Goal: Information Seeking & Learning: Learn about a topic

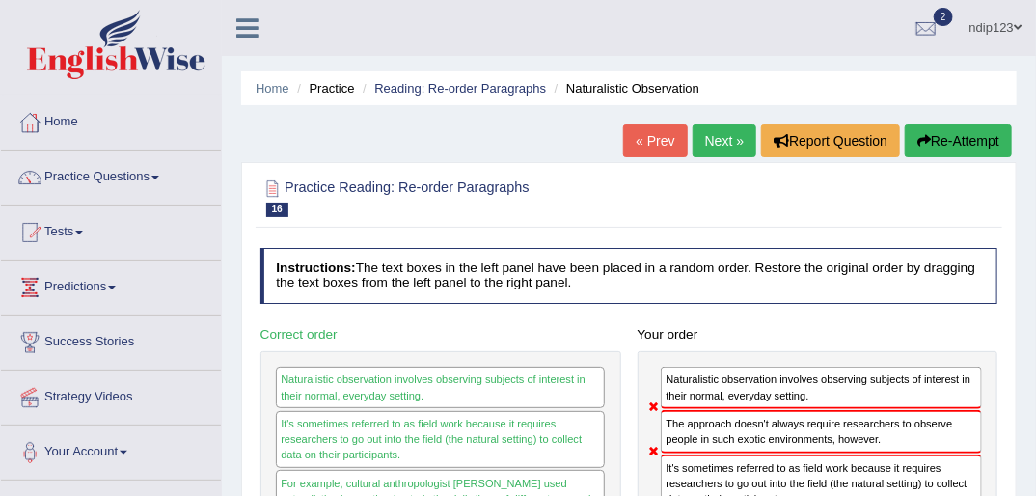
click at [926, 139] on icon "button" at bounding box center [924, 141] width 14 height 14
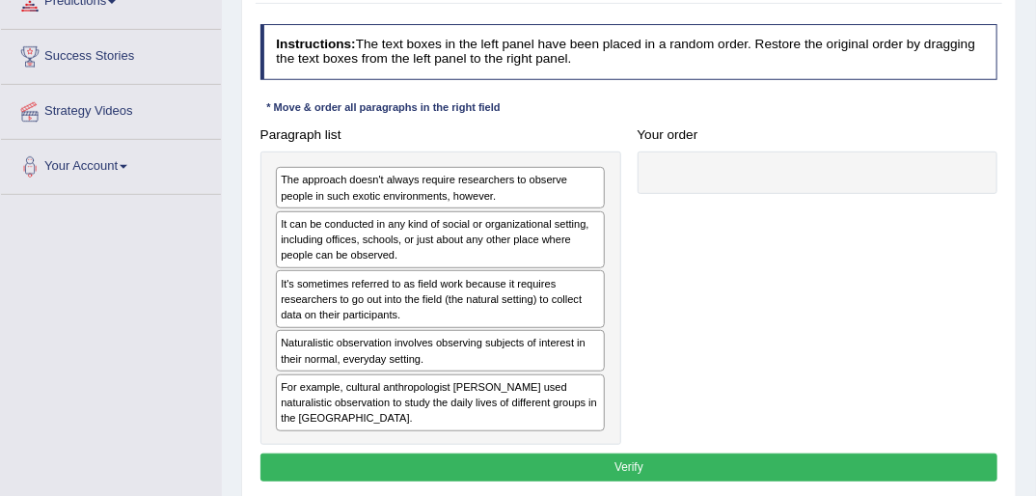
scroll to position [386, 0]
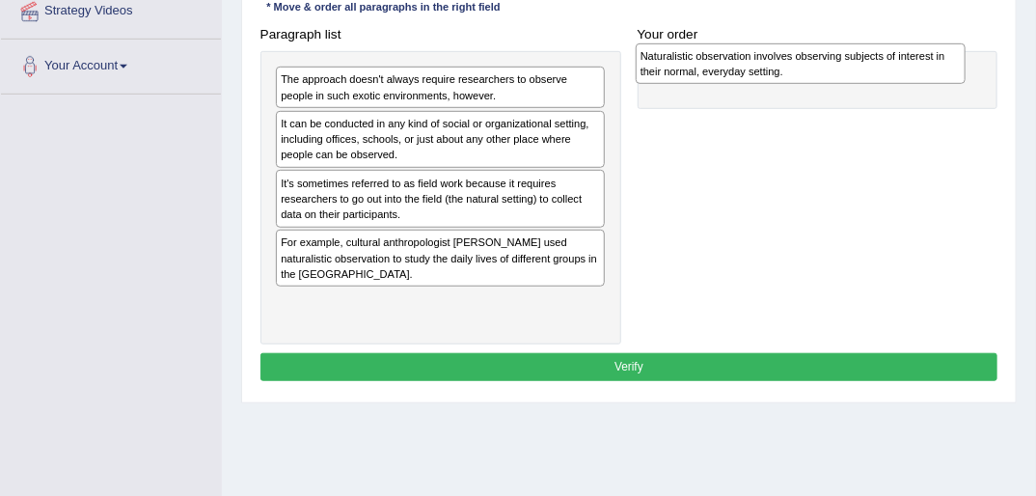
drag, startPoint x: 375, startPoint y: 247, endPoint x: 803, endPoint y: 66, distance: 464.2
click at [803, 66] on div "Naturalistic observation involves observing subjects of interest in their norma…" at bounding box center [801, 63] width 330 height 41
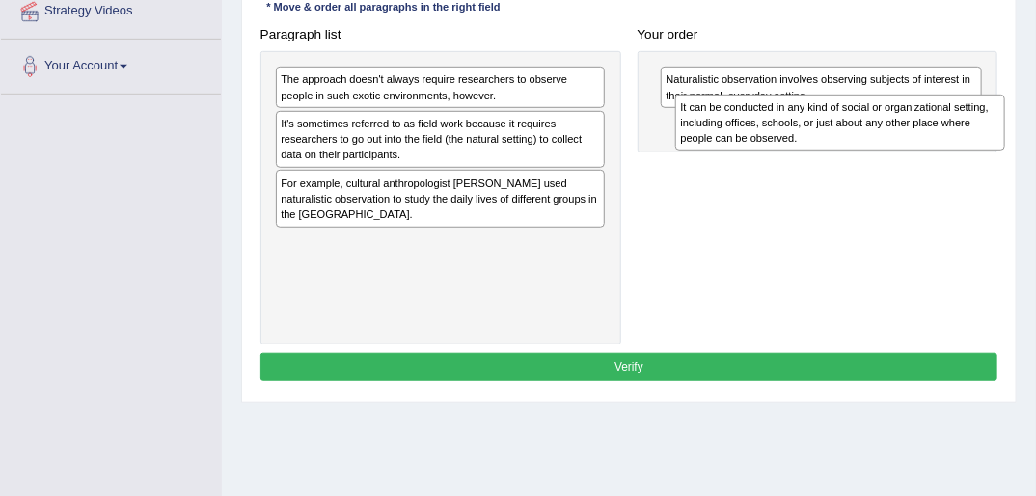
drag, startPoint x: 386, startPoint y: 130, endPoint x: 862, endPoint y: 128, distance: 476.6
click at [862, 127] on div "It can be conducted in any kind of social or organizational setting, including …" at bounding box center [840, 123] width 330 height 57
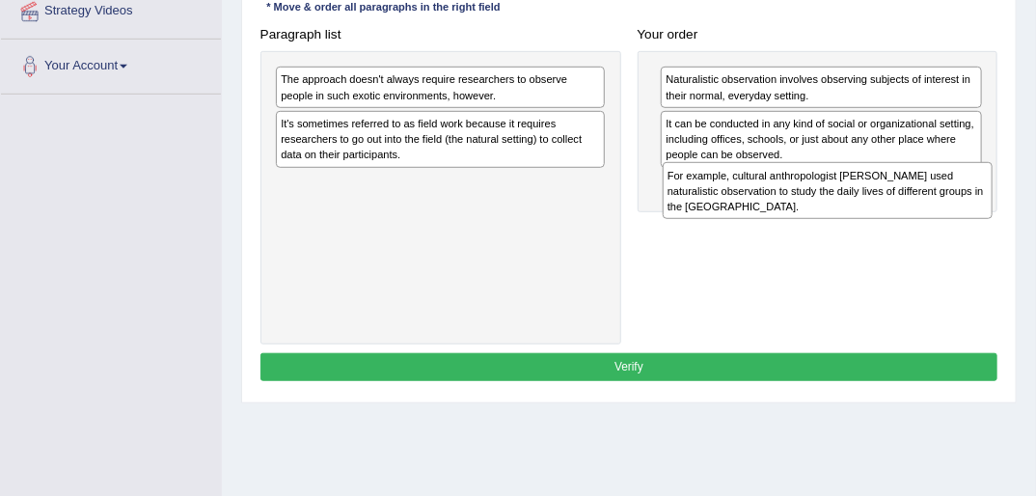
drag, startPoint x: 343, startPoint y: 201, endPoint x: 803, endPoint y: 219, distance: 459.6
click at [803, 219] on div "Paragraph list The approach doesn't always require researchers to observe peopl…" at bounding box center [629, 182] width 754 height 325
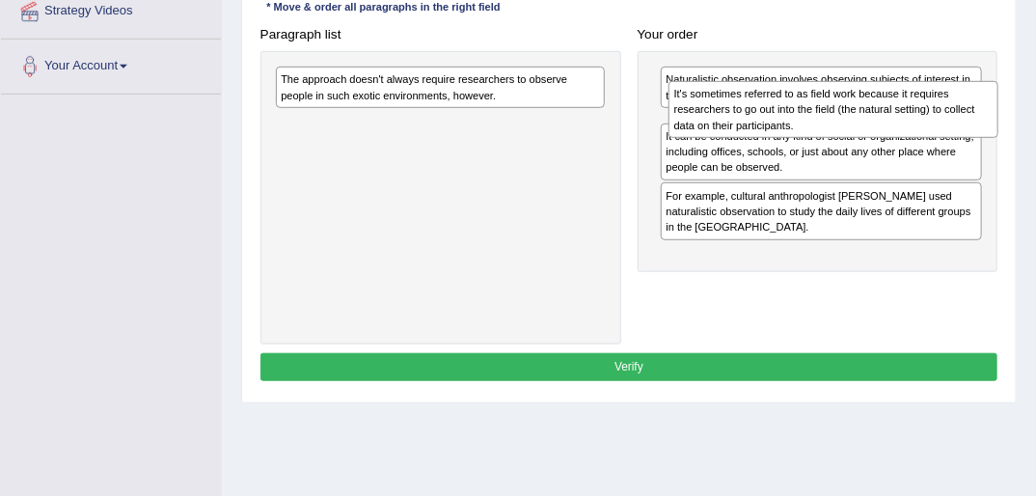
drag, startPoint x: 320, startPoint y: 138, endPoint x: 787, endPoint y: 120, distance: 467.3
click at [787, 120] on div "It's sometimes referred to as field work because it requires researchers to go …" at bounding box center [834, 109] width 330 height 57
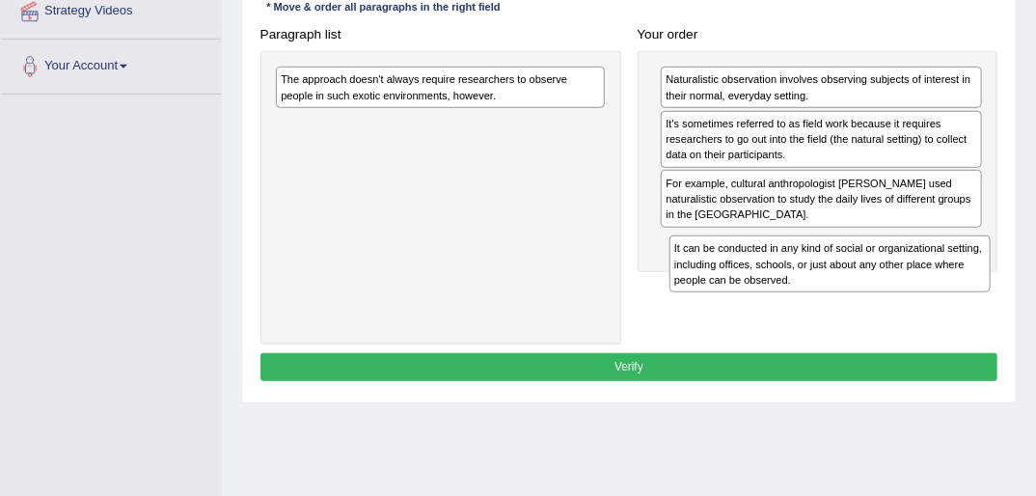
drag, startPoint x: 755, startPoint y: 189, endPoint x: 768, endPoint y: 293, distance: 104.9
click at [768, 293] on div "Paragraph list The approach doesn't always require researchers to observe peopl…" at bounding box center [629, 182] width 754 height 325
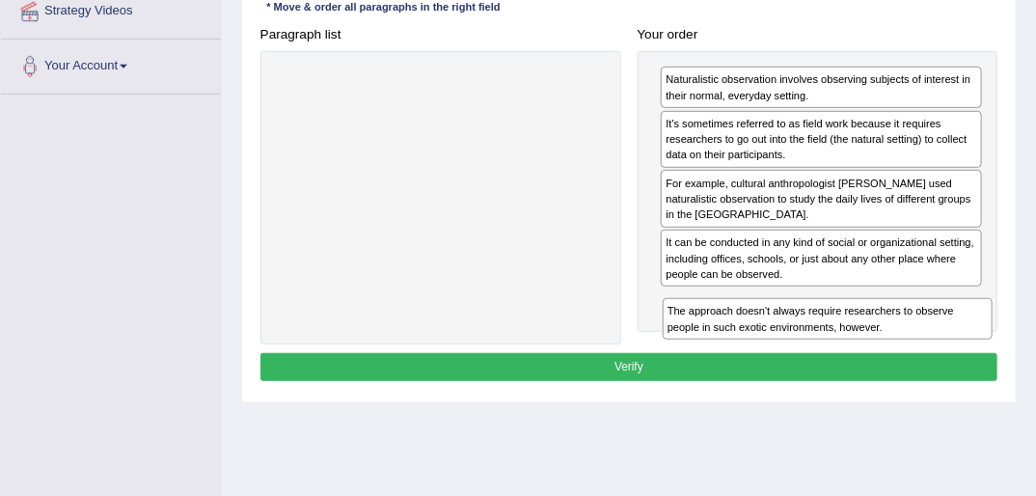
drag, startPoint x: 293, startPoint y: 92, endPoint x: 752, endPoint y: 370, distance: 537.2
click at [752, 370] on div "Instructions: The text boxes in the left panel have been placed in a random ord…" at bounding box center [629, 155] width 746 height 478
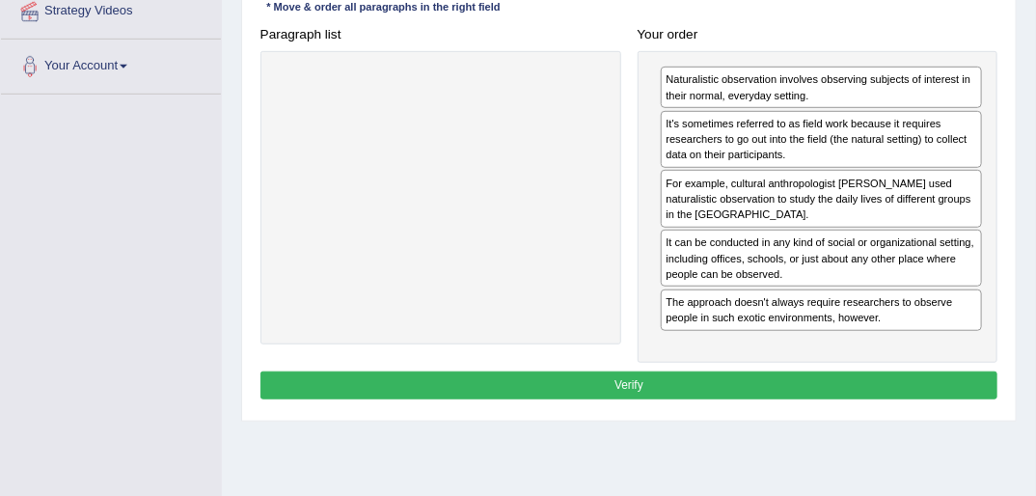
click at [630, 377] on button "Verify" at bounding box center [629, 385] width 738 height 28
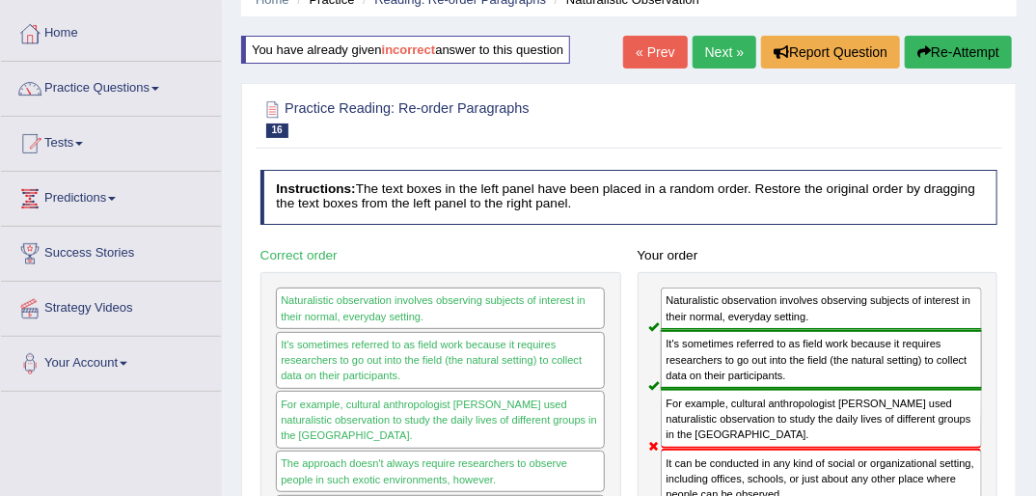
scroll to position [0, 0]
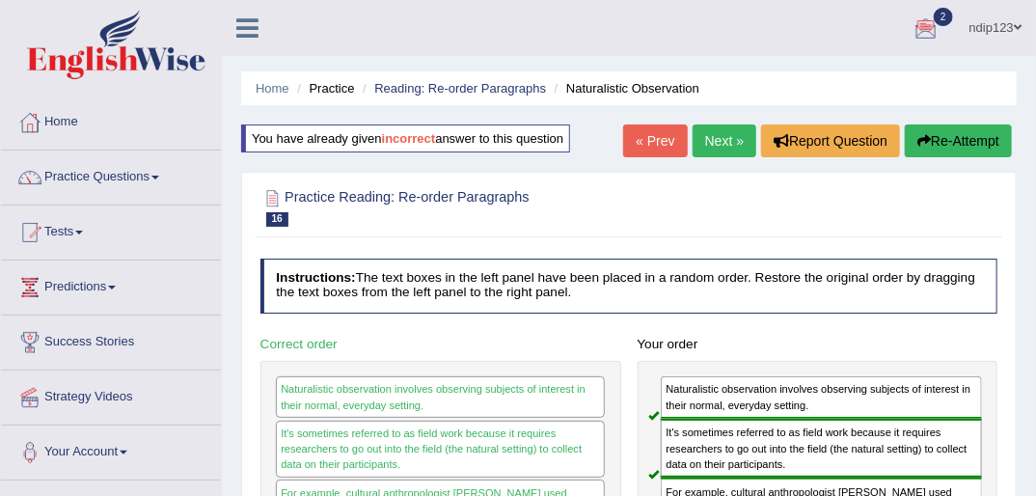
click at [953, 135] on button "Re-Attempt" at bounding box center [958, 140] width 107 height 33
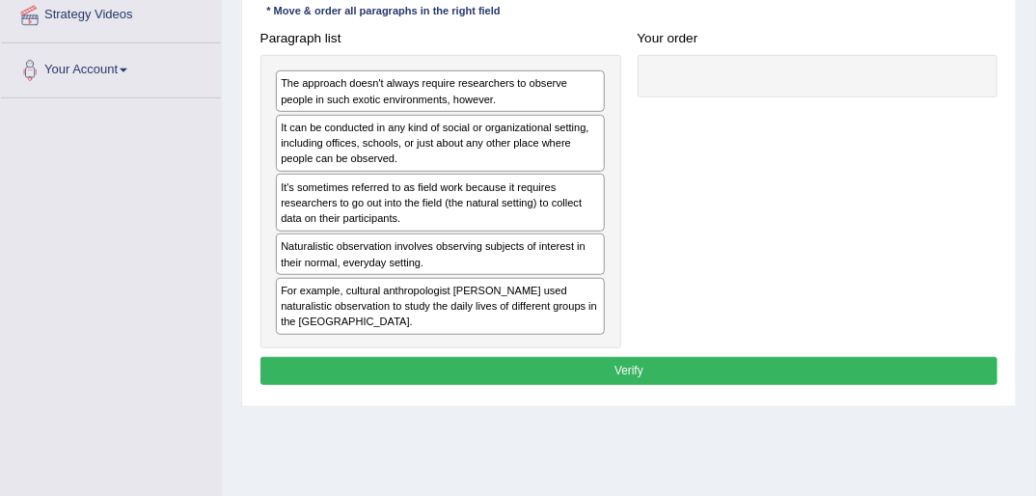
scroll to position [386, 0]
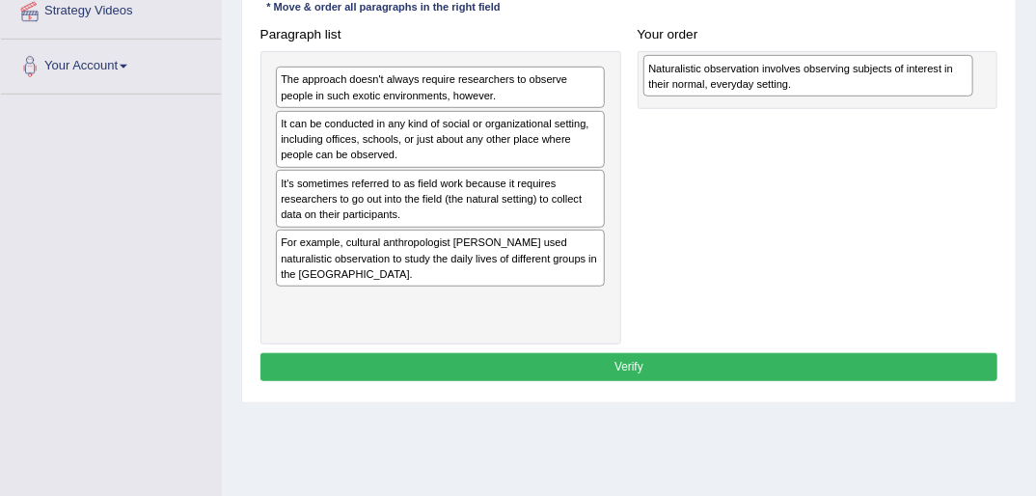
drag, startPoint x: 339, startPoint y: 254, endPoint x: 767, endPoint y: 85, distance: 460.4
click at [775, 86] on div "Naturalistic observation involves observing subjects of interest in their norma…" at bounding box center [808, 75] width 330 height 41
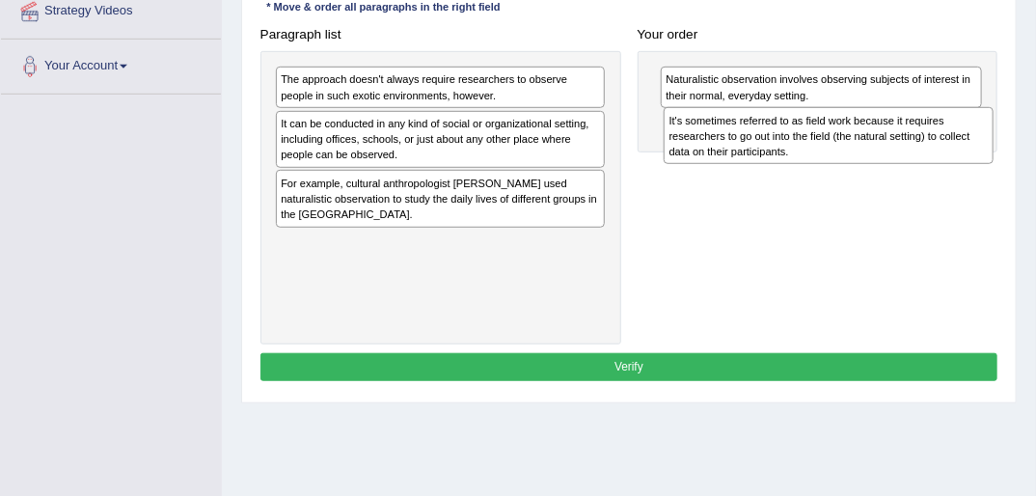
drag, startPoint x: 331, startPoint y: 202, endPoint x: 791, endPoint y: 154, distance: 462.6
click at [791, 154] on div "It's sometimes referred to as field work because it requires researchers to go …" at bounding box center [829, 135] width 330 height 57
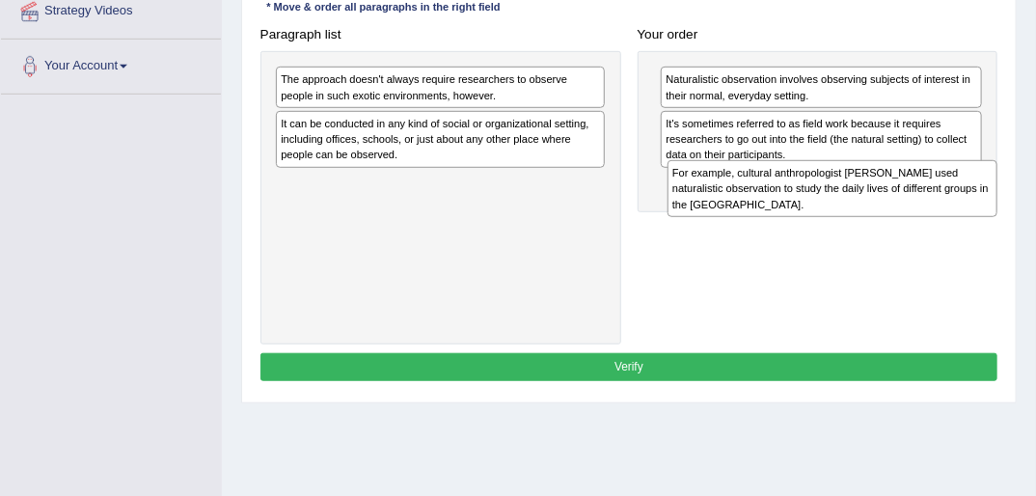
drag, startPoint x: 304, startPoint y: 205, endPoint x: 771, endPoint y: 218, distance: 467.1
click at [770, 218] on div "Paragraph list The approach doesn't always require researchers to observe peopl…" at bounding box center [629, 182] width 754 height 325
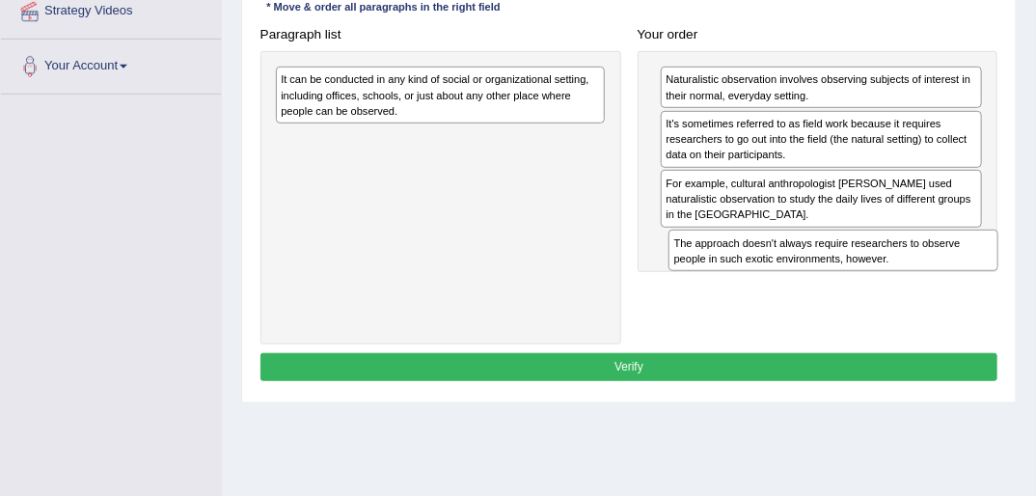
drag, startPoint x: 384, startPoint y: 93, endPoint x: 845, endPoint y: 289, distance: 501.4
click at [849, 291] on div "Paragraph list The approach doesn't always require researchers to observe peopl…" at bounding box center [629, 182] width 754 height 325
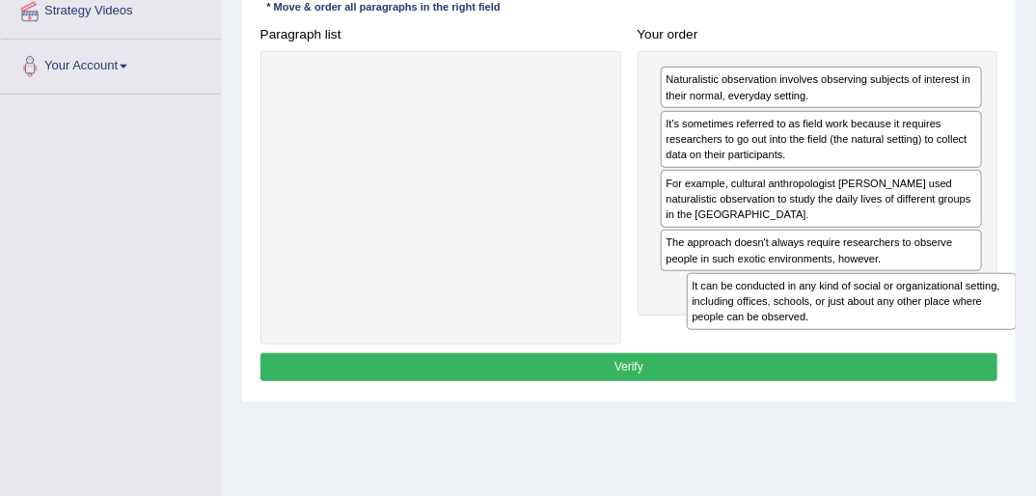
drag, startPoint x: 343, startPoint y: 94, endPoint x: 803, endPoint y: 320, distance: 512.1
click at [803, 320] on div "Paragraph list It can be conducted in any kind of social or organizational sett…" at bounding box center [629, 182] width 754 height 325
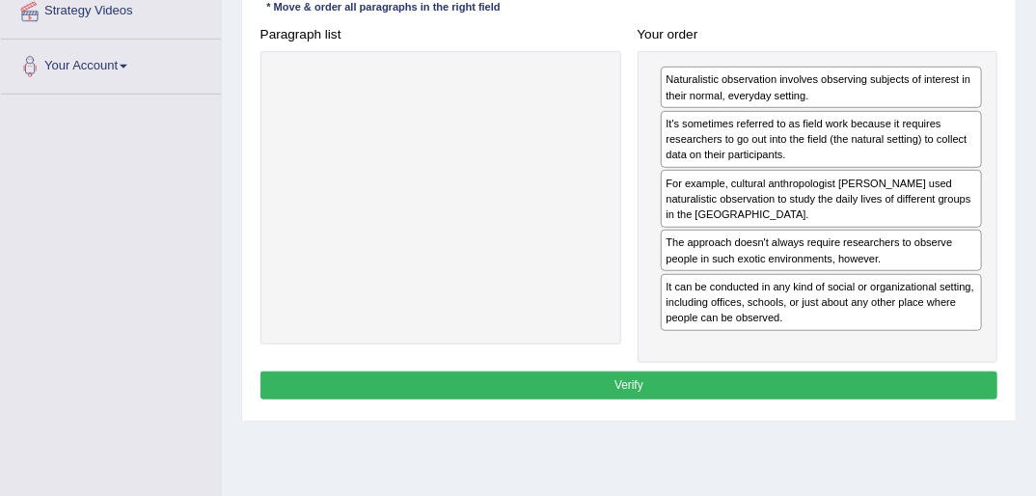
click at [639, 379] on button "Verify" at bounding box center [629, 385] width 738 height 28
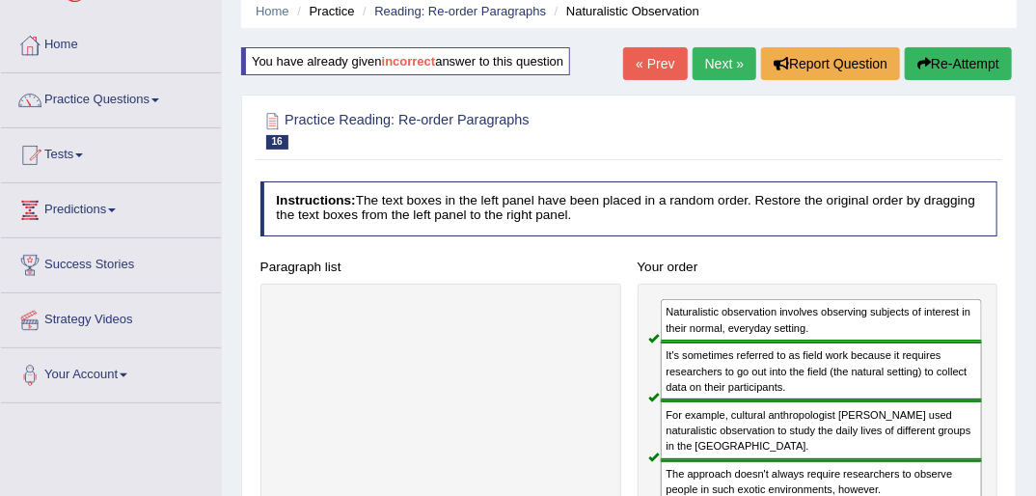
scroll to position [77, 0]
click at [720, 63] on link "Next »" at bounding box center [725, 63] width 64 height 33
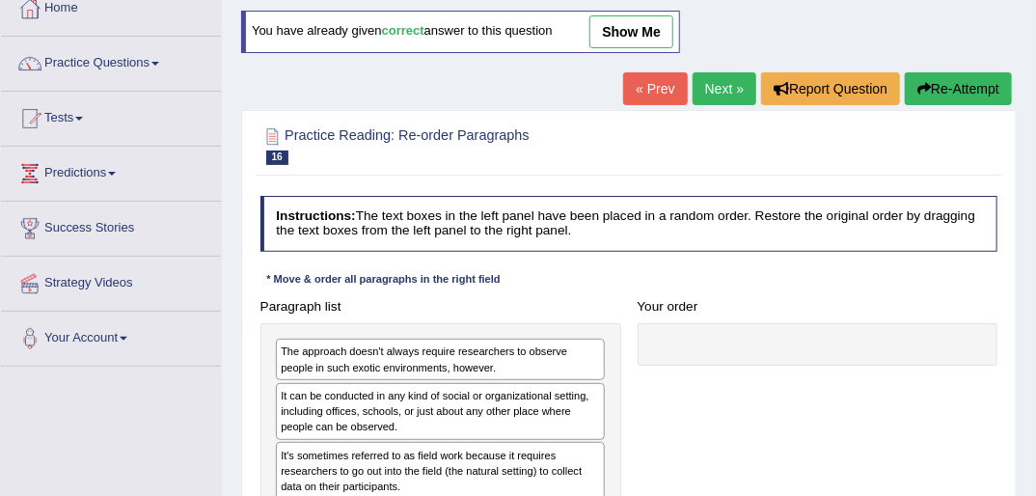
scroll to position [154, 0]
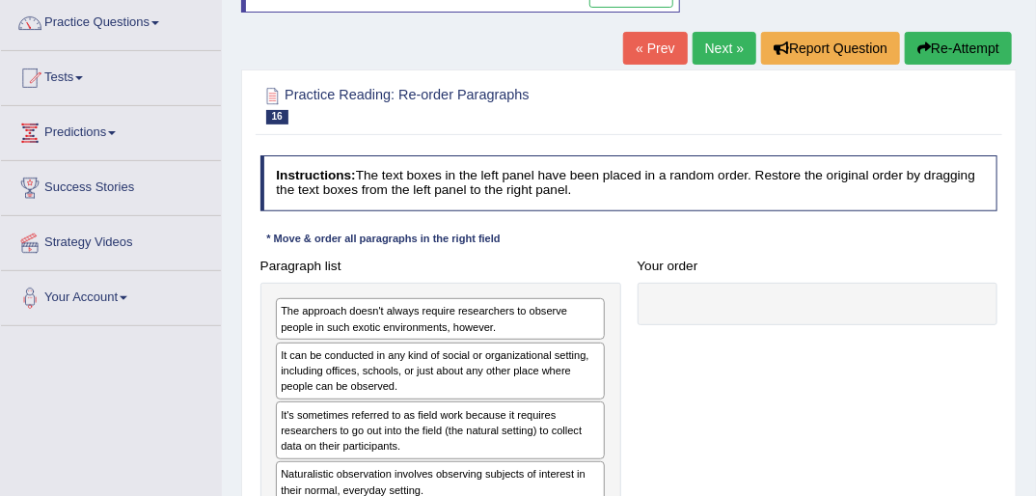
click at [715, 51] on link "Next »" at bounding box center [725, 48] width 64 height 33
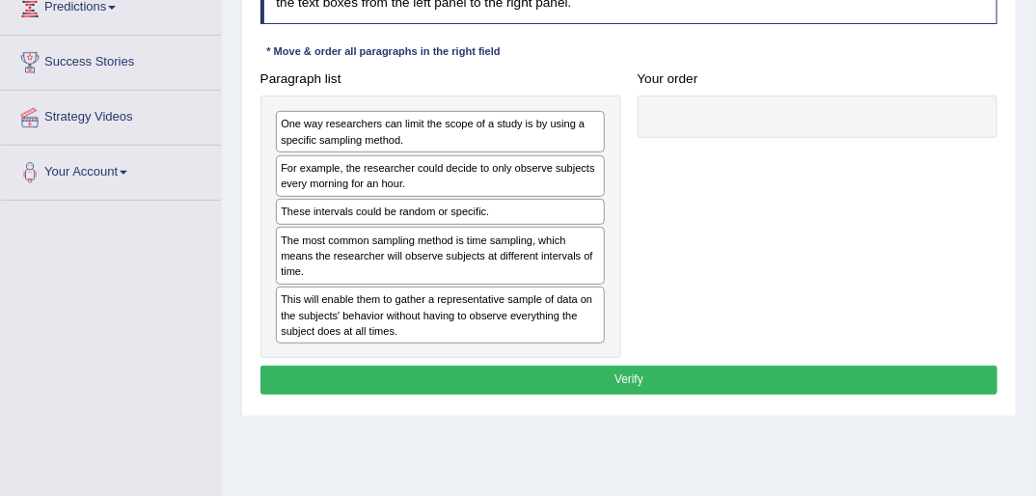
scroll to position [309, 0]
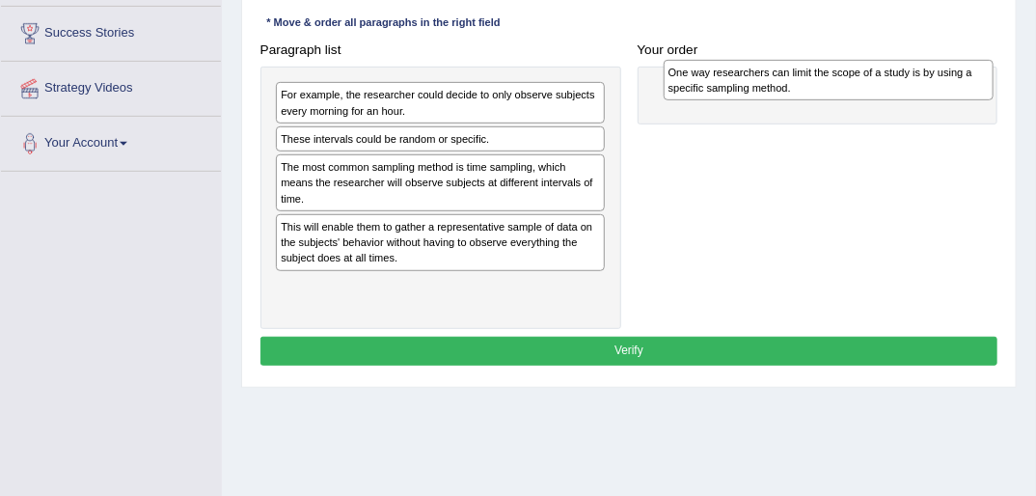
drag, startPoint x: 370, startPoint y: 104, endPoint x: 831, endPoint y: 86, distance: 460.5
click at [831, 86] on div "One way researchers can limit the scope of a study is by using a specific sampl…" at bounding box center [829, 80] width 330 height 41
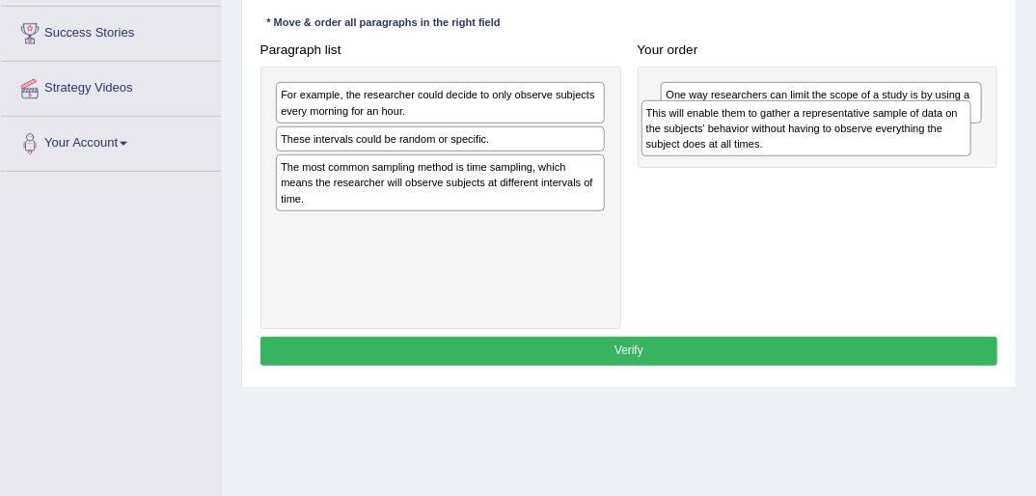
drag, startPoint x: 347, startPoint y: 242, endPoint x: 790, endPoint y: 139, distance: 454.7
click at [790, 139] on div "This will enable them to gather a representative sample of data on the subjects…" at bounding box center [807, 128] width 330 height 57
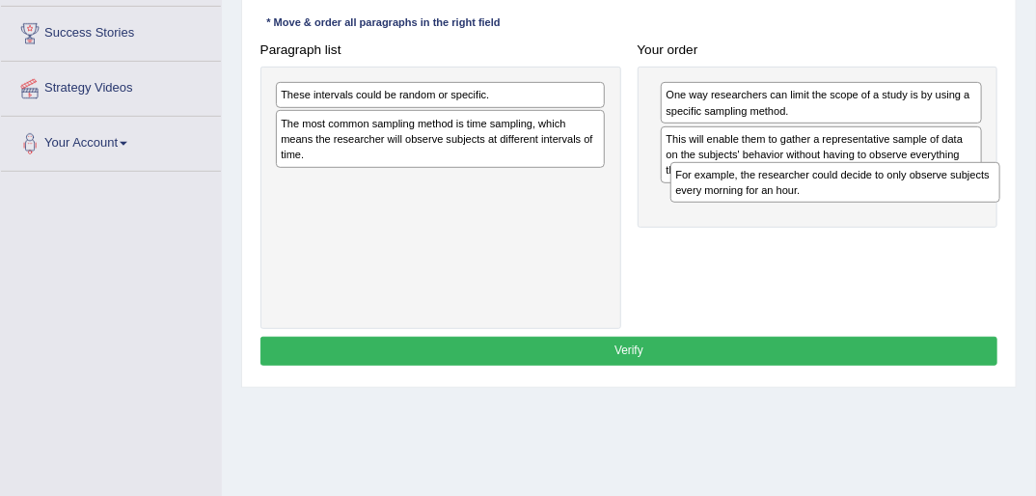
drag, startPoint x: 355, startPoint y: 95, endPoint x: 824, endPoint y: 197, distance: 479.9
click at [824, 197] on div "For example, the researcher could decide to only observe subjects every morning…" at bounding box center [835, 182] width 330 height 41
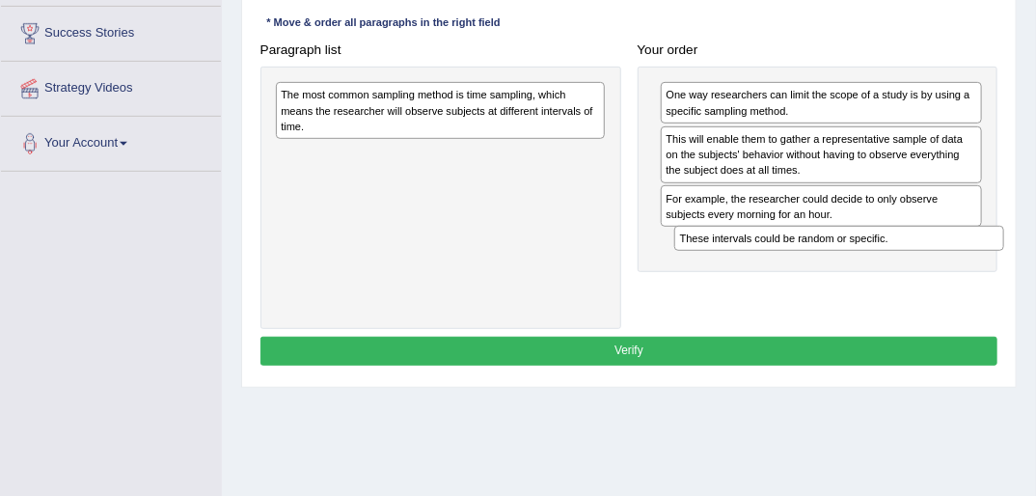
drag, startPoint x: 343, startPoint y: 92, endPoint x: 808, endPoint y: 270, distance: 498.0
click at [813, 269] on div "Paragraph list These intervals could be random or specific. The most common sam…" at bounding box center [629, 182] width 754 height 293
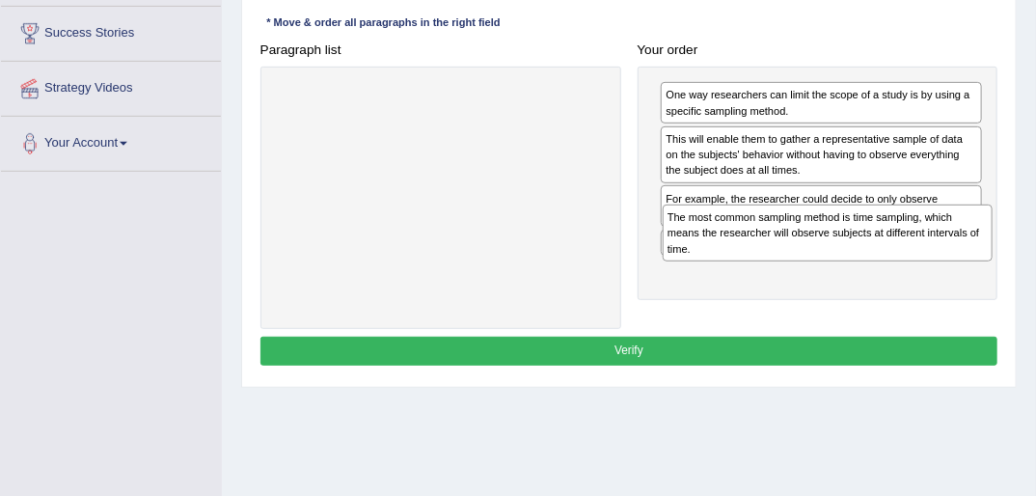
drag, startPoint x: 343, startPoint y: 109, endPoint x: 800, endPoint y: 262, distance: 481.4
click at [800, 262] on div "Paragraph list The most common sampling method is time sampling, which means th…" at bounding box center [629, 182] width 754 height 293
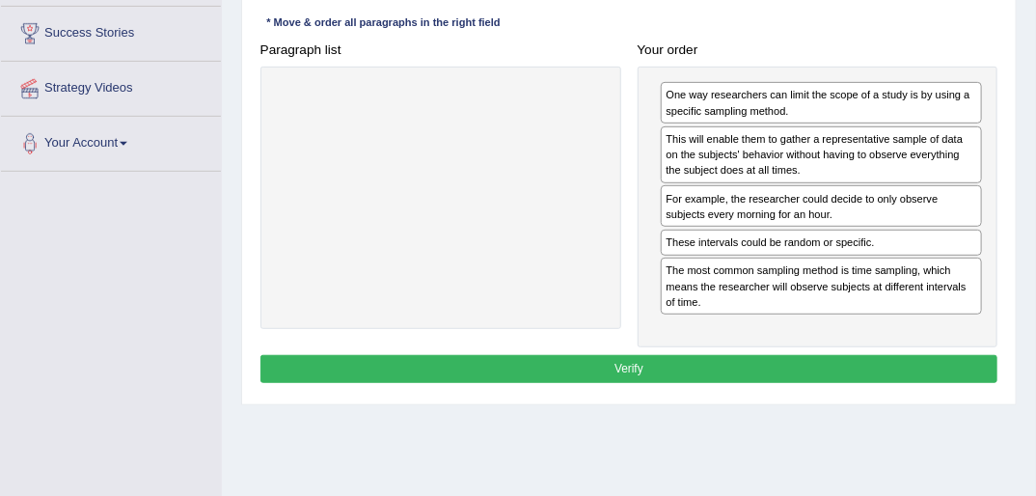
click at [806, 262] on div "The most common sampling method is time sampling, which means the researcher wi…" at bounding box center [821, 286] width 321 height 57
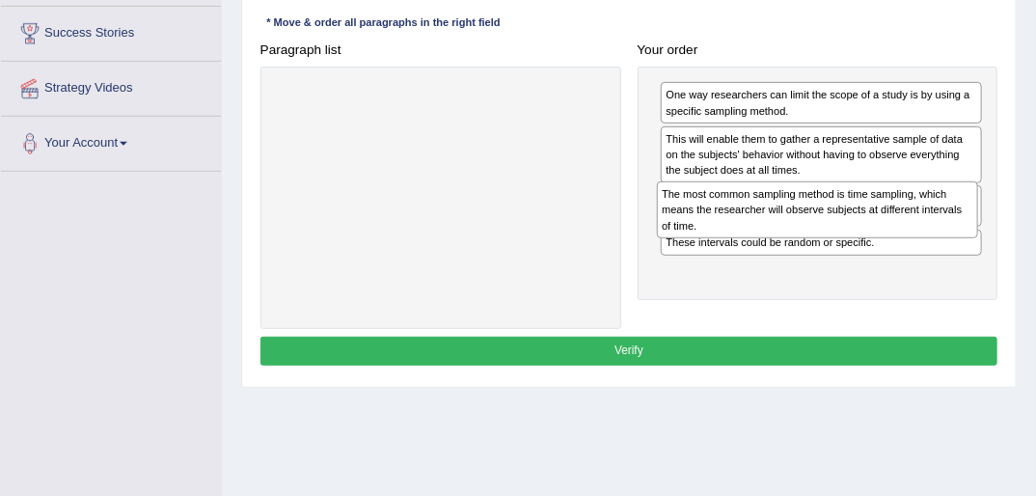
drag, startPoint x: 778, startPoint y: 298, endPoint x: 778, endPoint y: 244, distance: 54.0
click at [778, 244] on div "One way researchers can limit the scope of a study is by using a specific sampl…" at bounding box center [818, 183] width 361 height 233
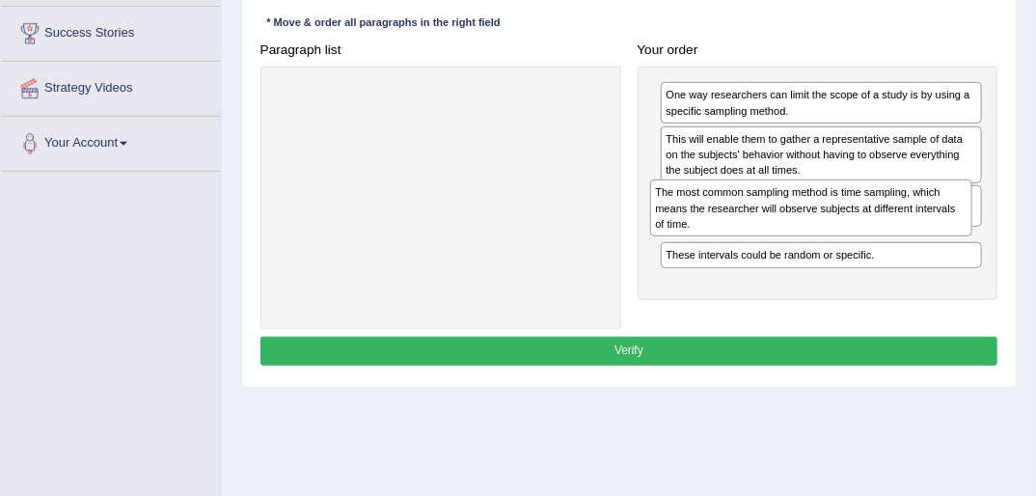
drag, startPoint x: 762, startPoint y: 287, endPoint x: 753, endPoint y: 229, distance: 58.5
click at [753, 229] on div "The most common sampling method is time sampling, which means the researcher wi…" at bounding box center [811, 207] width 322 height 57
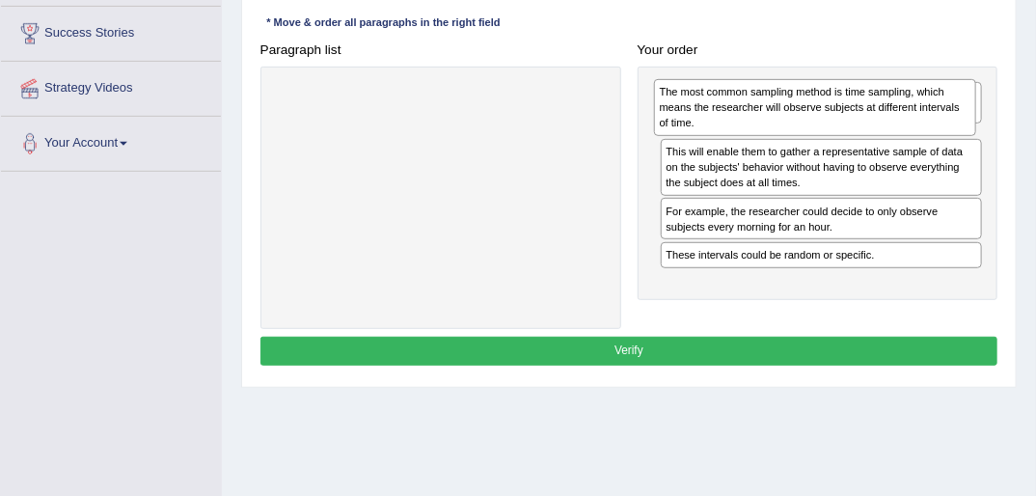
drag, startPoint x: 731, startPoint y: 251, endPoint x: 730, endPoint y: 107, distance: 143.7
click at [730, 107] on div "The most common sampling method is time sampling, which means the researcher wi…" at bounding box center [815, 107] width 322 height 57
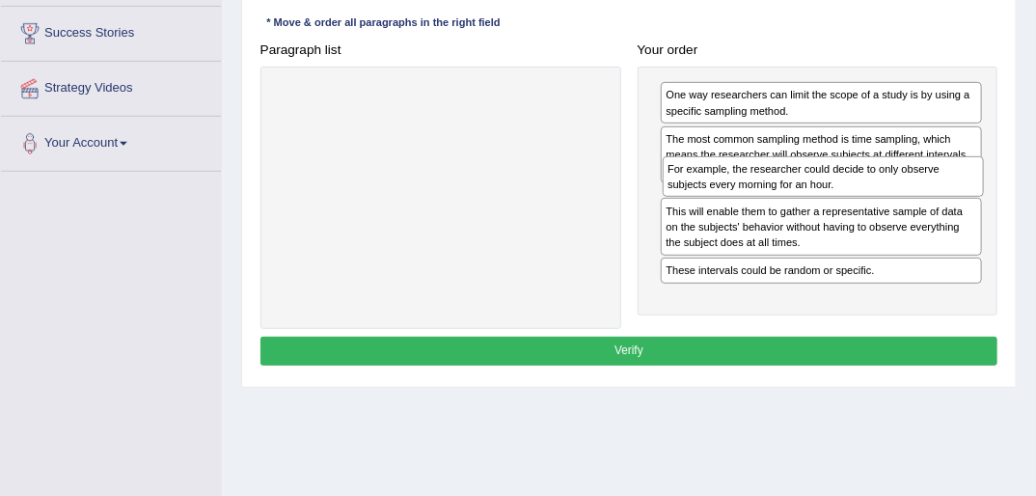
drag, startPoint x: 733, startPoint y: 265, endPoint x: 744, endPoint y: 200, distance: 66.5
click at [741, 200] on div "One way researchers can limit the scope of a study is by using a specific sampl…" at bounding box center [818, 191] width 361 height 249
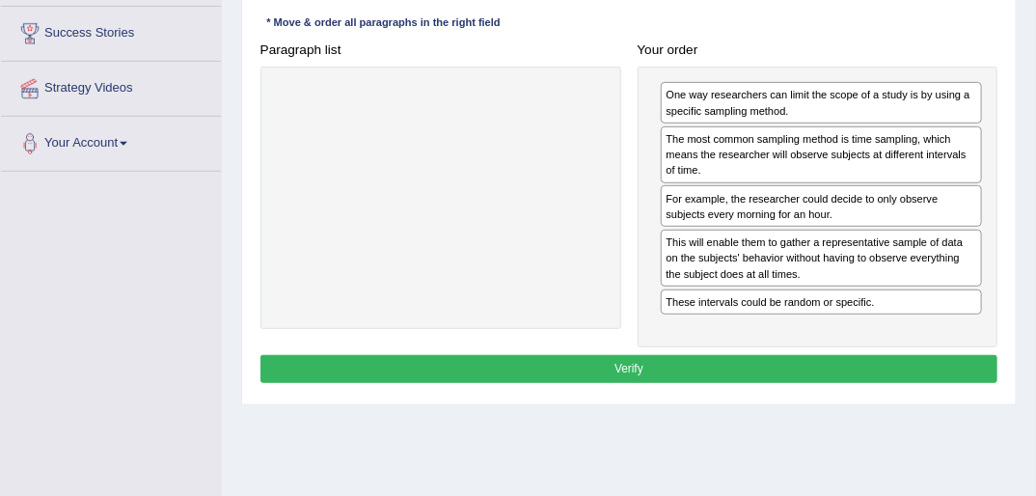
click at [641, 359] on button "Verify" at bounding box center [629, 369] width 738 height 28
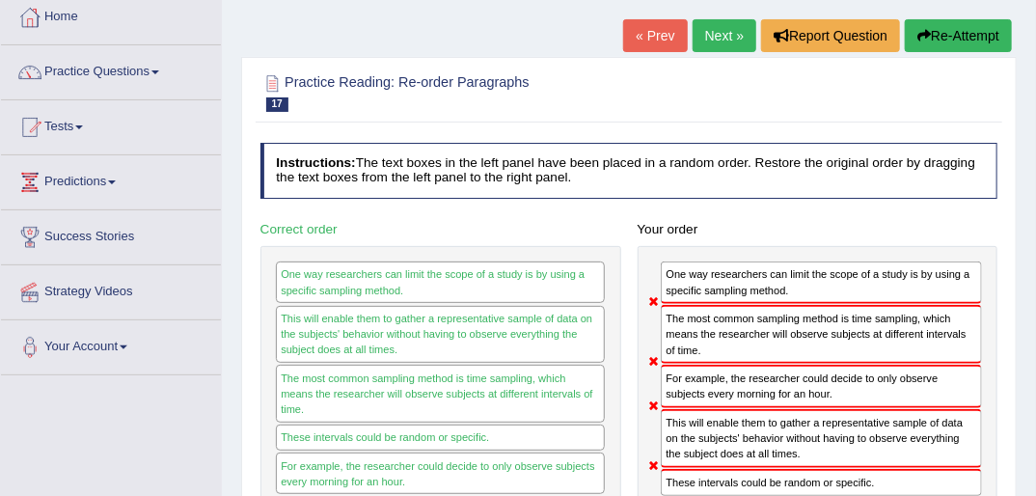
scroll to position [77, 0]
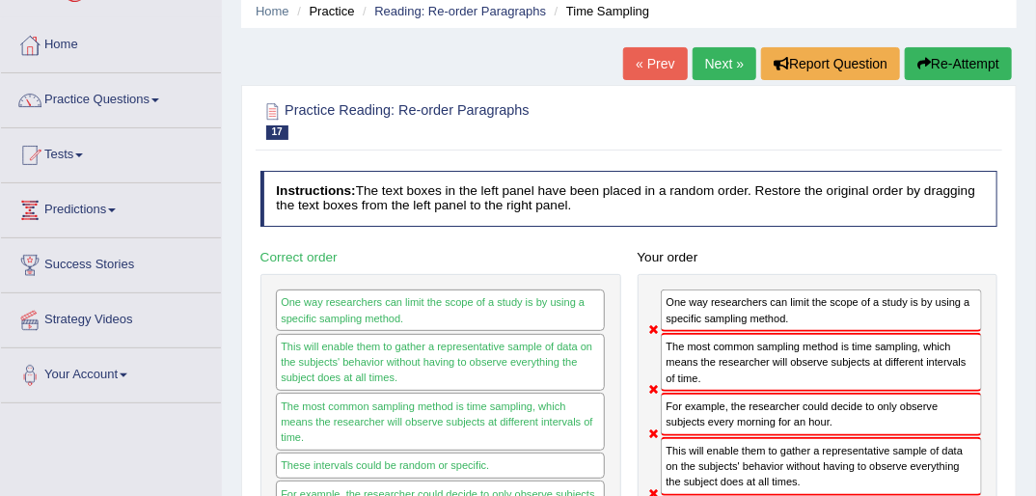
click at [939, 64] on button "Re-Attempt" at bounding box center [958, 63] width 107 height 33
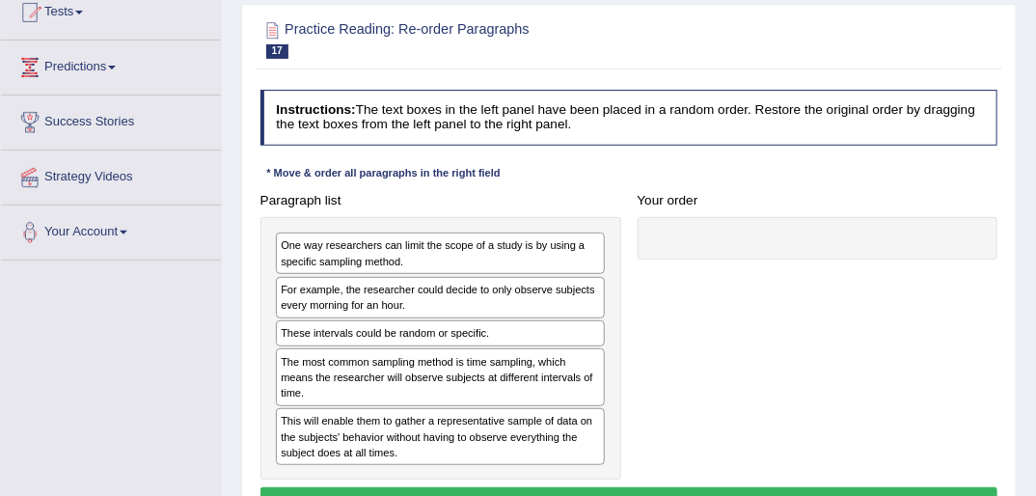
scroll to position [232, 0]
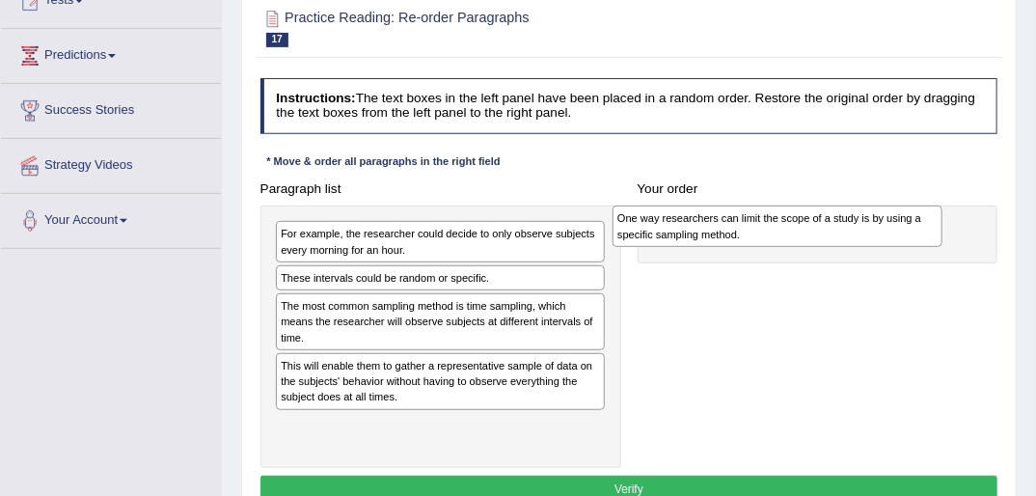
drag, startPoint x: 364, startPoint y: 245, endPoint x: 770, endPoint y: 235, distance: 406.2
click at [766, 235] on div "One way researchers can limit the scope of a study is by using a specific sampl…" at bounding box center [778, 225] width 330 height 41
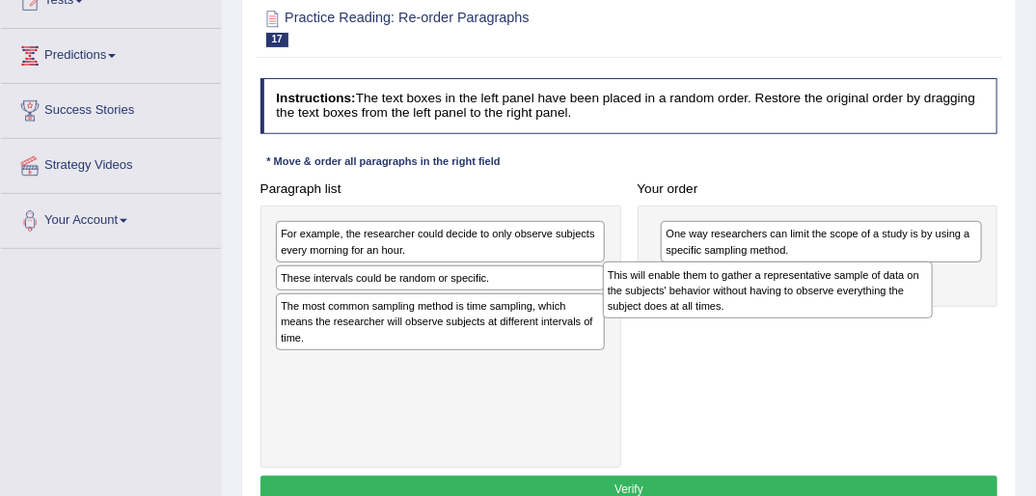
drag, startPoint x: 325, startPoint y: 380, endPoint x: 718, endPoint y: 305, distance: 399.8
click at [718, 304] on div "This will enable them to gather a representative sample of data on the subjects…" at bounding box center [768, 289] width 330 height 57
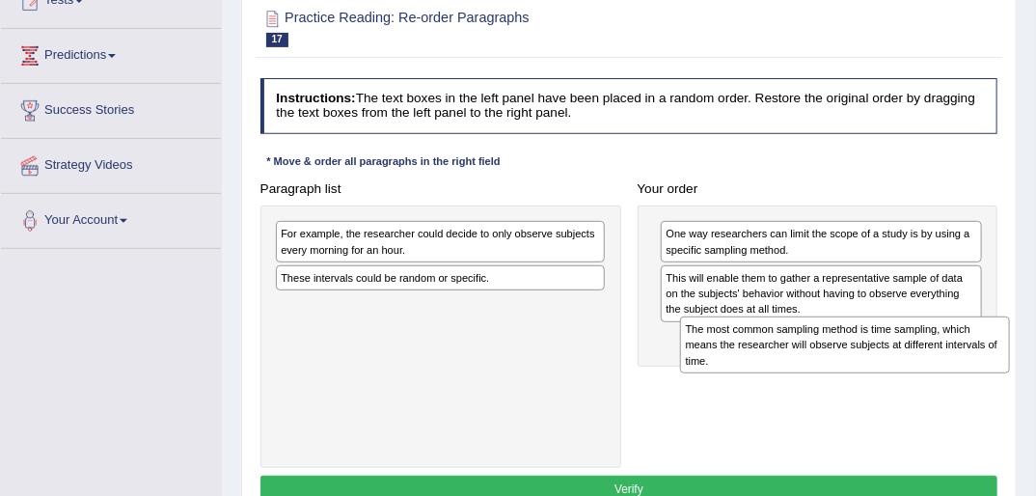
drag, startPoint x: 324, startPoint y: 319, endPoint x: 796, endPoint y: 361, distance: 473.5
click at [796, 362] on div "The most common sampling method is time sampling, which means the researcher wi…" at bounding box center [845, 344] width 330 height 57
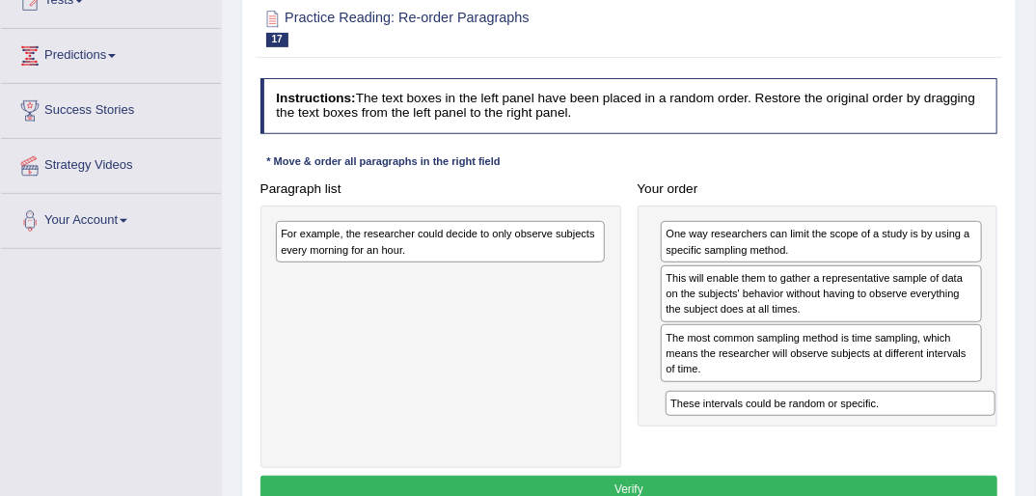
drag, startPoint x: 332, startPoint y: 278, endPoint x: 795, endPoint y: 434, distance: 488.7
click at [795, 439] on div "Paragraph list For example, the researcher could decide to only observe subject…" at bounding box center [629, 321] width 754 height 293
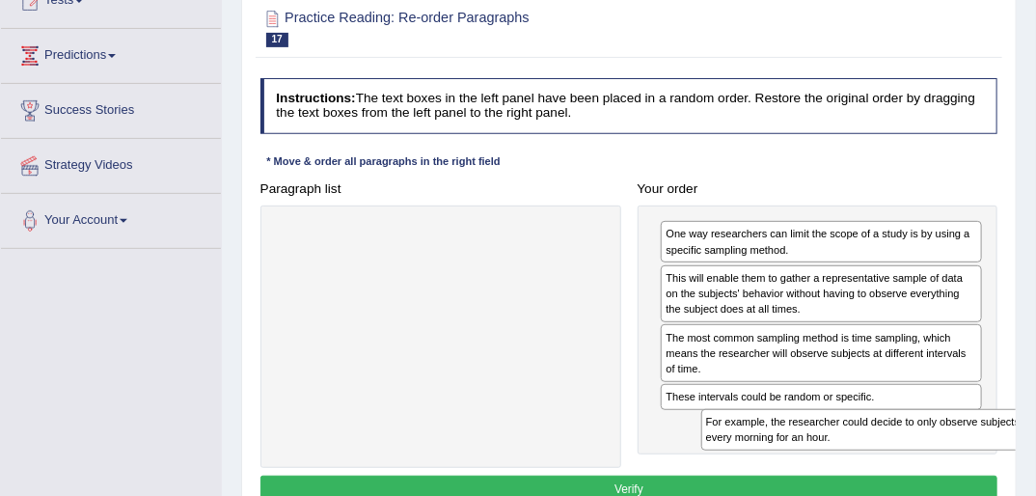
drag, startPoint x: 367, startPoint y: 241, endPoint x: 871, endPoint y: 471, distance: 554.3
click at [871, 471] on div "Instructions: The text boxes in the left panel have been placed in a random ord…" at bounding box center [629, 293] width 746 height 447
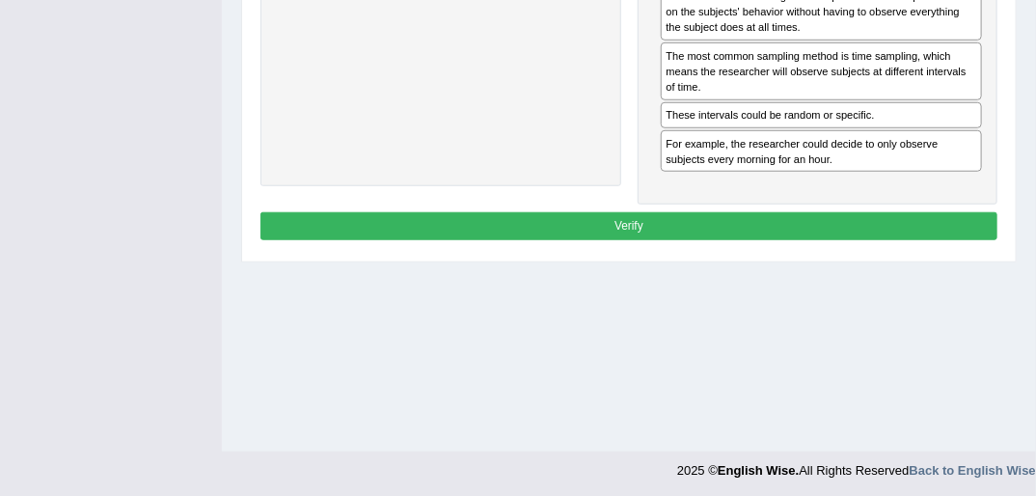
scroll to position [517, 0]
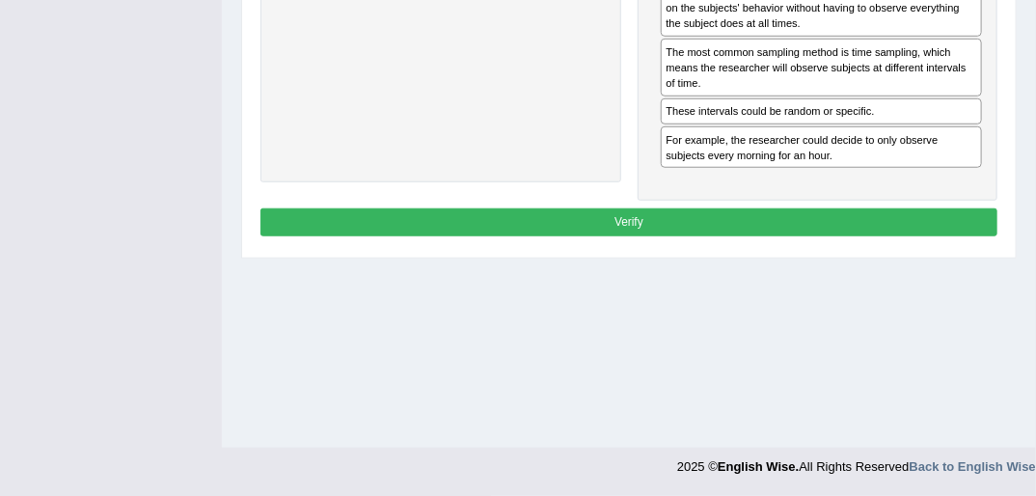
click at [627, 220] on button "Verify" at bounding box center [629, 222] width 738 height 28
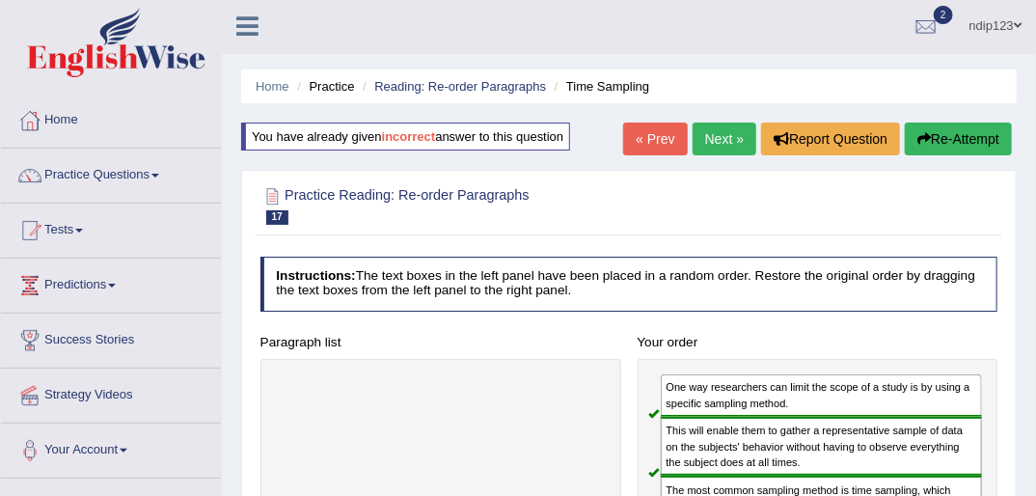
scroll to position [0, 0]
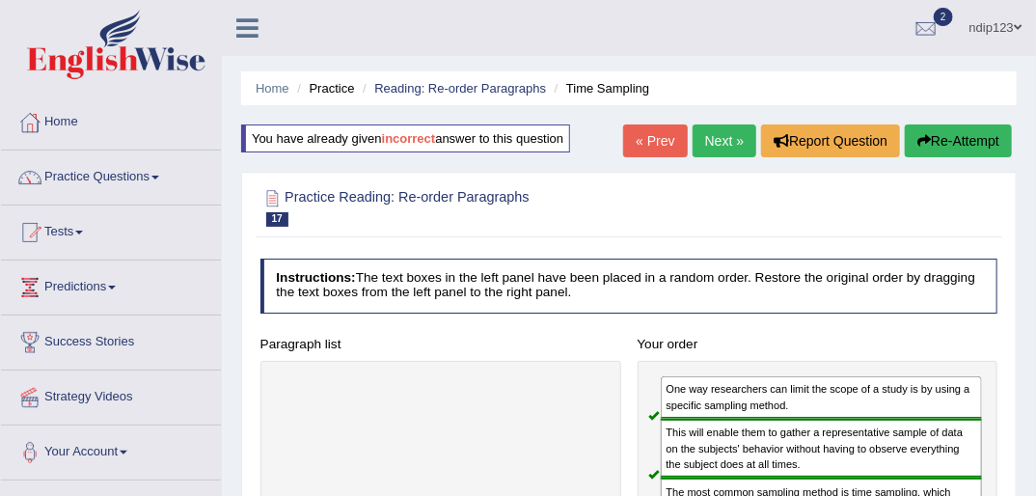
click at [713, 139] on link "Next »" at bounding box center [725, 140] width 64 height 33
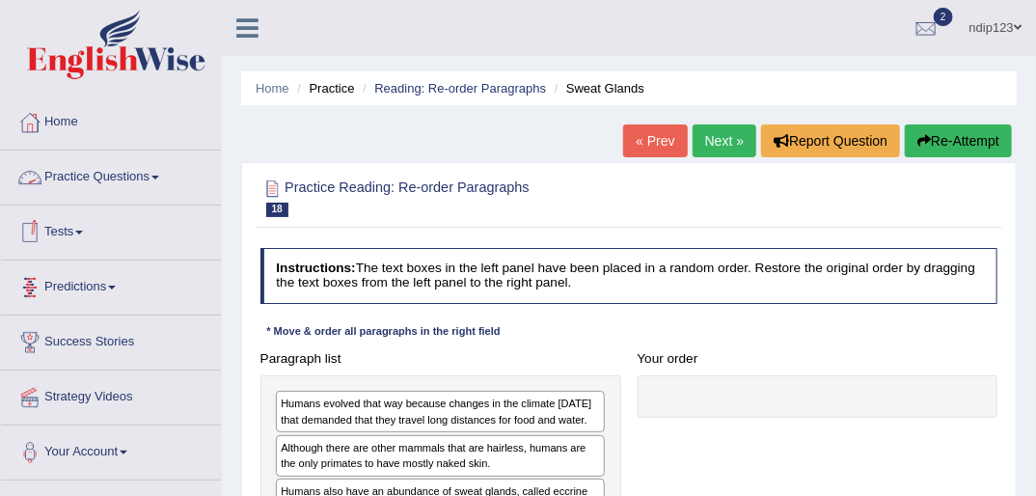
click at [101, 174] on link "Practice Questions" at bounding box center [111, 174] width 220 height 48
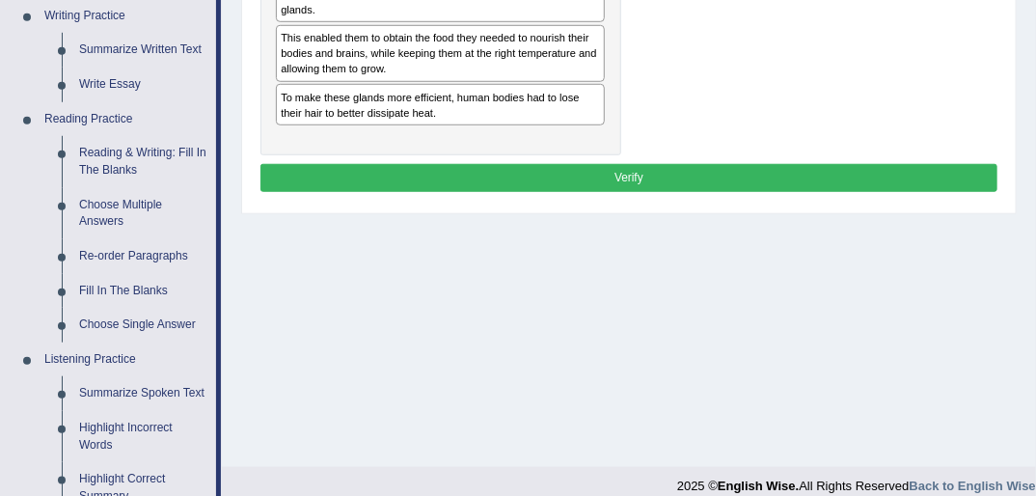
scroll to position [540, 0]
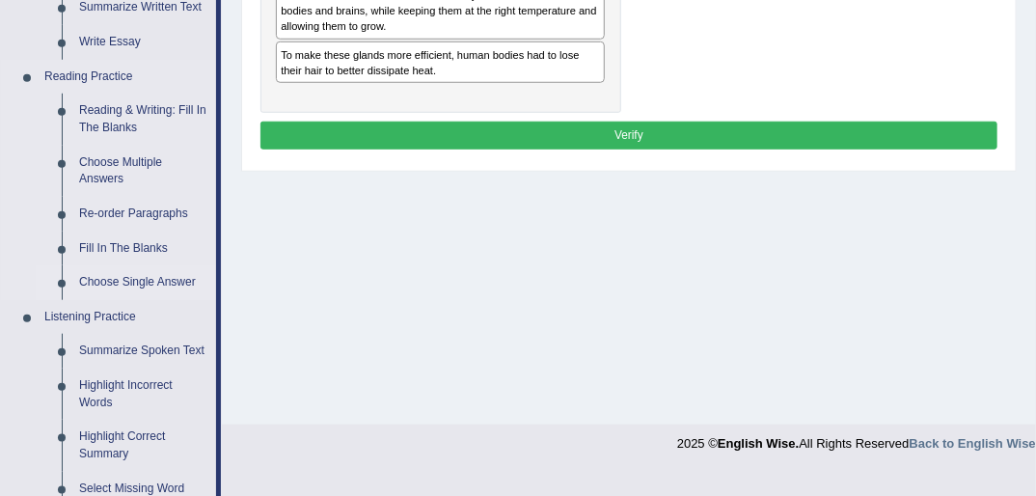
click at [112, 282] on link "Choose Single Answer" at bounding box center [143, 282] width 146 height 35
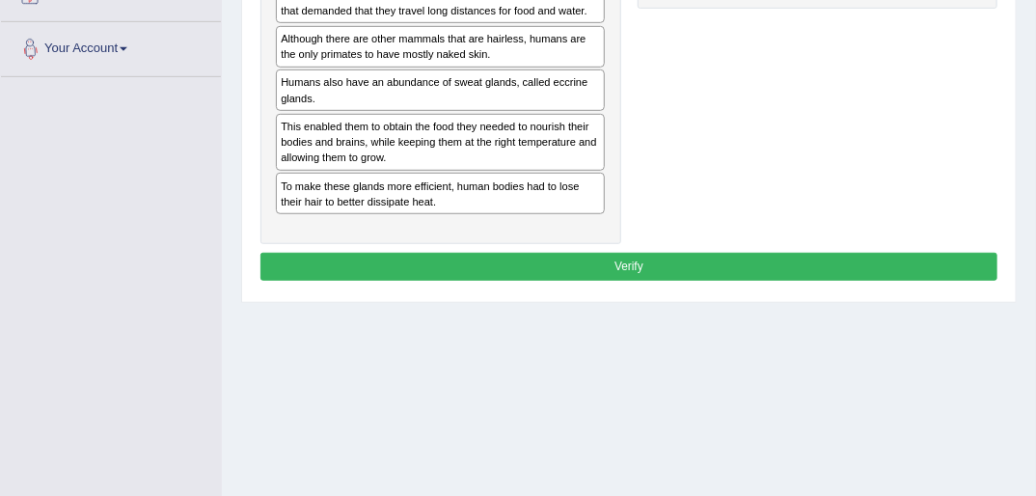
scroll to position [259, 0]
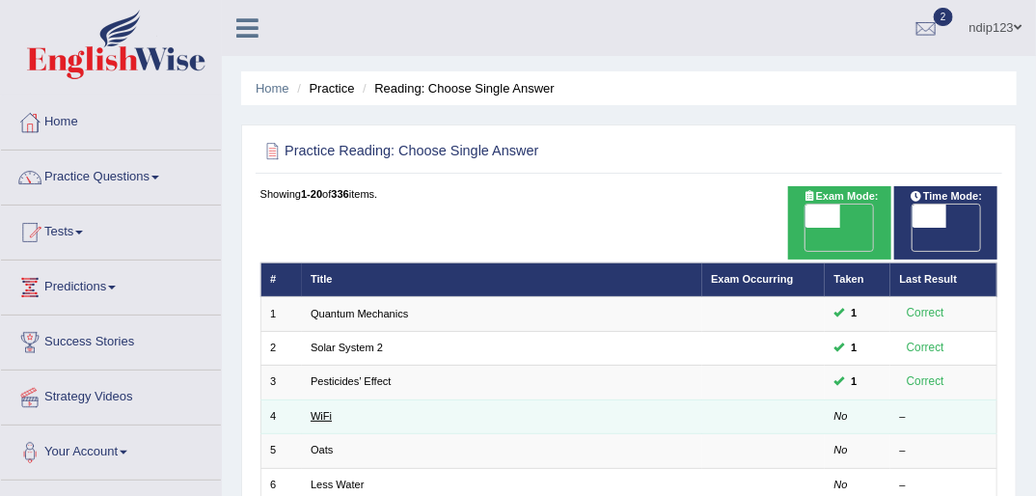
click at [324, 410] on link "WiFi" at bounding box center [321, 416] width 21 height 12
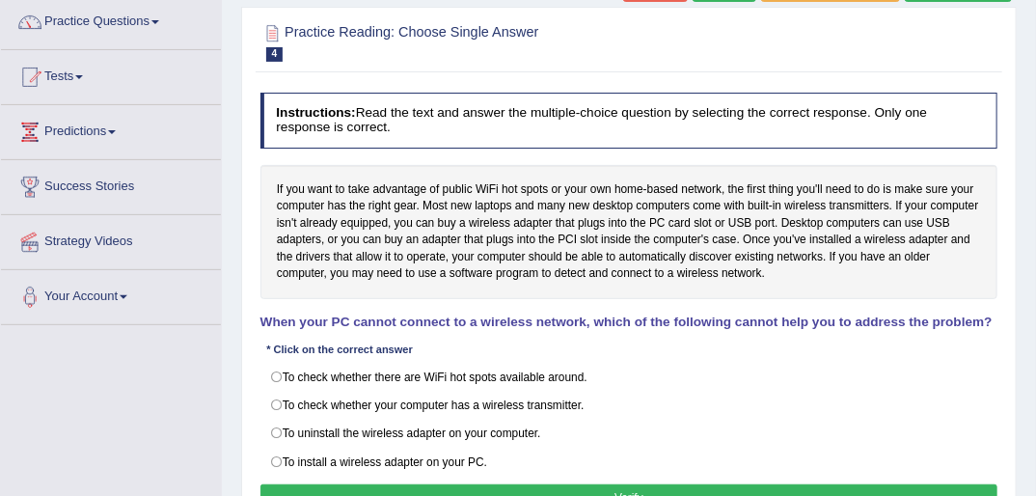
scroll to position [154, 0]
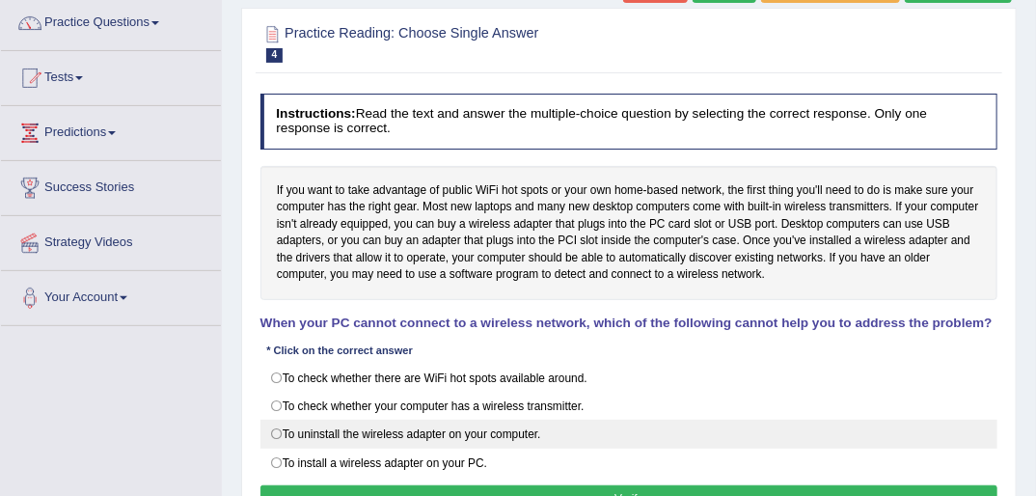
click at [279, 431] on label "To uninstall the wireless adapter on your computer." at bounding box center [629, 434] width 738 height 29
radio input "true"
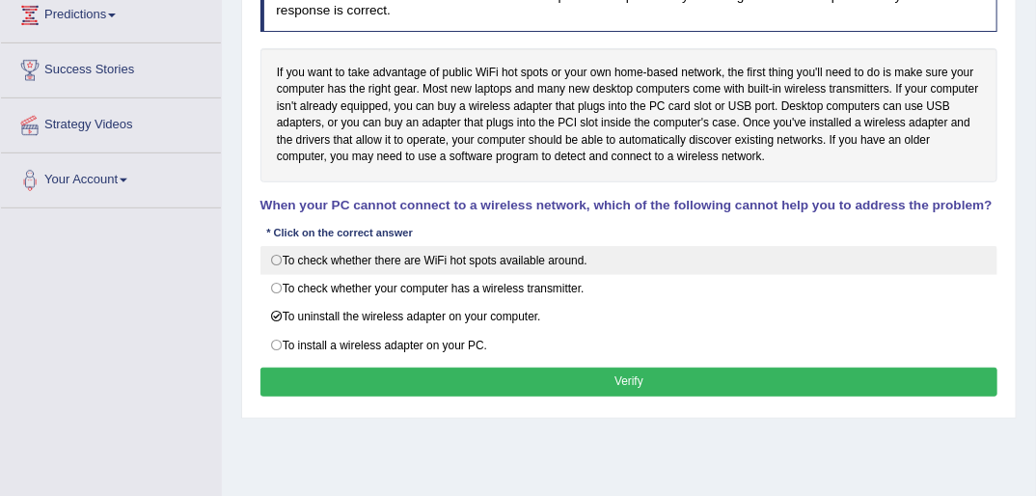
scroll to position [309, 0]
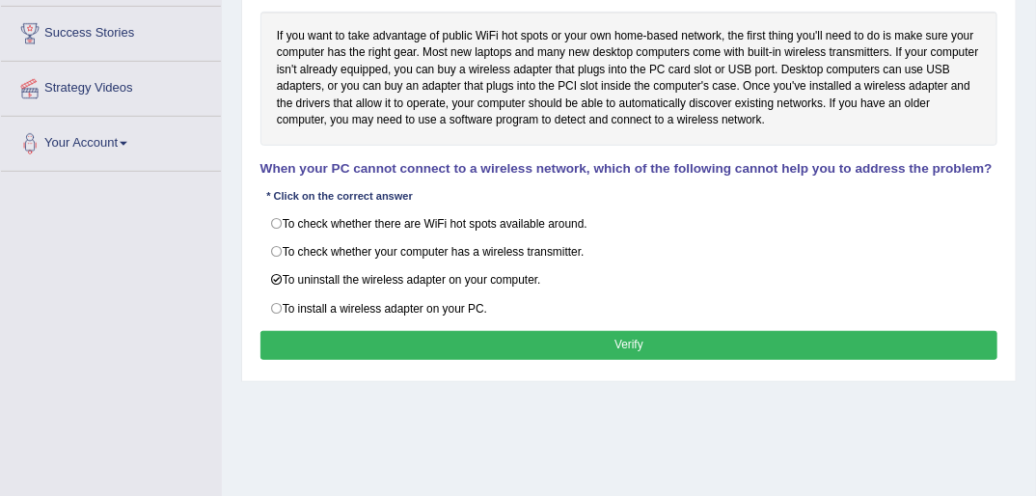
click at [642, 340] on button "Verify" at bounding box center [629, 345] width 738 height 28
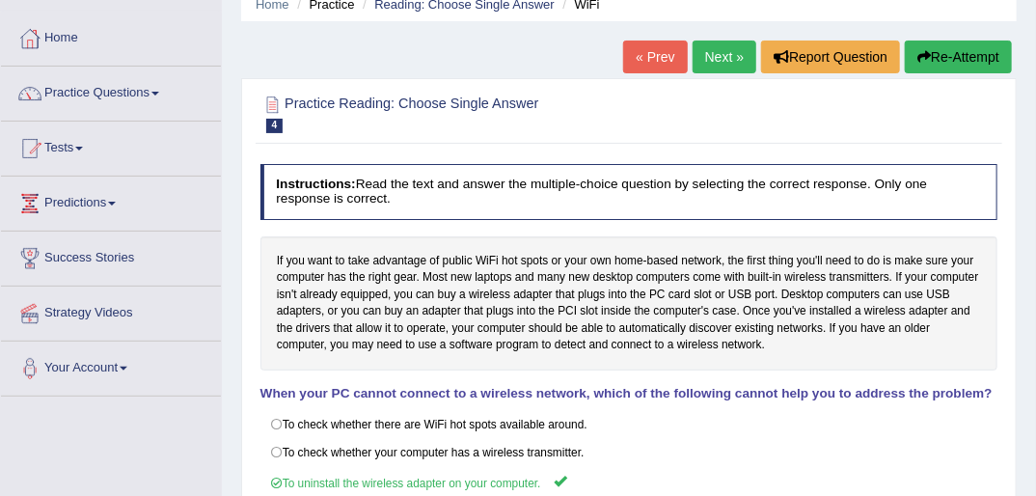
scroll to position [77, 0]
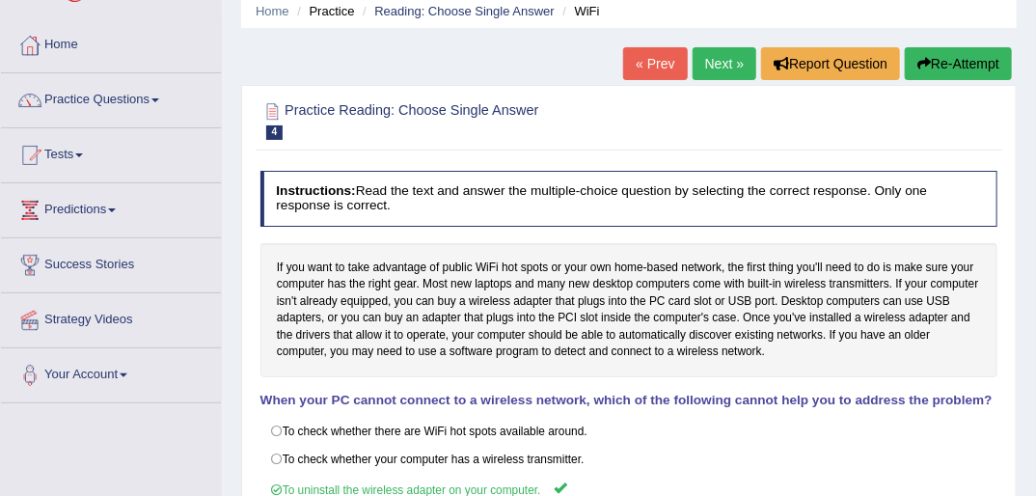
click at [719, 65] on link "Next »" at bounding box center [725, 63] width 64 height 33
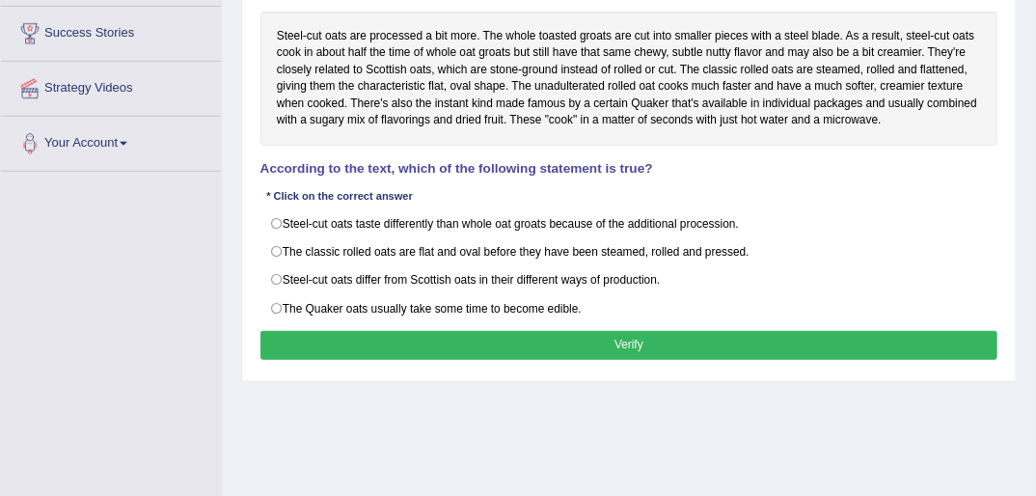
scroll to position [232, 0]
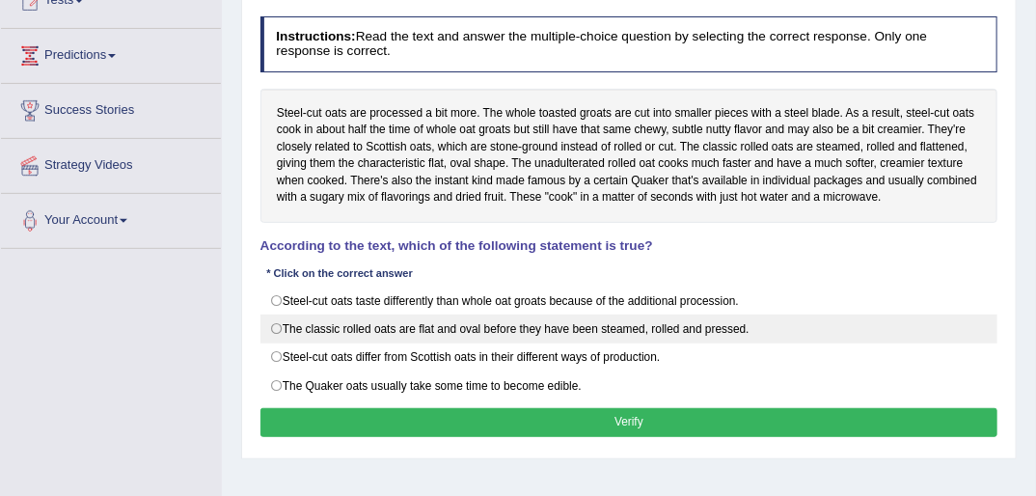
click at [273, 322] on label "The classic rolled oats are flat and oval before they have been steamed, rolled…" at bounding box center [629, 328] width 738 height 29
radio input "true"
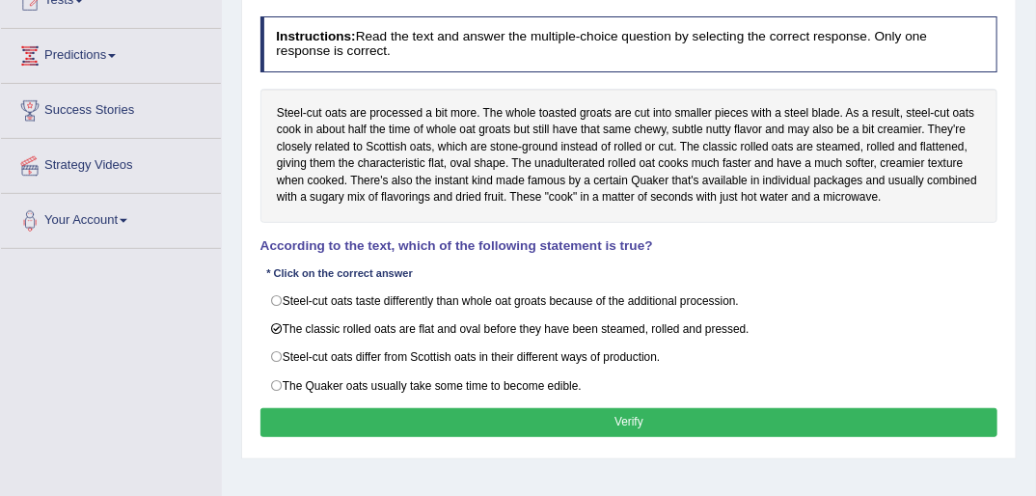
click at [653, 418] on button "Verify" at bounding box center [629, 422] width 738 height 28
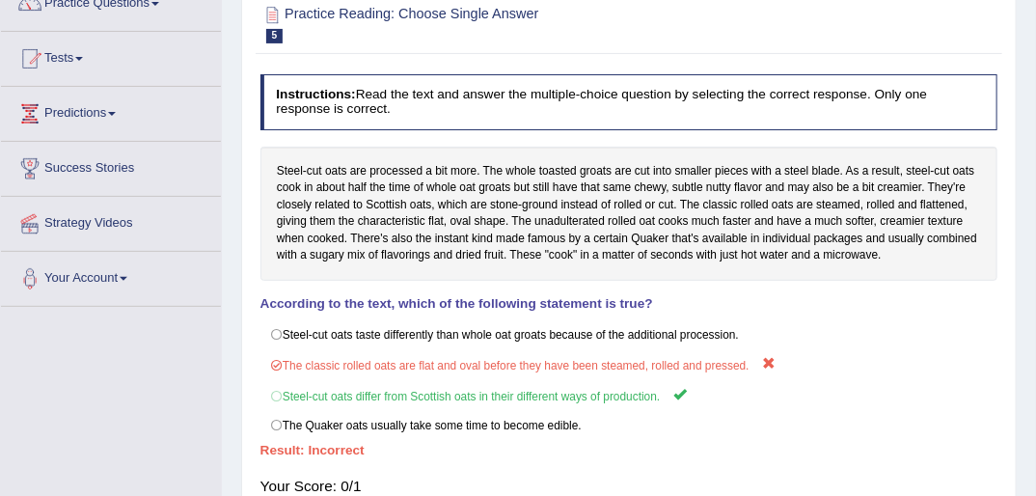
scroll to position [0, 0]
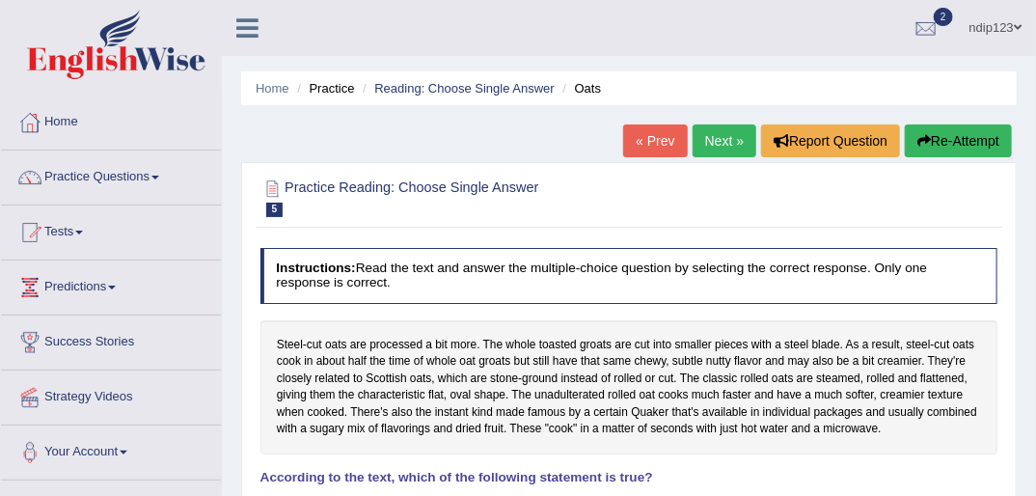
click at [940, 139] on button "Re-Attempt" at bounding box center [958, 140] width 107 height 33
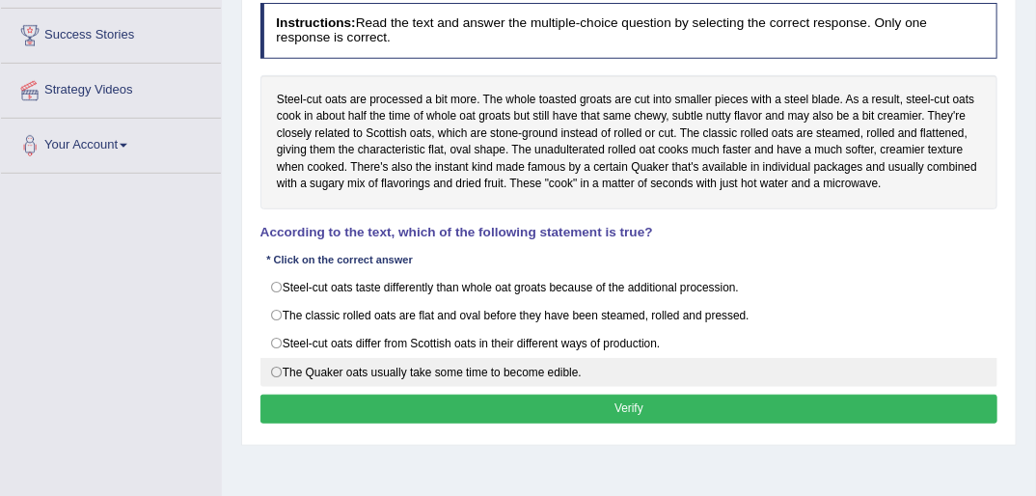
scroll to position [309, 0]
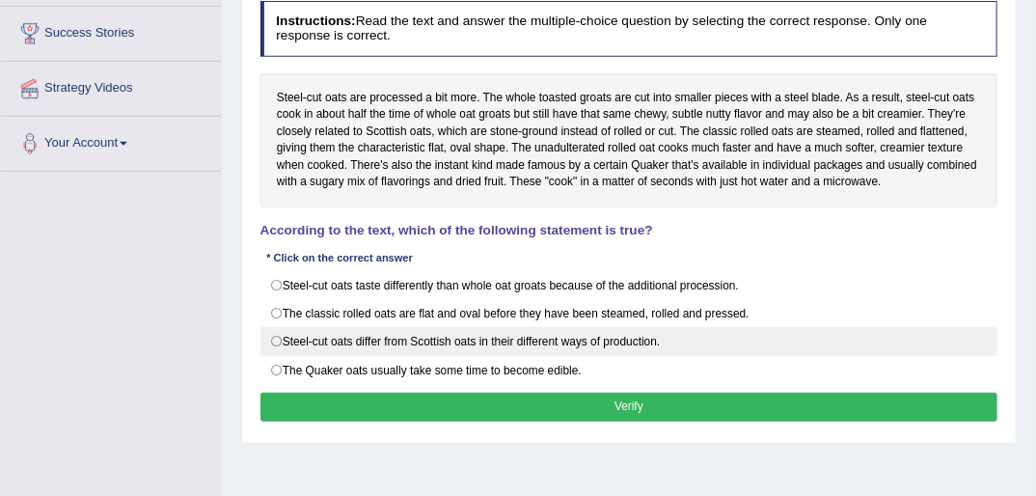
click at [276, 334] on label "Steel-cut oats differ from Scottish oats in their different ways of production." at bounding box center [629, 341] width 738 height 29
radio input "true"
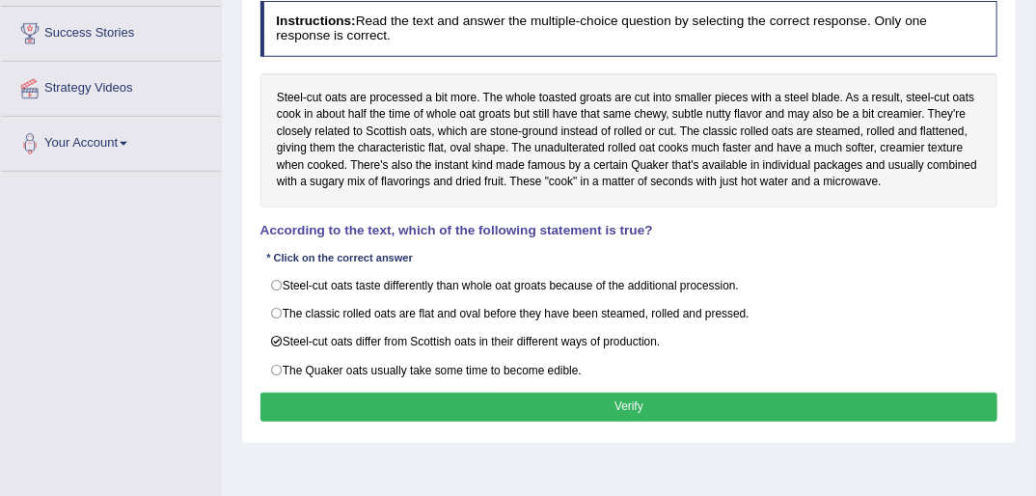
click at [635, 400] on button "Verify" at bounding box center [629, 407] width 738 height 28
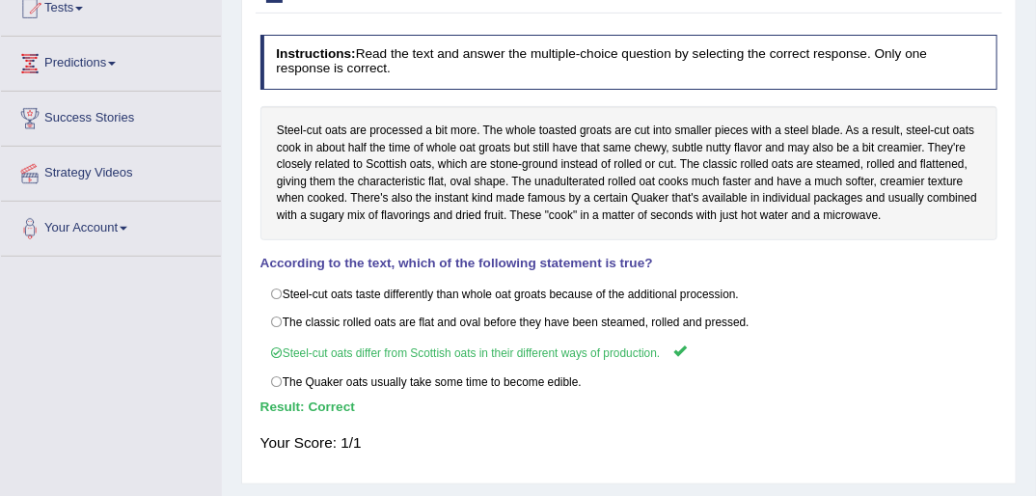
scroll to position [0, 0]
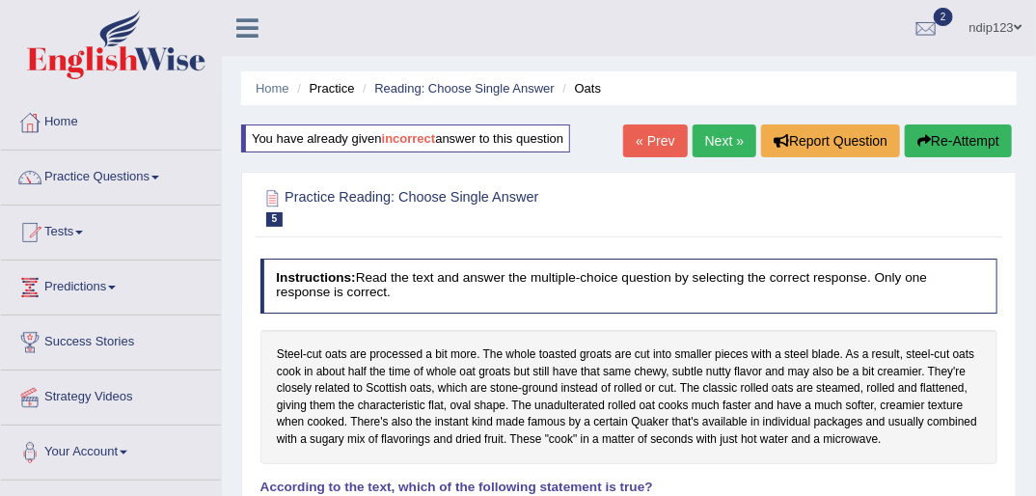
click at [722, 140] on link "Next »" at bounding box center [725, 140] width 64 height 33
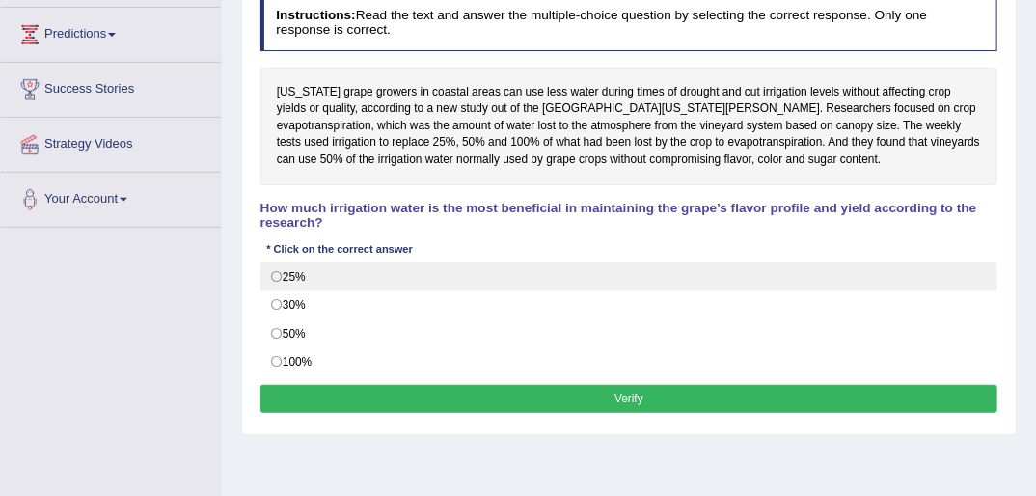
scroll to position [232, 0]
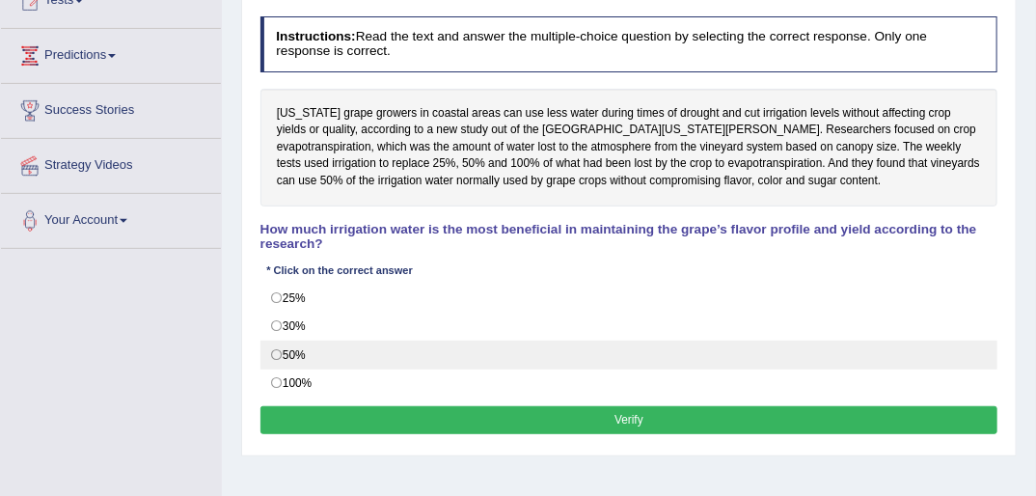
click at [276, 341] on label "50%" at bounding box center [629, 355] width 738 height 29
radio input "true"
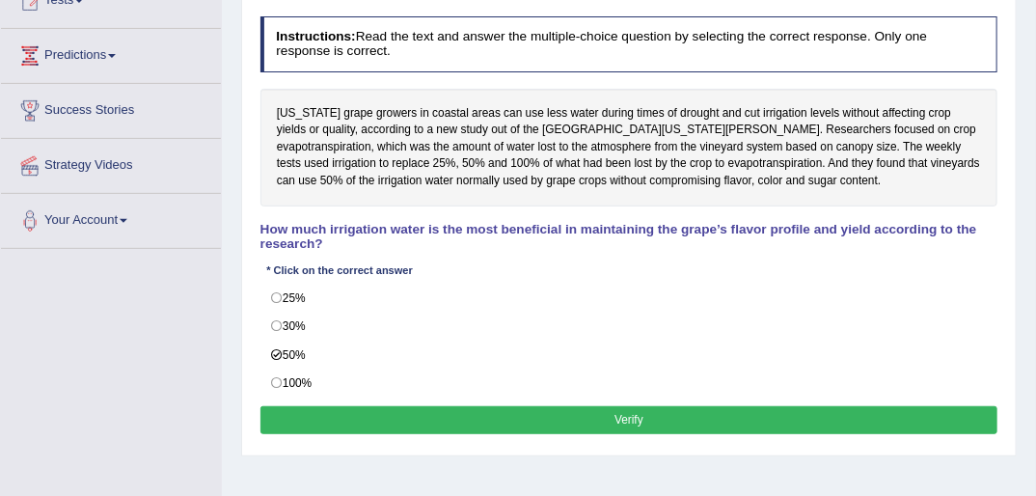
click at [626, 406] on button "Verify" at bounding box center [629, 420] width 738 height 28
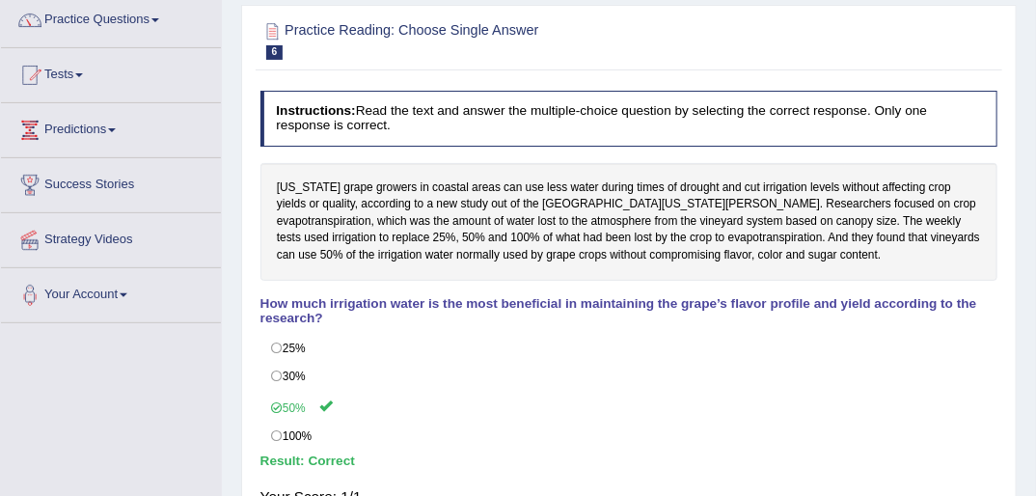
scroll to position [0, 0]
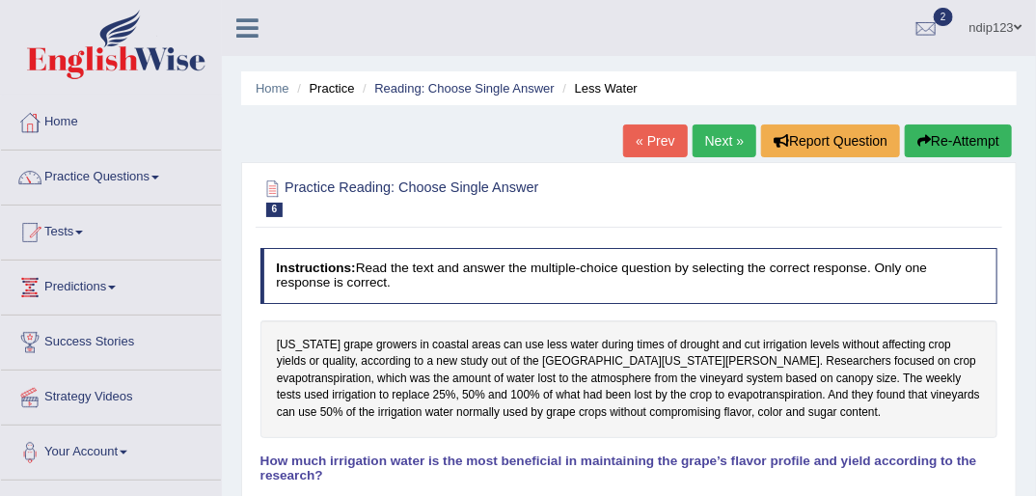
drag, startPoint x: 718, startPoint y: 136, endPoint x: 707, endPoint y: 149, distance: 16.4
click at [718, 136] on link "Next »" at bounding box center [725, 140] width 64 height 33
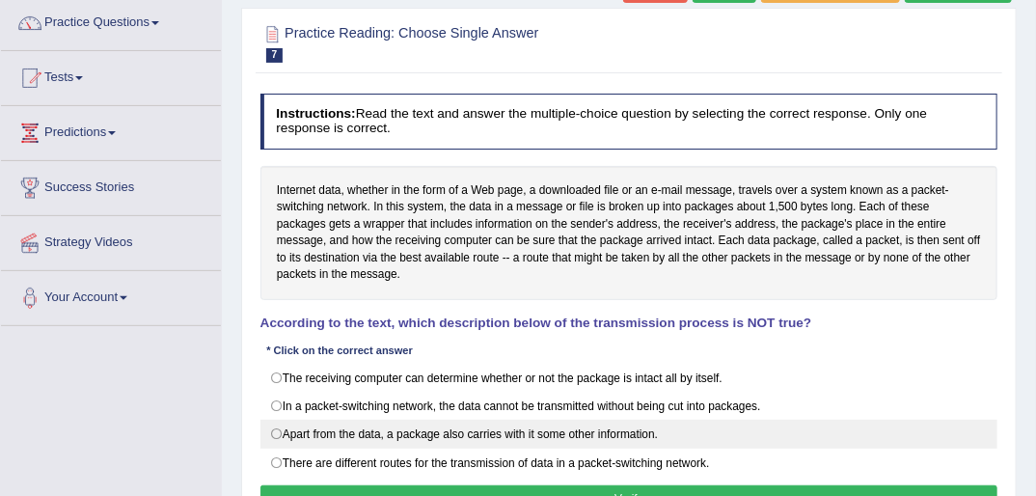
scroll to position [232, 0]
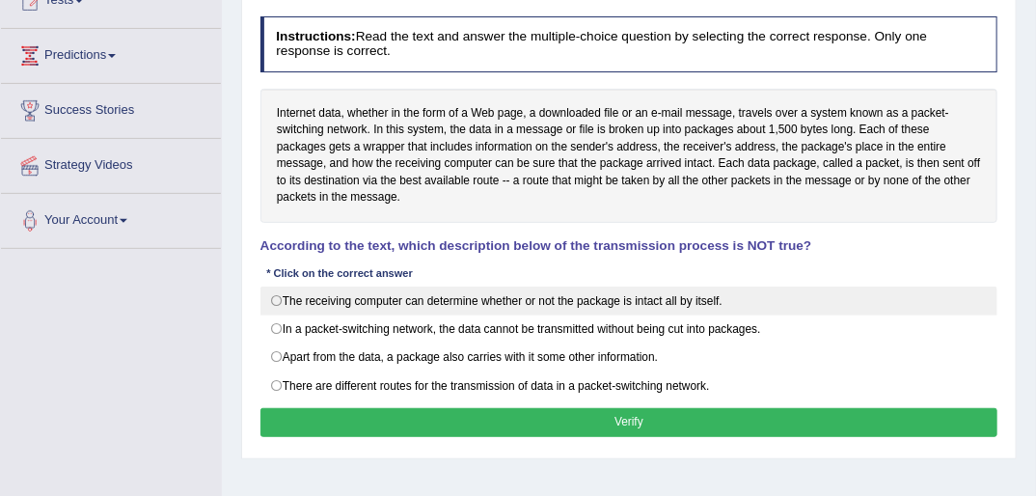
click at [273, 301] on label "The receiving computer can determine whether or not the package is intact all b…" at bounding box center [629, 301] width 738 height 29
radio input "true"
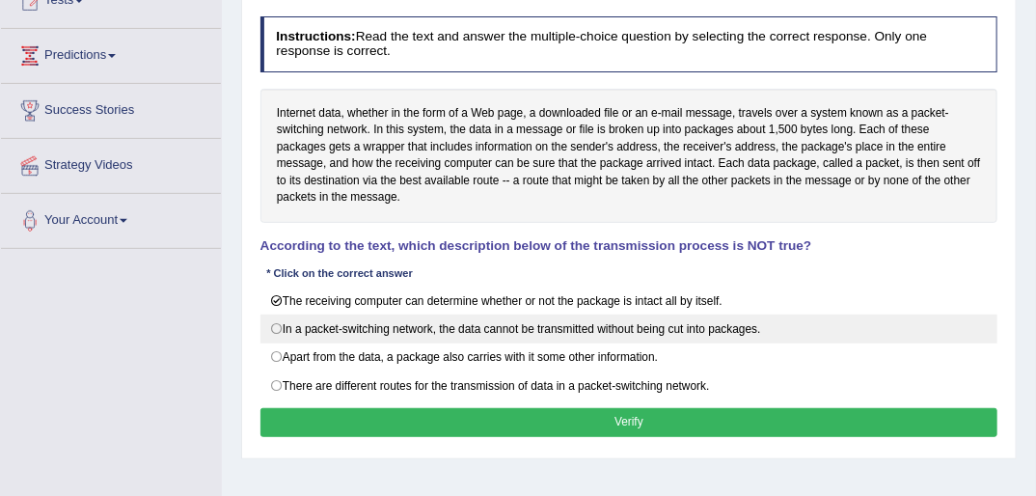
click at [282, 324] on label "In a packet-switching network, the data cannot be transmitted without being cut…" at bounding box center [629, 328] width 738 height 29
radio input "true"
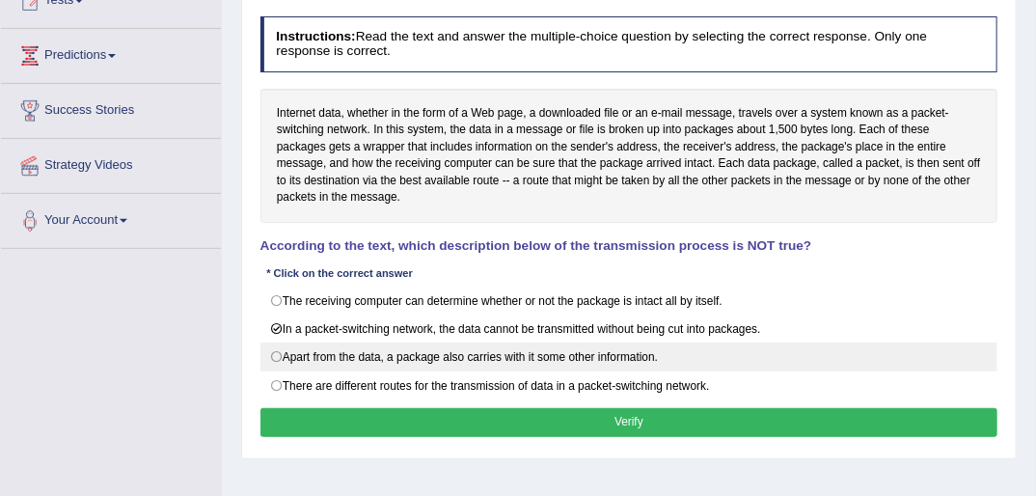
click at [278, 351] on label "Apart from the data, a package also carries with it some other information." at bounding box center [629, 356] width 738 height 29
radio input "true"
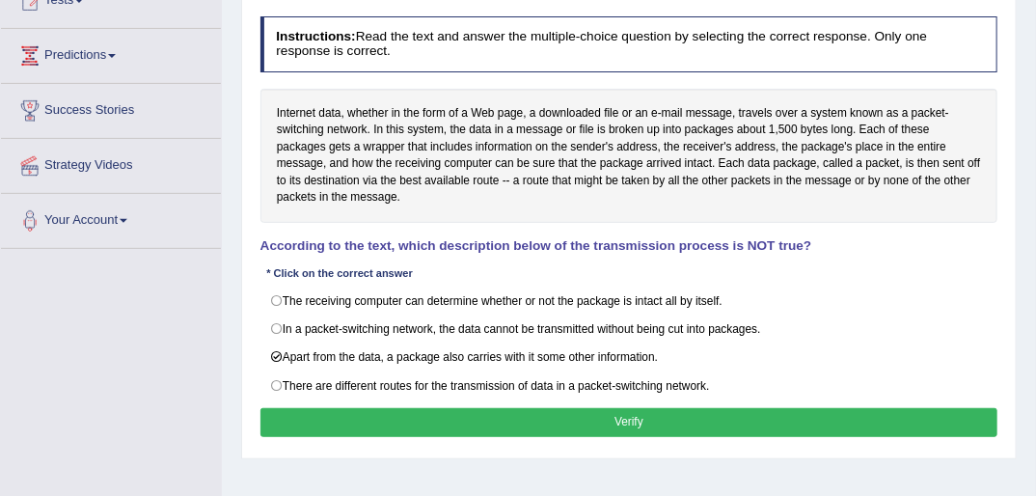
click at [644, 420] on button "Verify" at bounding box center [629, 422] width 738 height 28
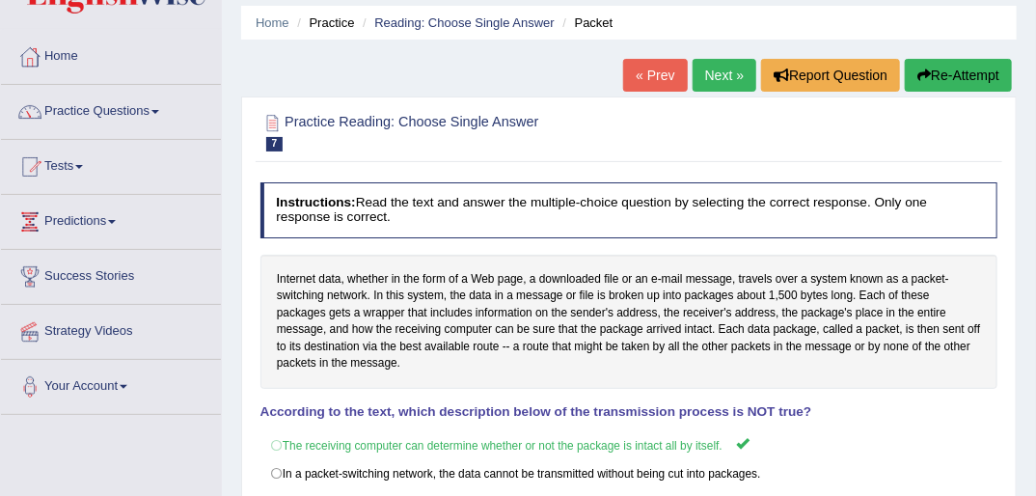
scroll to position [0, 0]
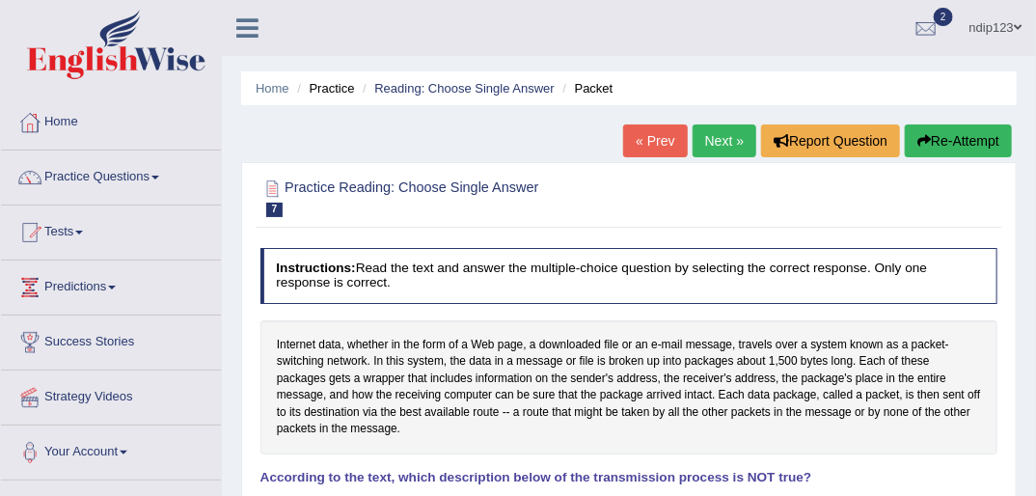
click at [932, 133] on button "Re-Attempt" at bounding box center [958, 140] width 107 height 33
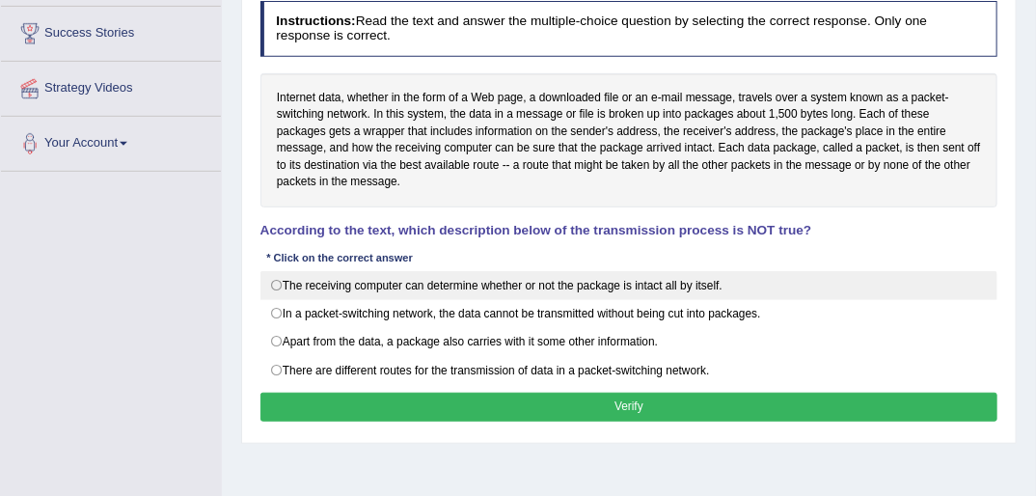
click at [268, 278] on label "The receiving computer can determine whether or not the package is intact all b…" at bounding box center [629, 285] width 738 height 29
radio input "true"
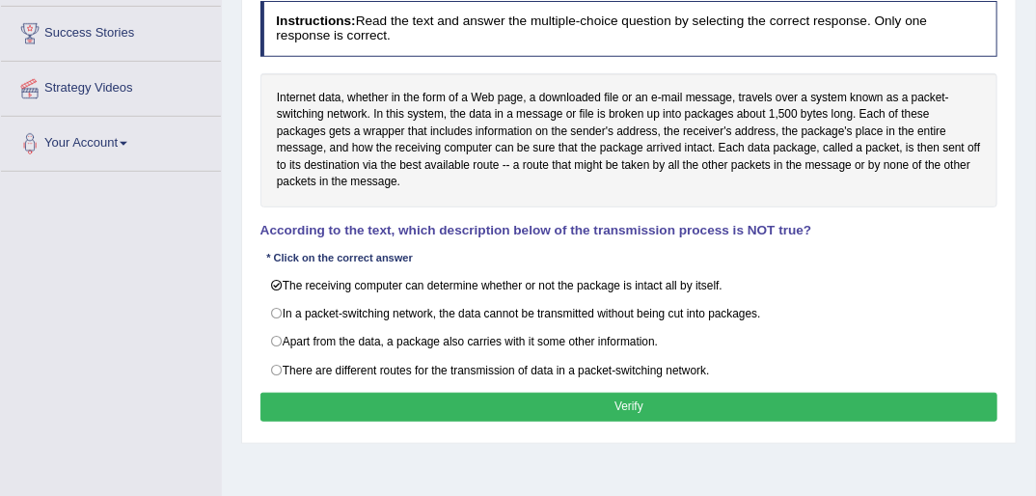
click at [643, 401] on button "Verify" at bounding box center [629, 407] width 738 height 28
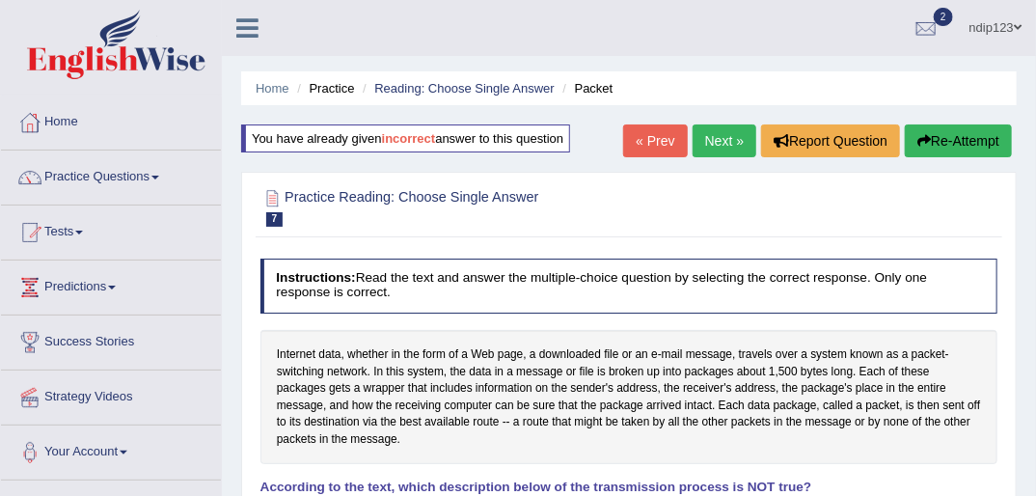
click at [709, 139] on link "Next »" at bounding box center [725, 140] width 64 height 33
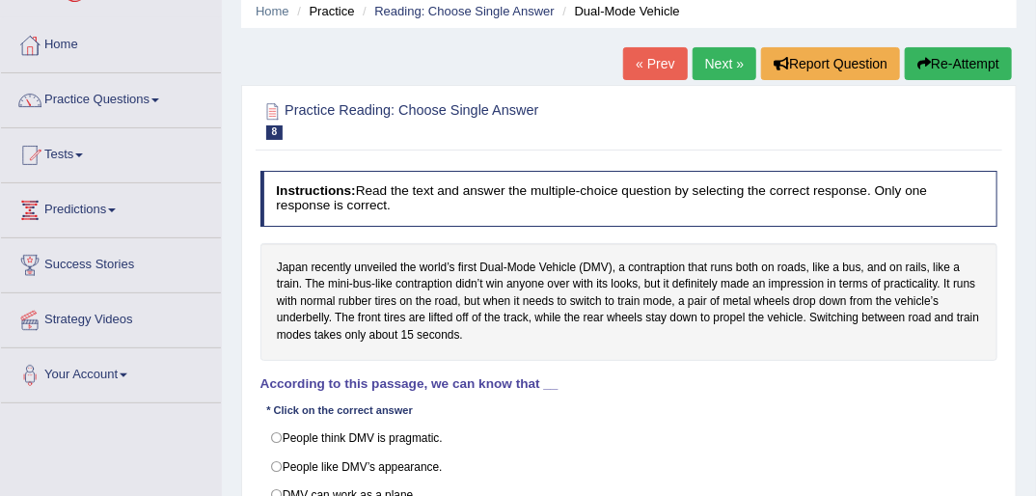
scroll to position [154, 0]
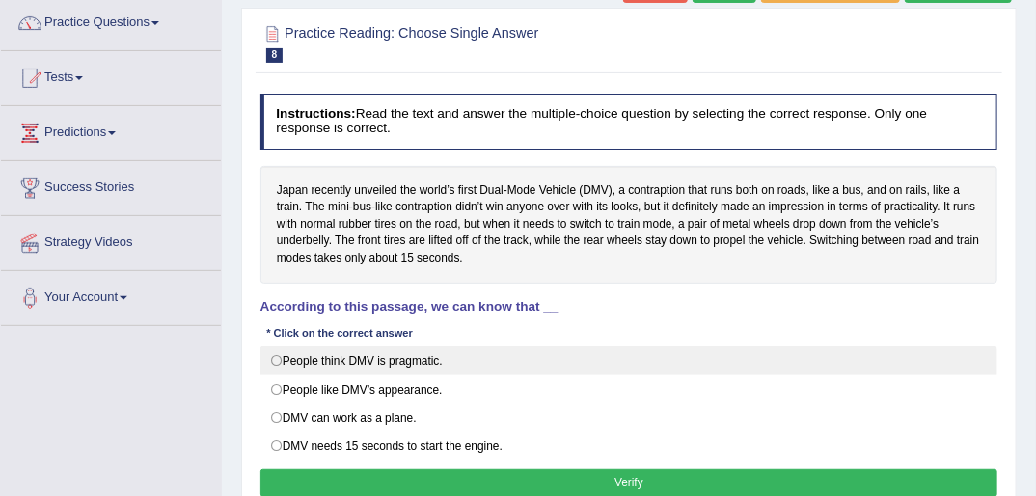
click at [276, 358] on label "People think DMV is pragmatic." at bounding box center [629, 360] width 738 height 29
radio input "true"
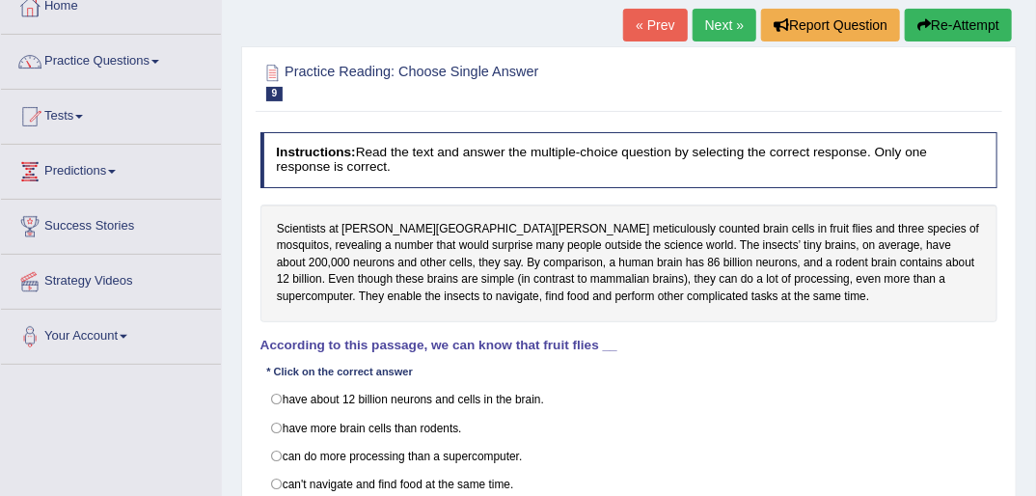
scroll to position [154, 0]
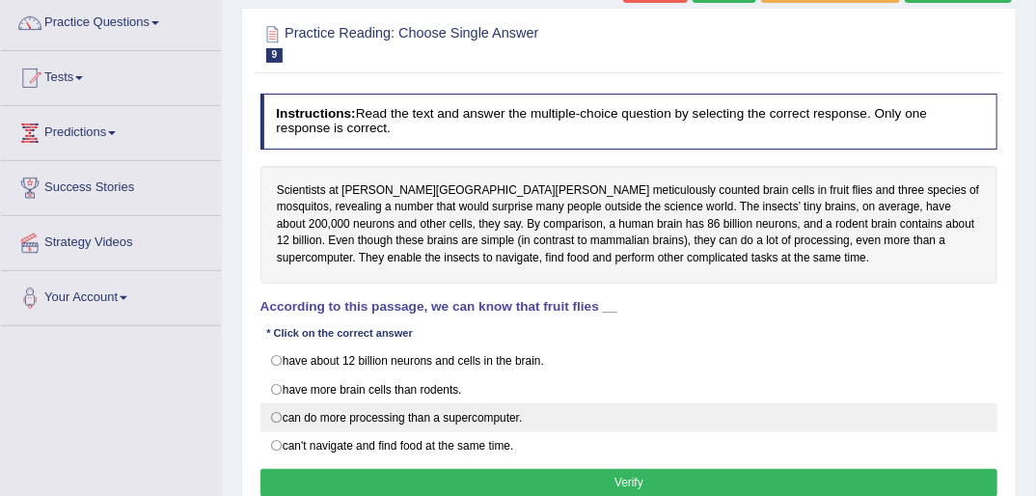
click at [277, 410] on label "can do more processing than a supercomputer." at bounding box center [629, 417] width 738 height 29
radio input "true"
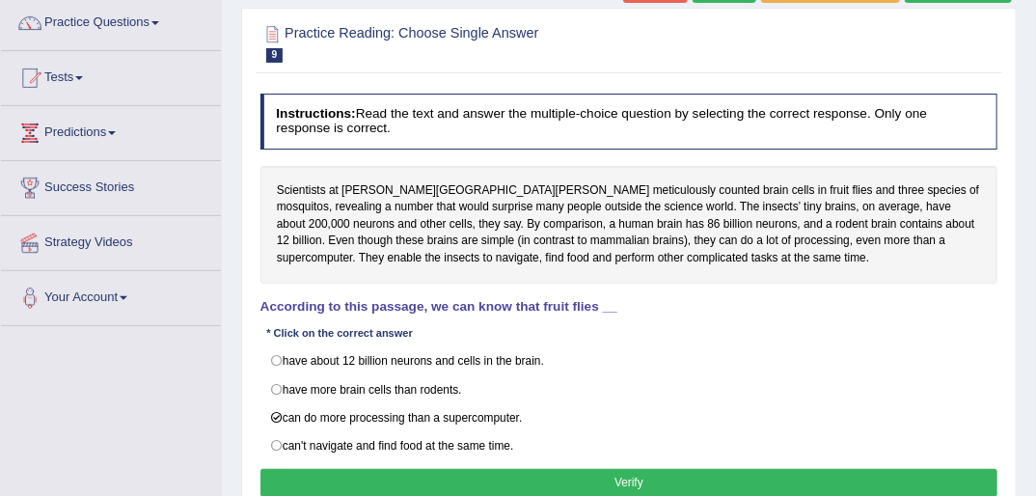
click at [639, 478] on button "Verify" at bounding box center [629, 483] width 738 height 28
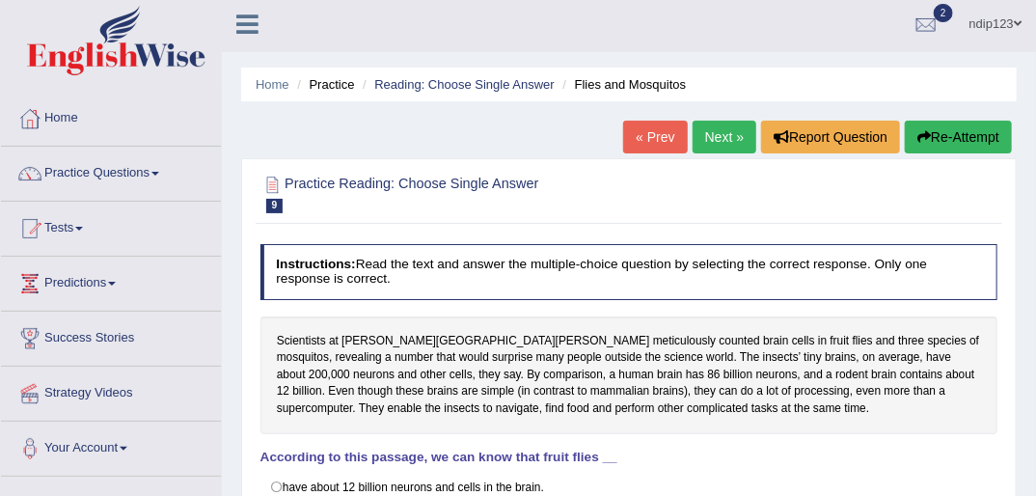
scroll to position [0, 0]
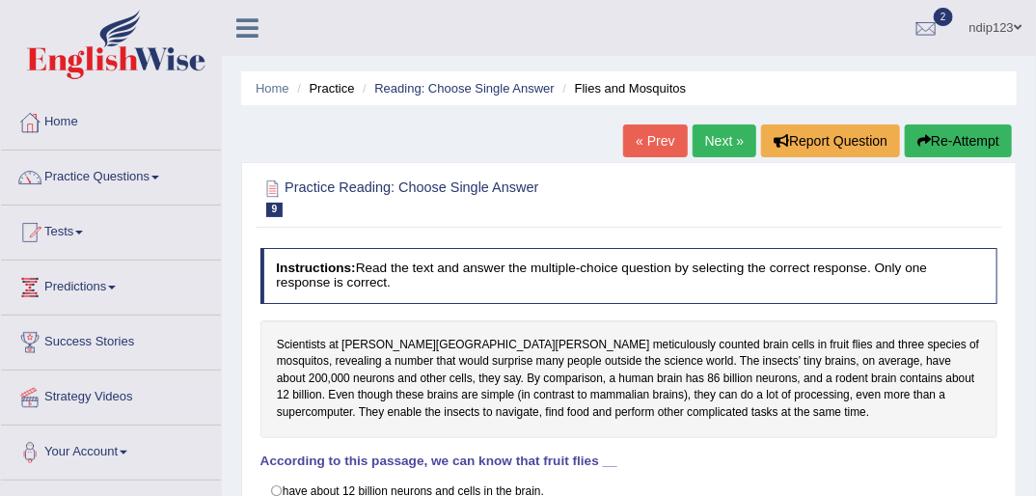
click at [733, 141] on link "Next »" at bounding box center [725, 140] width 64 height 33
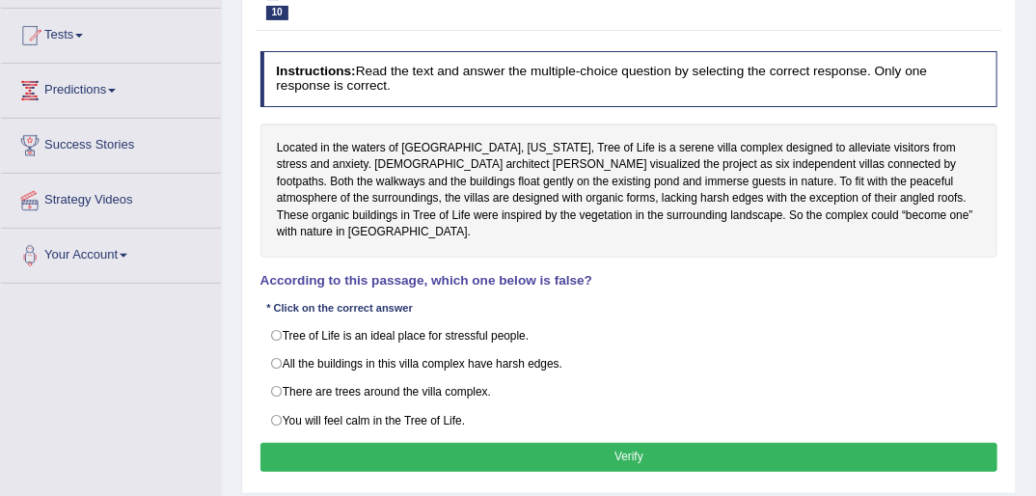
scroll to position [154, 0]
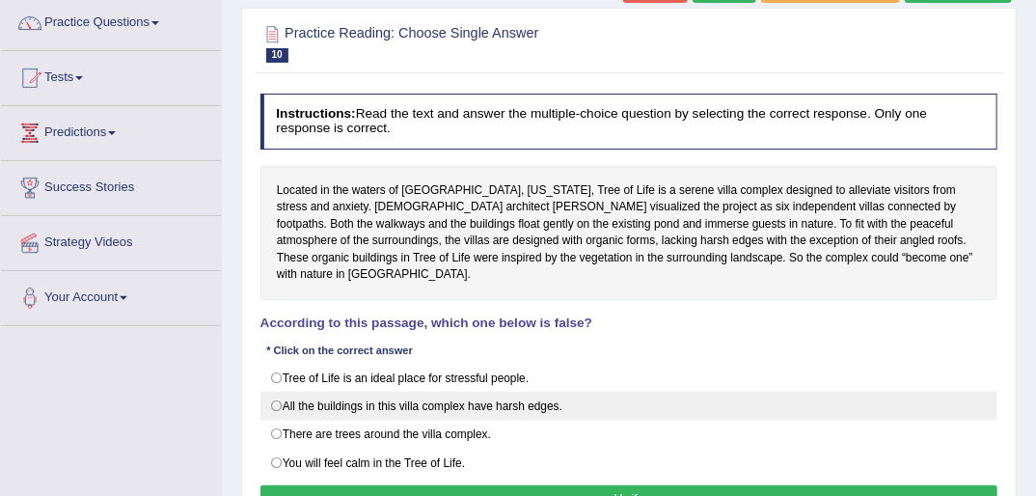
click at [284, 392] on label "All the buildings in this villa complex have harsh edges." at bounding box center [629, 406] width 738 height 29
radio input "true"
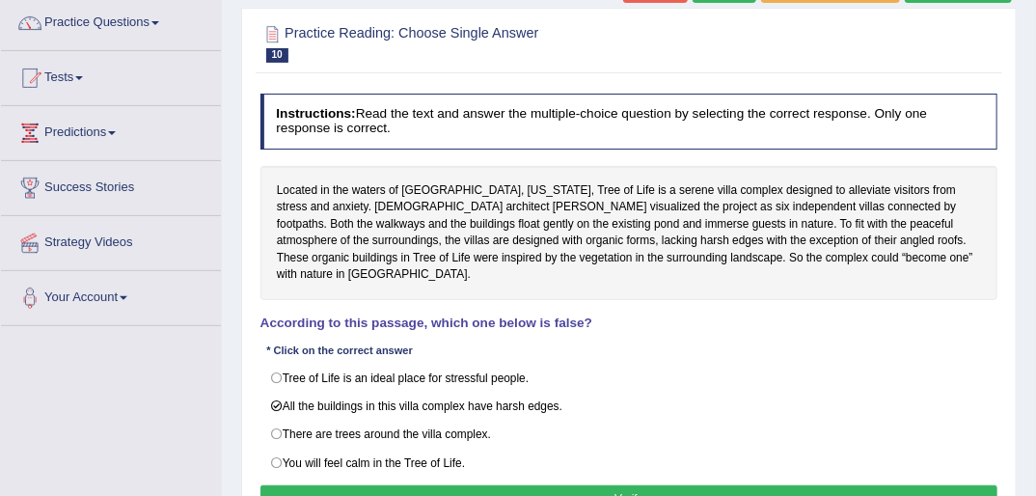
click at [614, 485] on button "Verify" at bounding box center [629, 499] width 738 height 28
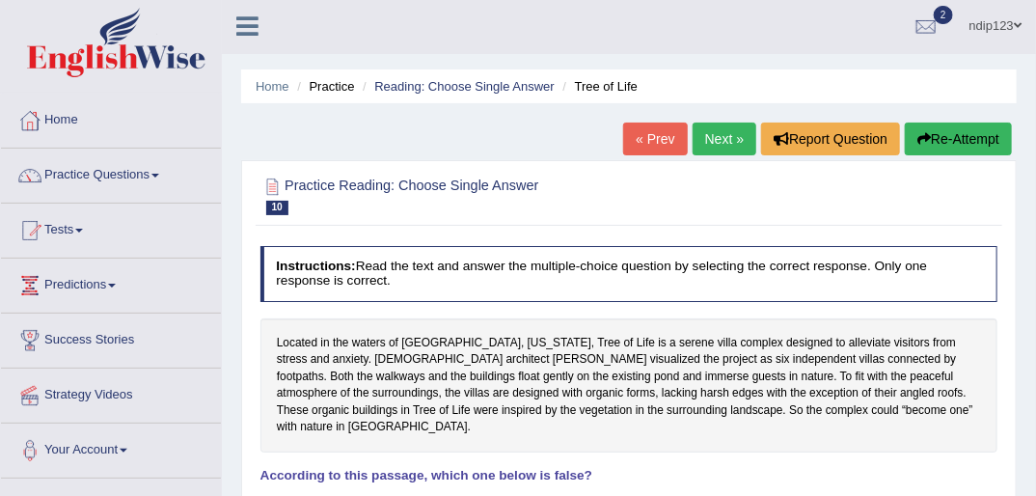
scroll to position [0, 0]
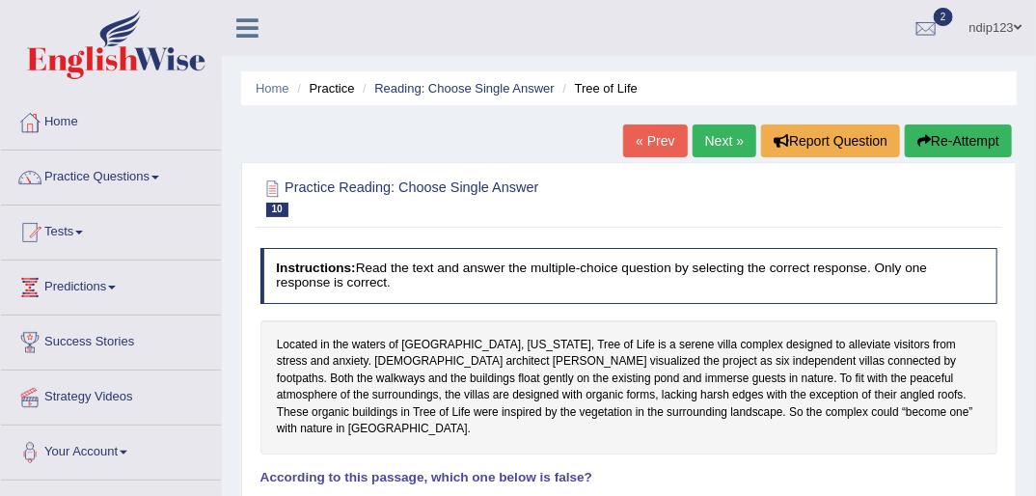
click at [723, 141] on link "Next »" at bounding box center [725, 140] width 64 height 33
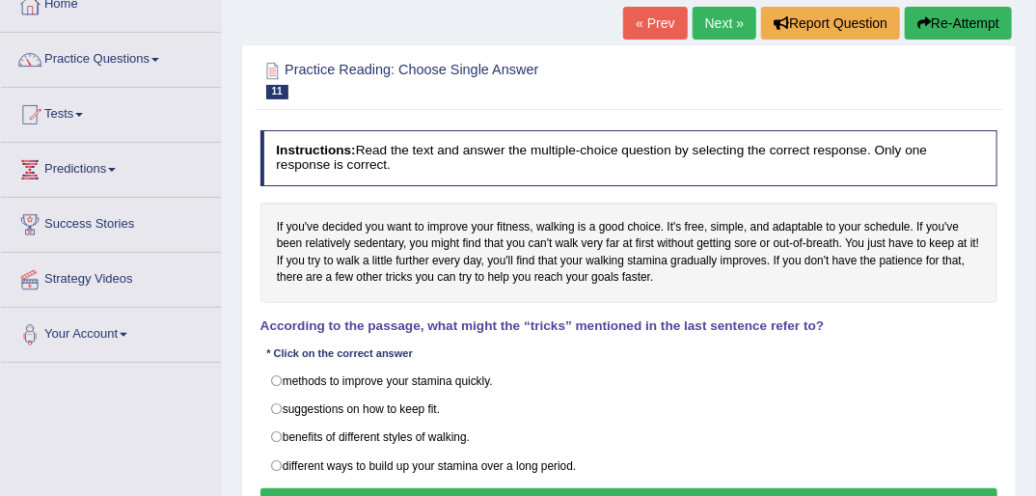
scroll to position [154, 0]
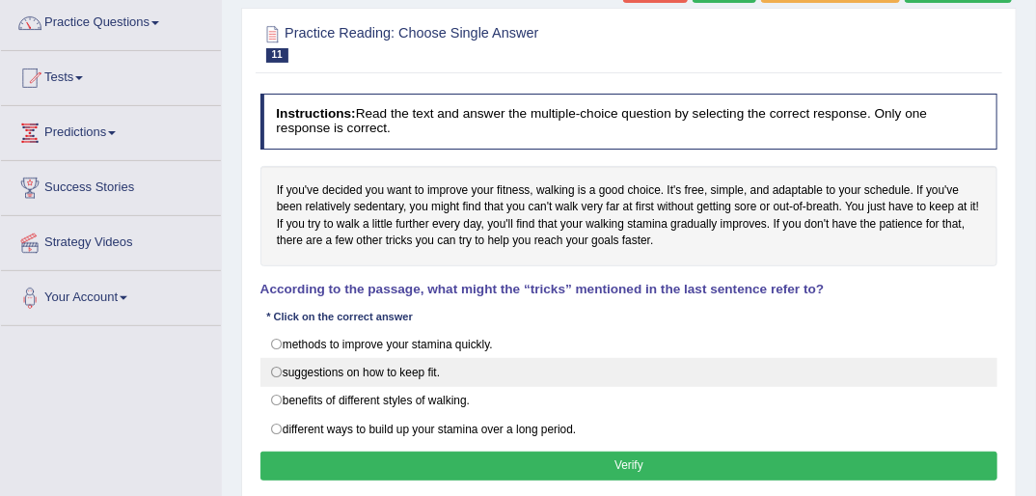
click at [278, 368] on label "suggestions on how to keep fit." at bounding box center [629, 372] width 738 height 29
radio input "true"
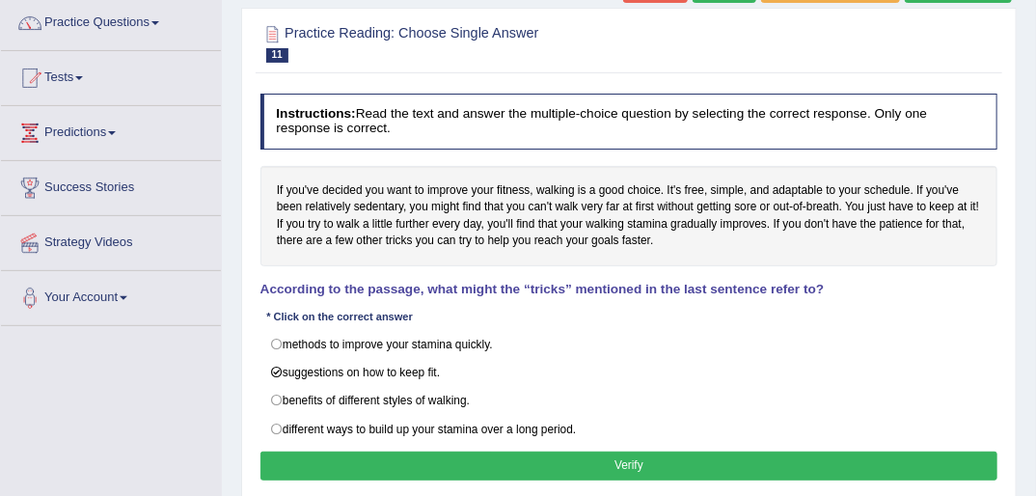
click at [635, 461] on button "Verify" at bounding box center [629, 465] width 738 height 28
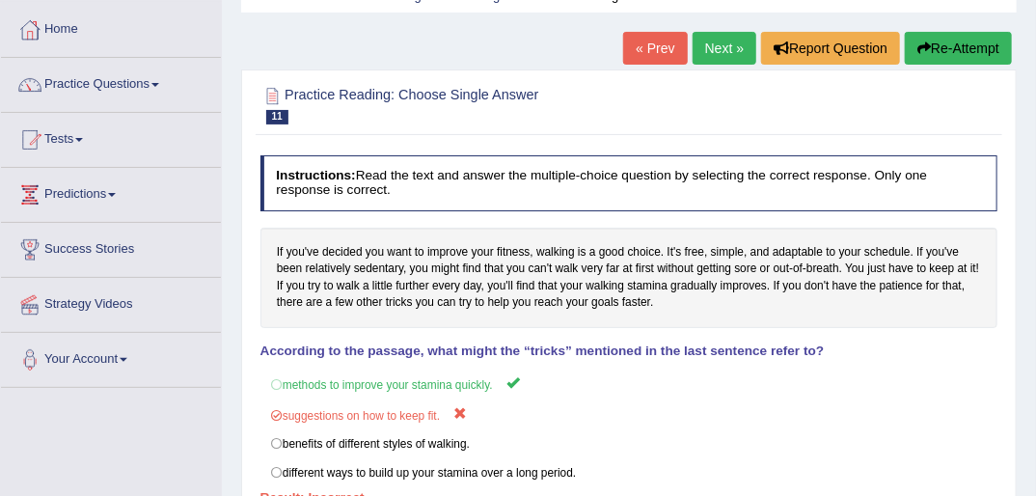
scroll to position [0, 0]
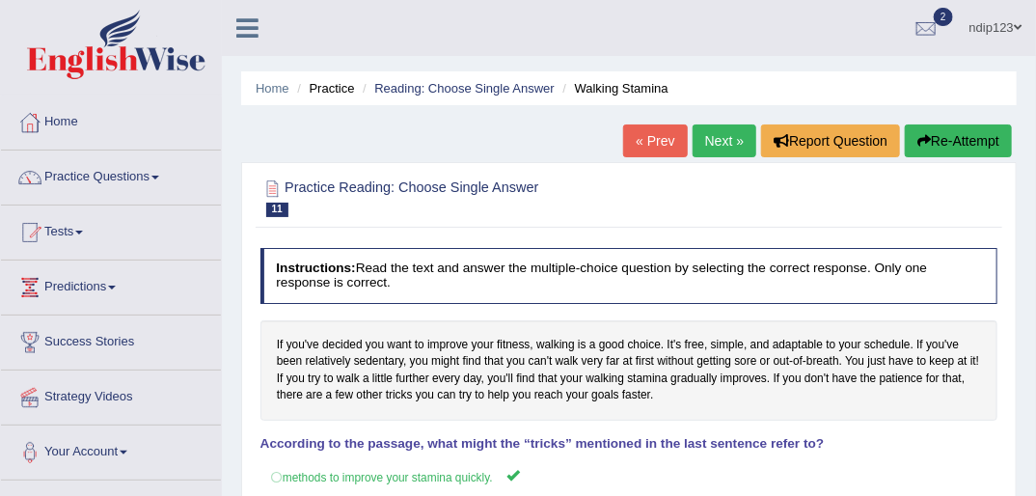
drag, startPoint x: 975, startPoint y: 137, endPoint x: 966, endPoint y: 149, distance: 15.1
click at [975, 137] on button "Re-Attempt" at bounding box center [958, 140] width 107 height 33
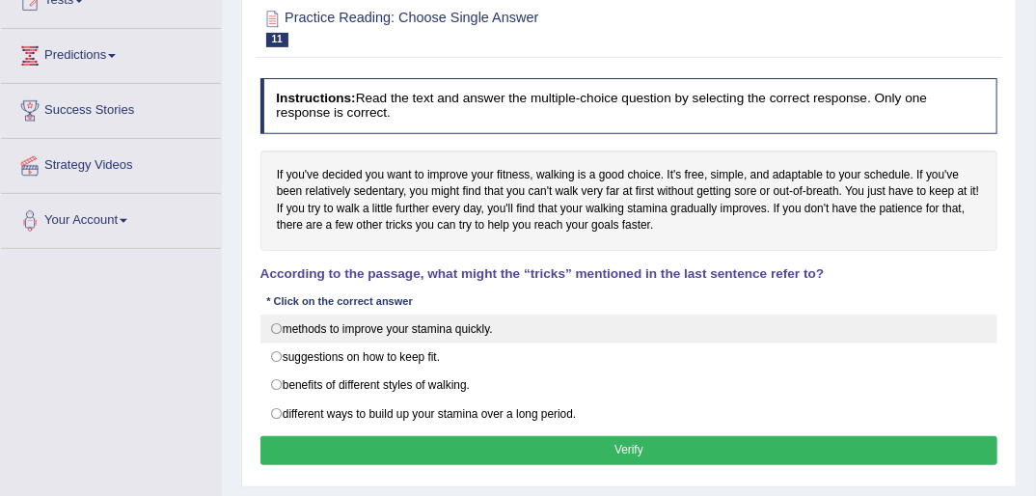
click at [279, 324] on label "methods to improve your stamina quickly." at bounding box center [629, 328] width 738 height 29
radio input "true"
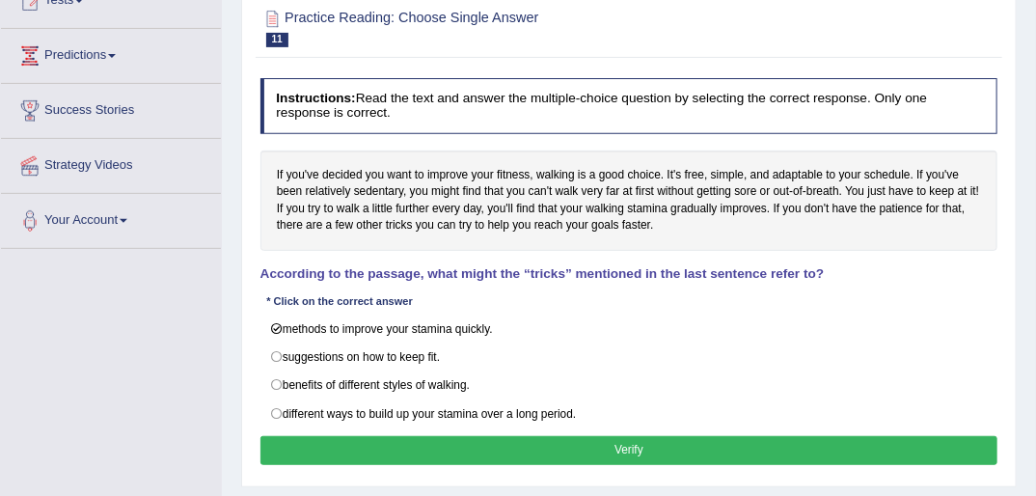
click at [647, 447] on button "Verify" at bounding box center [629, 450] width 738 height 28
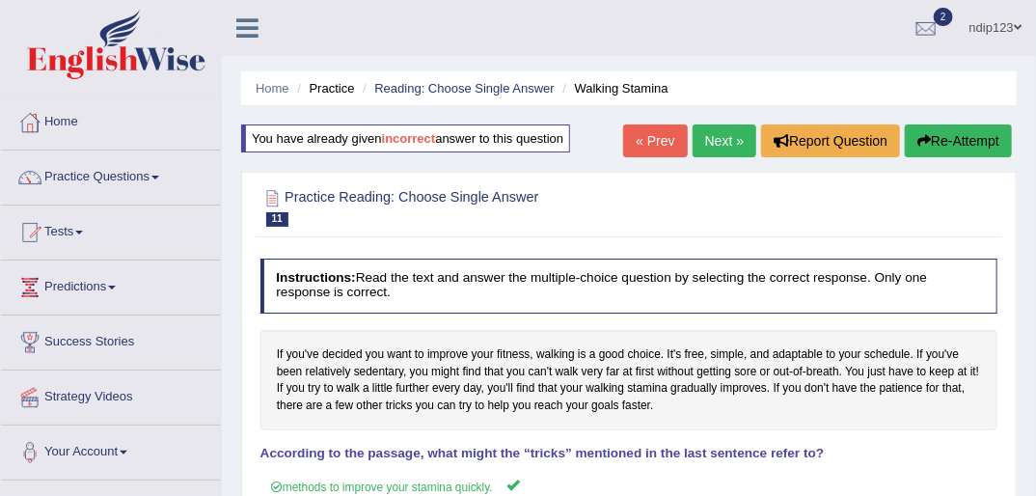
click at [710, 139] on link "Next »" at bounding box center [725, 140] width 64 height 33
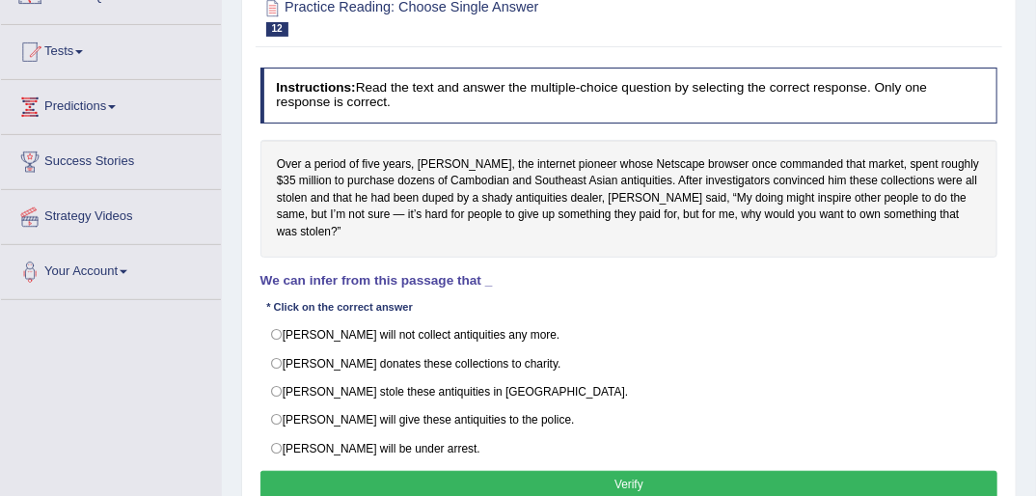
scroll to position [154, 0]
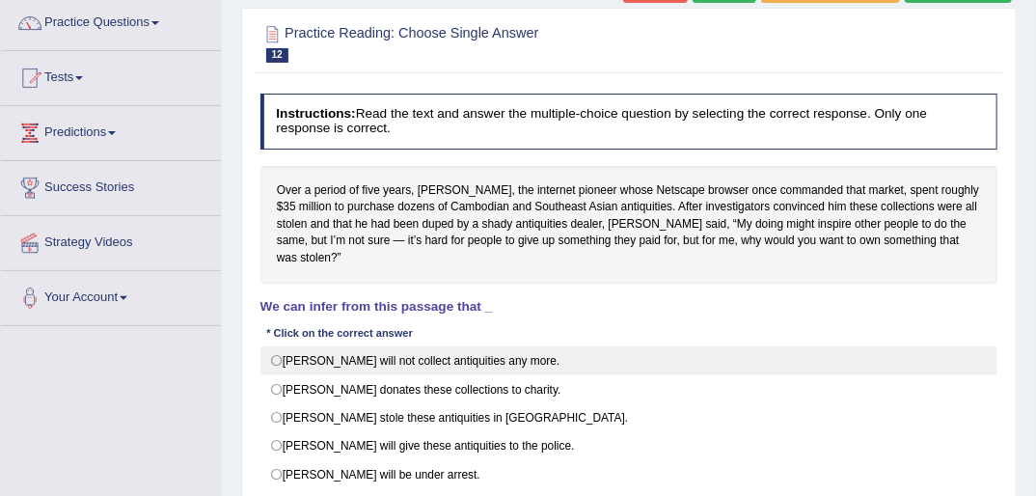
click at [276, 346] on label "Mr. Clark will not collect antiquities any more." at bounding box center [629, 360] width 738 height 29
radio input "true"
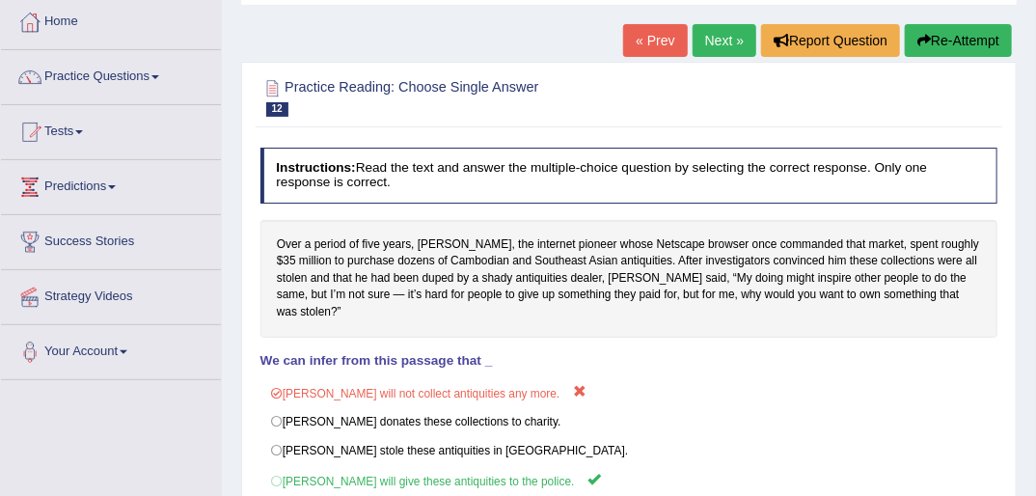
scroll to position [0, 0]
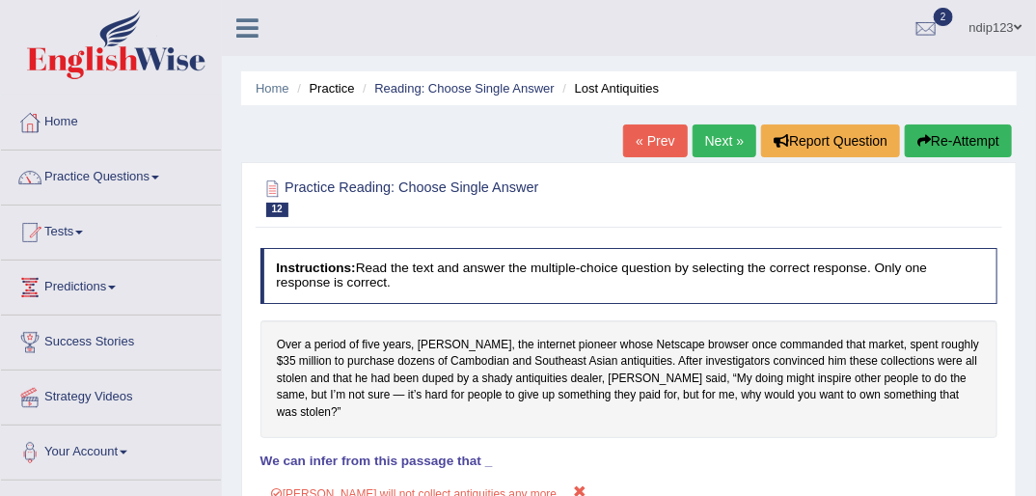
click at [723, 143] on link "Next »" at bounding box center [725, 140] width 64 height 33
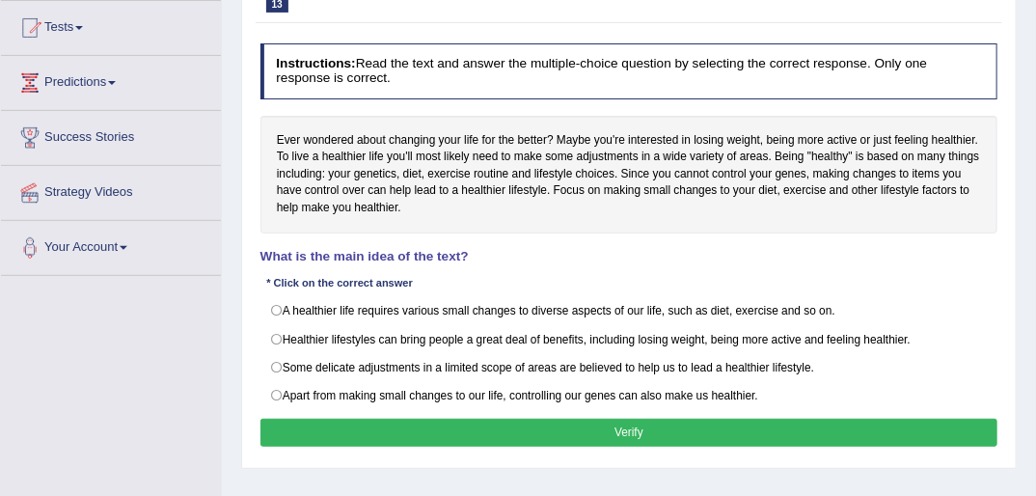
scroll to position [232, 0]
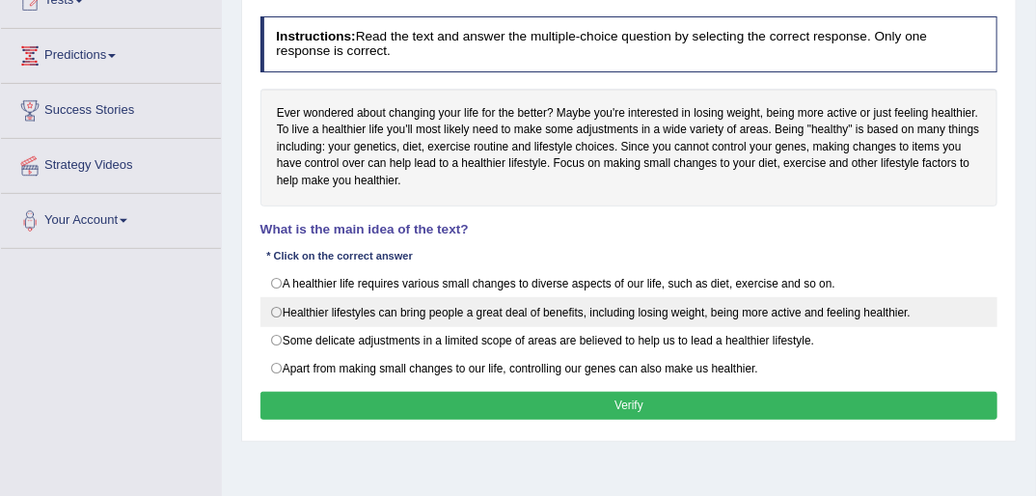
click at [277, 311] on label "Healthier lifestyles can bring people a great deal of benefits, including losin…" at bounding box center [629, 311] width 738 height 29
radio input "true"
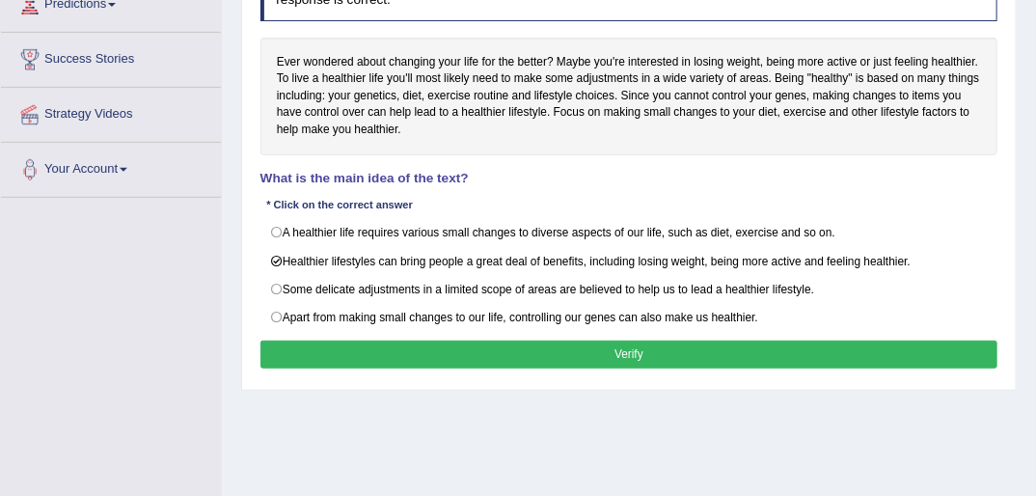
scroll to position [309, 0]
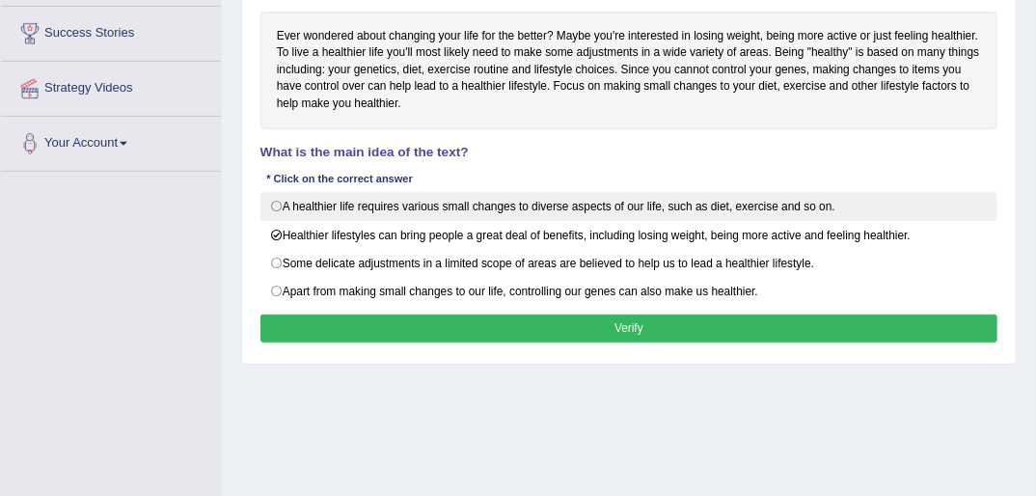
click at [285, 201] on label "A healthier life requires various small changes to diverse aspects of our life,…" at bounding box center [629, 206] width 738 height 29
radio input "true"
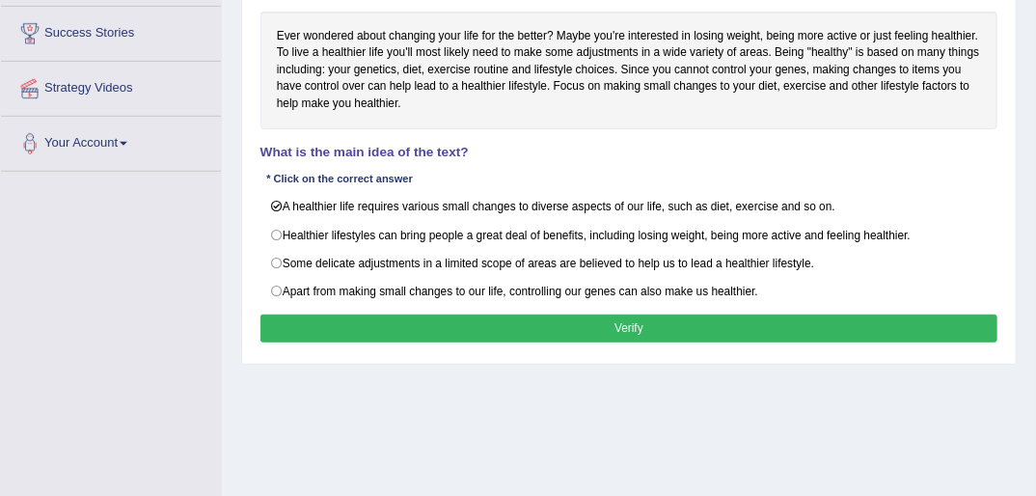
click at [648, 320] on button "Verify" at bounding box center [629, 328] width 738 height 28
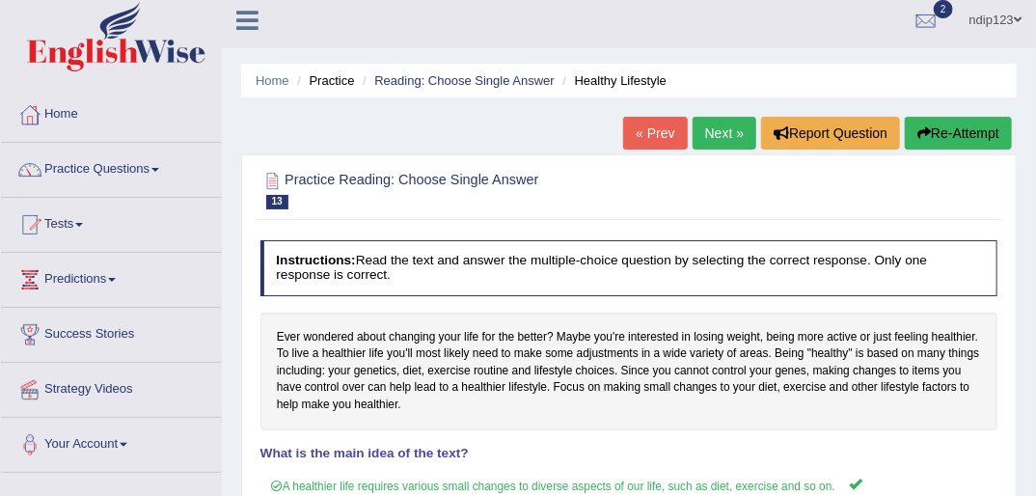
scroll to position [0, 0]
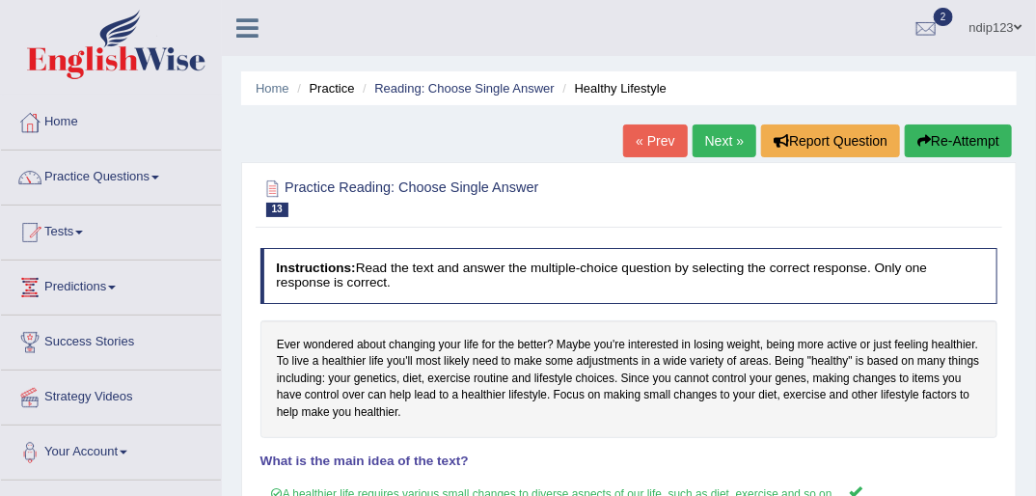
click at [722, 137] on link "Next »" at bounding box center [725, 140] width 64 height 33
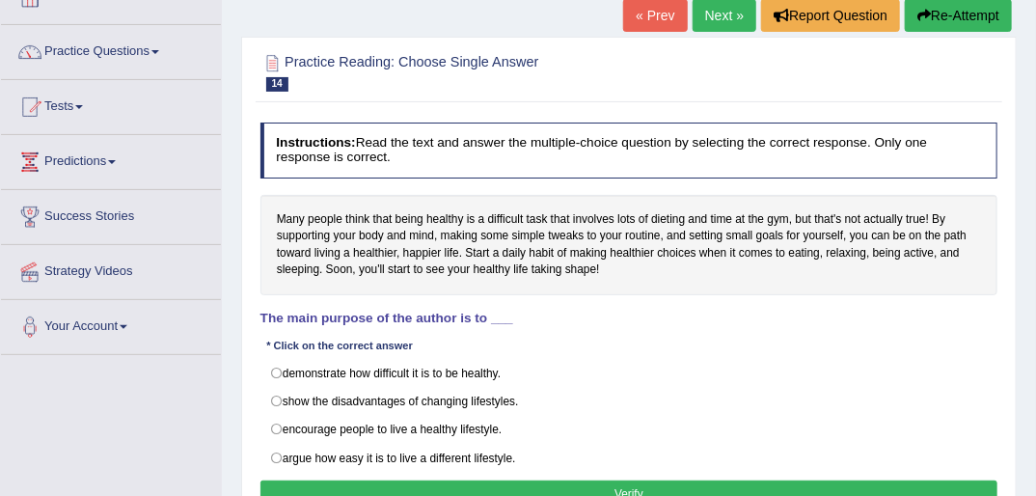
scroll to position [154, 0]
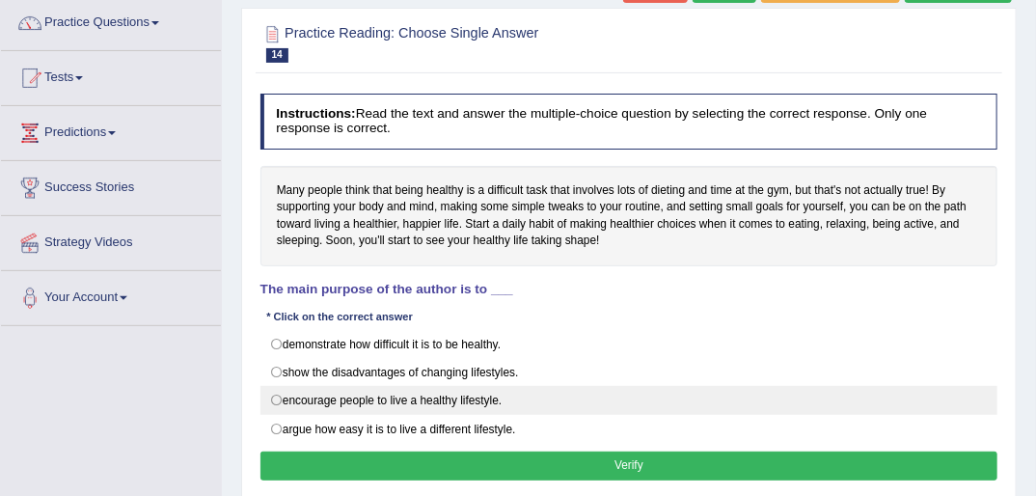
click at [276, 399] on label "encourage people to live a healthy lifestyle." at bounding box center [629, 400] width 738 height 29
radio input "true"
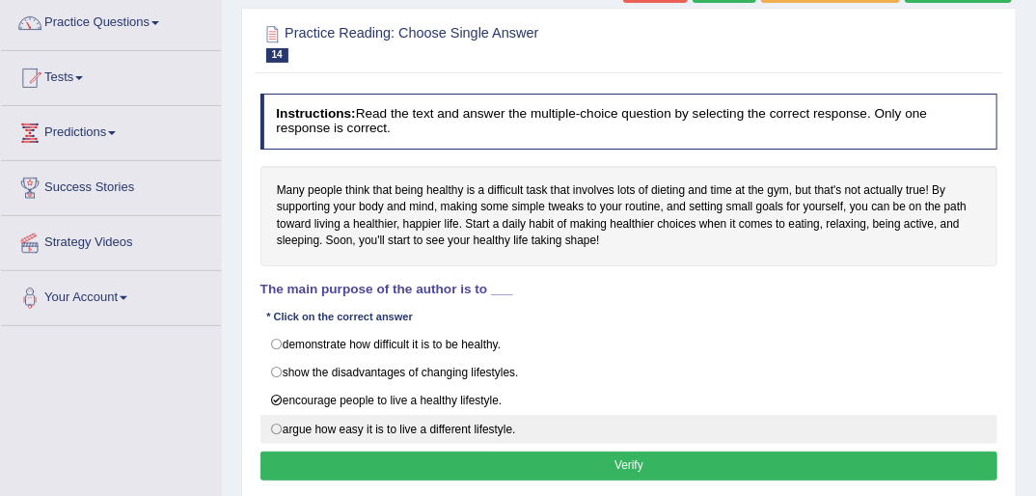
click at [277, 421] on label "argue how easy it is to live a different lifestyle." at bounding box center [629, 429] width 738 height 29
radio input "true"
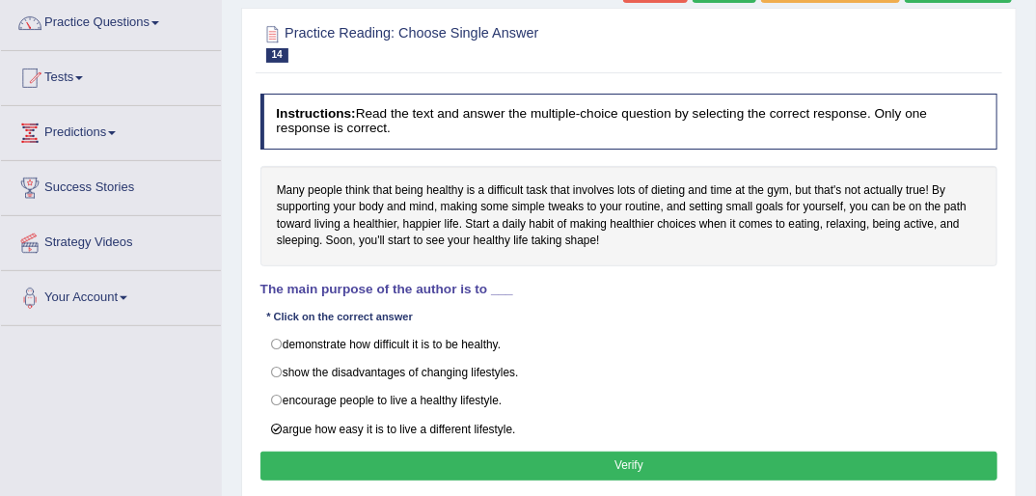
click at [652, 455] on button "Verify" at bounding box center [629, 465] width 738 height 28
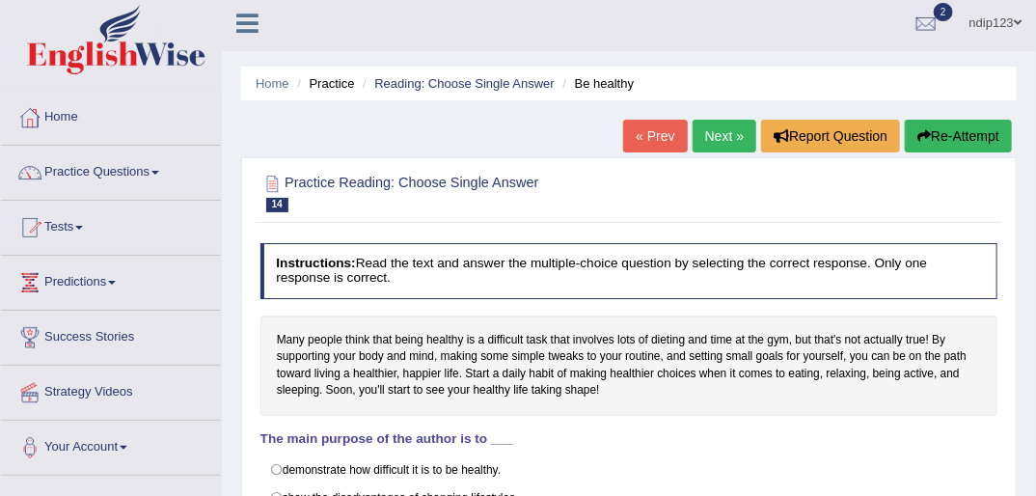
scroll to position [0, 0]
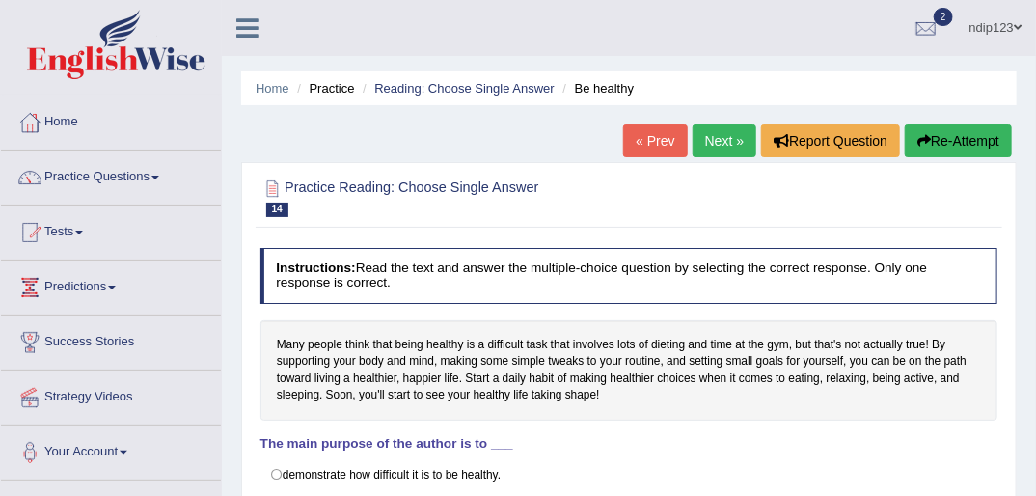
click at [948, 135] on button "Re-Attempt" at bounding box center [958, 140] width 107 height 33
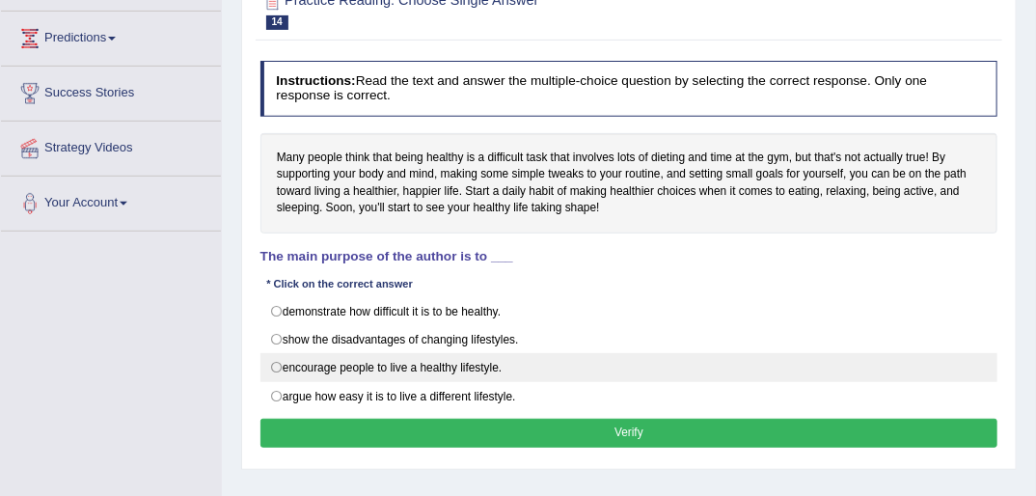
scroll to position [309, 0]
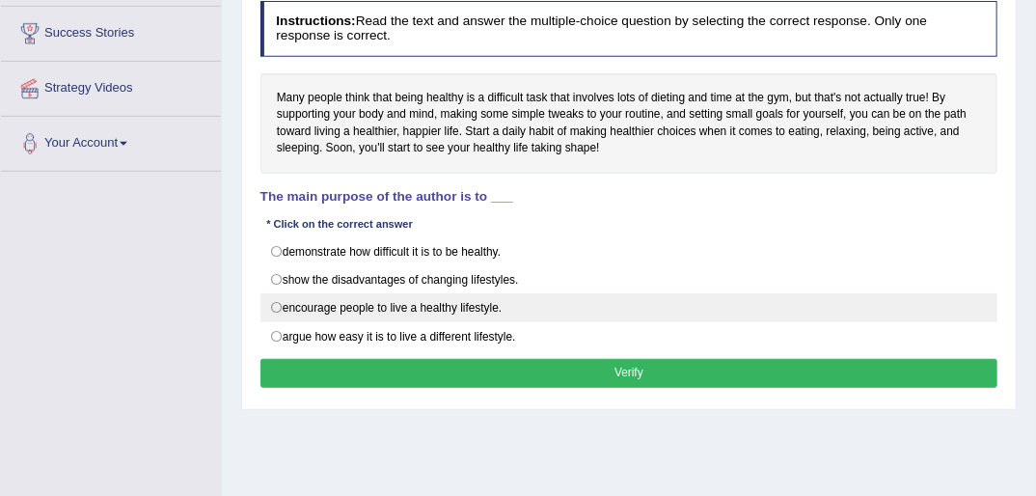
click at [279, 304] on label "encourage people to live a healthy lifestyle." at bounding box center [629, 307] width 738 height 29
radio input "true"
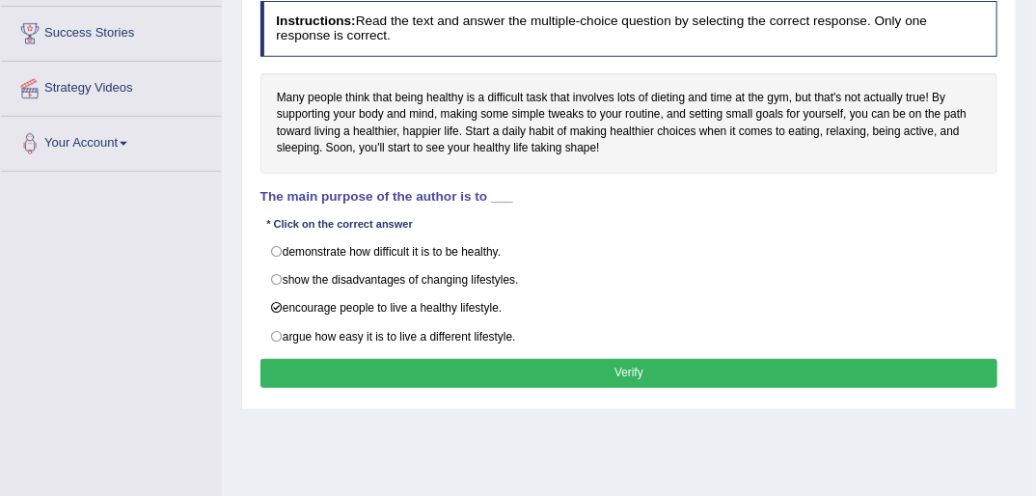
click at [628, 370] on button "Verify" at bounding box center [629, 373] width 738 height 28
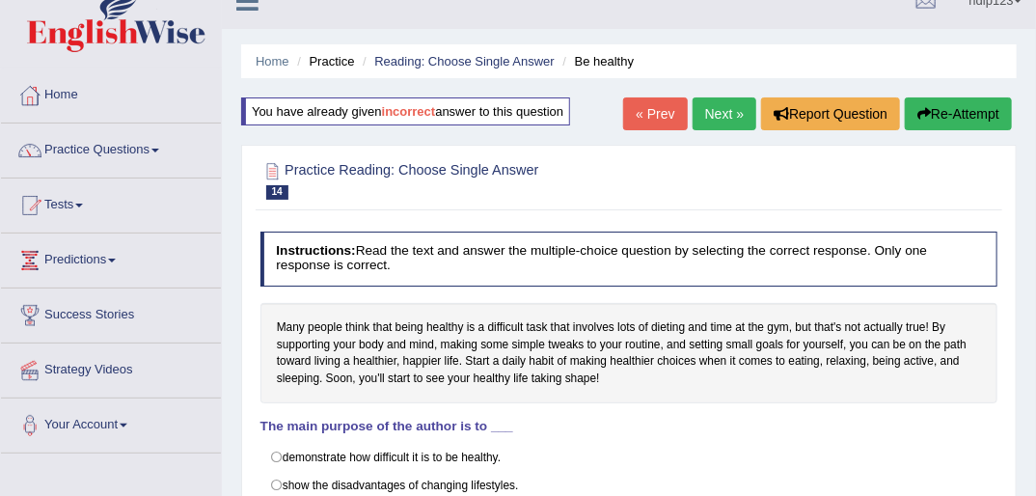
scroll to position [0, 0]
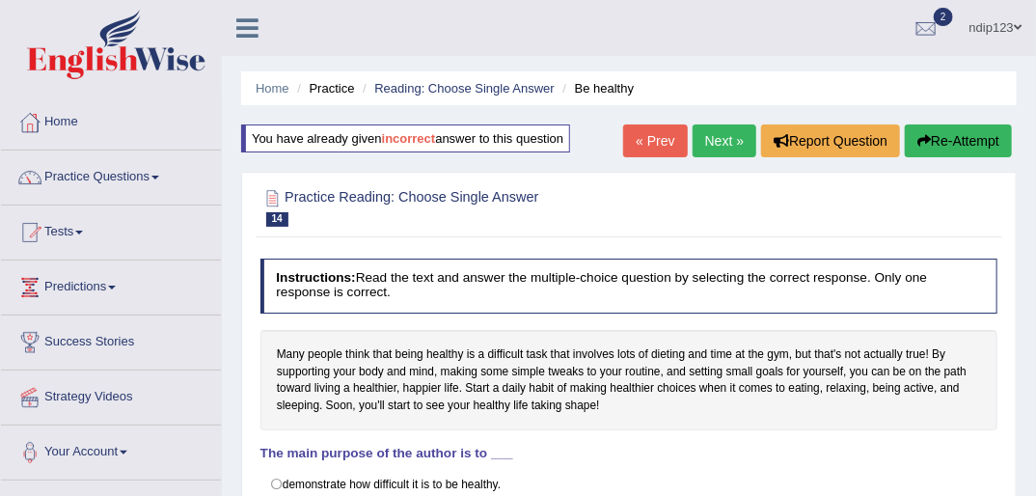
click at [715, 145] on link "Next »" at bounding box center [725, 140] width 64 height 33
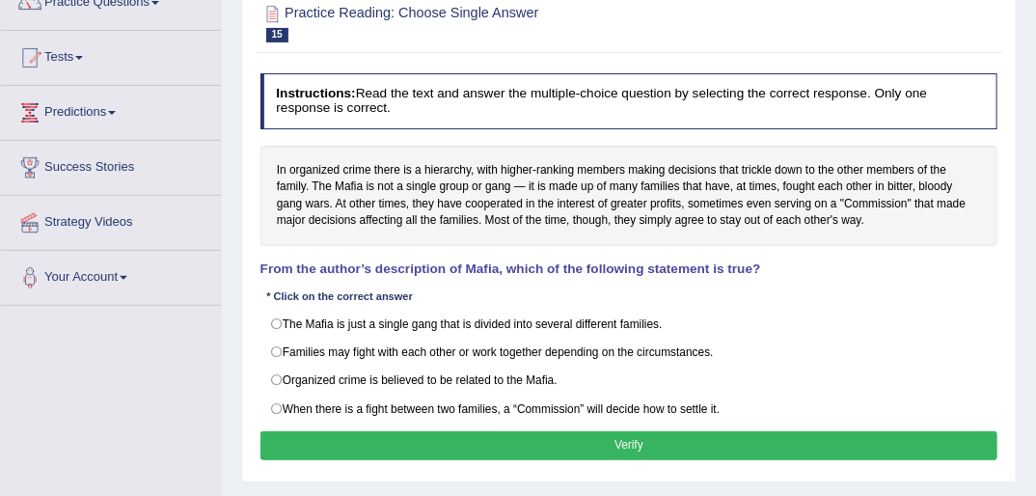
scroll to position [154, 0]
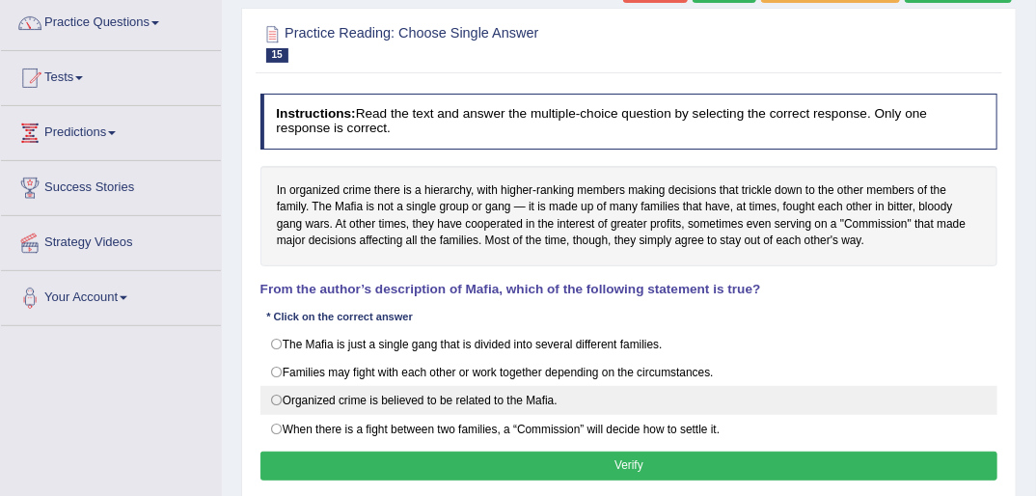
click at [278, 397] on label "Organized crime is believed to be related to the Mafia." at bounding box center [629, 400] width 738 height 29
radio input "true"
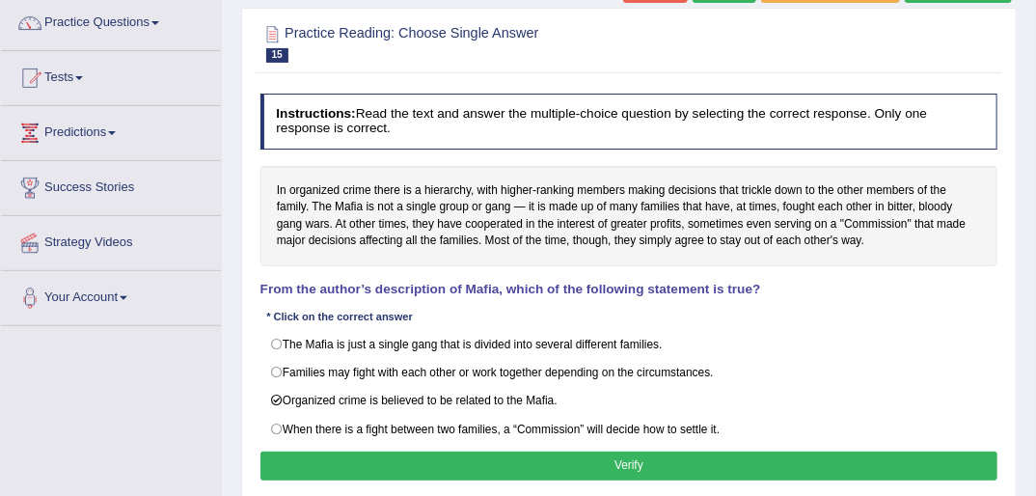
click at [640, 458] on button "Verify" at bounding box center [629, 465] width 738 height 28
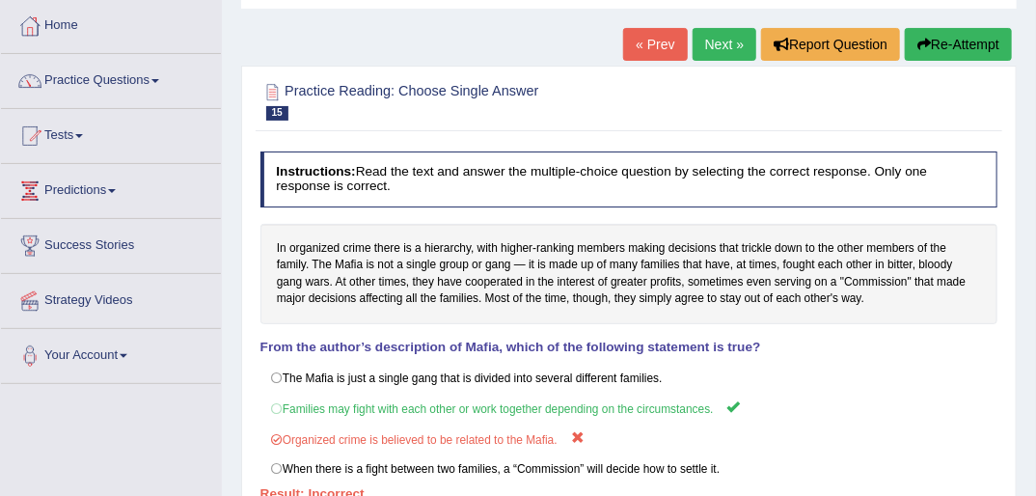
scroll to position [0, 0]
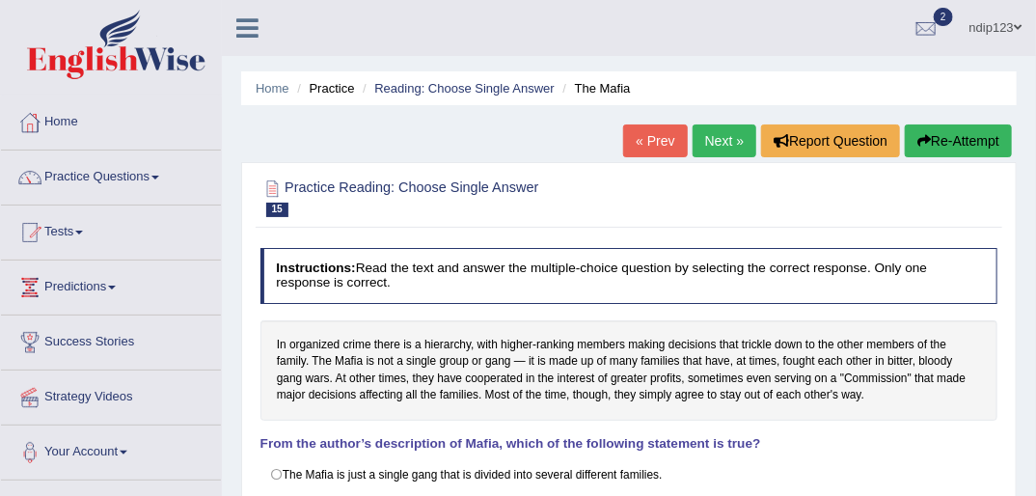
click at [945, 138] on button "Re-Attempt" at bounding box center [958, 140] width 107 height 33
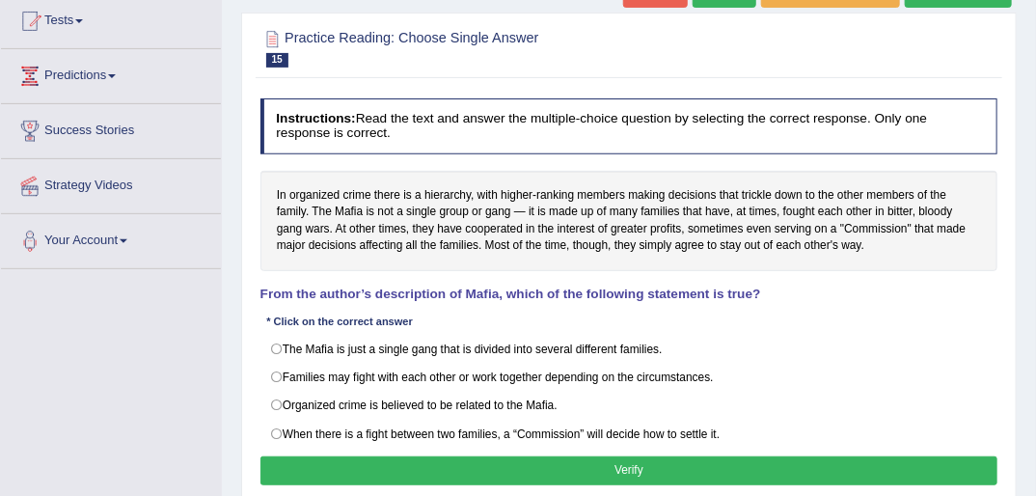
scroll to position [232, 0]
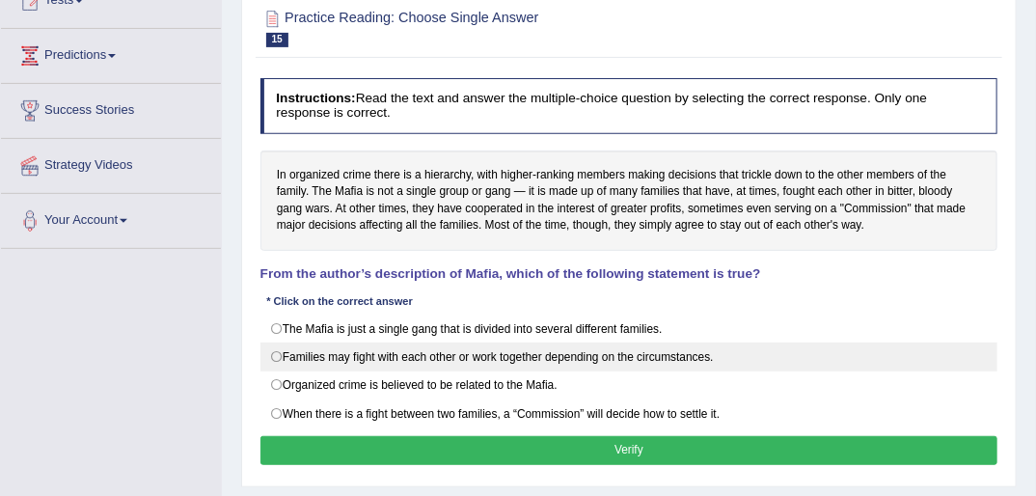
click at [276, 353] on label "Families may fight with each other or work together depending on the circumstan…" at bounding box center [629, 356] width 738 height 29
radio input "true"
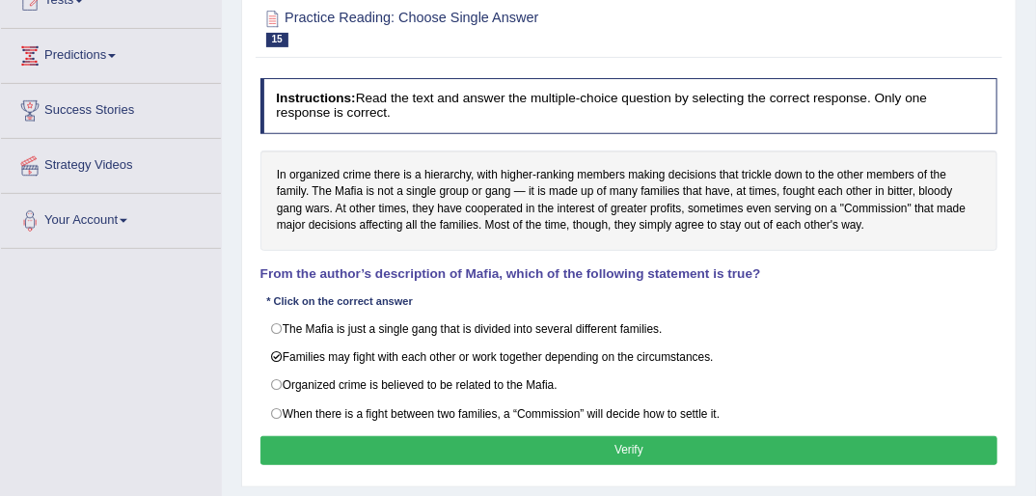
click at [625, 436] on button "Verify" at bounding box center [629, 450] width 738 height 28
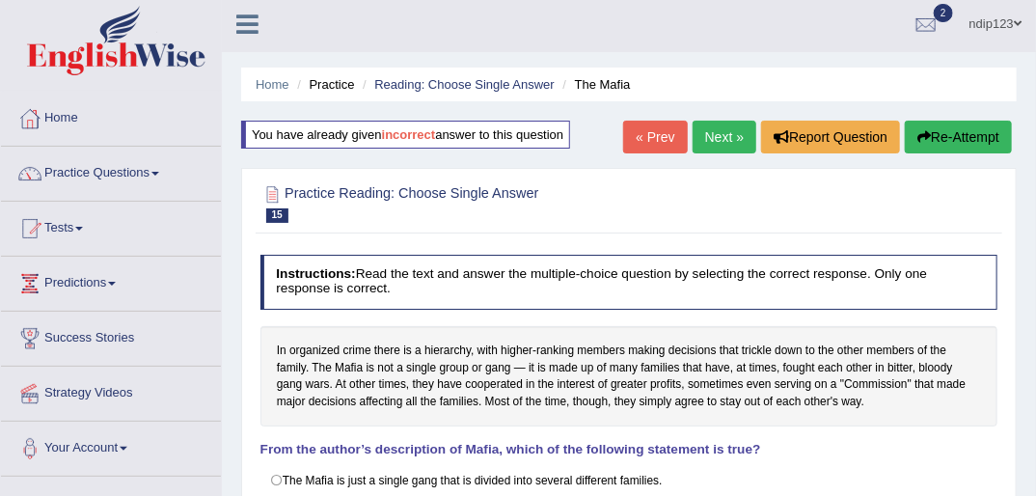
scroll to position [0, 0]
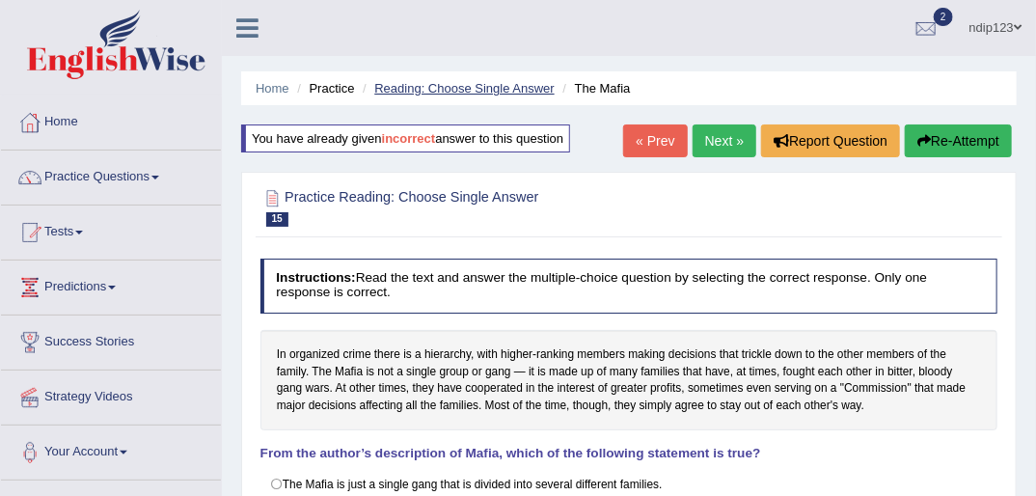
click at [457, 86] on link "Reading: Choose Single Answer" at bounding box center [463, 88] width 179 height 14
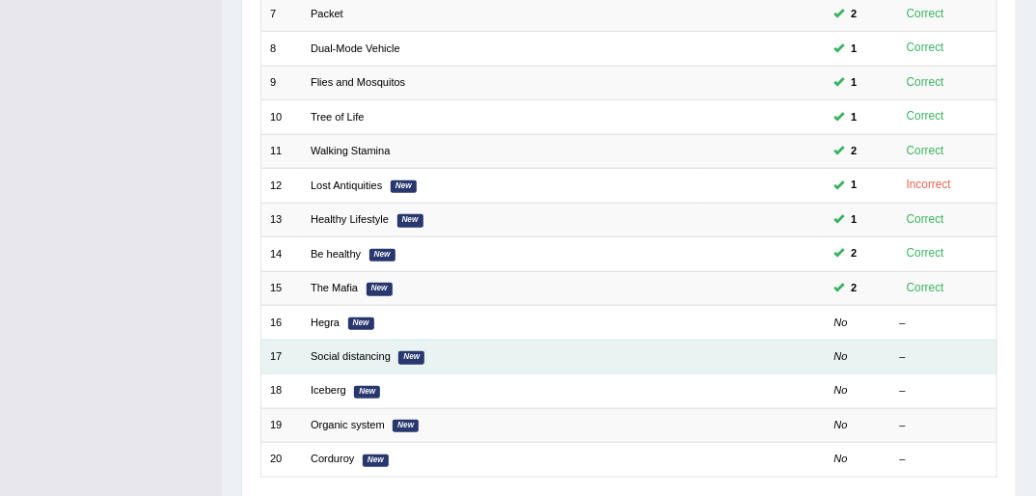
scroll to position [614, 0]
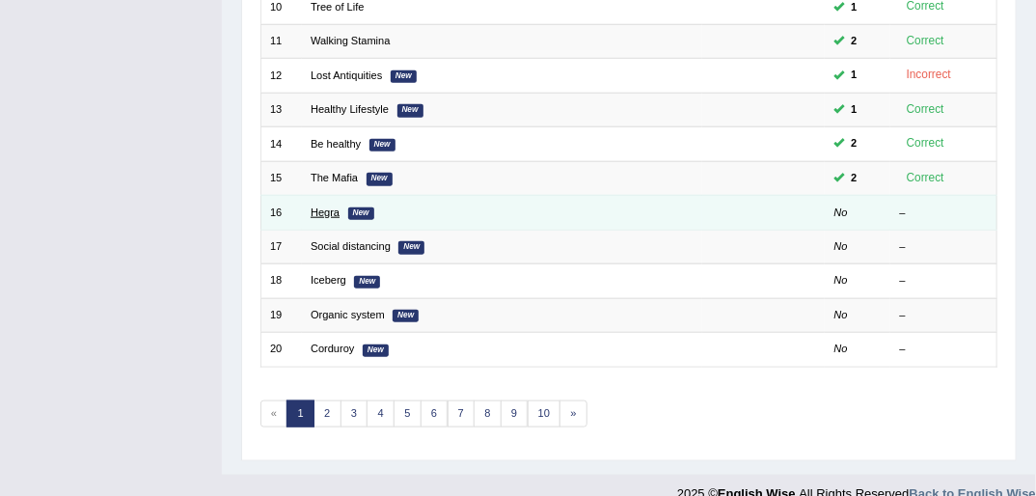
click at [328, 206] on link "Hegra" at bounding box center [325, 212] width 29 height 12
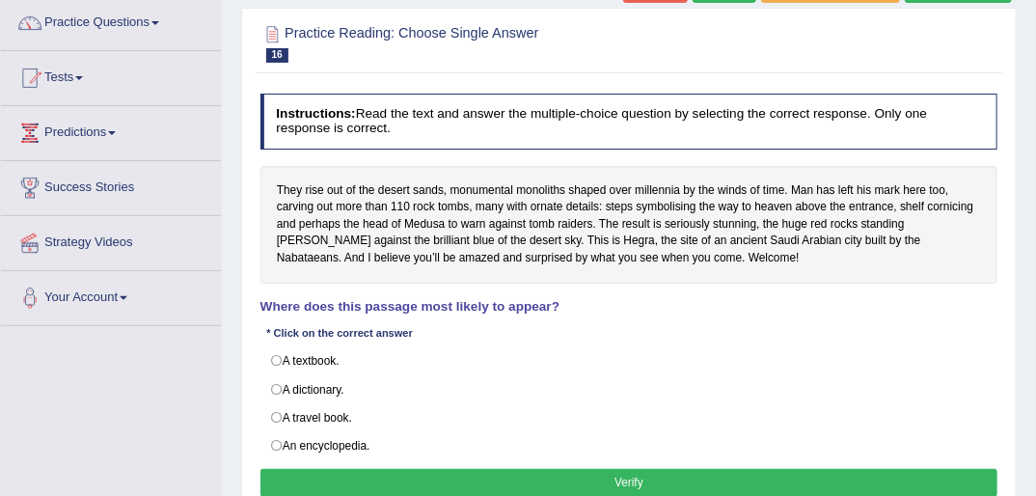
scroll to position [232, 0]
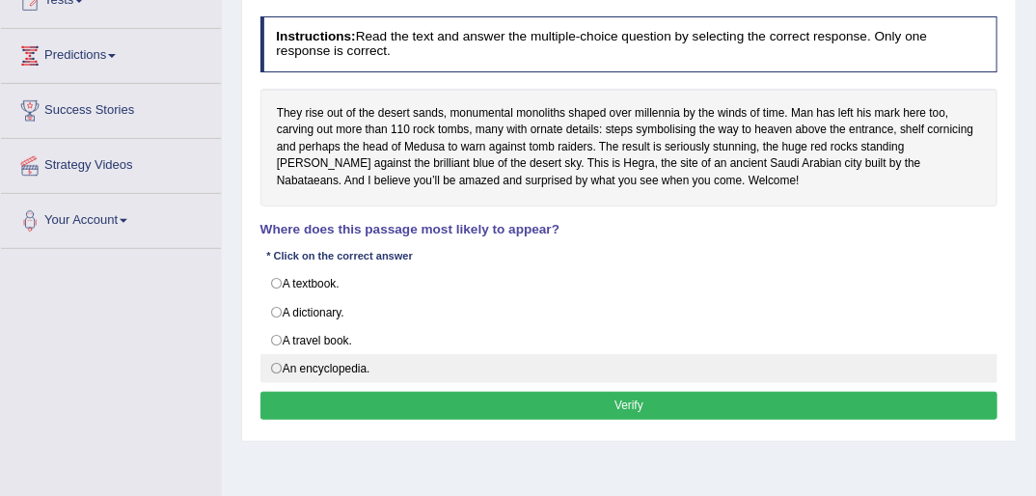
click at [281, 367] on label "An encyclopedia." at bounding box center [629, 368] width 738 height 29
radio input "true"
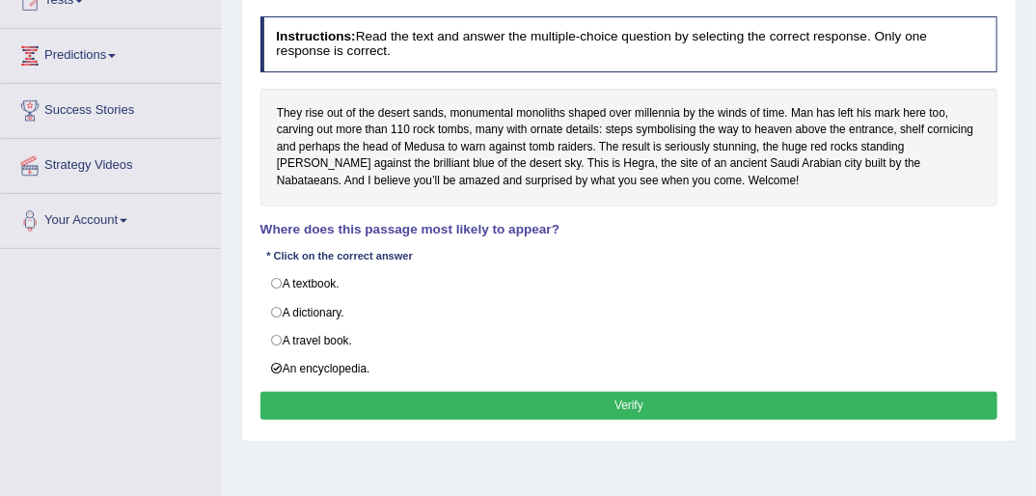
click at [637, 403] on button "Verify" at bounding box center [629, 406] width 738 height 28
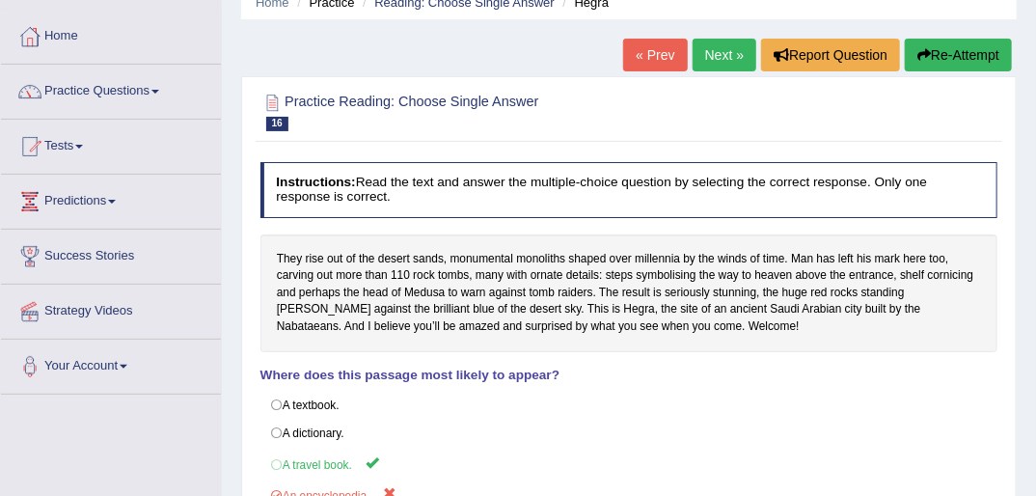
scroll to position [77, 0]
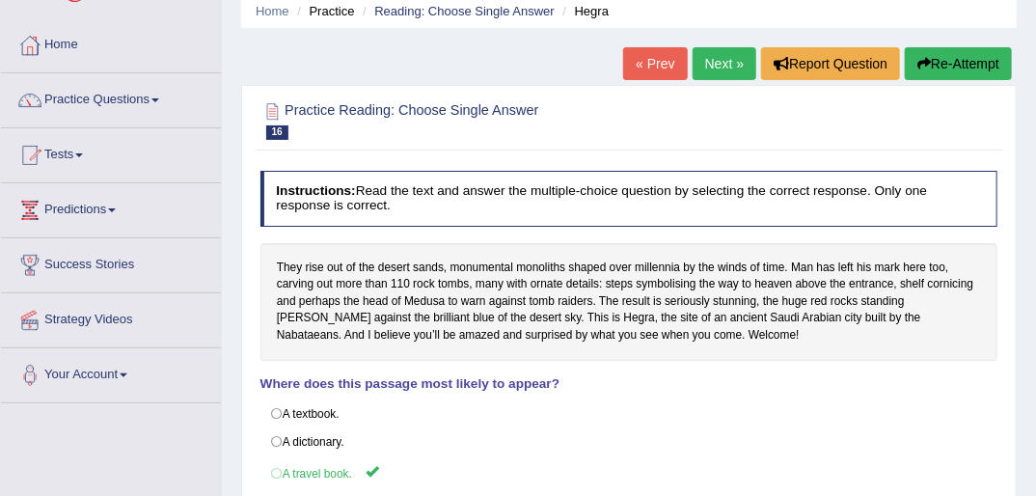
click at [723, 68] on link "Next »" at bounding box center [725, 63] width 64 height 33
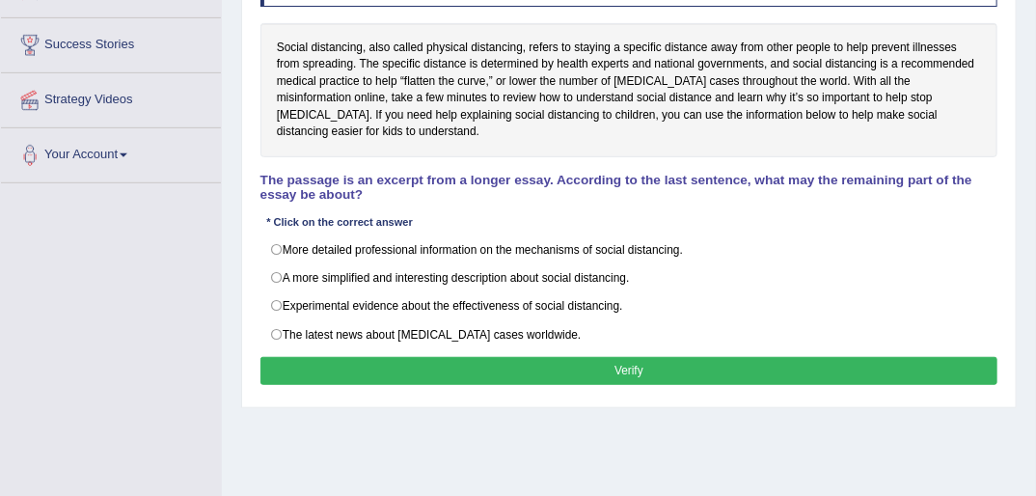
scroll to position [309, 0]
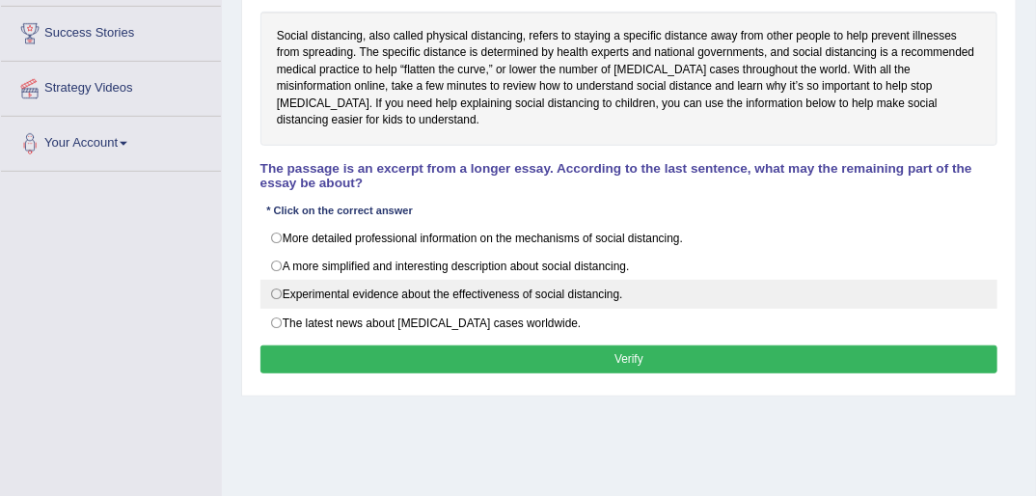
click at [275, 294] on label "Experimental evidence about the effectiveness of social distancing." at bounding box center [629, 294] width 738 height 29
radio input "true"
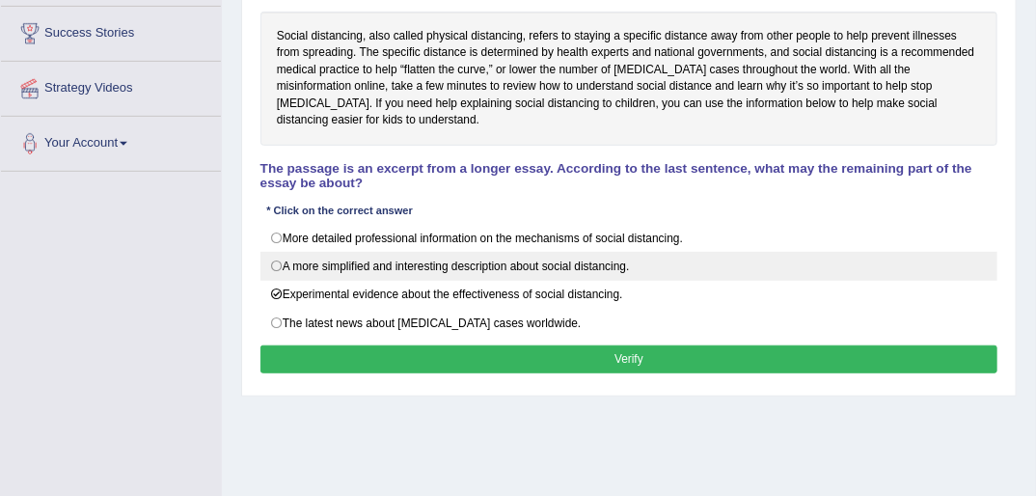
click at [276, 265] on label "A more simplified and interesting description about social distancing." at bounding box center [629, 266] width 738 height 29
radio input "true"
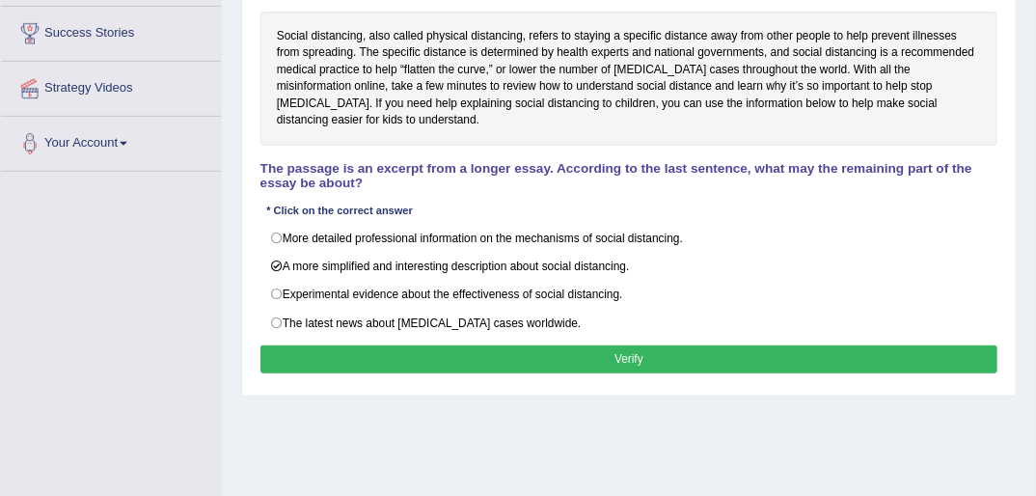
click at [617, 355] on button "Verify" at bounding box center [629, 359] width 738 height 28
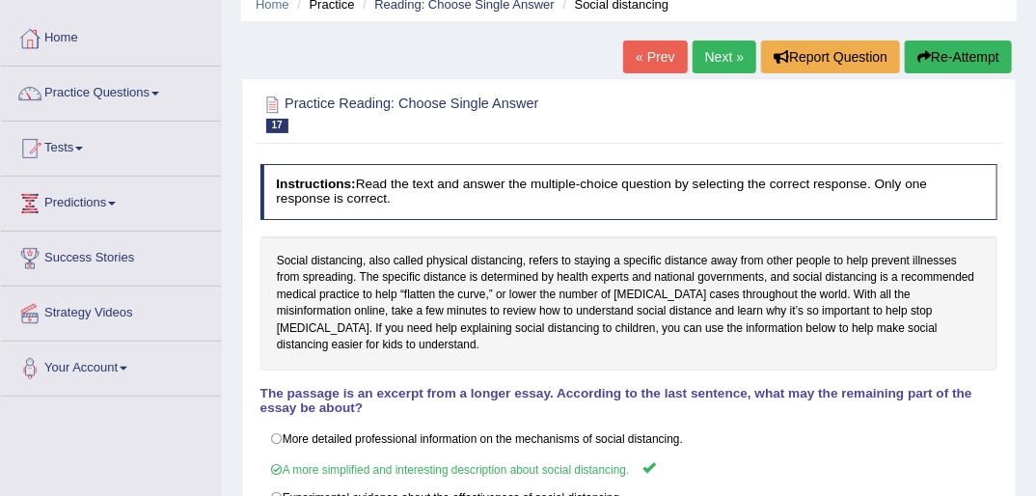
scroll to position [0, 0]
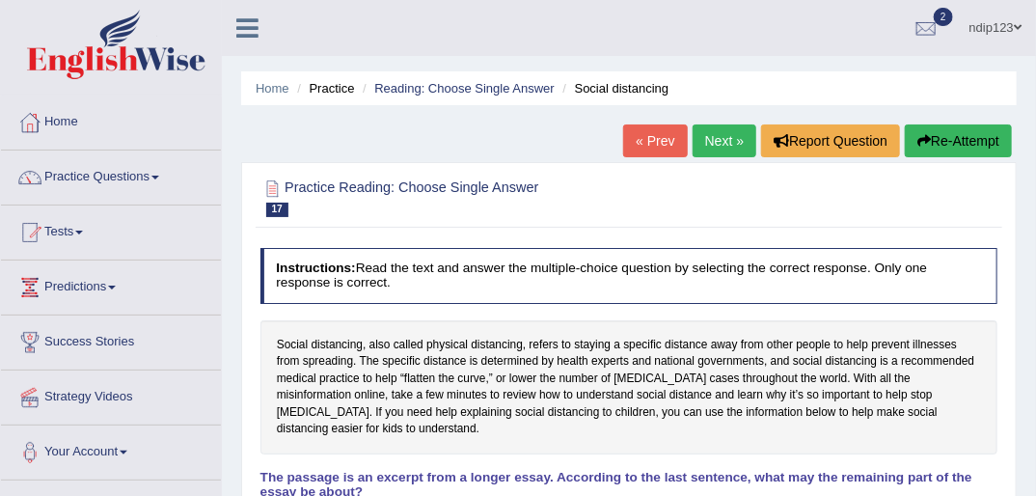
click at [722, 134] on link "Next »" at bounding box center [725, 140] width 64 height 33
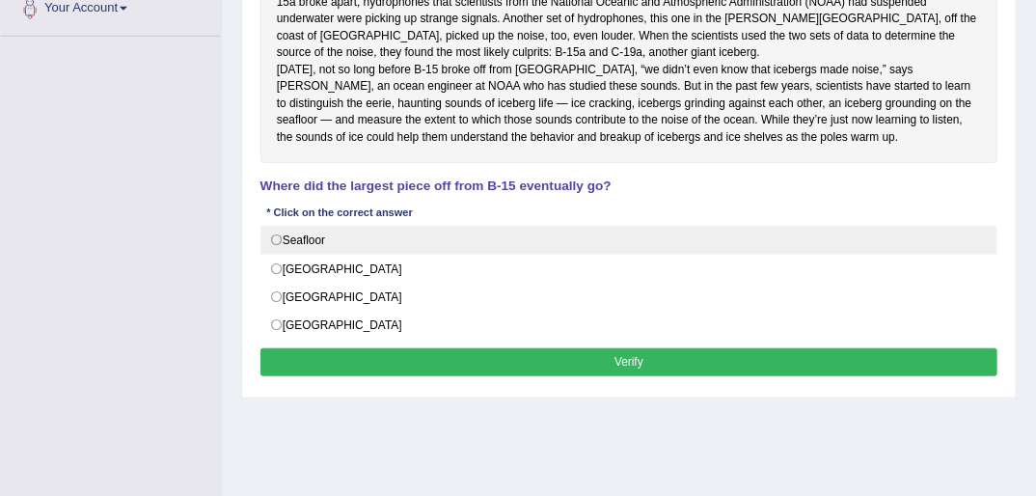
scroll to position [463, 0]
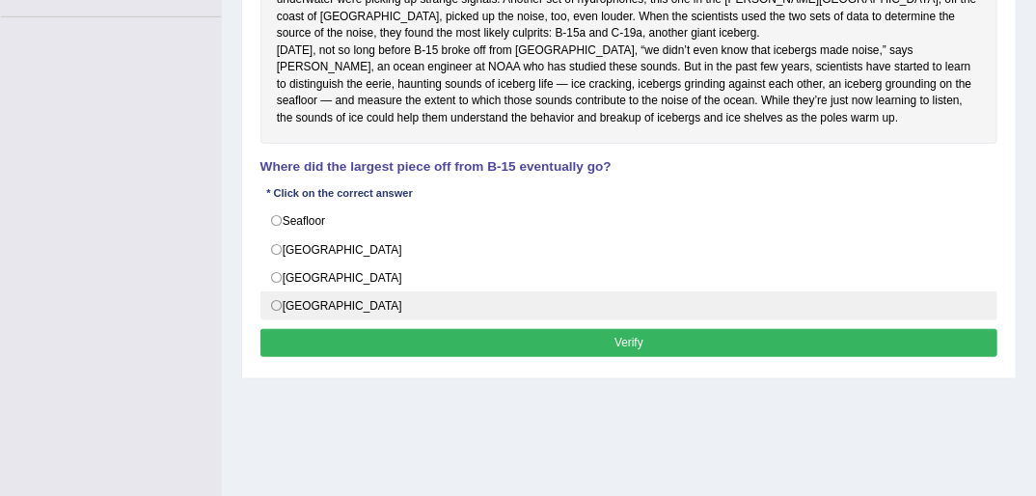
drag, startPoint x: 278, startPoint y: 319, endPoint x: 343, endPoint y: 323, distance: 65.7
click at [278, 320] on label "[GEOGRAPHIC_DATA]" at bounding box center [629, 305] width 738 height 29
radio input "true"
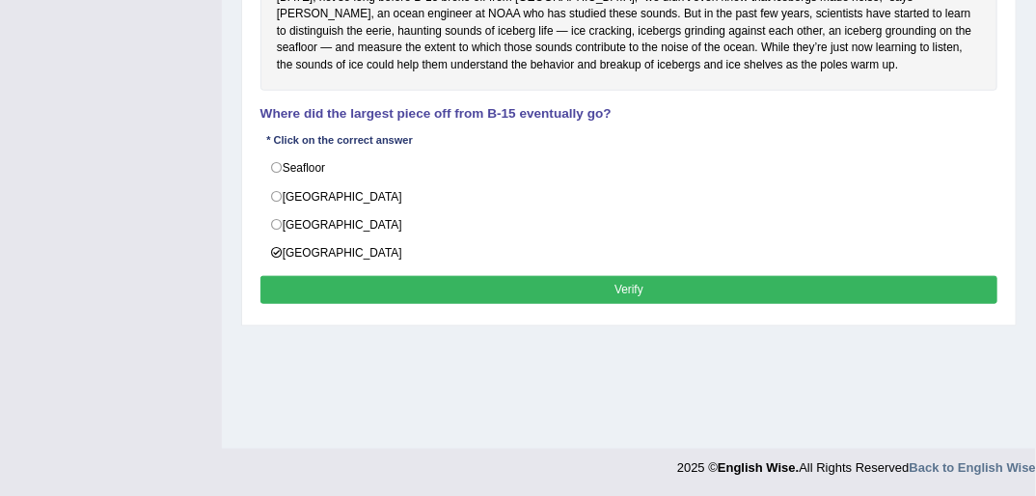
scroll to position [517, 0]
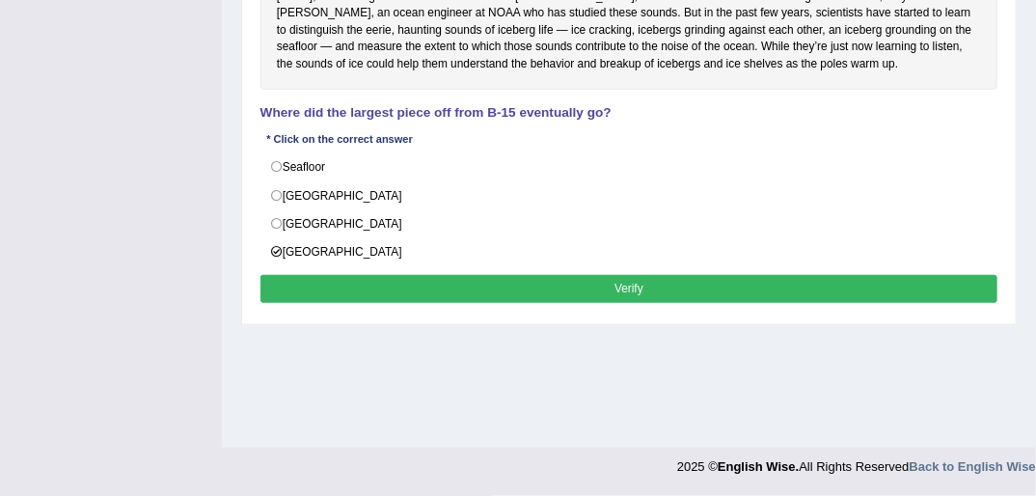
click at [653, 303] on button "Verify" at bounding box center [629, 289] width 738 height 28
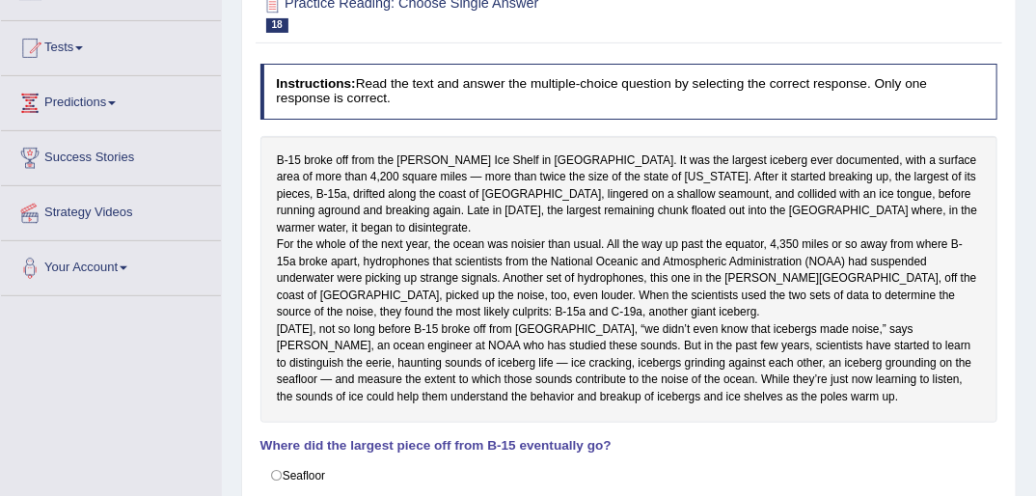
scroll to position [131, 0]
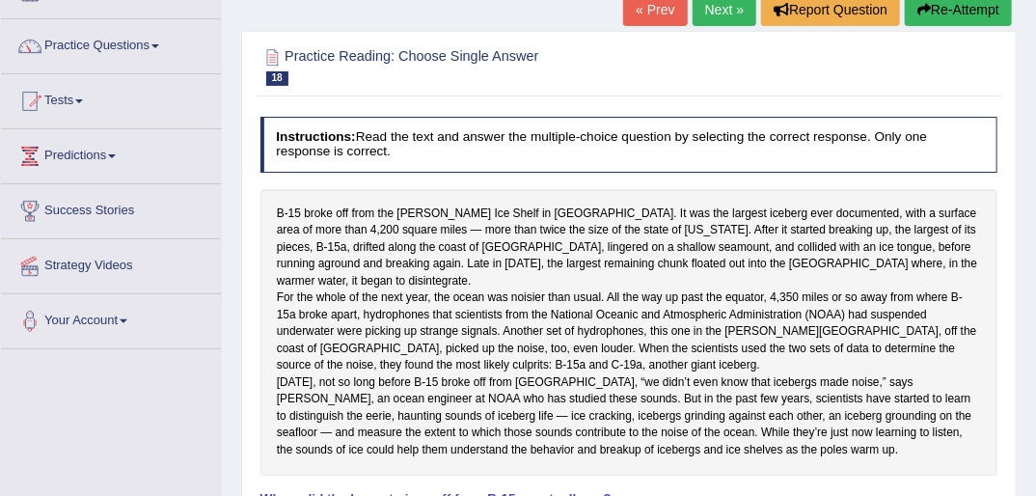
click at [966, 9] on button "Re-Attempt" at bounding box center [958, 9] width 107 height 33
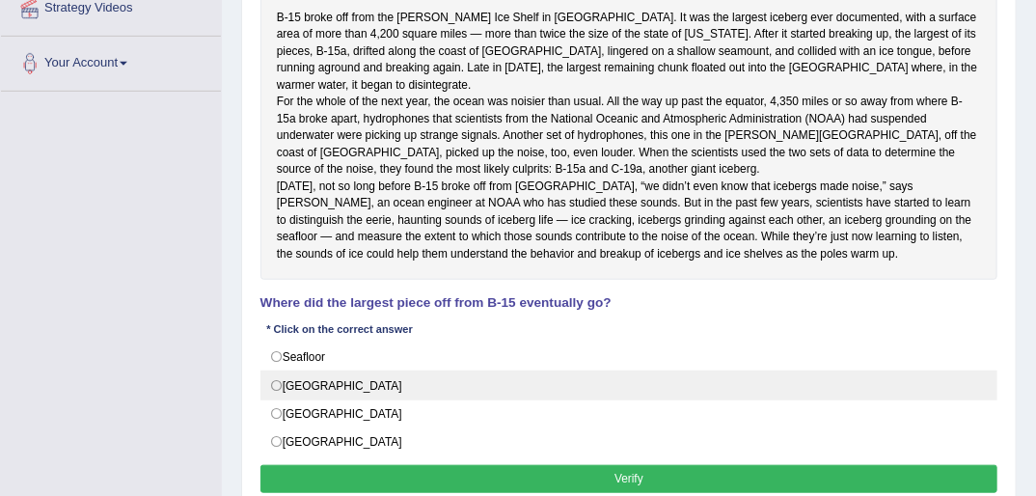
click at [278, 390] on label "[GEOGRAPHIC_DATA]" at bounding box center [629, 384] width 738 height 29
radio input "true"
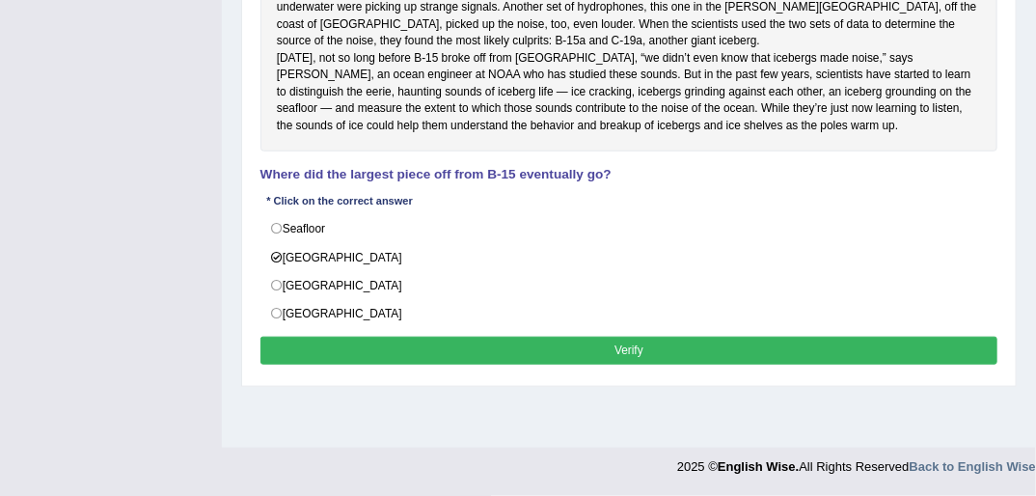
click at [663, 365] on button "Verify" at bounding box center [629, 351] width 738 height 28
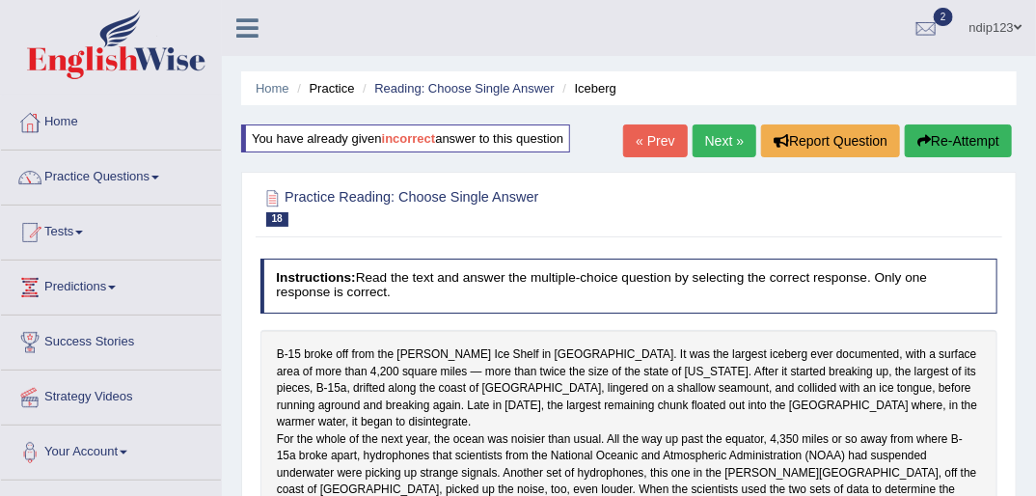
click at [722, 141] on link "Next »" at bounding box center [725, 140] width 64 height 33
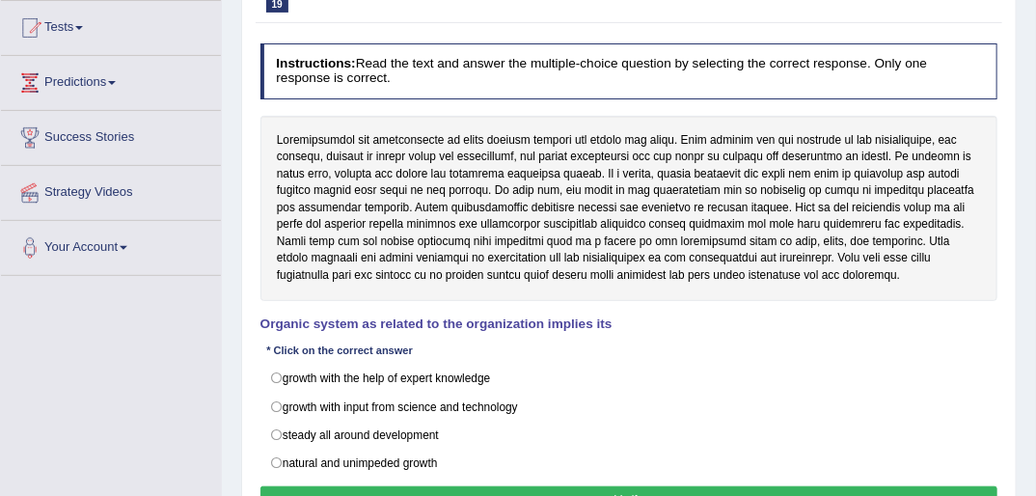
scroll to position [232, 0]
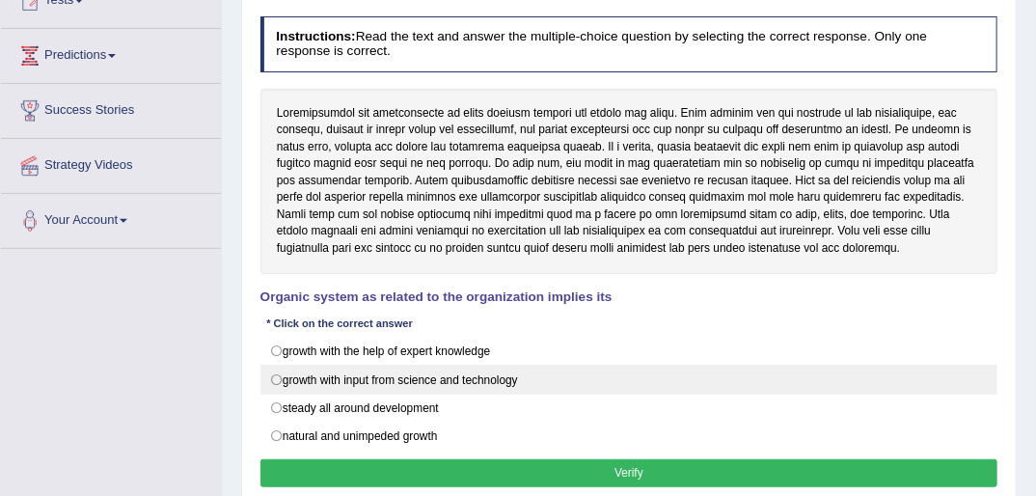
click at [275, 376] on label "growth with input from science and technology" at bounding box center [629, 379] width 738 height 29
radio input "true"
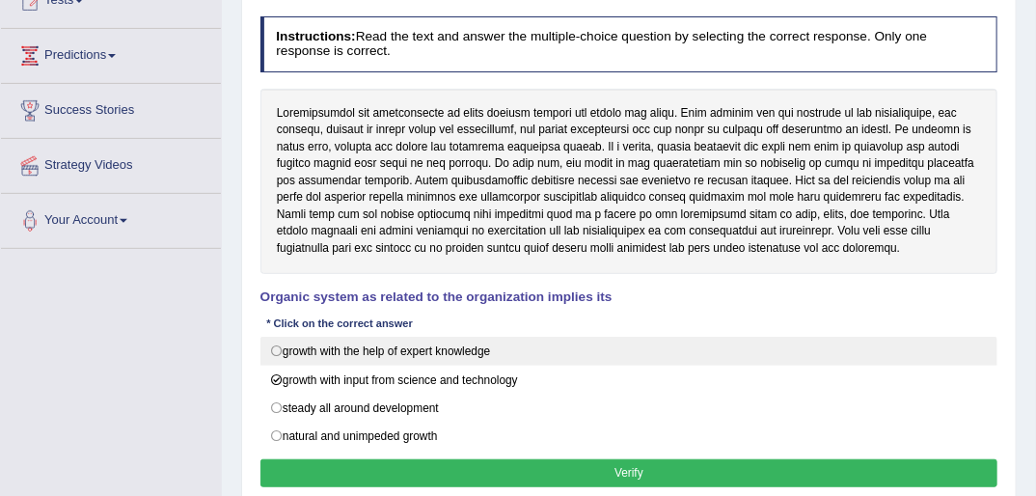
click at [277, 344] on label "growth with the help of expert knowledge" at bounding box center [629, 351] width 738 height 29
radio input "true"
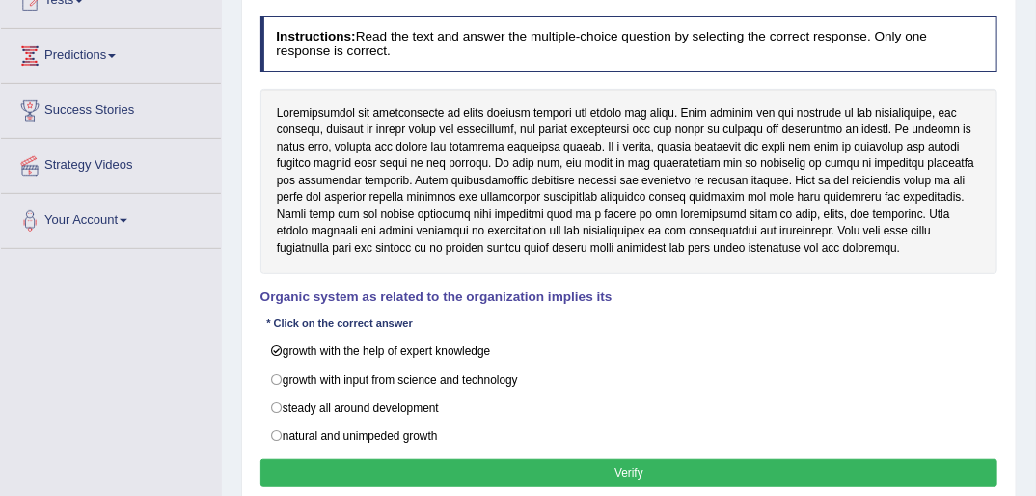
click at [632, 471] on button "Verify" at bounding box center [629, 473] width 738 height 28
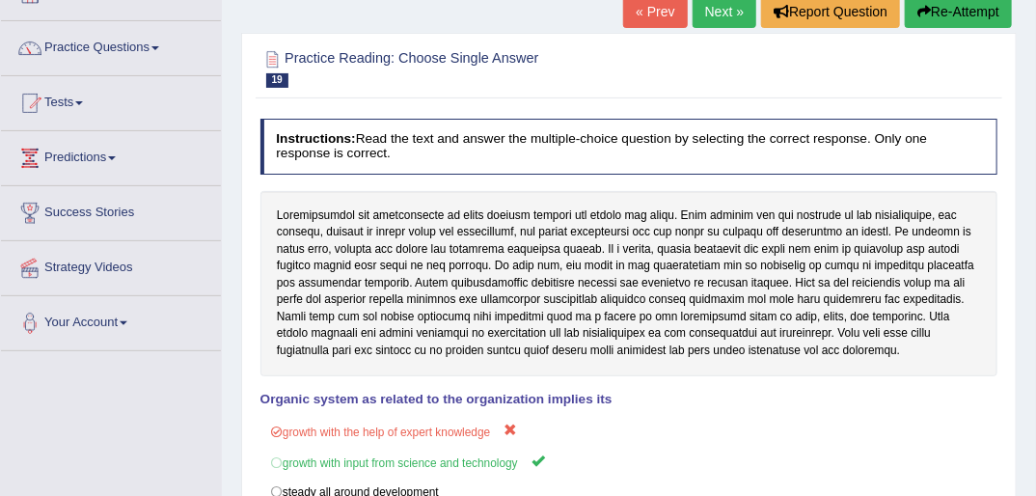
scroll to position [0, 0]
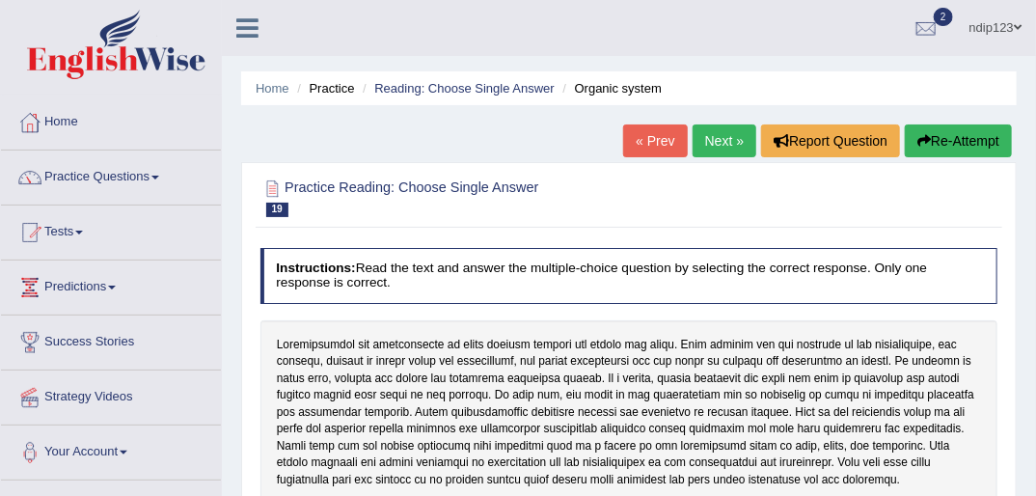
click at [721, 147] on link "Next »" at bounding box center [725, 140] width 64 height 33
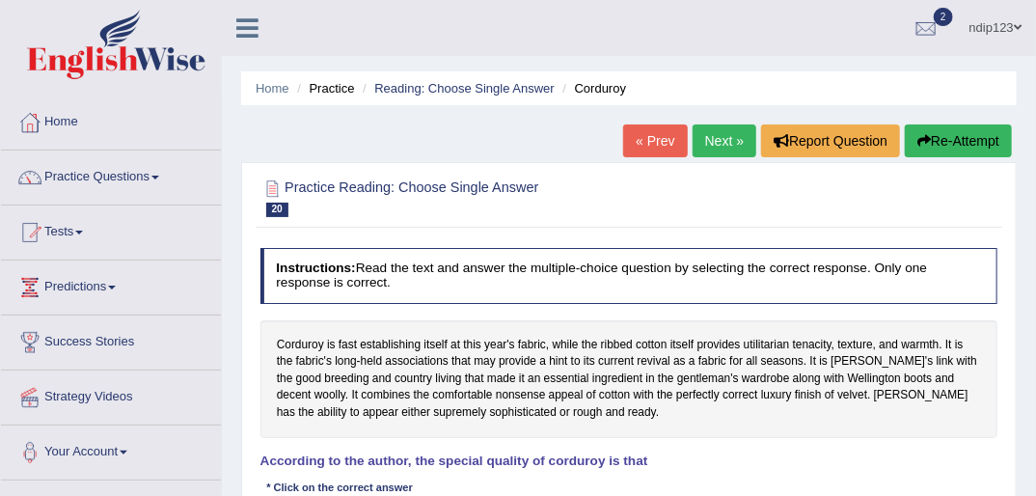
click at [653, 143] on link "« Prev" at bounding box center [655, 140] width 64 height 33
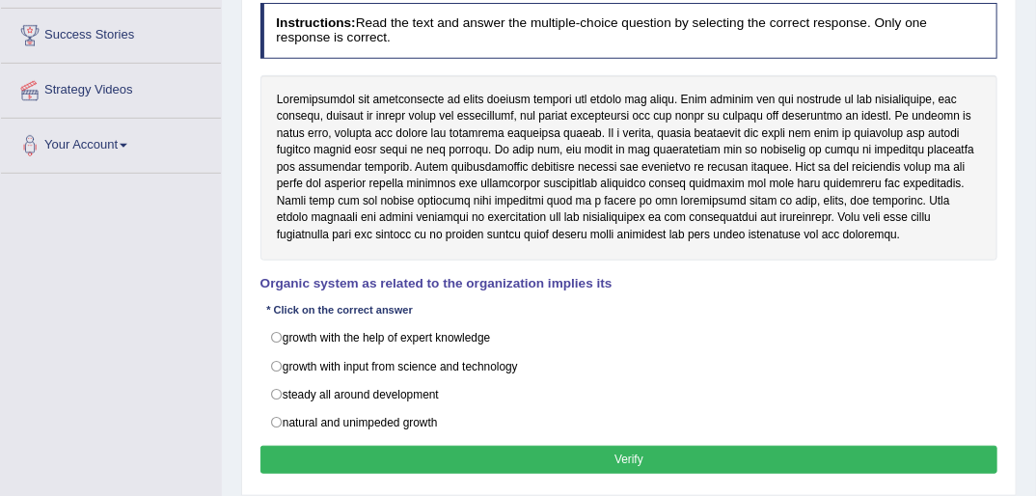
scroll to position [309, 0]
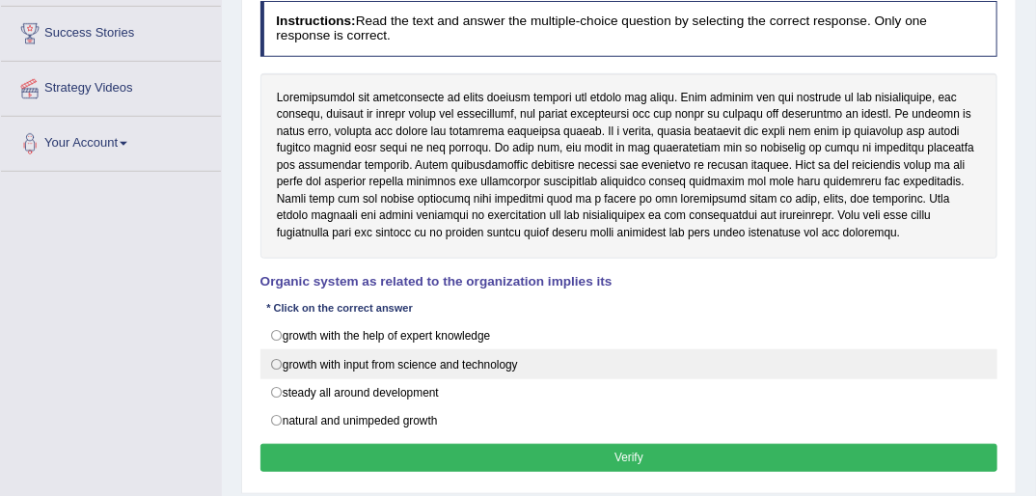
click at [272, 364] on label "growth with input from science and technology" at bounding box center [629, 363] width 738 height 29
radio input "true"
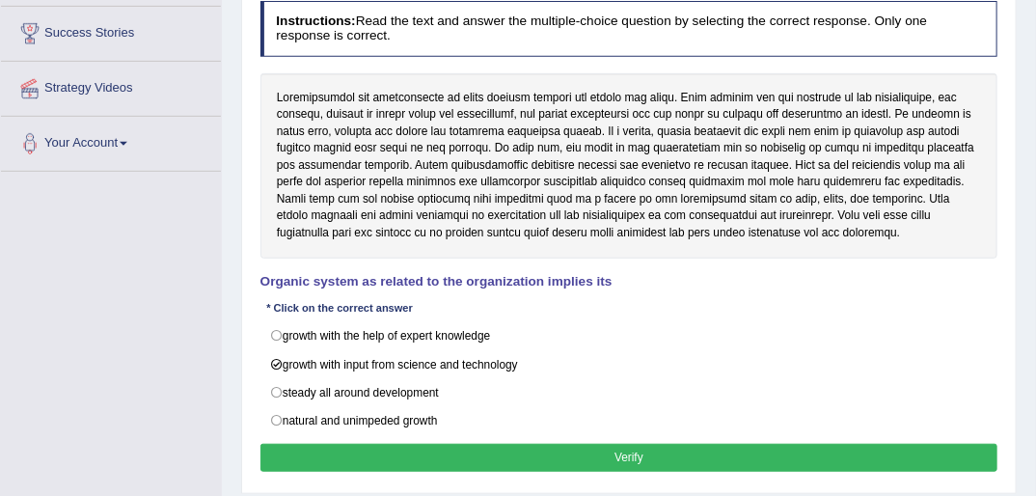
click at [646, 453] on button "Verify" at bounding box center [629, 458] width 738 height 28
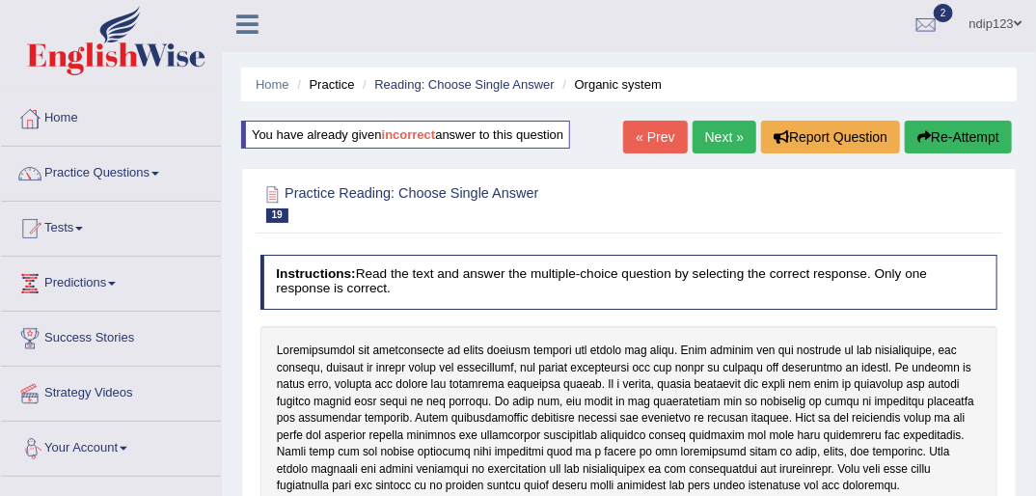
scroll to position [0, 0]
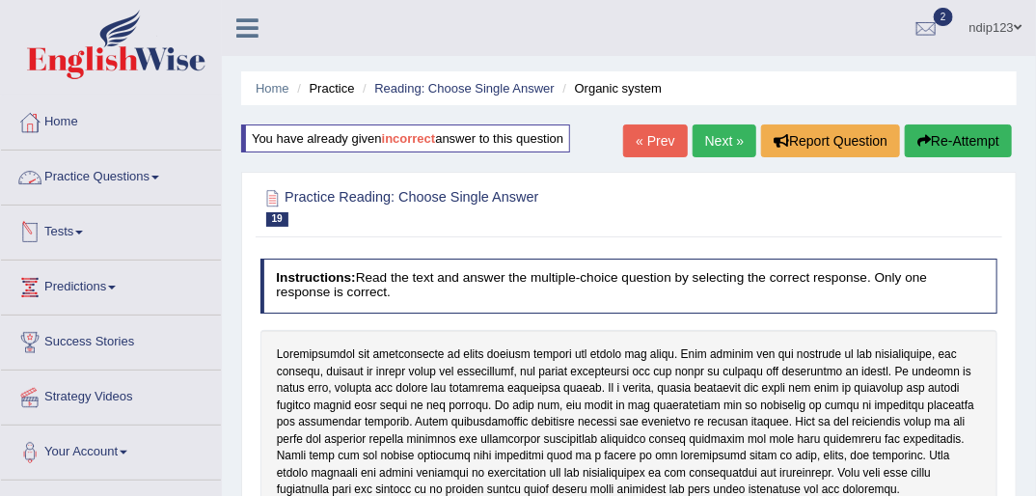
click at [88, 185] on link "Practice Questions" at bounding box center [111, 174] width 220 height 48
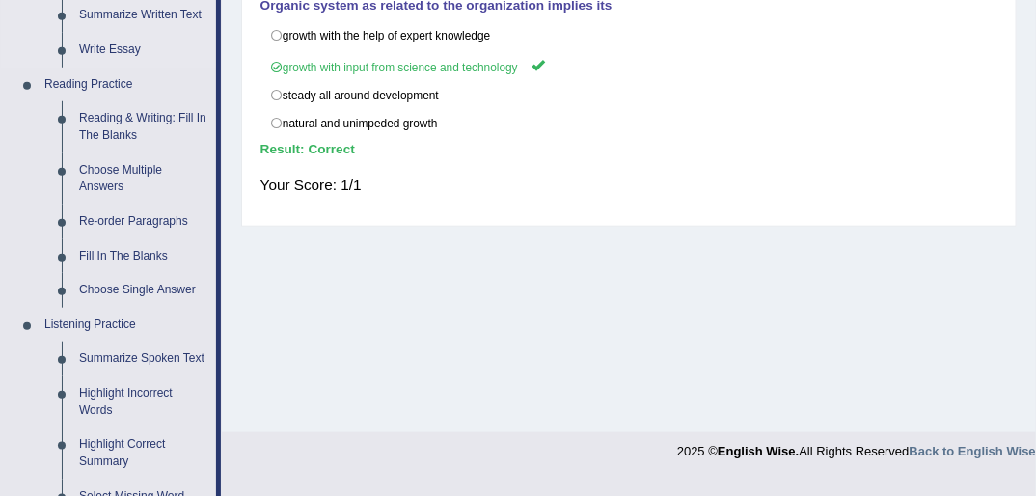
scroll to position [540, 0]
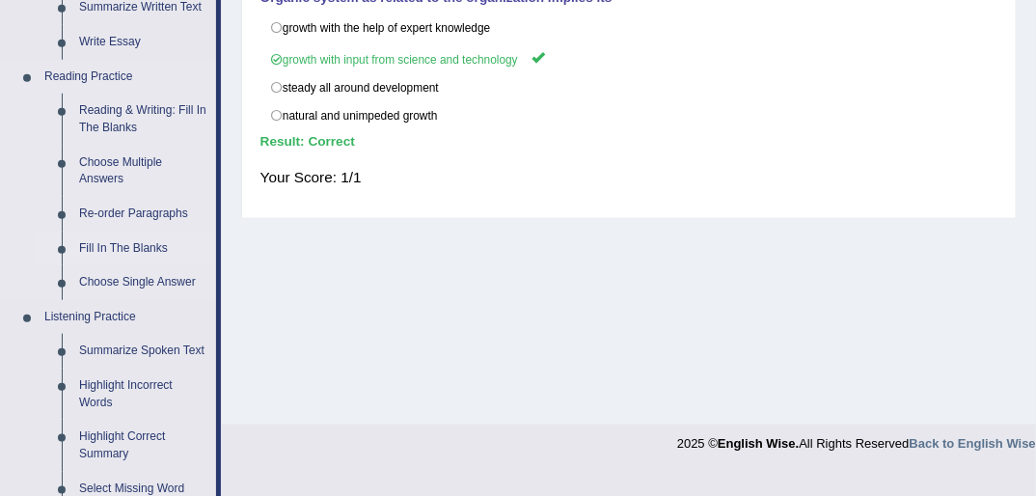
click at [111, 248] on link "Fill In The Blanks" at bounding box center [143, 249] width 146 height 35
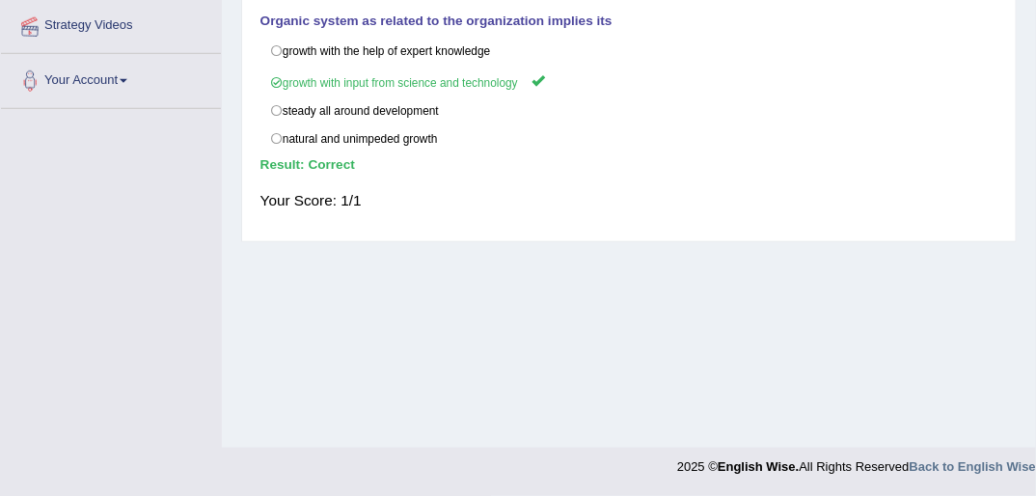
scroll to position [216, 0]
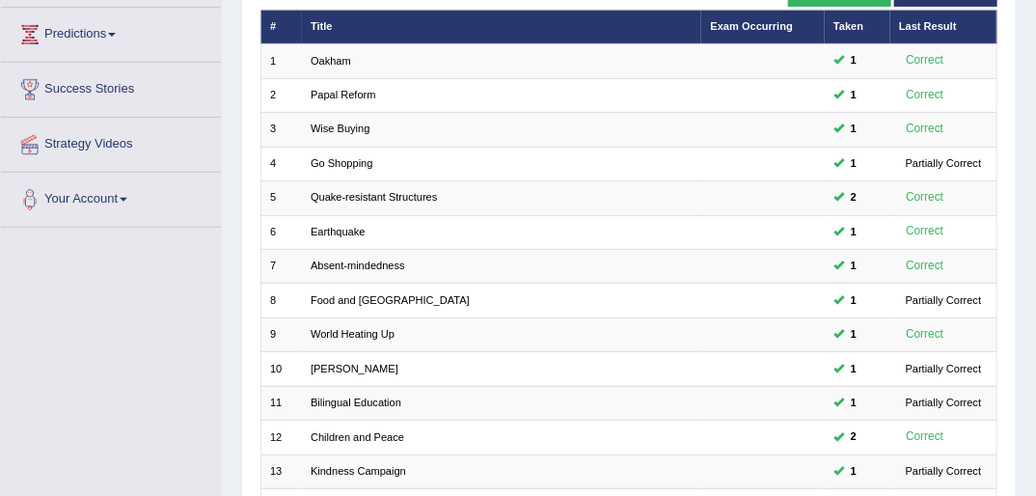
scroll to position [229, 0]
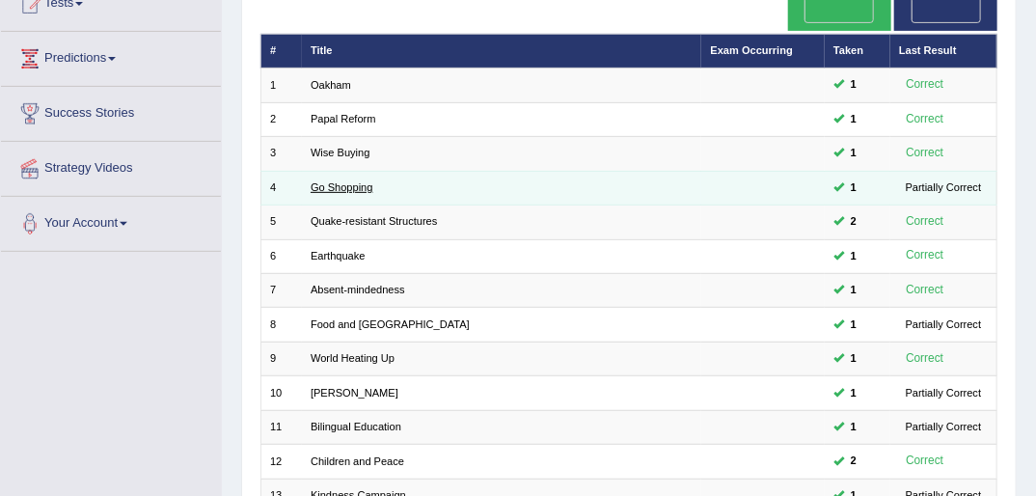
click at [333, 181] on link "Go Shopping" at bounding box center [342, 187] width 63 height 12
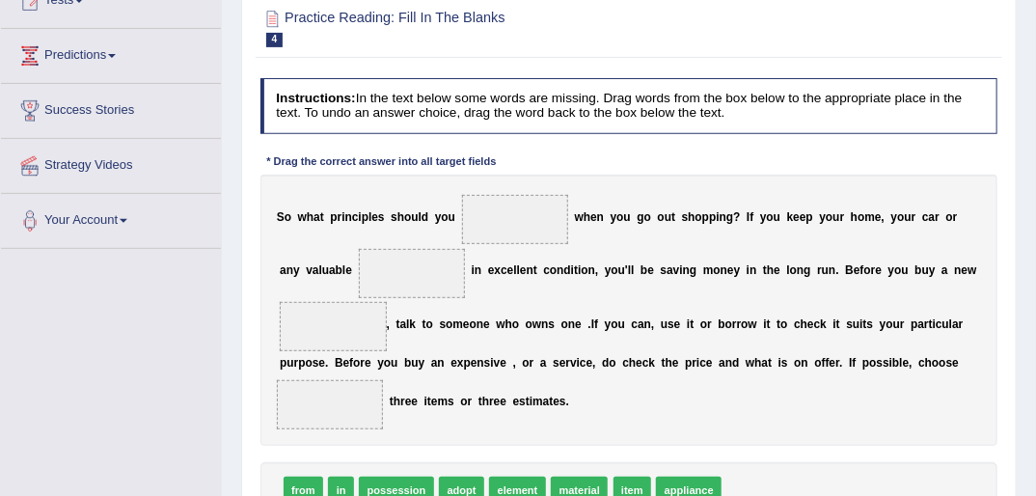
scroll to position [309, 0]
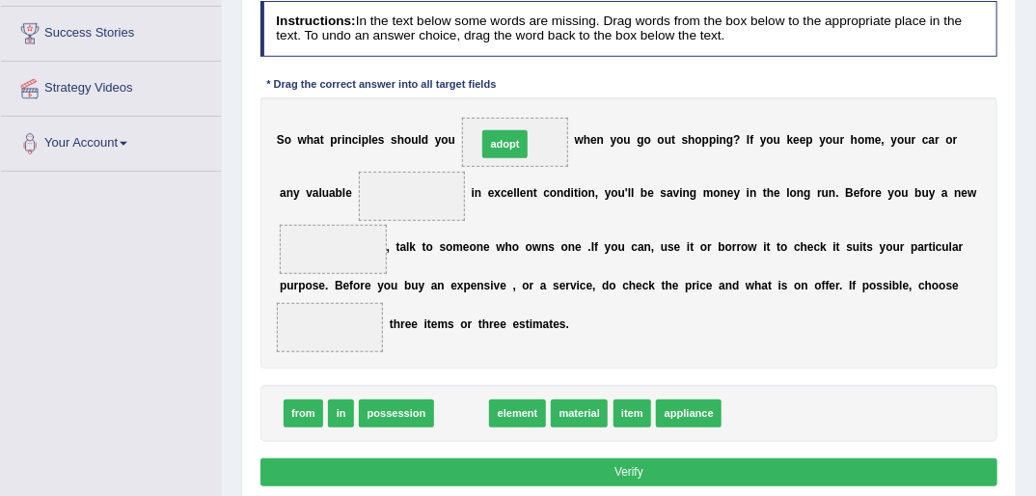
drag, startPoint x: 452, startPoint y: 409, endPoint x: 512, endPoint y: 90, distance: 324.9
click at [505, 94] on div "Instructions: In the text below some words are missing. Drag words from the box…" at bounding box center [629, 246] width 746 height 506
drag, startPoint x: 451, startPoint y: 411, endPoint x: 501, endPoint y: 80, distance: 334.5
click at [498, 82] on div "Instructions: In the text below some words are missing. Drag words from the box…" at bounding box center [629, 246] width 746 height 506
drag, startPoint x: 456, startPoint y: 411, endPoint x: 515, endPoint y: 71, distance: 344.6
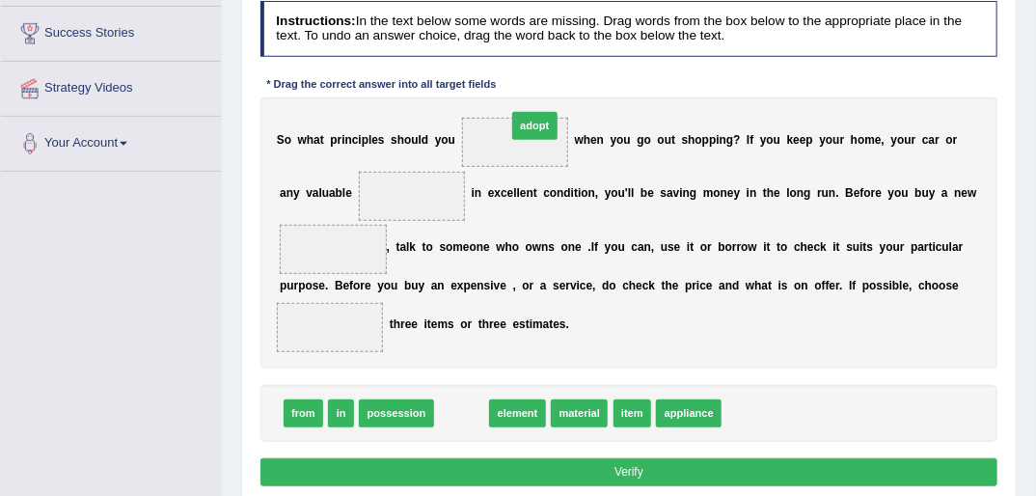
click at [519, 71] on div "Instructions: In the text below some words are missing. Drag words from the box…" at bounding box center [629, 246] width 746 height 506
drag, startPoint x: 461, startPoint y: 413, endPoint x: 505, endPoint y: 101, distance: 314.7
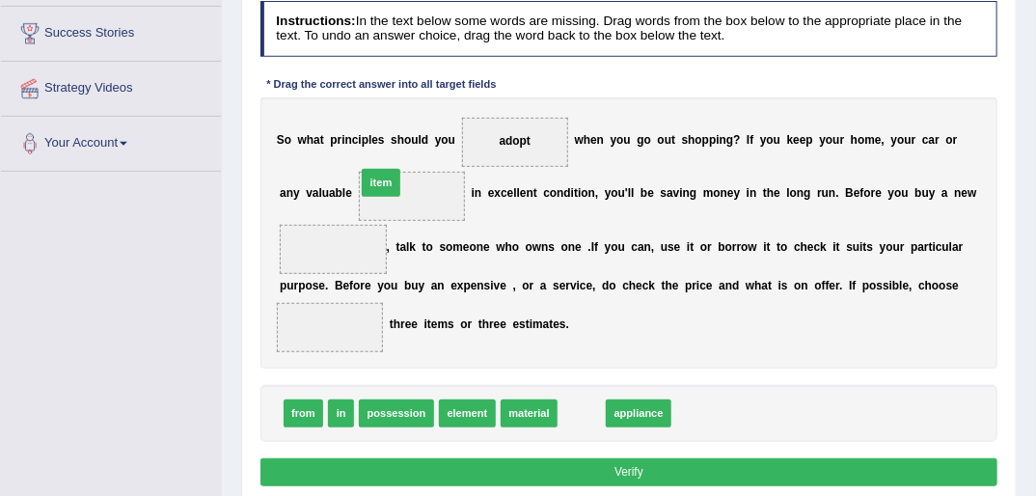
drag, startPoint x: 567, startPoint y: 409, endPoint x: 331, endPoint y: 138, distance: 359.6
click at [331, 138] on div "Instructions: In the text below some words are missing. Drag words from the box…" at bounding box center [629, 246] width 746 height 506
drag, startPoint x: 566, startPoint y: 414, endPoint x: 361, endPoint y: 143, distance: 340.1
click at [361, 143] on div "Instructions: In the text below some words are missing. Drag words from the box…" at bounding box center [629, 246] width 746 height 506
drag, startPoint x: 574, startPoint y: 405, endPoint x: 330, endPoint y: 143, distance: 358.4
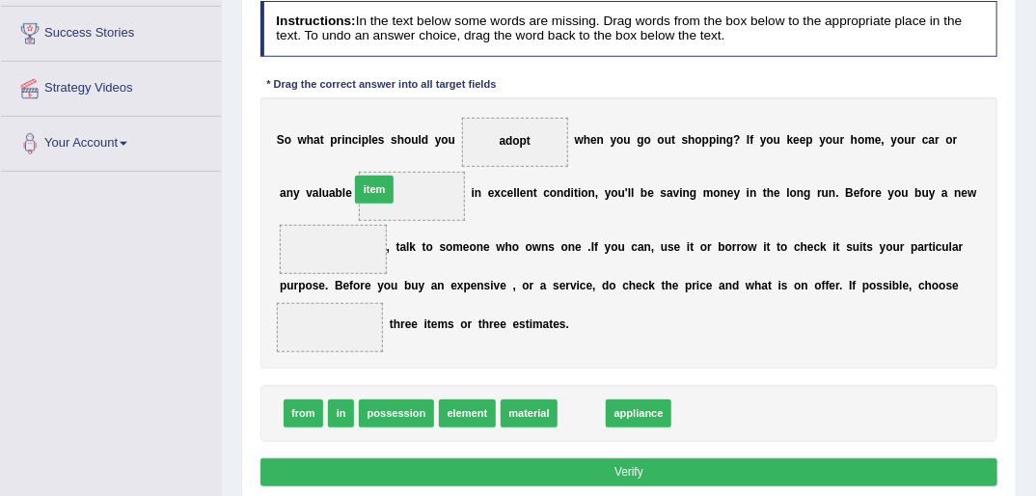
click at [330, 143] on div "Instructions: In the text below some words are missing. Drag words from the box…" at bounding box center [629, 246] width 746 height 506
drag, startPoint x: 574, startPoint y: 407, endPoint x: 332, endPoint y: 150, distance: 352.8
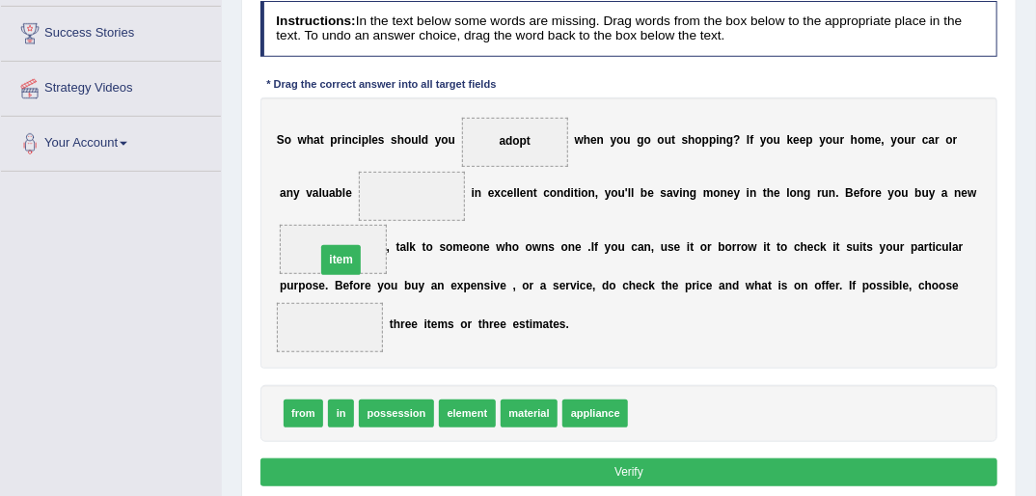
drag, startPoint x: 381, startPoint y: 193, endPoint x: 298, endPoint y: 270, distance: 113.3
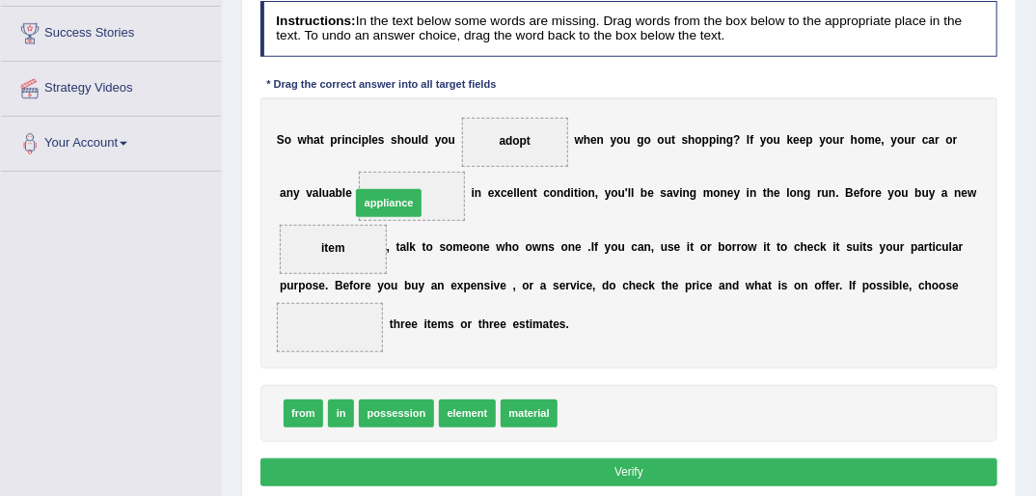
drag, startPoint x: 505, startPoint y: 385, endPoint x: 332, endPoint y: 140, distance: 299.8
click at [332, 140] on div "Instructions: In the text below some words are missing. Drag words from the box…" at bounding box center [629, 246] width 746 height 506
drag, startPoint x: 561, startPoint y: 412, endPoint x: 308, endPoint y: 141, distance: 371.3
click at [307, 144] on div "Instructions: In the text below some words are missing. Drag words from the box…" at bounding box center [629, 246] width 746 height 506
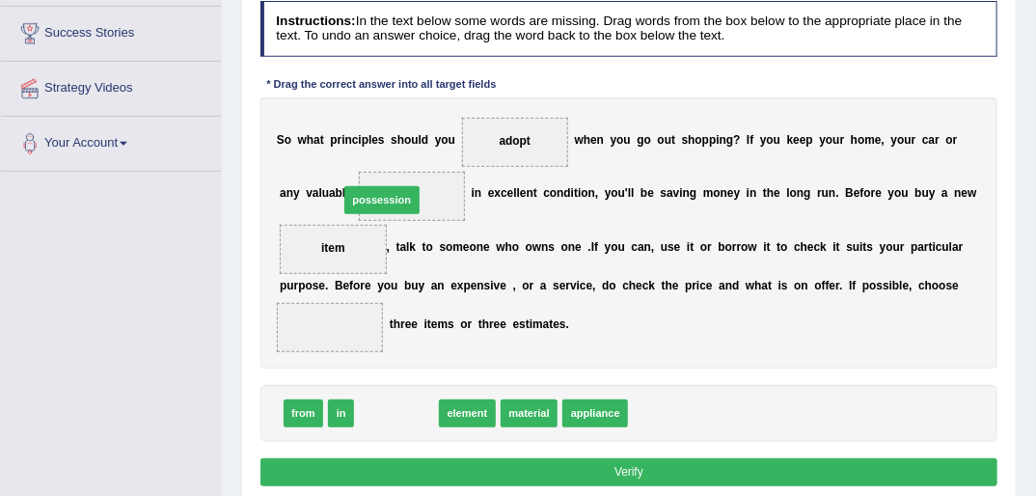
drag, startPoint x: 389, startPoint y: 414, endPoint x: 371, endPoint y: 160, distance: 254.3
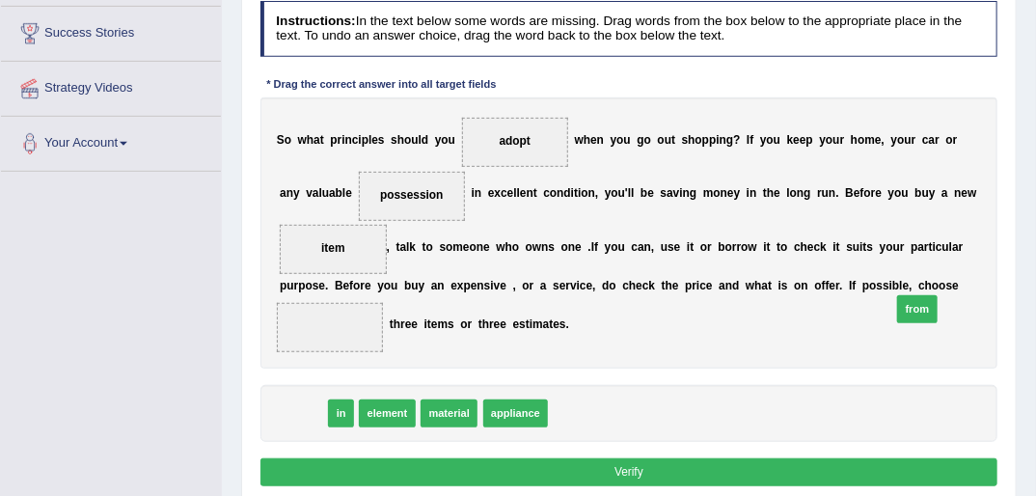
drag, startPoint x: 306, startPoint y: 412, endPoint x: 1030, endPoint y: 290, distance: 734.6
click at [1030, 290] on div "Home Practice Reading: Fill In The Blanks Go Shopping You have already given pa…" at bounding box center [629, 173] width 814 height 965
drag, startPoint x: 293, startPoint y: 406, endPoint x: 1002, endPoint y: 280, distance: 720.2
click at [1002, 281] on div "Practice Reading: Fill In The Blanks 4 Go Shopping Instructions: In the text be…" at bounding box center [629, 211] width 776 height 593
drag, startPoint x: 291, startPoint y: 409, endPoint x: 1025, endPoint y: 285, distance: 744.6
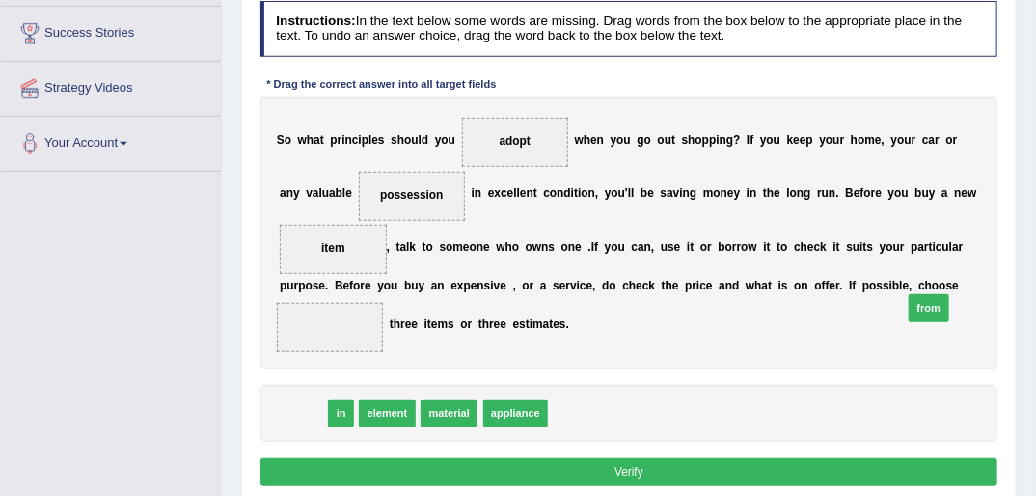
click at [1026, 286] on div "Home Practice Reading: Fill In The Blanks Go Shopping You have already given pa…" at bounding box center [629, 173] width 814 height 965
drag, startPoint x: 294, startPoint y: 410, endPoint x: 1040, endPoint y: 305, distance: 753.1
drag, startPoint x: 297, startPoint y: 413, endPoint x: 1030, endPoint y: 276, distance: 745.8
click at [1030, 276] on div "Home Practice Reading: Fill In The Blanks Go Shopping You have already given pa…" at bounding box center [629, 173] width 814 height 965
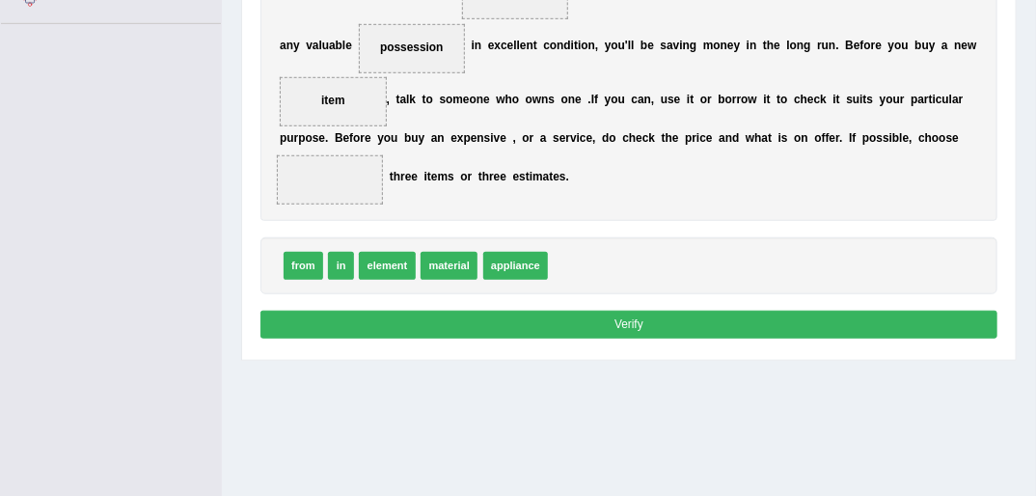
scroll to position [463, 0]
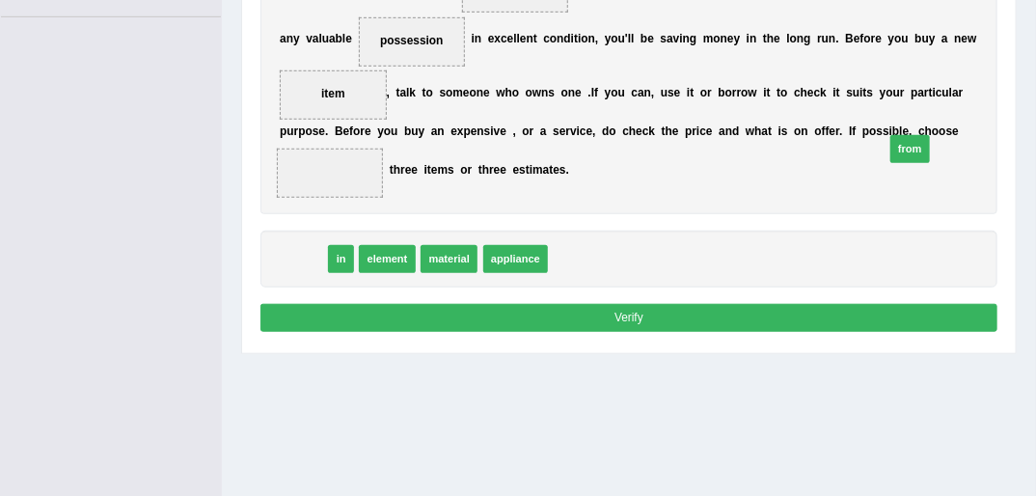
drag, startPoint x: 289, startPoint y: 251, endPoint x: 1003, endPoint y: 122, distance: 725.5
click at [1003, 122] on div "Practice Reading: Fill In The Blanks 4 Go Shopping Instructions: In the text be…" at bounding box center [629, 57] width 776 height 593
drag, startPoint x: 281, startPoint y: 256, endPoint x: 571, endPoint y: 199, distance: 295.9
click at [610, 205] on div "Instructions: In the text below some words are missing. Drag words from the box…" at bounding box center [629, 92] width 746 height 506
drag, startPoint x: 313, startPoint y: 257, endPoint x: 1032, endPoint y: 144, distance: 728.4
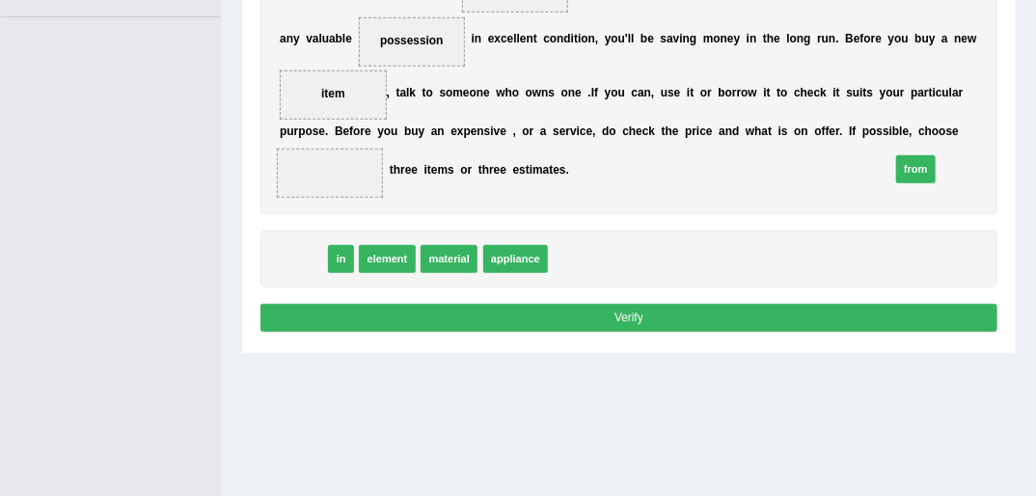
click at [1032, 145] on div "Home Practice Reading: Fill In The Blanks Go Shopping You have already given pa…" at bounding box center [629, 19] width 814 height 965
drag, startPoint x: 315, startPoint y: 252, endPoint x: 1039, endPoint y: 97, distance: 739.8
drag, startPoint x: 305, startPoint y: 259, endPoint x: 1047, endPoint y: 123, distance: 754.4
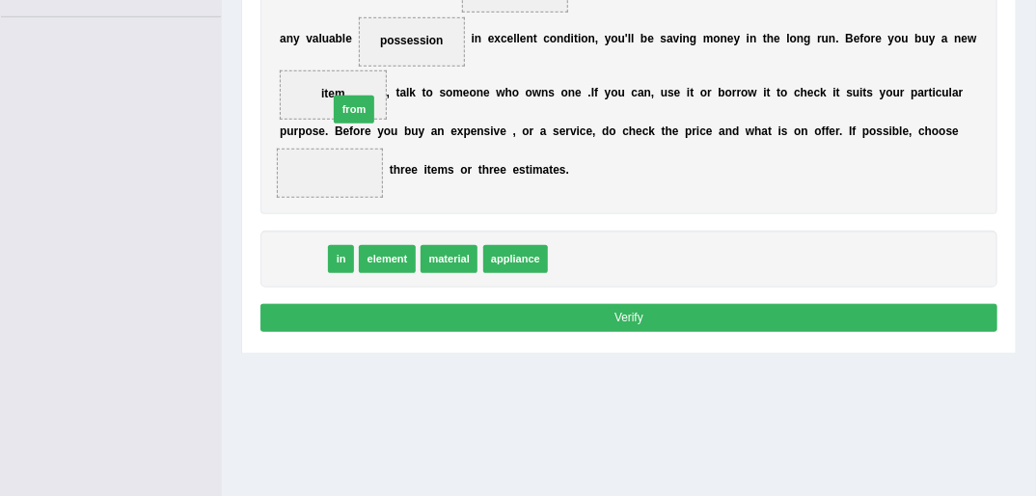
drag, startPoint x: 308, startPoint y: 258, endPoint x: 373, endPoint y: 69, distance: 199.2
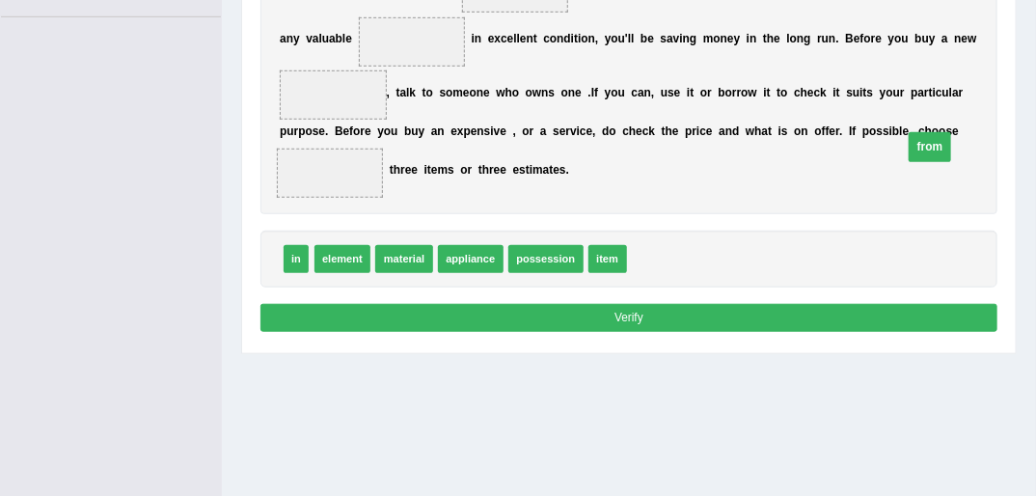
drag, startPoint x: 332, startPoint y: 96, endPoint x: 1030, endPoint y: 148, distance: 700.3
click at [1031, 150] on div "Home Practice Reading: Fill In The Blanks Go Shopping You have already given pa…" at bounding box center [629, 19] width 814 height 965
drag, startPoint x: 324, startPoint y: 95, endPoint x: 1024, endPoint y: 161, distance: 703.5
click at [1026, 162] on div "Home Practice Reading: Fill In The Blanks Go Shopping You have already given pa…" at bounding box center [629, 19] width 814 height 965
drag, startPoint x: 332, startPoint y: 96, endPoint x: 1041, endPoint y: 147, distance: 710.8
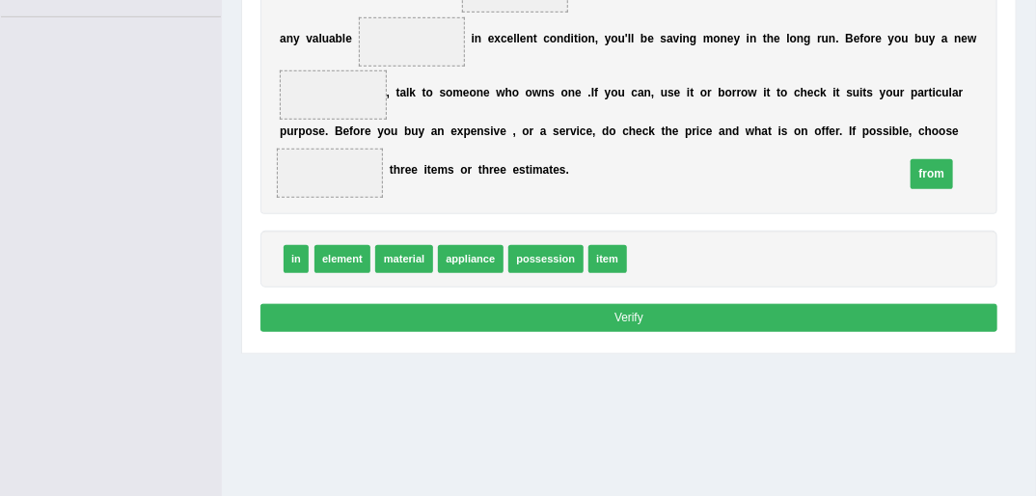
click at [1034, 150] on div "Home Practice Reading: Fill In The Blanks Go Shopping You have already given pa…" at bounding box center [629, 19] width 814 height 965
drag, startPoint x: 335, startPoint y: 89, endPoint x: 1050, endPoint y: 182, distance: 720.9
drag, startPoint x: 328, startPoint y: 91, endPoint x: 1017, endPoint y: 155, distance: 691.8
click at [1019, 158] on div "Home Practice Reading: Fill In The Blanks Go Shopping You have already given pa…" at bounding box center [629, 19] width 814 height 965
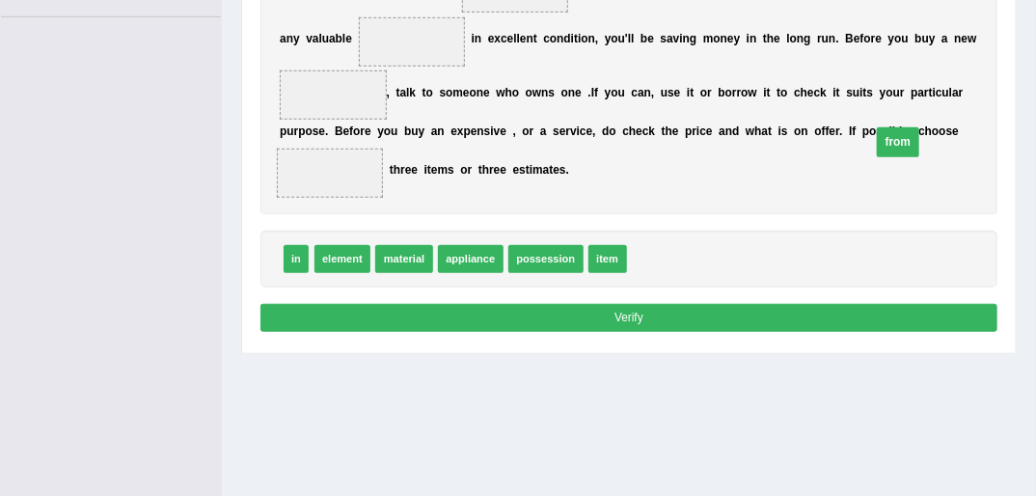
drag, startPoint x: 327, startPoint y: 94, endPoint x: 995, endPoint y: 150, distance: 670.0
drag, startPoint x: 563, startPoint y: 241, endPoint x: 282, endPoint y: 50, distance: 340.3
click at [622, 315] on button "Verify" at bounding box center [629, 318] width 738 height 28
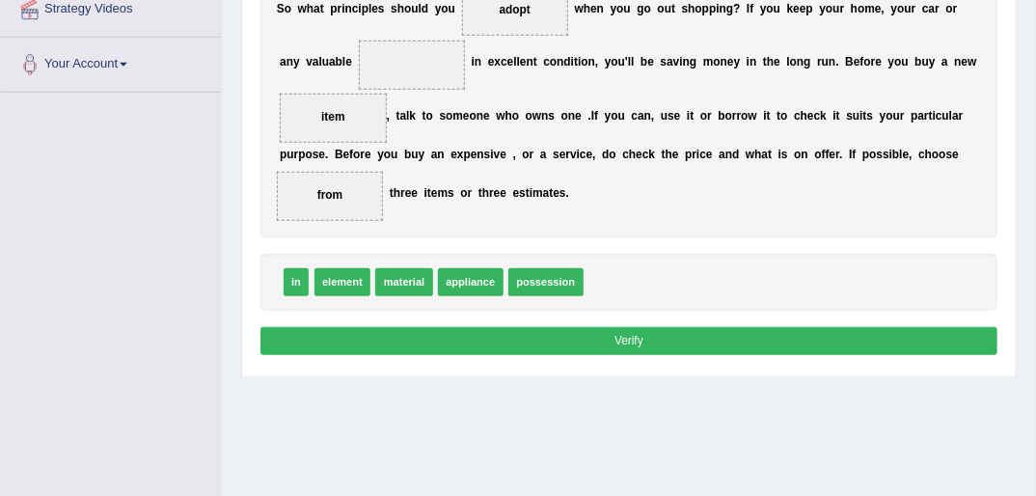
scroll to position [309, 0]
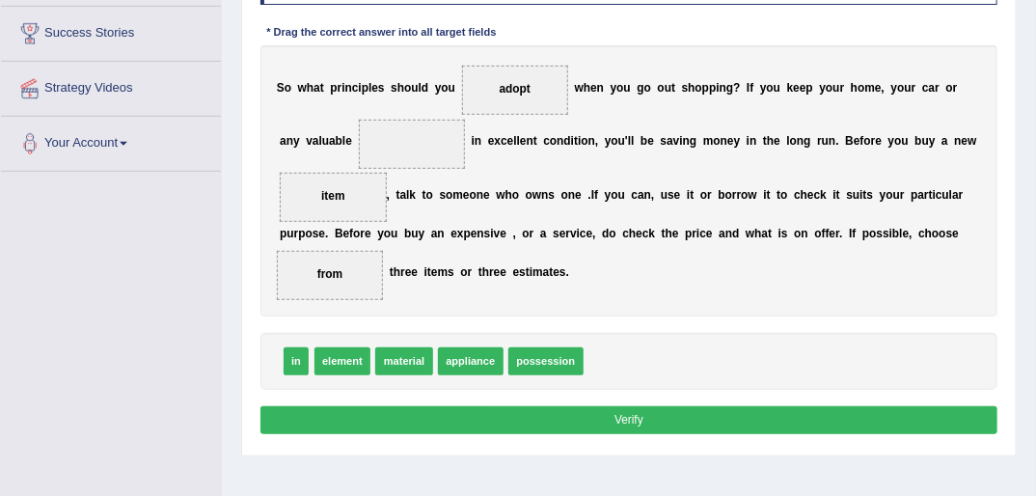
click at [641, 421] on button "Verify" at bounding box center [629, 420] width 738 height 28
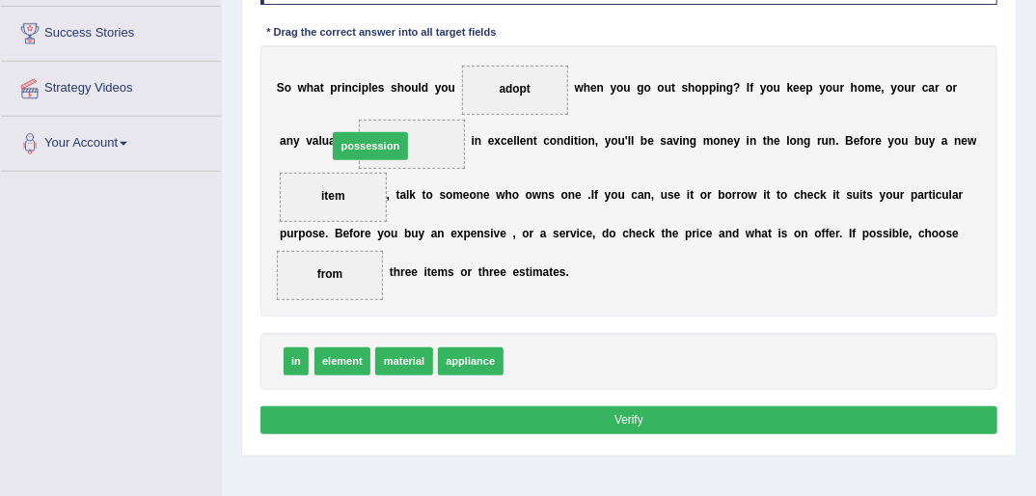
drag, startPoint x: 533, startPoint y: 363, endPoint x: 332, endPoint y: 106, distance: 326.3
click at [637, 421] on button "Verify" at bounding box center [629, 420] width 738 height 28
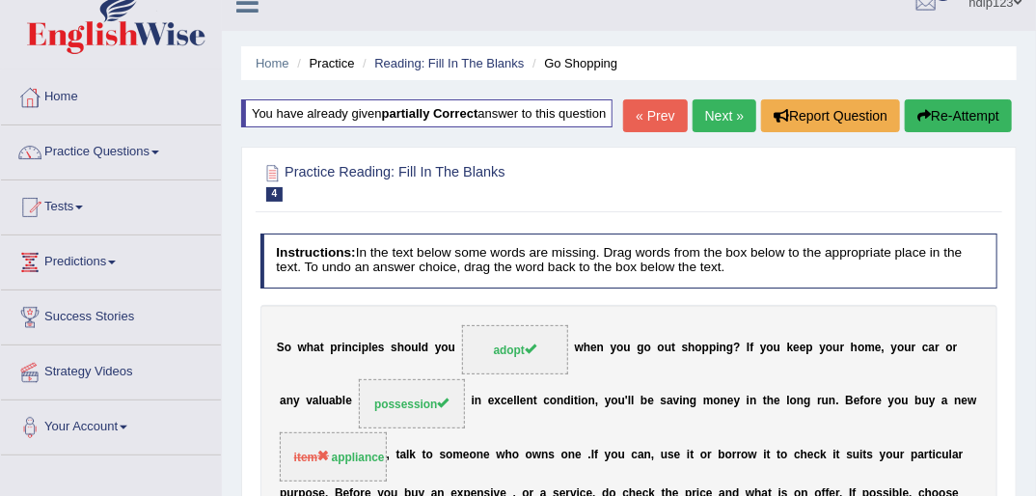
scroll to position [0, 0]
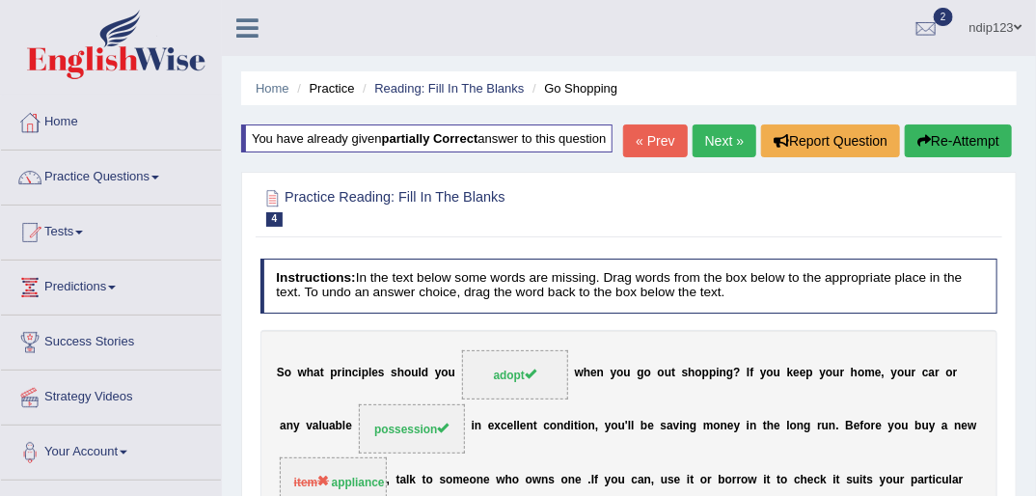
click at [965, 143] on button "Re-Attempt" at bounding box center [958, 140] width 107 height 33
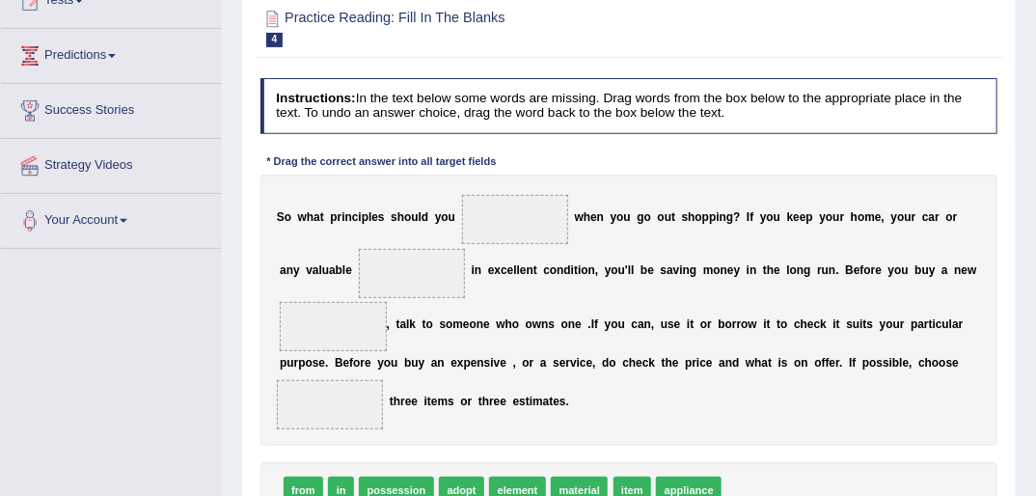
scroll to position [309, 0]
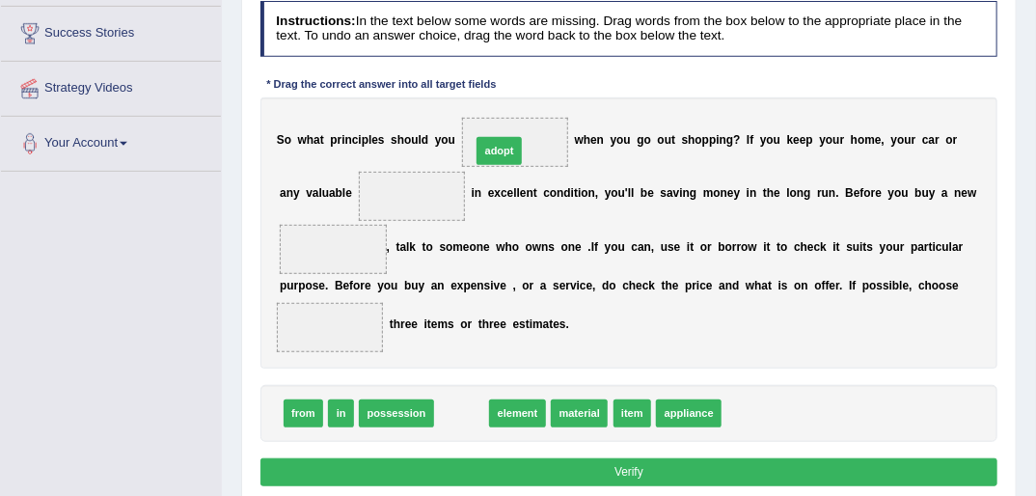
drag, startPoint x: 474, startPoint y: 235, endPoint x: 503, endPoint y: 93, distance: 145.7
click at [500, 96] on div "Instructions: In the text below some words are missing. Drag words from the box…" at bounding box center [629, 246] width 746 height 506
drag, startPoint x: 448, startPoint y: 324, endPoint x: 496, endPoint y: 70, distance: 258.3
click at [493, 72] on div "Instructions: In the text below some words are missing. Drag words from the box…" at bounding box center [629, 246] width 746 height 506
drag, startPoint x: 451, startPoint y: 421, endPoint x: 553, endPoint y: 98, distance: 337.7
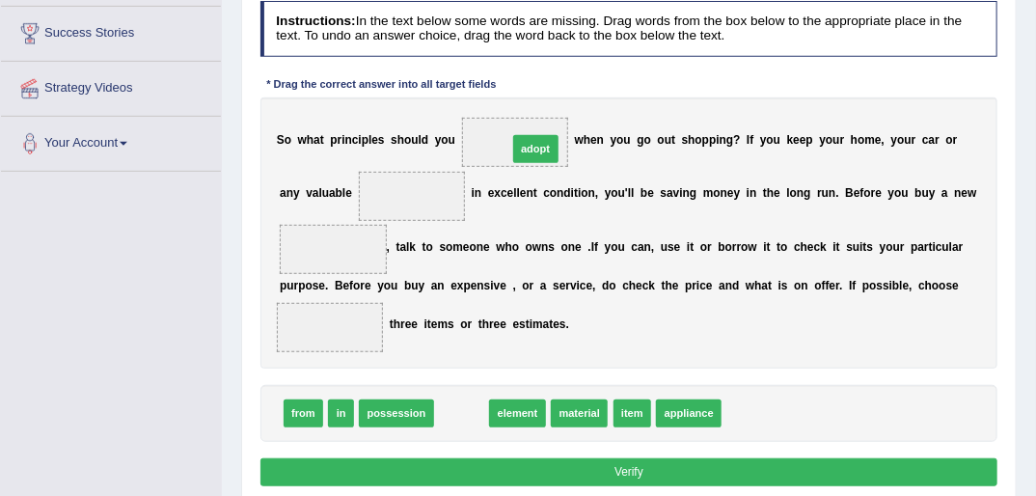
click at [548, 101] on div "Instructions: In the text below some words are missing. Drag words from the box…" at bounding box center [629, 246] width 746 height 506
drag, startPoint x: 451, startPoint y: 413, endPoint x: 483, endPoint y: 85, distance: 329.5
click at [467, 85] on div "Instructions: In the text below some words are missing. Drag words from the box…" at bounding box center [629, 246] width 746 height 506
drag, startPoint x: 451, startPoint y: 415, endPoint x: 509, endPoint y: 79, distance: 340.7
click at [509, 79] on div "Instructions: In the text below some words are missing. Drag words from the box…" at bounding box center [629, 246] width 746 height 506
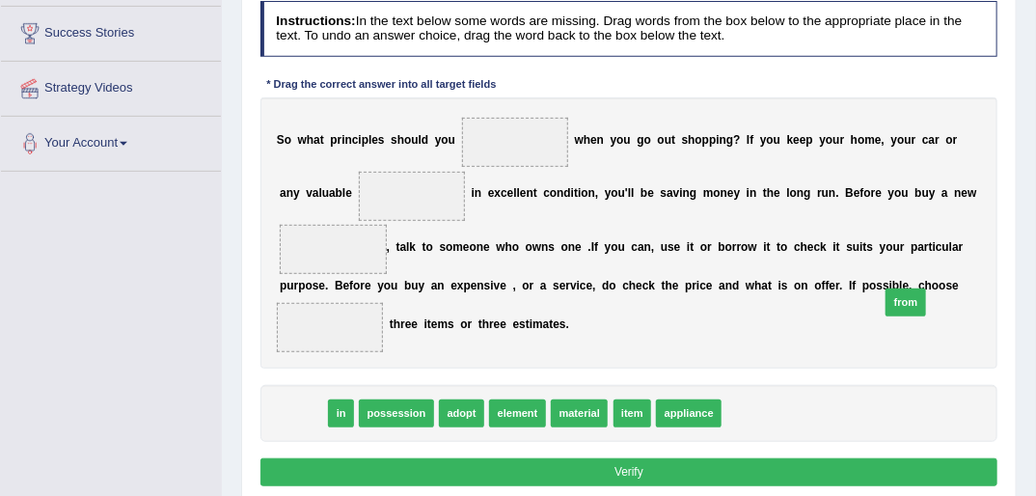
drag, startPoint x: 298, startPoint y: 413, endPoint x: 1012, endPoint y: 279, distance: 726.3
click at [1012, 279] on div "Practice Reading: Fill In The Blanks 4 Go Shopping Instructions: In the text be…" at bounding box center [629, 211] width 776 height 593
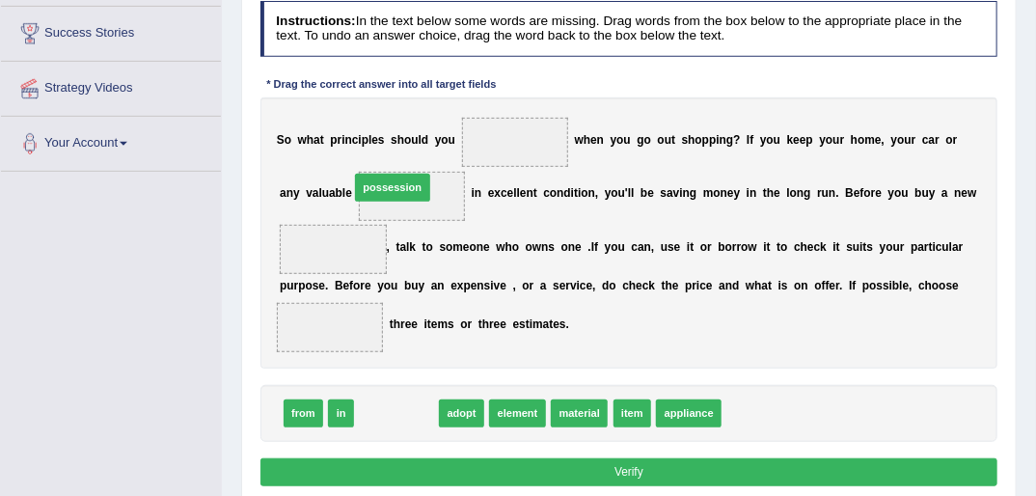
drag, startPoint x: 387, startPoint y: 416, endPoint x: 382, endPoint y: 150, distance: 266.3
click at [382, 150] on div "Instructions: In the text below some words are missing. Drag words from the box…" at bounding box center [629, 246] width 746 height 506
drag, startPoint x: 375, startPoint y: 366, endPoint x: 370, endPoint y: 149, distance: 217.1
click at [370, 149] on div "Instructions: In the text below some words are missing. Drag words from the box…" at bounding box center [629, 246] width 746 height 506
drag, startPoint x: 390, startPoint y: 414, endPoint x: 371, endPoint y: 133, distance: 281.3
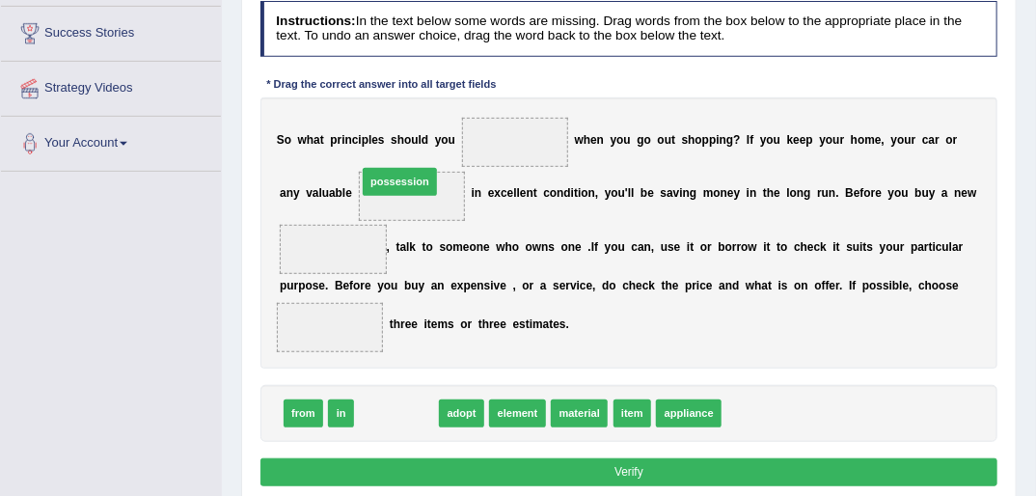
click at [390, 140] on div "Instructions: In the text below some words are missing. Drag words from the box…" at bounding box center [629, 246] width 746 height 506
drag, startPoint x: 386, startPoint y: 419, endPoint x: 329, endPoint y: 150, distance: 275.1
click at [329, 150] on div "Instructions: In the text below some words are missing. Drag words from the box…" at bounding box center [629, 246] width 746 height 506
drag, startPoint x: 391, startPoint y: 409, endPoint x: 380, endPoint y: 157, distance: 252.0
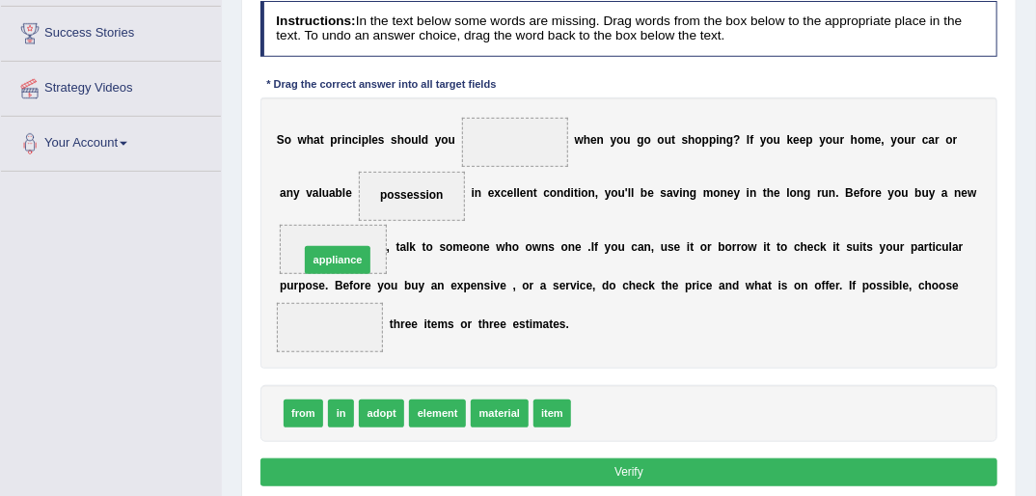
drag, startPoint x: 597, startPoint y: 412, endPoint x: 278, endPoint y: 225, distance: 370.1
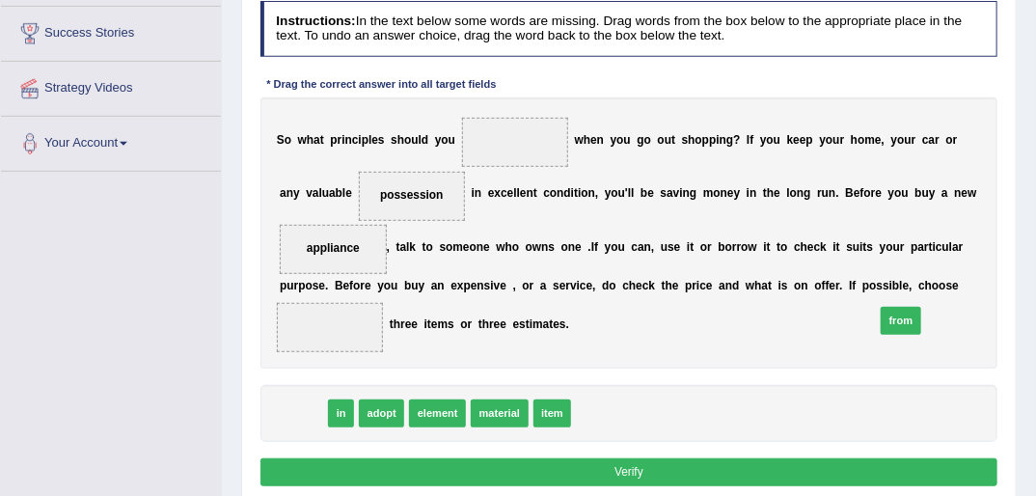
drag, startPoint x: 299, startPoint y: 409, endPoint x: 1020, endPoint y: 287, distance: 730.8
click at [1020, 287] on div "Home Practice Reading: Fill In The Blanks Go Shopping You have already given pa…" at bounding box center [629, 173] width 814 height 965
drag, startPoint x: 334, startPoint y: 375, endPoint x: 1050, endPoint y: 246, distance: 727.4
drag, startPoint x: 306, startPoint y: 411, endPoint x: 1035, endPoint y: 288, distance: 739.5
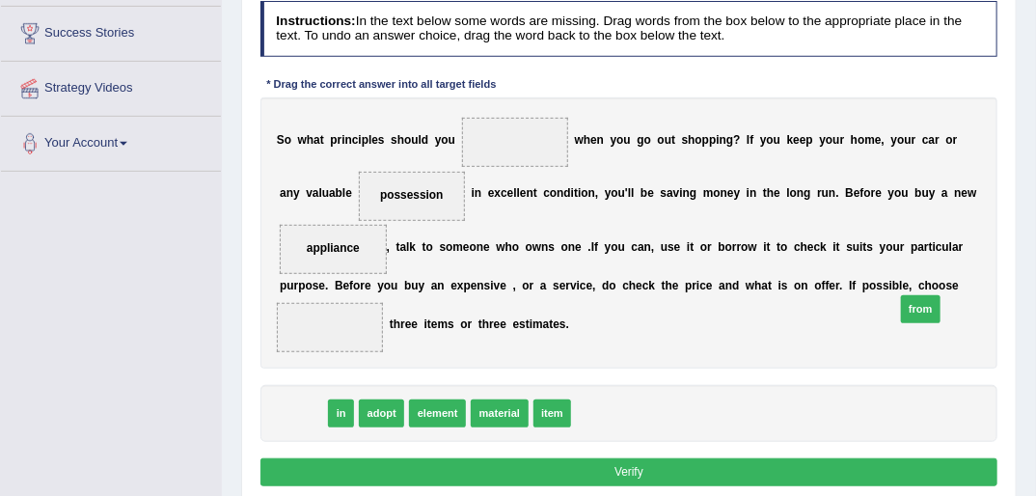
click at [1033, 289] on div "Home Practice Reading: Fill In The Blanks Go Shopping You have already given pa…" at bounding box center [629, 173] width 814 height 965
drag, startPoint x: 296, startPoint y: 409, endPoint x: 1047, endPoint y: 265, distance: 764.2
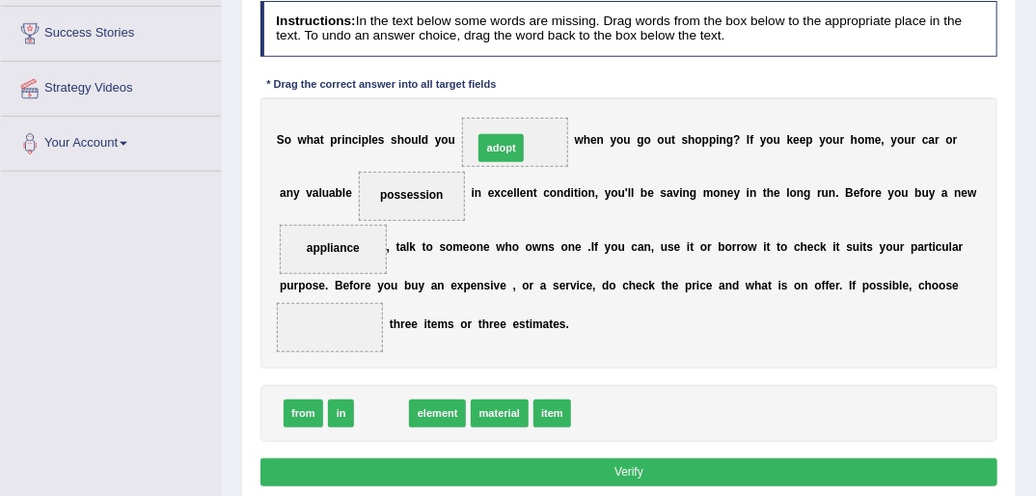
drag, startPoint x: 376, startPoint y: 410, endPoint x: 521, endPoint y: 90, distance: 351.4
click at [521, 90] on div "Instructions: In the text below some words are missing. Drag words from the box…" at bounding box center [629, 246] width 746 height 506
drag, startPoint x: 381, startPoint y: 411, endPoint x: 509, endPoint y: 55, distance: 378.4
click at [509, 56] on div "Instructions: In the text below some words are missing. Drag words from the box…" at bounding box center [629, 246] width 746 height 506
drag, startPoint x: 369, startPoint y: 418, endPoint x: 567, endPoint y: 94, distance: 380.2
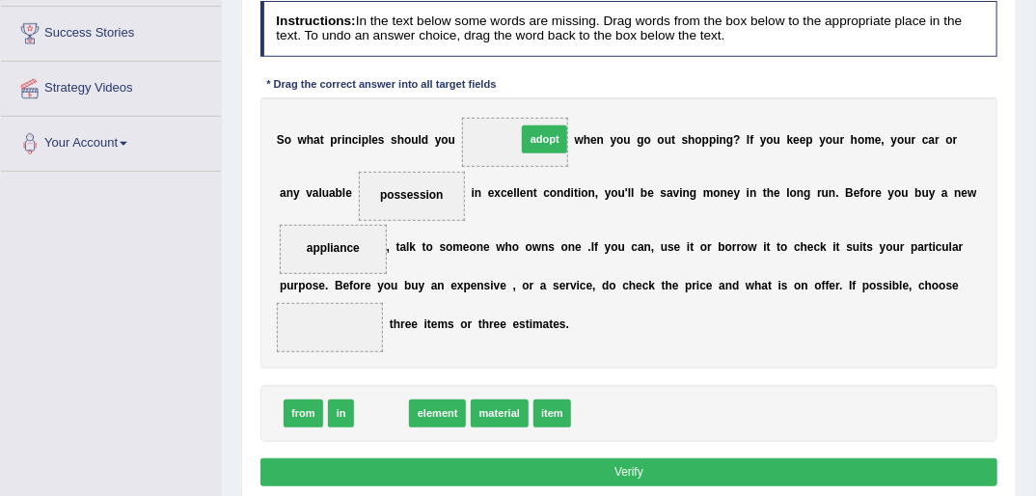
click at [567, 94] on div "Instructions: In the text below some words are missing. Drag words from the box…" at bounding box center [629, 246] width 746 height 506
drag, startPoint x: 371, startPoint y: 409, endPoint x: 502, endPoint y: 94, distance: 341.3
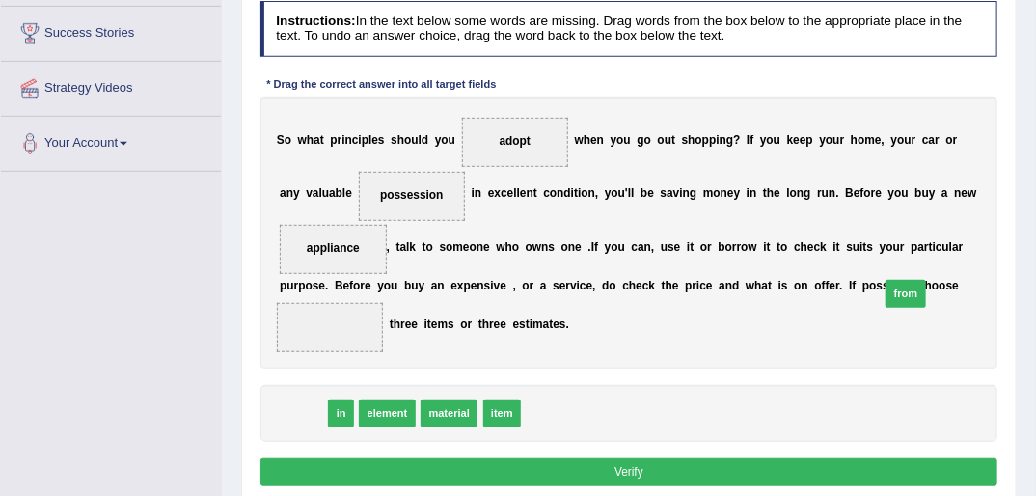
drag, startPoint x: 295, startPoint y: 410, endPoint x: 1016, endPoint y: 270, distance: 734.1
click at [1016, 270] on div "Practice Reading: Fill In The Blanks 4 Go Shopping Instructions: In the text be…" at bounding box center [629, 211] width 776 height 593
drag, startPoint x: 295, startPoint y: 412, endPoint x: 1015, endPoint y: 274, distance: 732.8
click at [1015, 280] on div "Practice Reading: Fill In The Blanks 4 Go Shopping Instructions: In the text be…" at bounding box center [629, 211] width 776 height 593
drag, startPoint x: 305, startPoint y: 410, endPoint x: 1047, endPoint y: 255, distance: 757.9
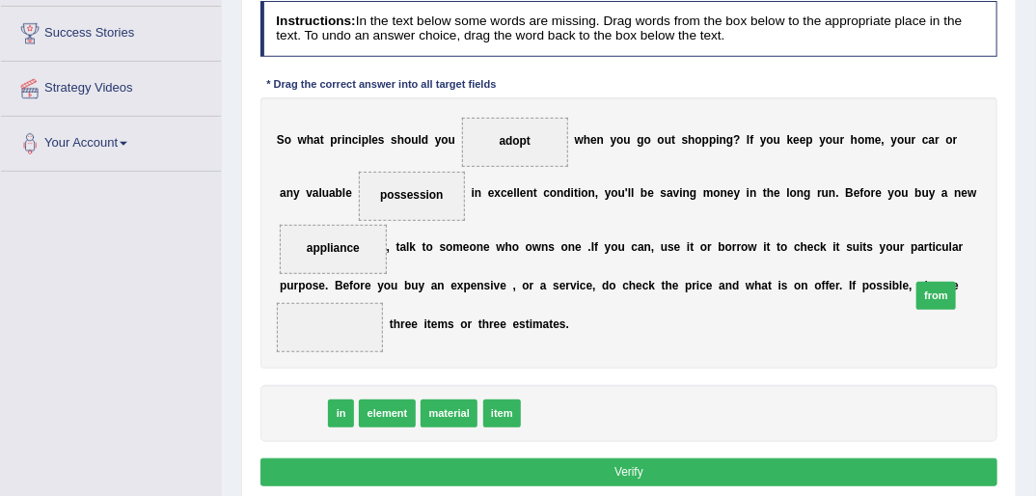
drag, startPoint x: 302, startPoint y: 413, endPoint x: 1021, endPoint y: 277, distance: 731.4
click at [1016, 293] on div "Practice Reading: Fill In The Blanks 4 Go Shopping Instructions: In the text be…" at bounding box center [629, 211] width 776 height 593
drag, startPoint x: 290, startPoint y: 411, endPoint x: 1047, endPoint y: 242, distance: 774.9
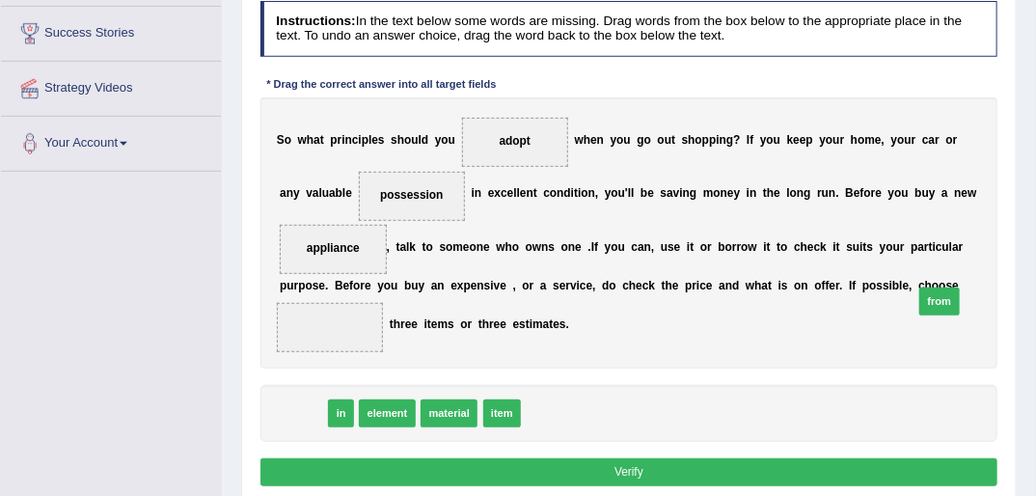
drag, startPoint x: 295, startPoint y: 409, endPoint x: 1043, endPoint y: 278, distance: 759.0
drag, startPoint x: 297, startPoint y: 408, endPoint x: 1050, endPoint y: 286, distance: 762.4
drag, startPoint x: 299, startPoint y: 412, endPoint x: 1040, endPoint y: 239, distance: 760.7
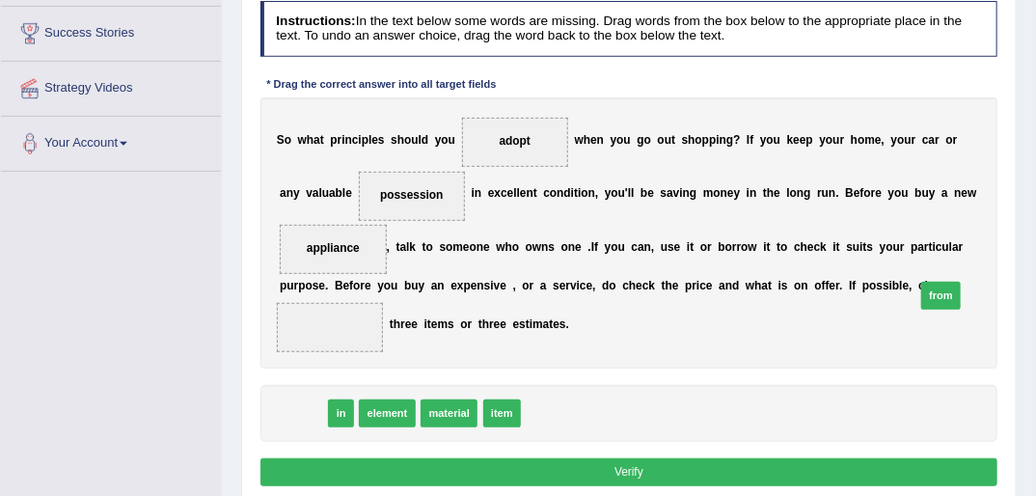
drag, startPoint x: 309, startPoint y: 409, endPoint x: 1047, endPoint y: 274, distance: 750.2
drag, startPoint x: 303, startPoint y: 409, endPoint x: 1050, endPoint y: 260, distance: 761.3
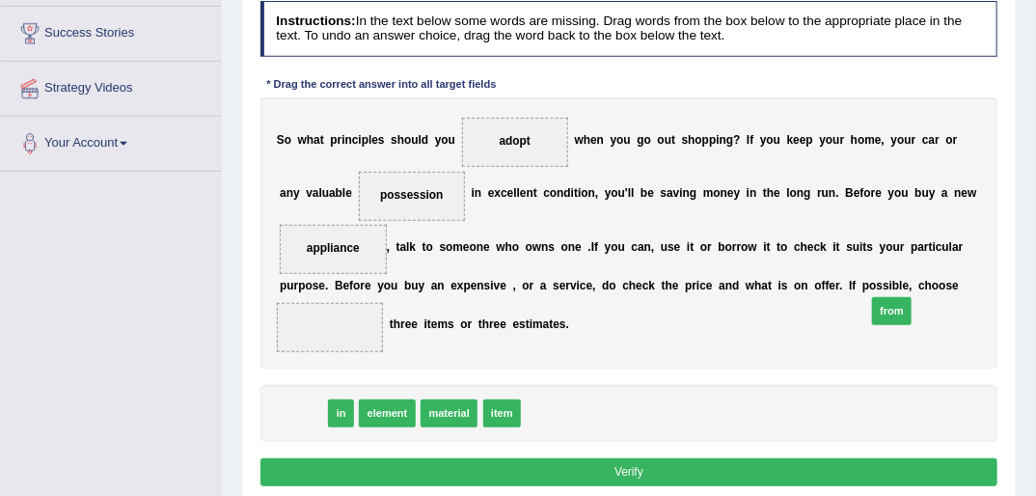
drag, startPoint x: 290, startPoint y: 417, endPoint x: 983, endPoint y: 297, distance: 702.9
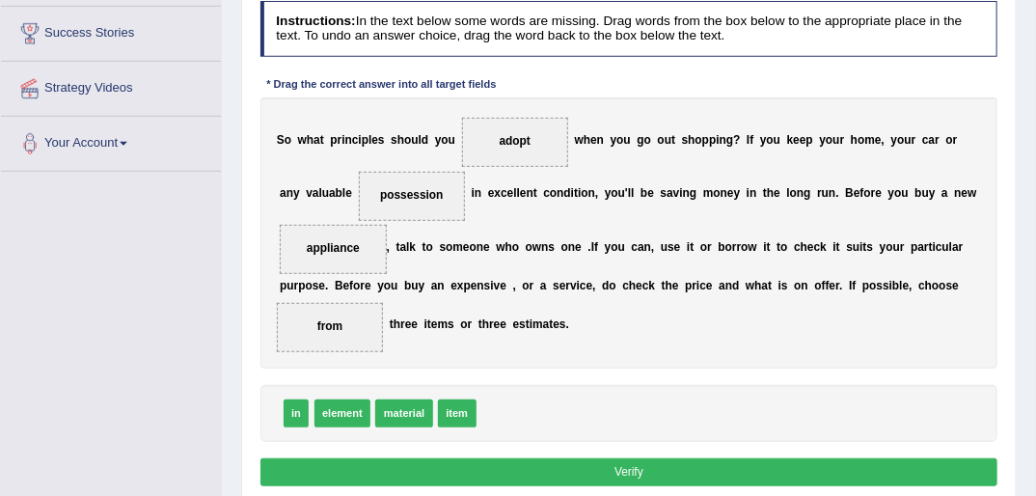
click at [633, 470] on button "Verify" at bounding box center [629, 472] width 738 height 28
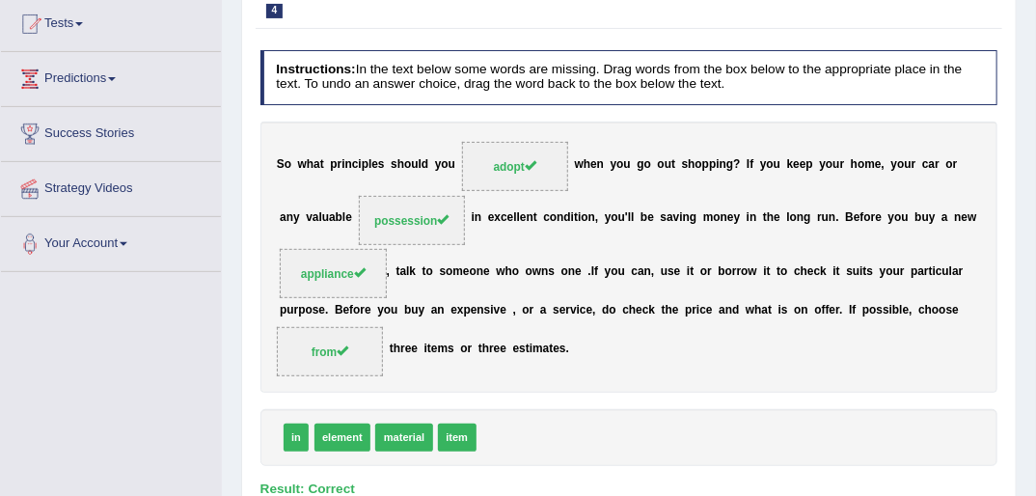
scroll to position [77, 0]
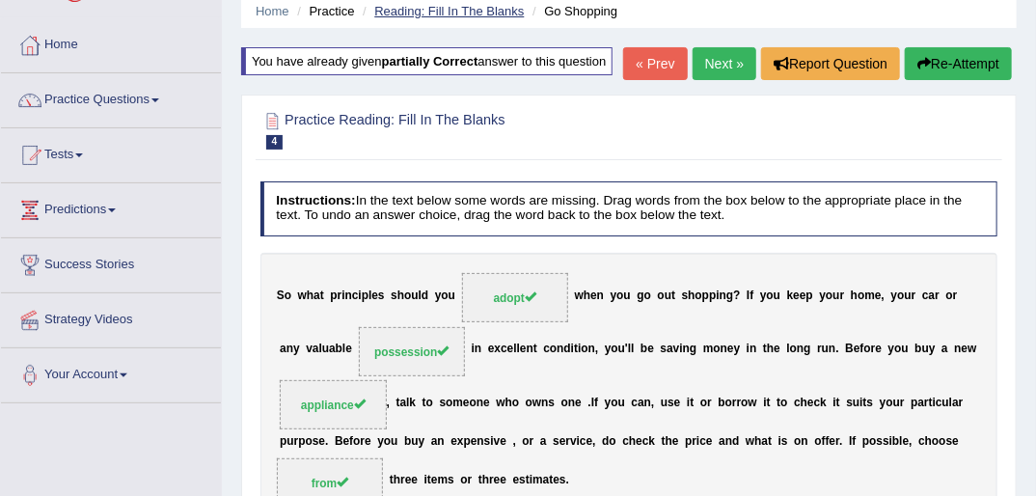
click at [414, 11] on link "Reading: Fill In The Blanks" at bounding box center [449, 11] width 150 height 14
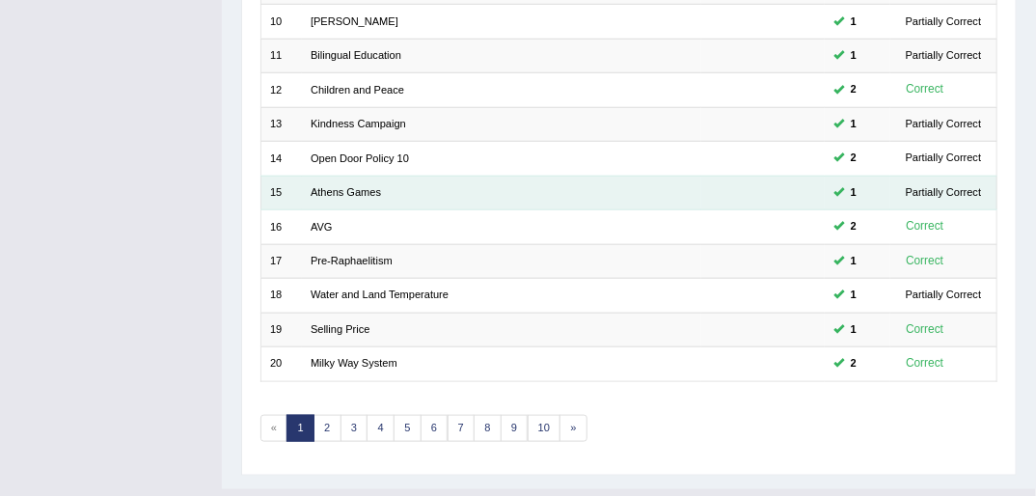
scroll to position [614, 0]
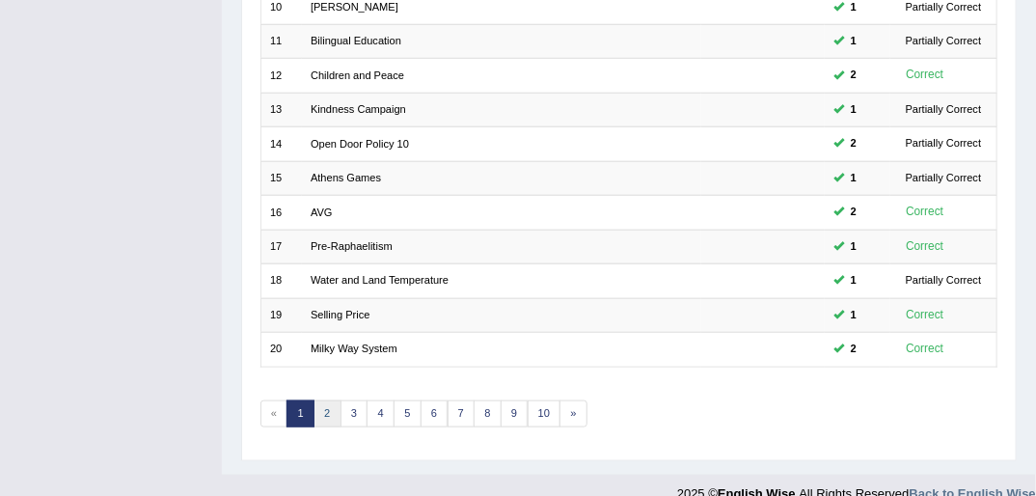
click at [323, 400] on link "2" at bounding box center [328, 413] width 28 height 27
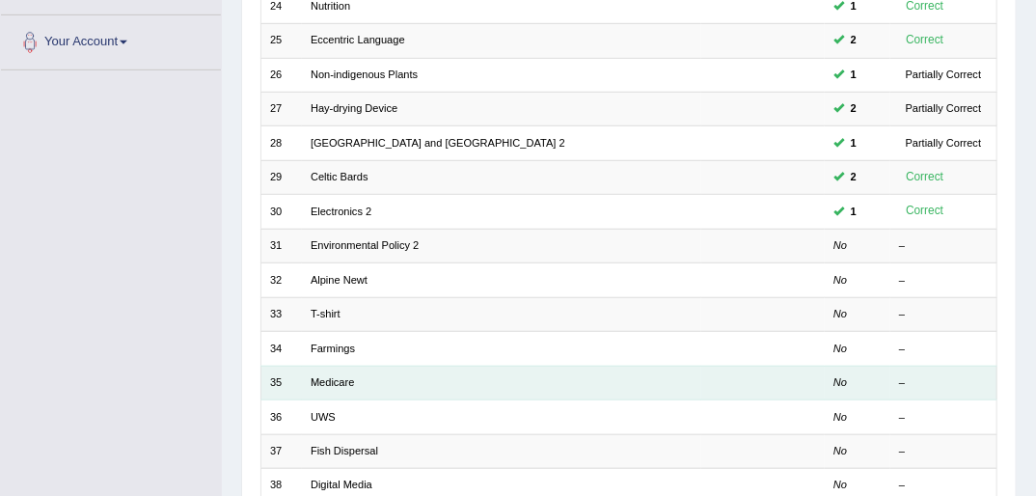
scroll to position [463, 0]
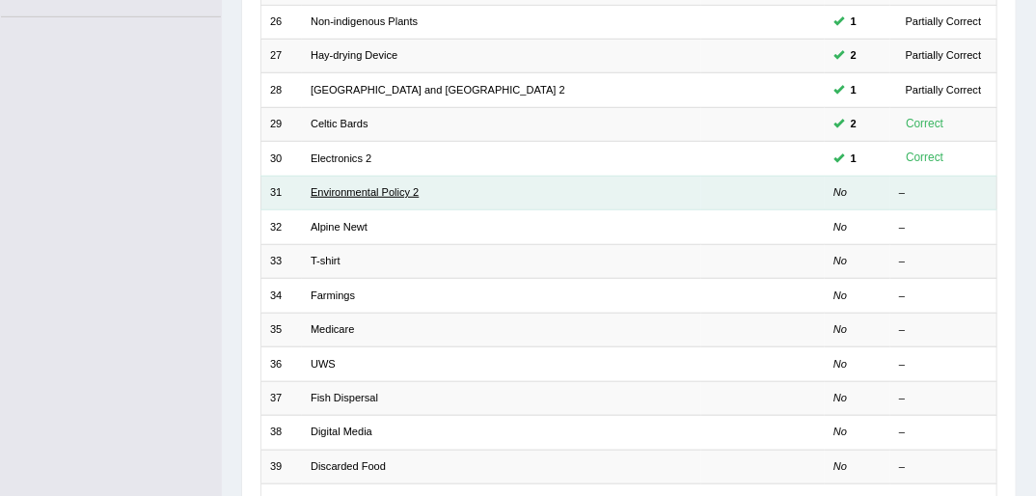
click at [359, 186] on link "Environmental Policy 2" at bounding box center [365, 192] width 108 height 12
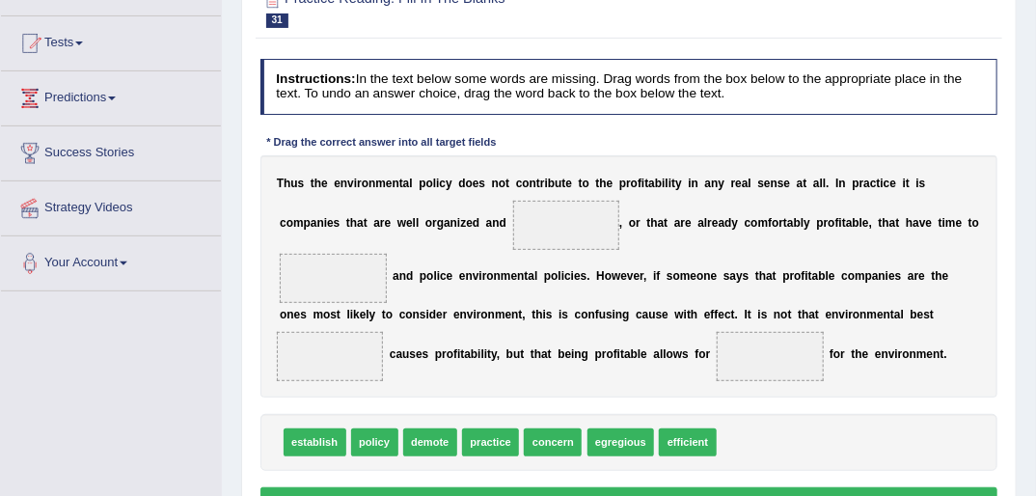
scroll to position [232, 0]
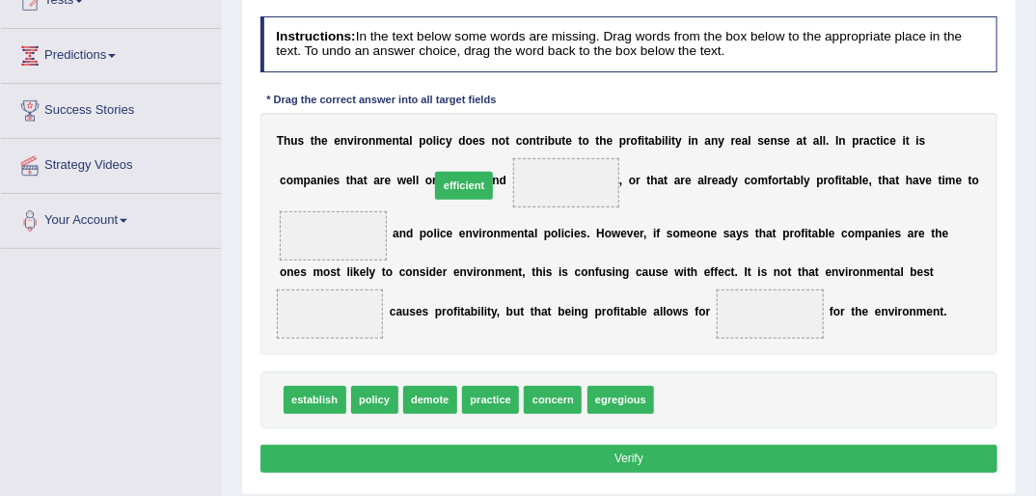
drag, startPoint x: 665, startPoint y: 397, endPoint x: 402, endPoint y: 138, distance: 369.0
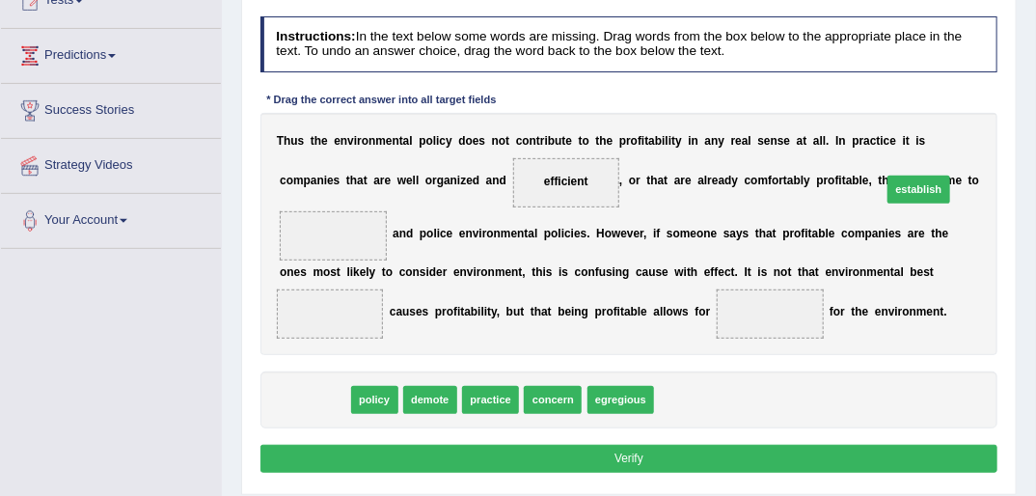
drag, startPoint x: 505, startPoint y: 356, endPoint x: 1023, endPoint y: 144, distance: 558.9
click at [1023, 144] on div "Home Practice Reading: Fill In The Blanks Environmental Policy 2 « Prev Next » …" at bounding box center [629, 250] width 814 height 965
drag, startPoint x: 295, startPoint y: 396, endPoint x: 997, endPoint y: 127, distance: 751.7
click at [997, 127] on div "Instructions: In the text below some words are missing. Drag words from the box…" at bounding box center [629, 248] width 746 height 478
drag, startPoint x: 296, startPoint y: 398, endPoint x: 997, endPoint y: 150, distance: 742.9
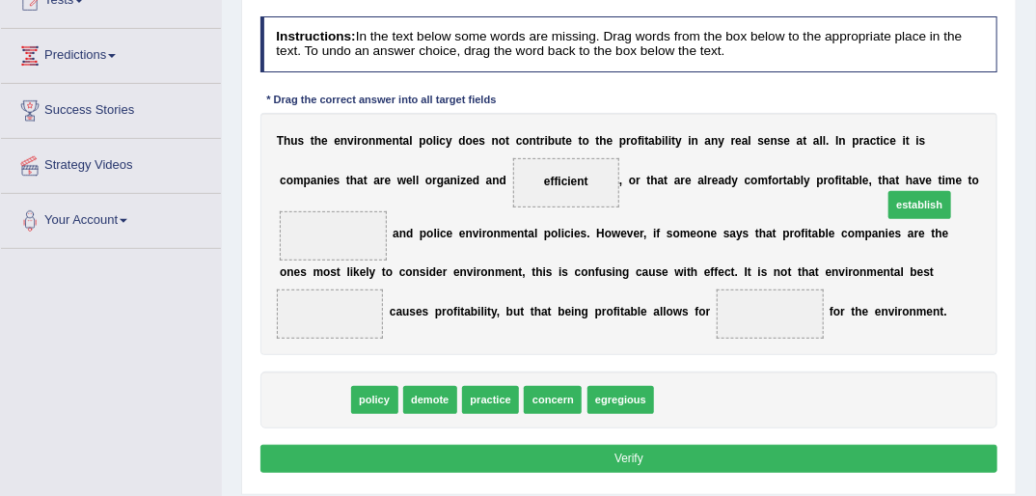
click at [1003, 166] on div "Practice Reading: Fill In The Blanks 31 Environmental Policy 2 Instructions: In…" at bounding box center [629, 213] width 776 height 564
drag, startPoint x: 300, startPoint y: 397, endPoint x: 1012, endPoint y: 140, distance: 757.1
click at [1012, 140] on div "Practice Reading: Fill In The Blanks 31 Environmental Policy 2 Instructions: In…" at bounding box center [629, 213] width 776 height 564
drag, startPoint x: 289, startPoint y: 397, endPoint x: 1011, endPoint y: 133, distance: 768.5
click at [1035, 97] on html "Toggle navigation Home Practice Questions Speaking Practice Read Aloud Repeat S…" at bounding box center [518, 16] width 1036 height 496
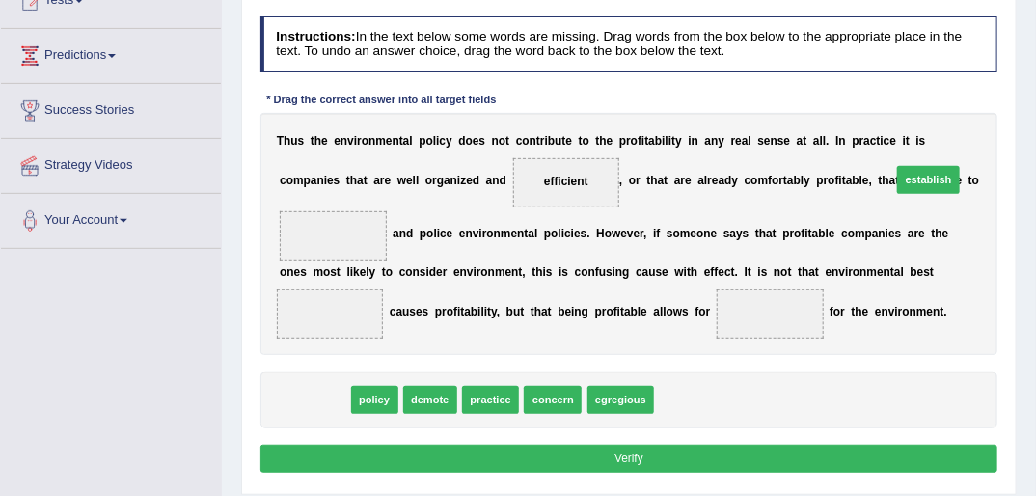
drag, startPoint x: 299, startPoint y: 407, endPoint x: 1020, endPoint y: 145, distance: 766.9
click at [1020, 146] on div "Home Practice Reading: Fill In The Blanks Environmental Policy 2 « Prev Next » …" at bounding box center [629, 250] width 814 height 965
drag, startPoint x: 328, startPoint y: 392, endPoint x: 1050, endPoint y: 143, distance: 763.3
click at [1035, 143] on html "Toggle navigation Home Practice Questions Speaking Practice Read Aloud Repeat S…" at bounding box center [518, 16] width 1036 height 496
drag, startPoint x: 286, startPoint y: 396, endPoint x: 966, endPoint y: 162, distance: 719.0
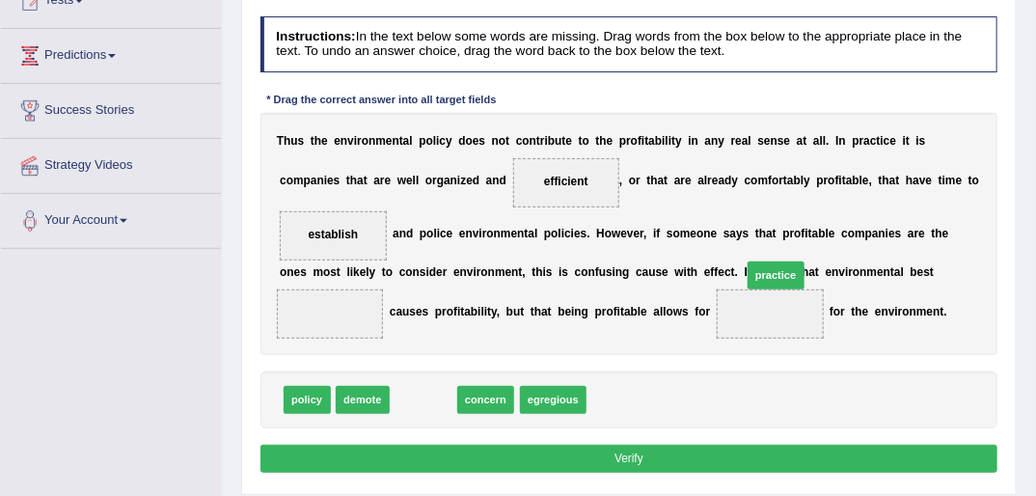
drag, startPoint x: 407, startPoint y: 401, endPoint x: 843, endPoint y: 232, distance: 467.6
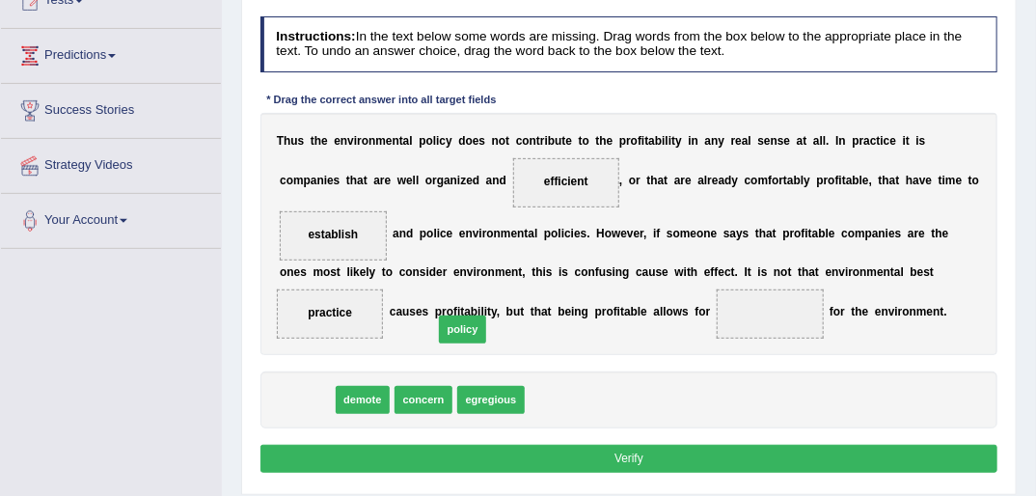
drag, startPoint x: 294, startPoint y: 403, endPoint x: 510, endPoint y: 312, distance: 234.7
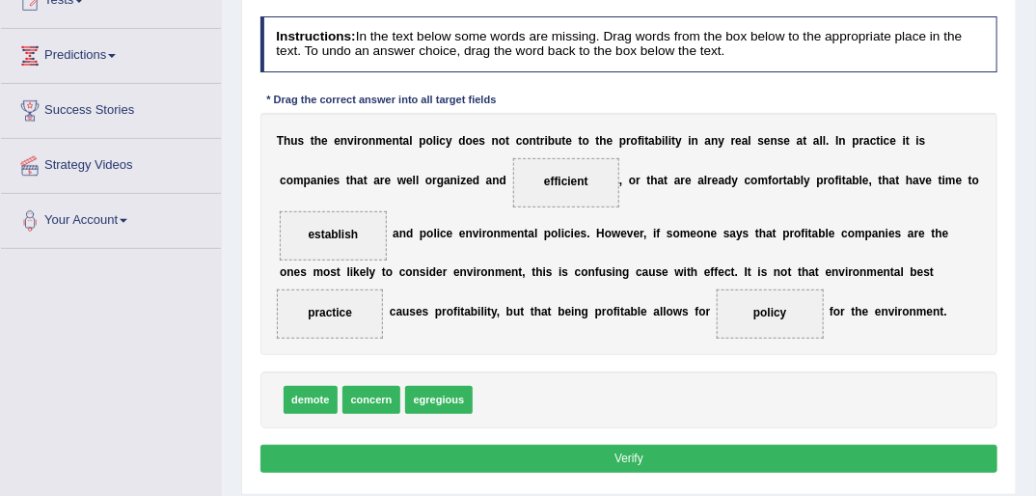
click at [624, 458] on button "Verify" at bounding box center [629, 459] width 738 height 28
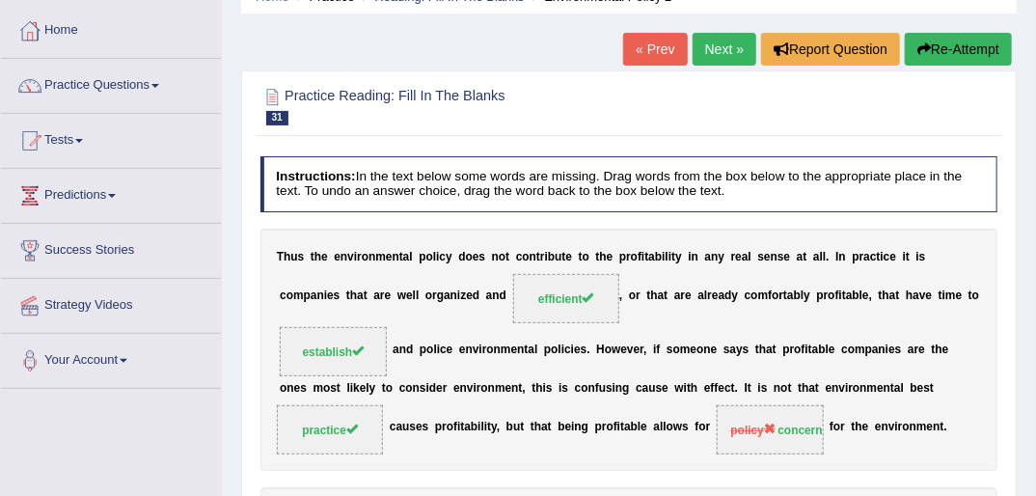
scroll to position [0, 0]
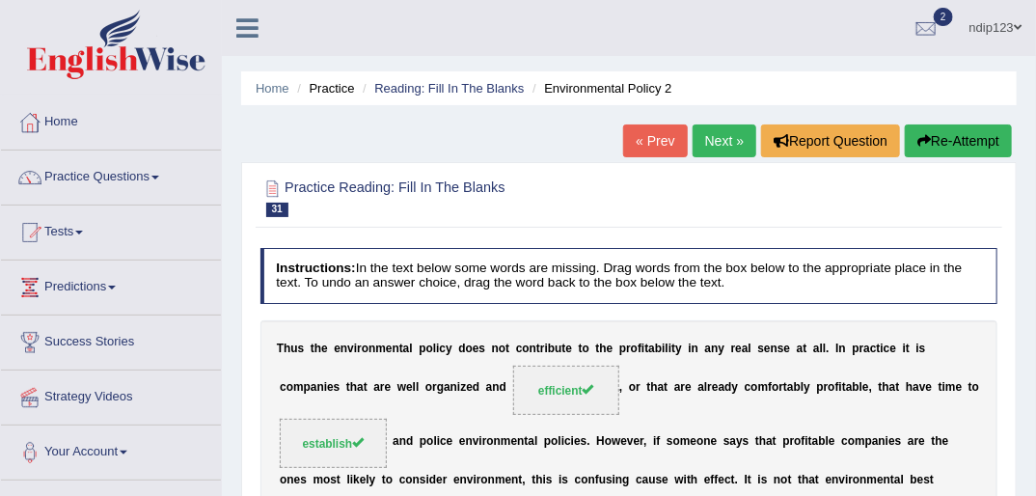
click at [710, 137] on link "Next »" at bounding box center [725, 140] width 64 height 33
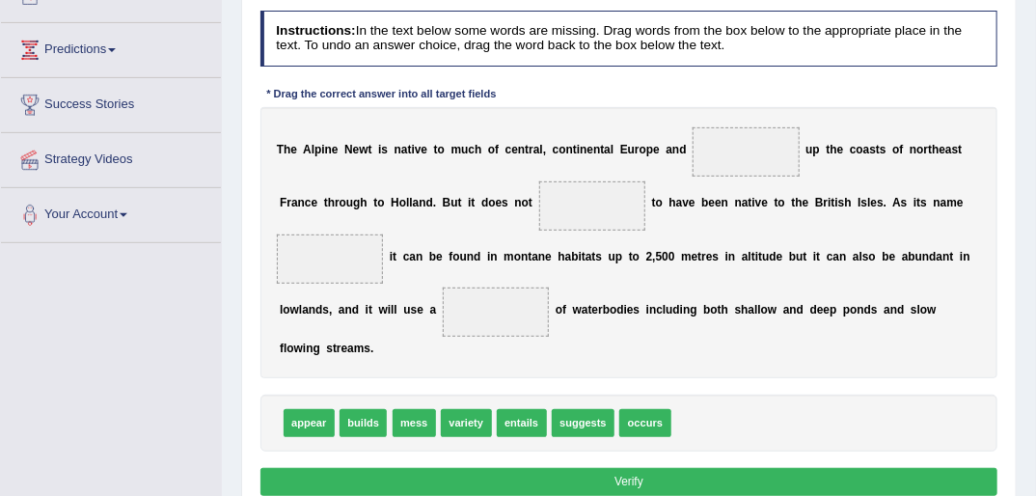
scroll to position [232, 0]
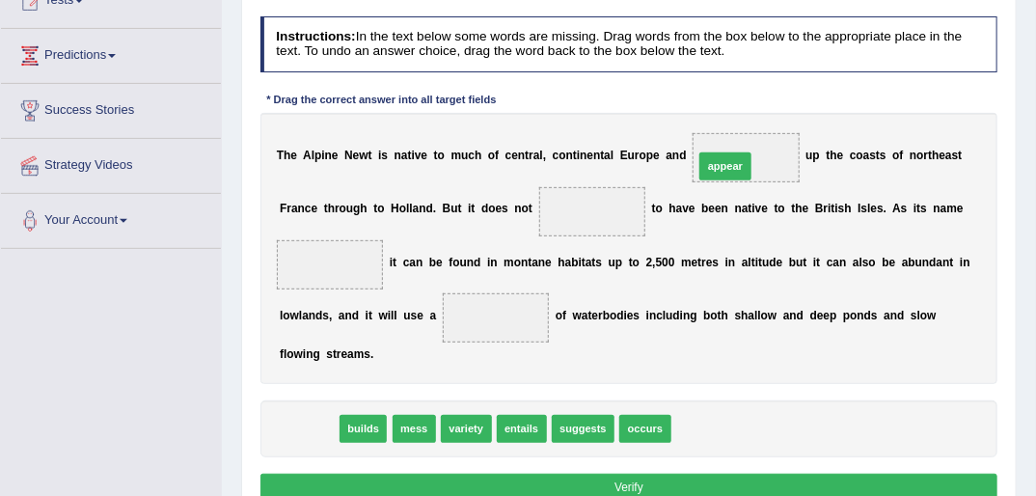
drag, startPoint x: 294, startPoint y: 428, endPoint x: 784, endPoint y: 120, distance: 579.2
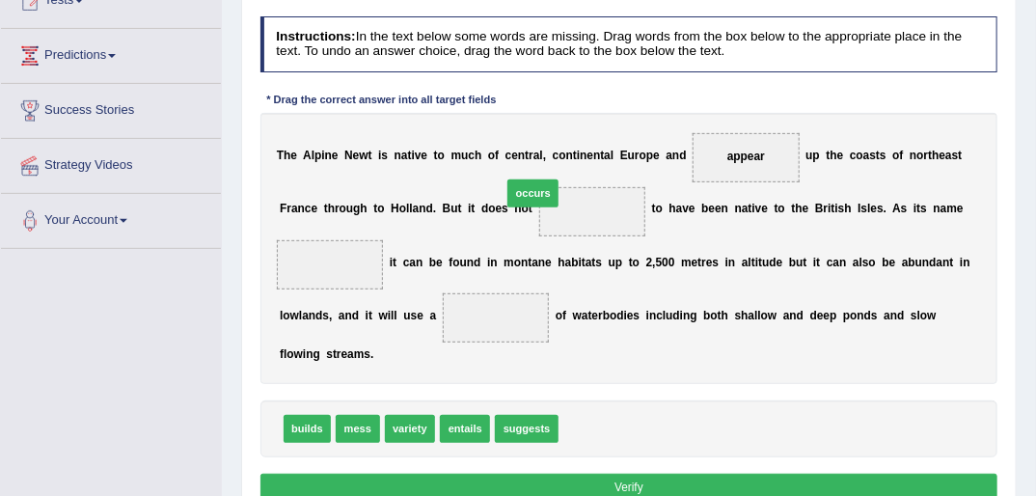
drag, startPoint x: 572, startPoint y: 422, endPoint x: 506, endPoint y: 146, distance: 283.6
click at [506, 146] on div "Instructions: In the text below some words are missing. Drag words from the box…" at bounding box center [629, 262] width 746 height 506
drag, startPoint x: 567, startPoint y: 419, endPoint x: 480, endPoint y: 181, distance: 252.7
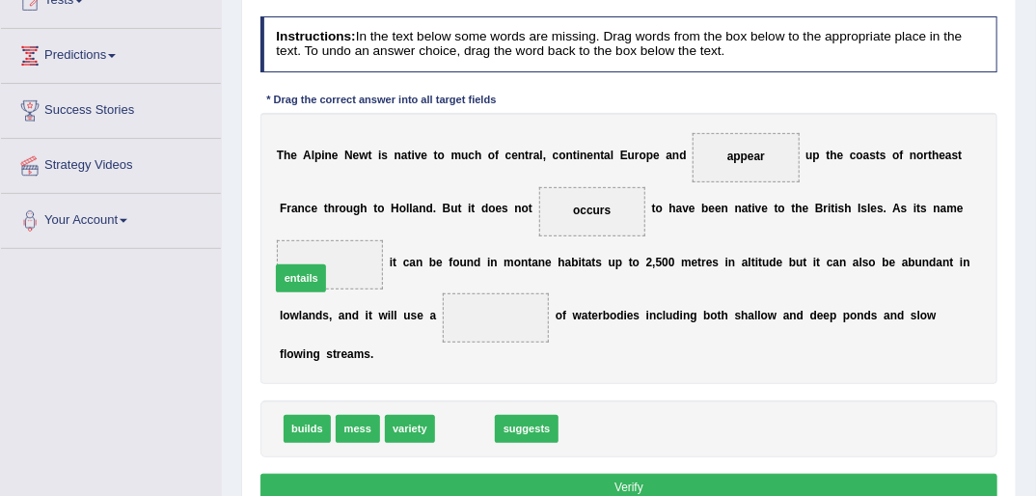
drag, startPoint x: 459, startPoint y: 429, endPoint x: 269, endPoint y: 247, distance: 263.4
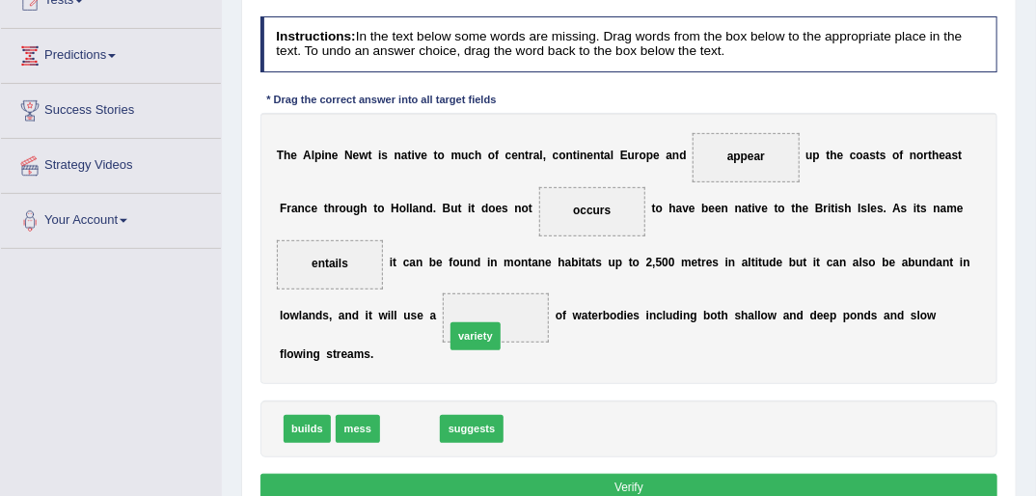
drag, startPoint x: 405, startPoint y: 423, endPoint x: 485, endPoint y: 289, distance: 155.3
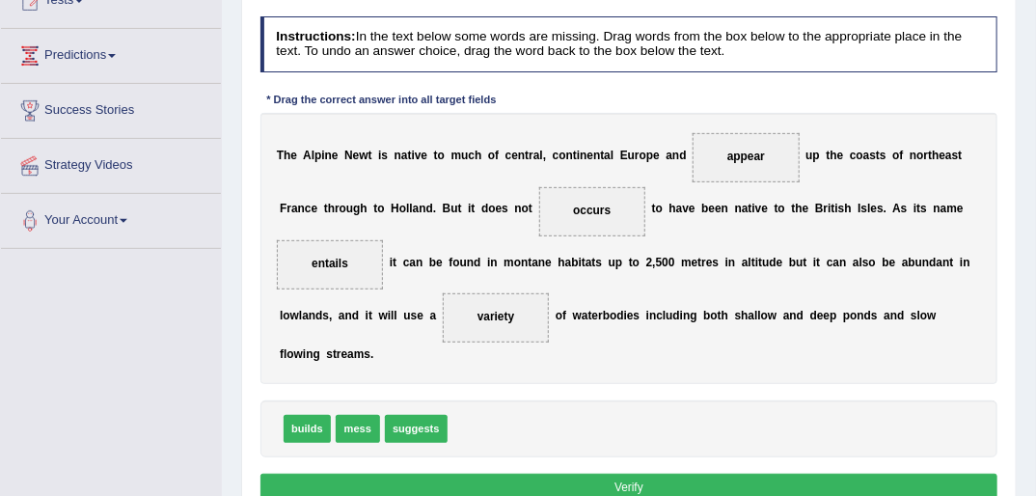
click at [623, 482] on button "Verify" at bounding box center [629, 488] width 738 height 28
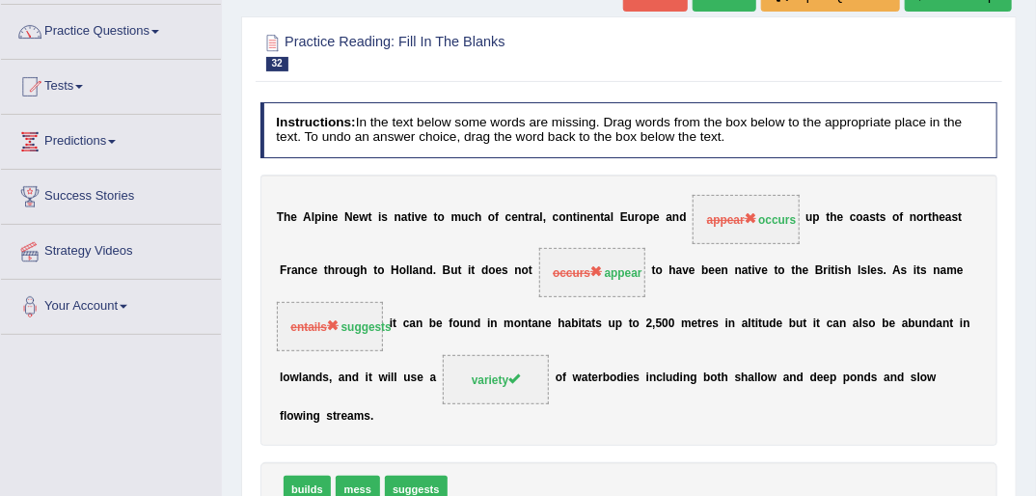
scroll to position [0, 0]
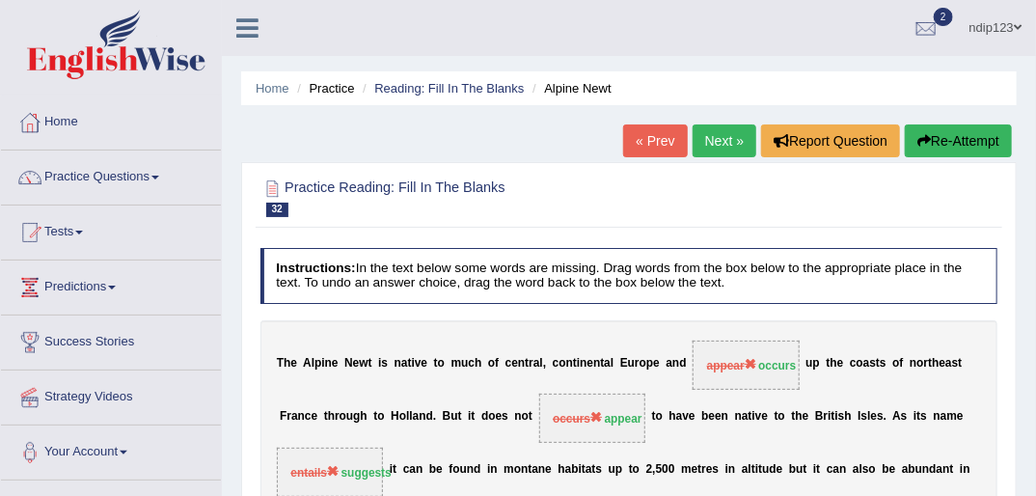
click at [957, 137] on button "Re-Attempt" at bounding box center [958, 140] width 107 height 33
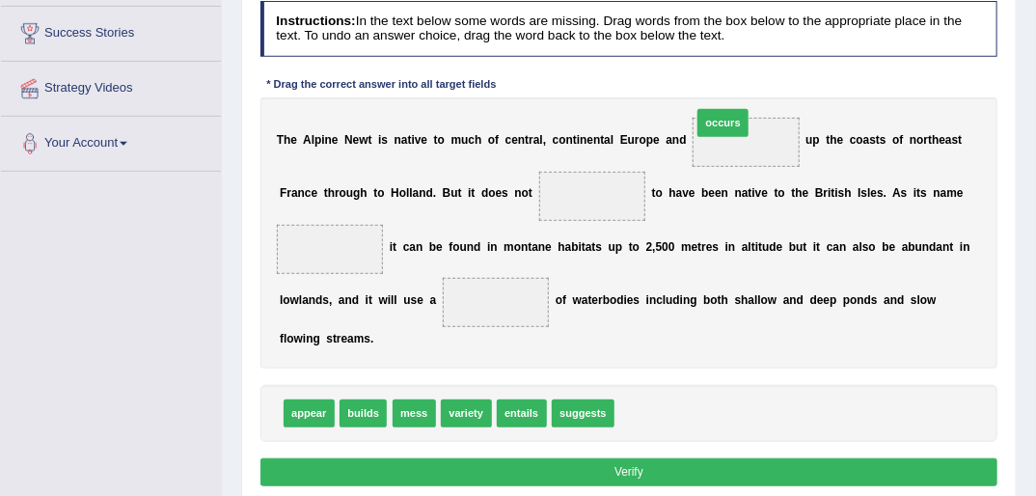
drag, startPoint x: 629, startPoint y: 407, endPoint x: 723, endPoint y: 66, distance: 354.1
click at [722, 66] on div "Instructions: In the text below some words are missing. Drag words from the box…" at bounding box center [629, 246] width 746 height 506
drag, startPoint x: 630, startPoint y: 417, endPoint x: 704, endPoint y: 112, distance: 313.8
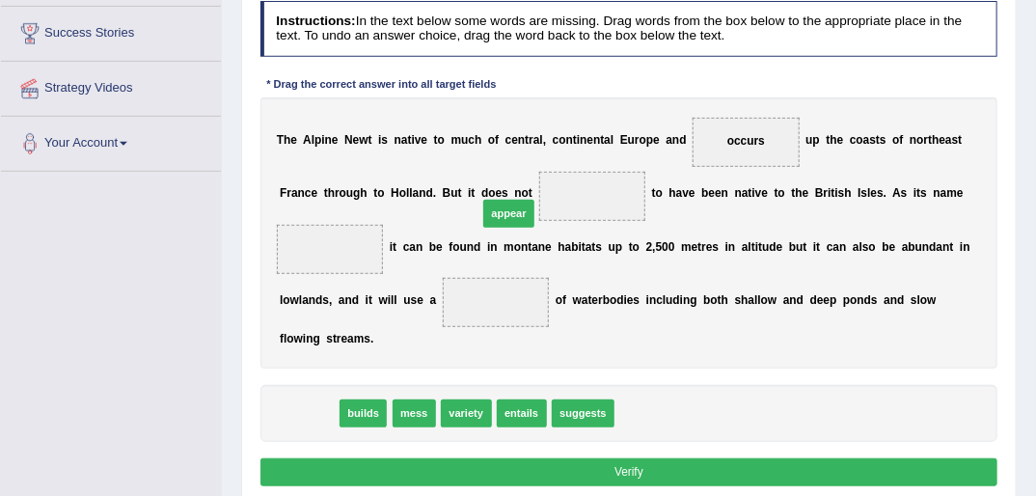
drag, startPoint x: 301, startPoint y: 411, endPoint x: 535, endPoint y: 170, distance: 336.3
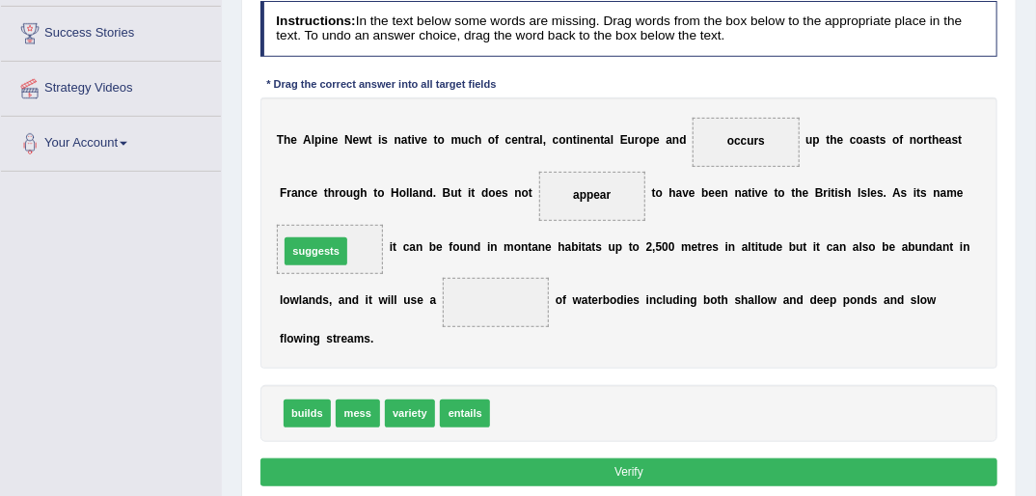
drag, startPoint x: 521, startPoint y: 408, endPoint x: 273, endPoint y: 214, distance: 314.7
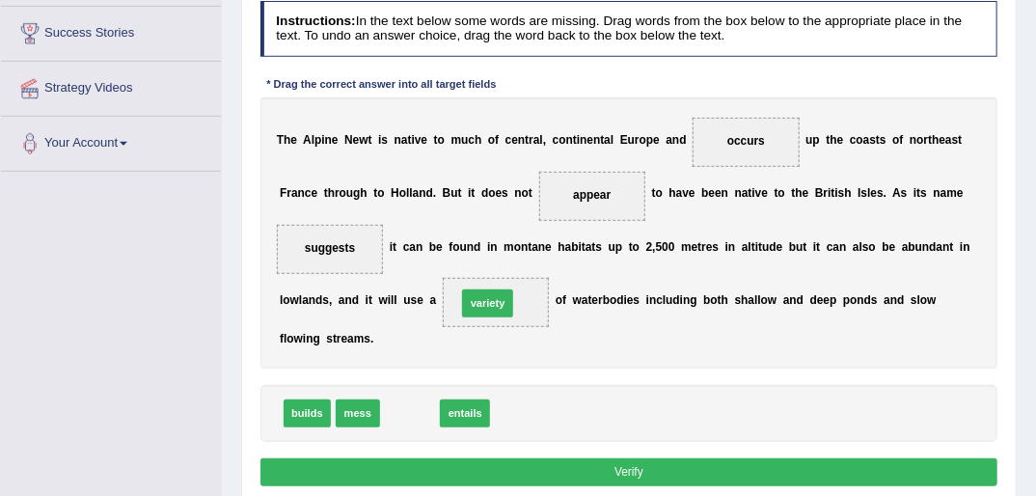
drag, startPoint x: 391, startPoint y: 416, endPoint x: 479, endPoint y: 284, distance: 159.2
click at [661, 469] on button "Verify" at bounding box center [629, 472] width 738 height 28
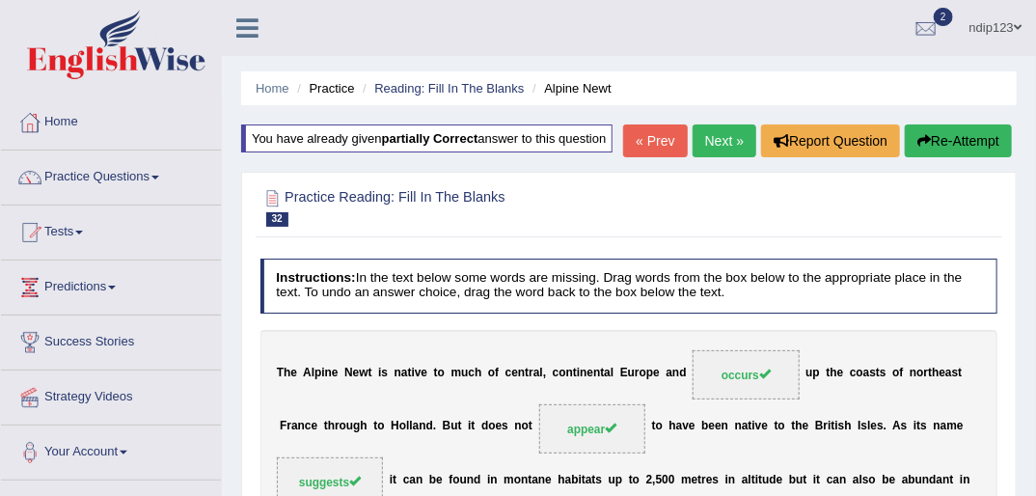
click at [715, 148] on link "Next »" at bounding box center [725, 140] width 64 height 33
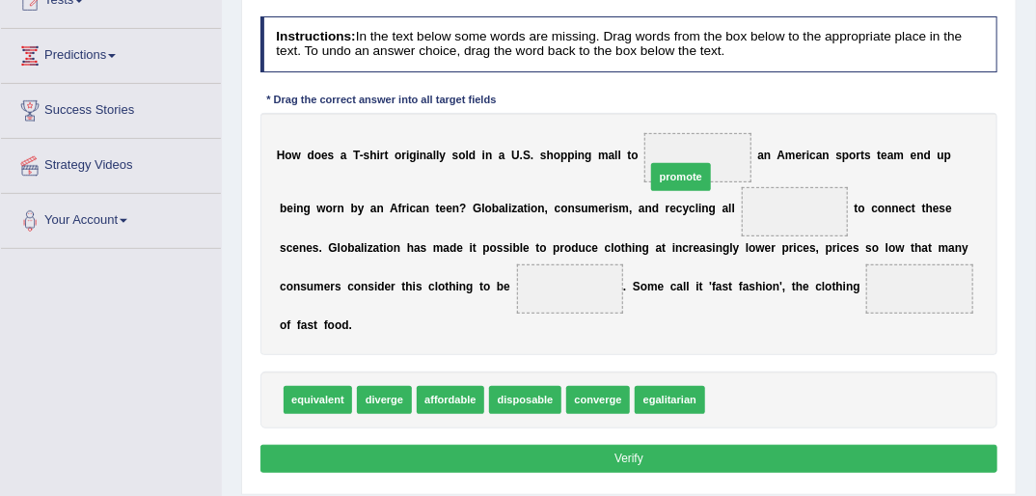
drag, startPoint x: 700, startPoint y: 338, endPoint x: 649, endPoint y: 105, distance: 238.0
click at [648, 109] on div "Instructions: In the text below some words are missing. Drag words from the box…" at bounding box center [629, 248] width 746 height 478
drag, startPoint x: 721, startPoint y: 374, endPoint x: 621, endPoint y: 126, distance: 267.1
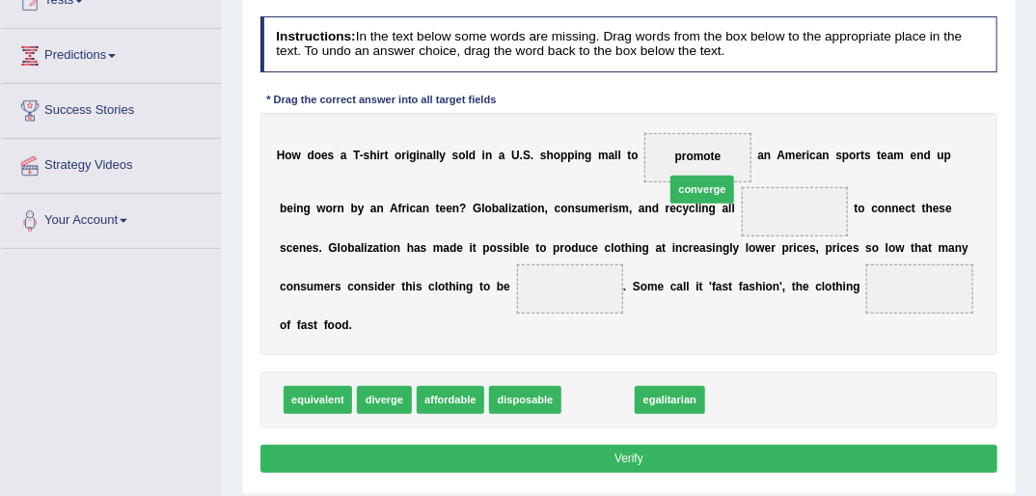
drag, startPoint x: 571, startPoint y: 378, endPoint x: 679, endPoint y: 109, distance: 290.0
click at [679, 109] on div "Instructions: In the text below some words are missing. Drag words from the box…" at bounding box center [629, 248] width 746 height 478
drag, startPoint x: 635, startPoint y: 327, endPoint x: 701, endPoint y: 168, distance: 172.5
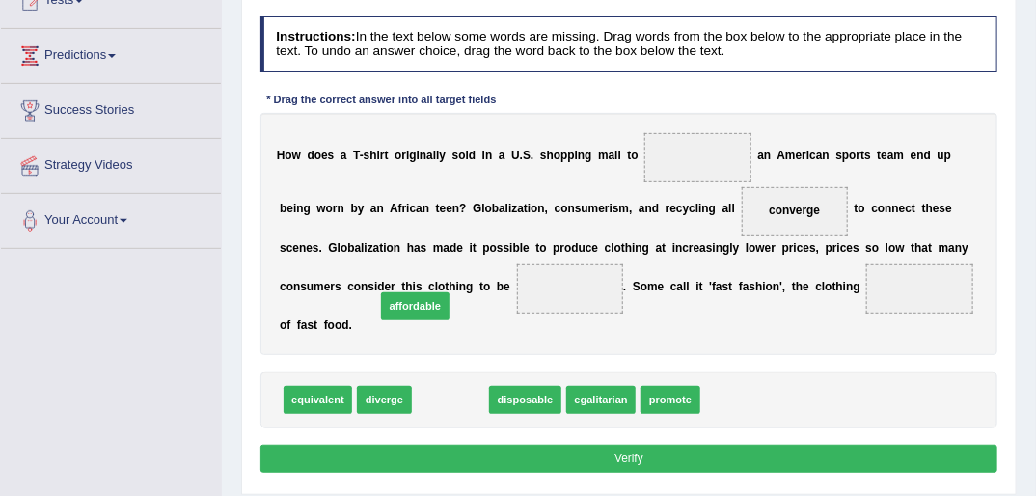
drag, startPoint x: 451, startPoint y: 376, endPoint x: 401, endPoint y: 251, distance: 134.7
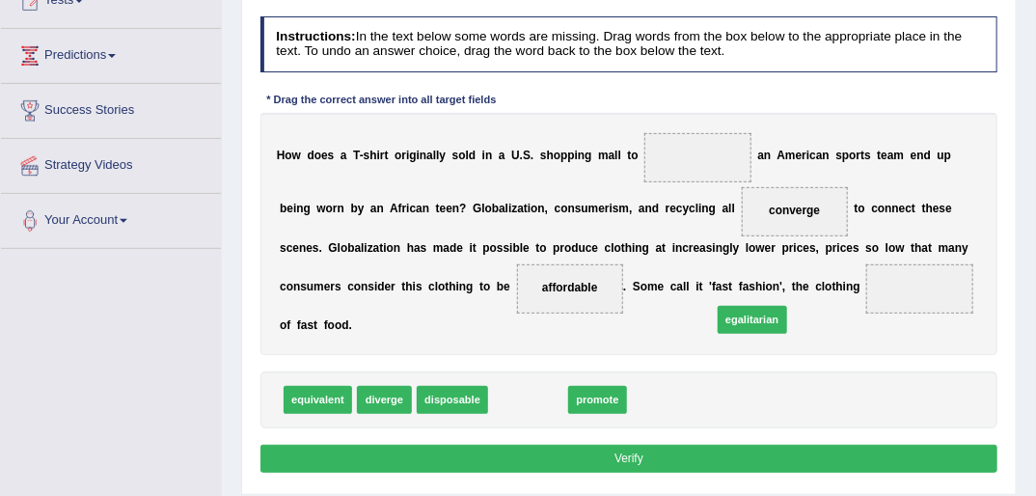
drag, startPoint x: 515, startPoint y: 378, endPoint x: 775, endPoint y: 284, distance: 276.2
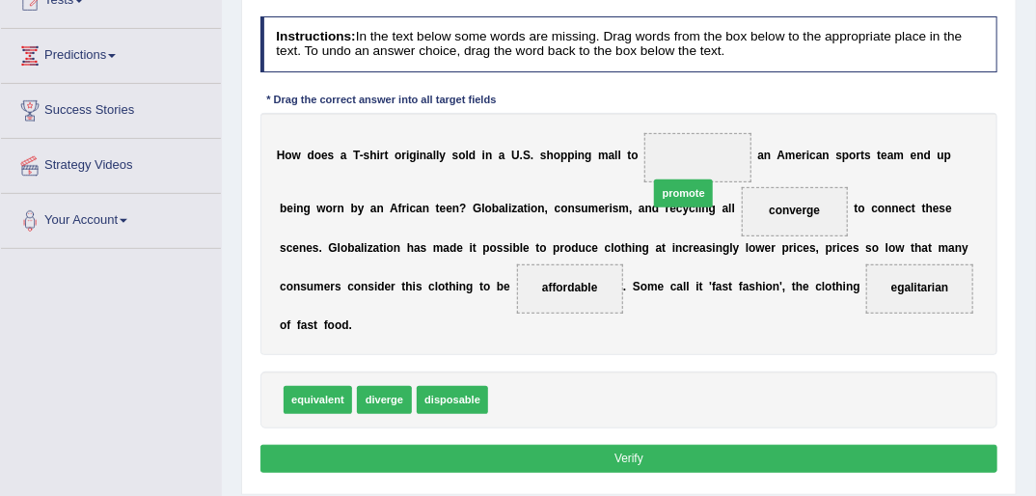
drag, startPoint x: 505, startPoint y: 378, endPoint x: 690, endPoint y: 131, distance: 308.1
click at [649, 445] on button "Verify" at bounding box center [629, 459] width 738 height 28
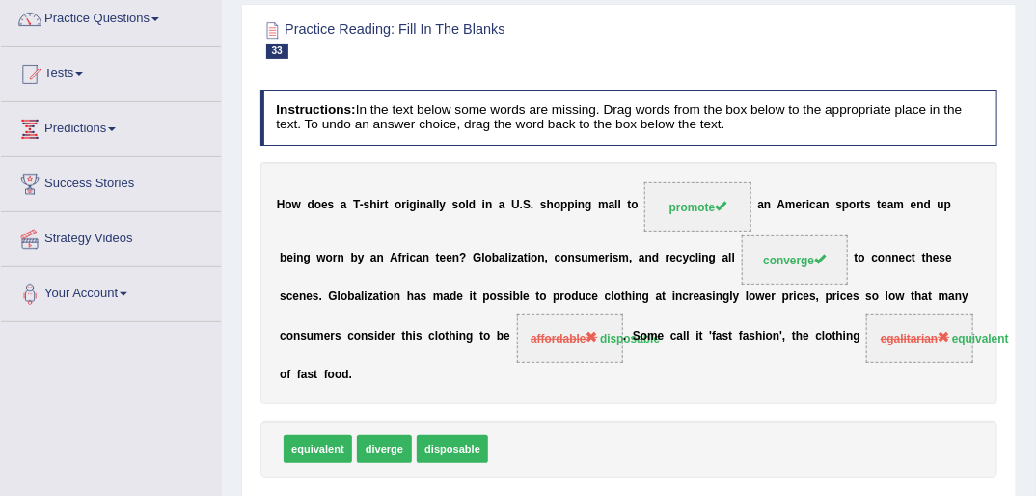
scroll to position [77, 0]
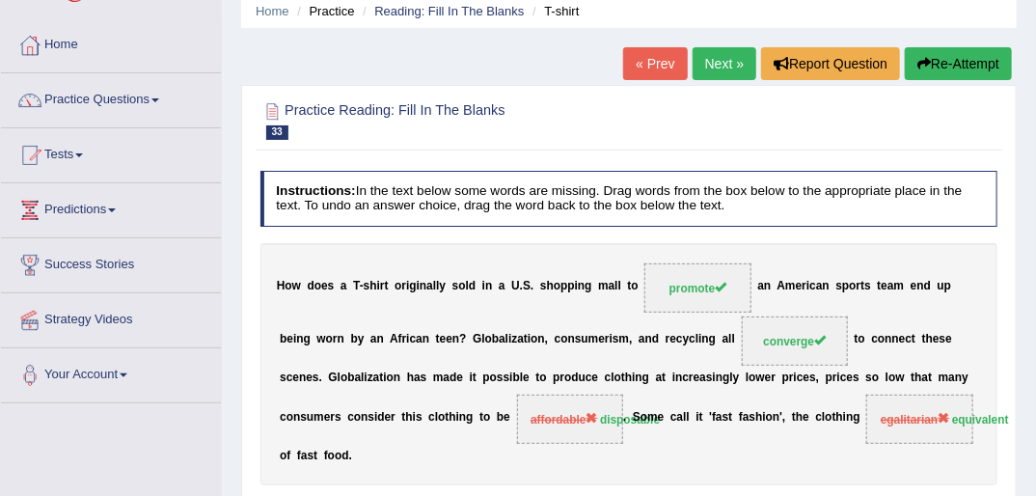
click at [947, 55] on button "Re-Attempt" at bounding box center [958, 63] width 107 height 33
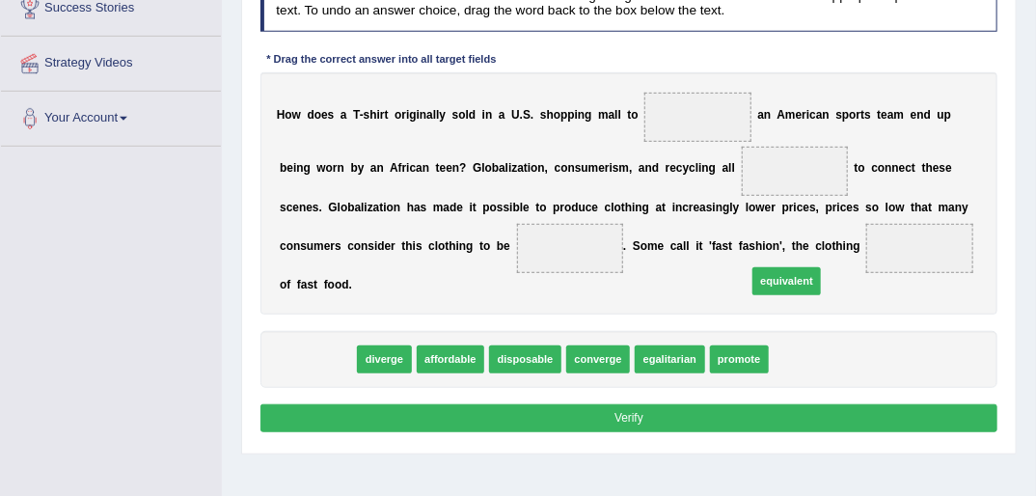
drag, startPoint x: 297, startPoint y: 332, endPoint x: 849, endPoint y: 241, distance: 559.2
click at [849, 241] on div "Instructions: In the text below some words are missing. Drag words from the box…" at bounding box center [629, 207] width 746 height 478
click at [324, 278] on b at bounding box center [320, 285] width 7 height 14
drag, startPoint x: 301, startPoint y: 334, endPoint x: 755, endPoint y: 228, distance: 466.6
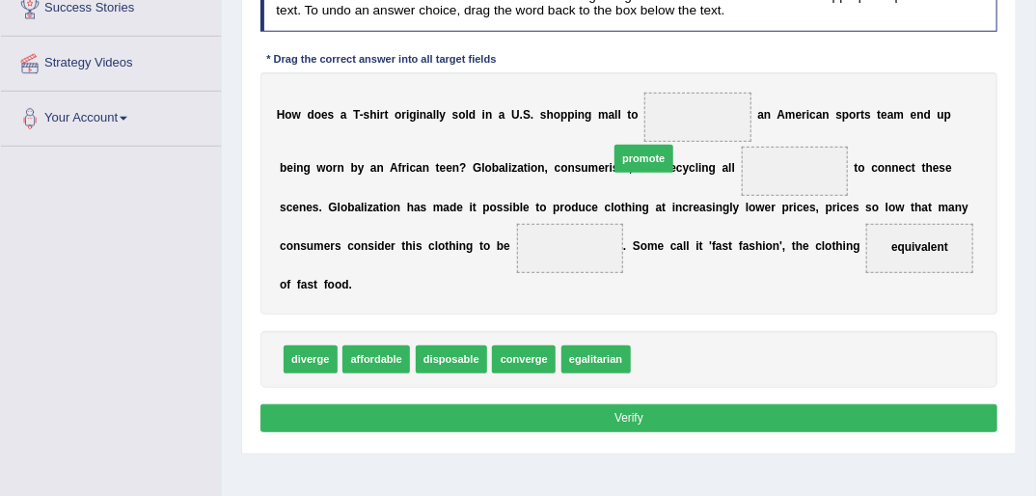
drag, startPoint x: 642, startPoint y: 293, endPoint x: 615, endPoint y: 97, distance: 197.6
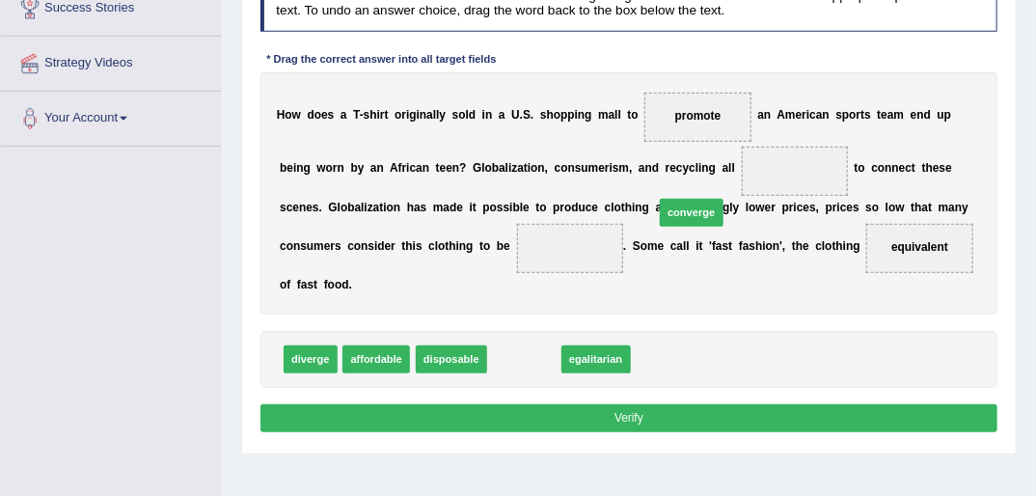
drag, startPoint x: 502, startPoint y: 332, endPoint x: 697, endPoint y: 158, distance: 261.7
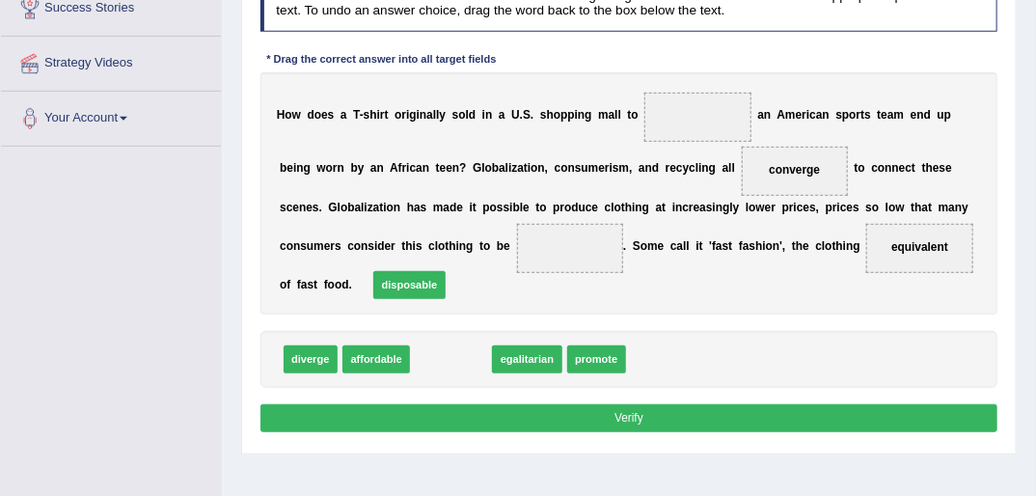
drag, startPoint x: 426, startPoint y: 324, endPoint x: 377, endPoint y: 243, distance: 94.8
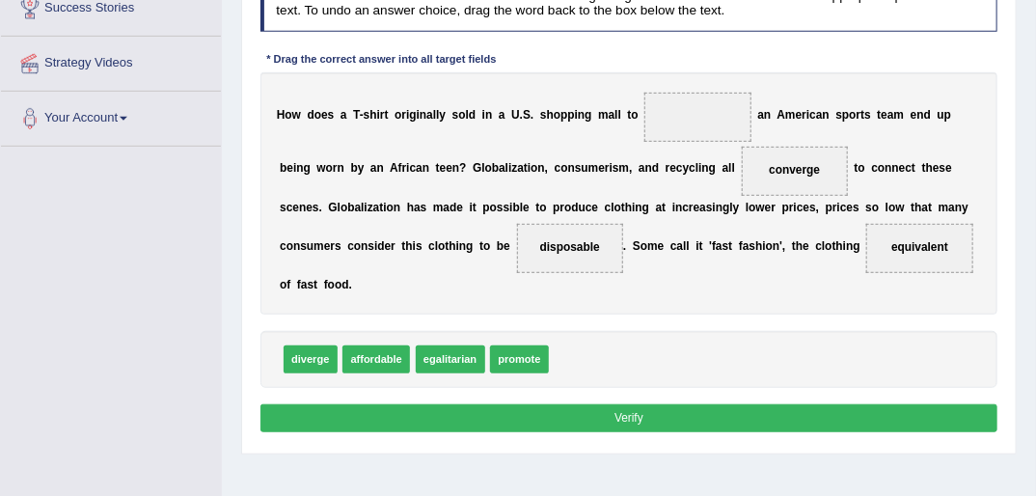
click at [651, 404] on button "Verify" at bounding box center [629, 418] width 738 height 28
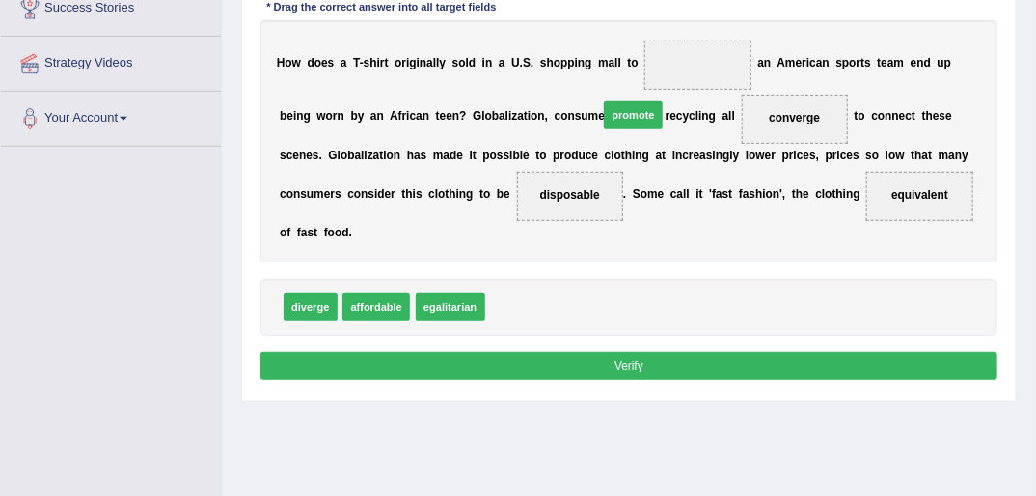
drag, startPoint x: 494, startPoint y: 280, endPoint x: 642, endPoint y: 35, distance: 286.5
click at [625, 352] on button "Verify" at bounding box center [629, 366] width 738 height 28
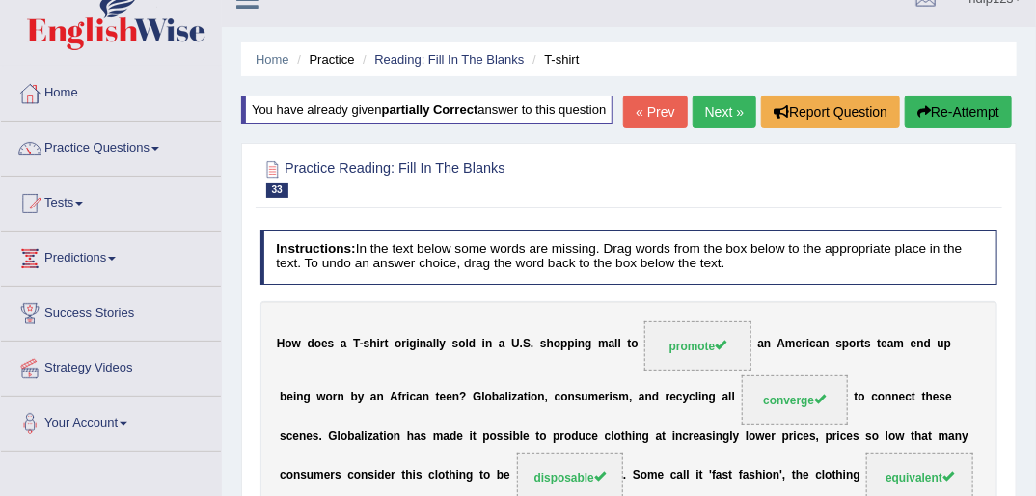
scroll to position [25, 0]
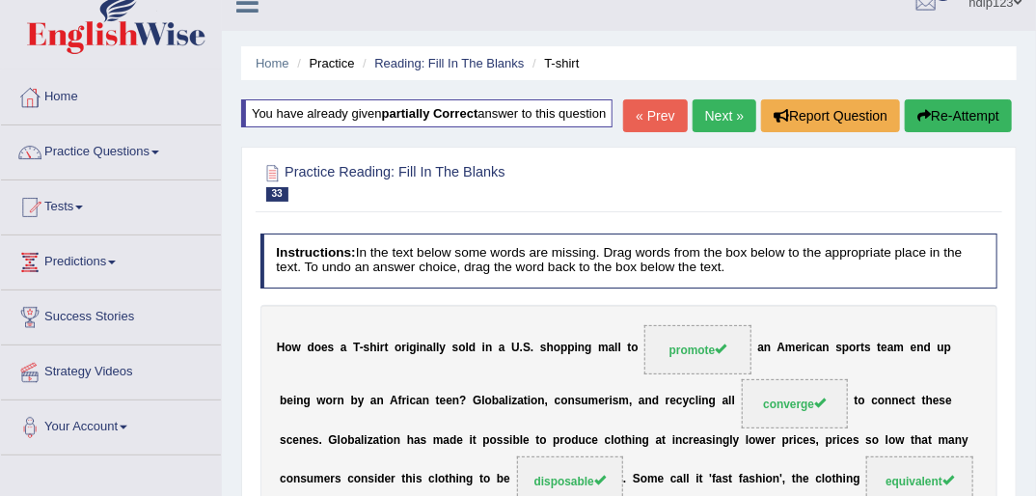
click at [717, 110] on link "Next »" at bounding box center [725, 115] width 64 height 33
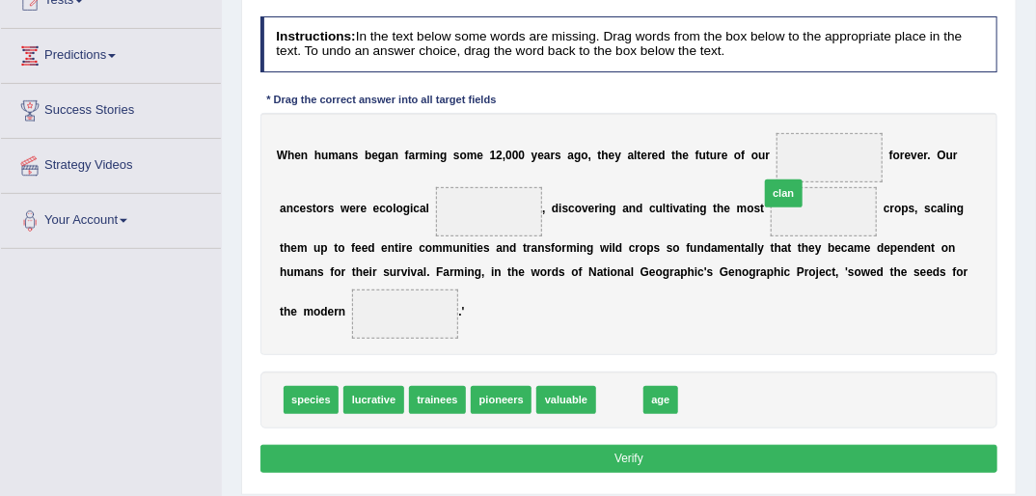
drag, startPoint x: 602, startPoint y: 374, endPoint x: 795, endPoint y: 131, distance: 310.4
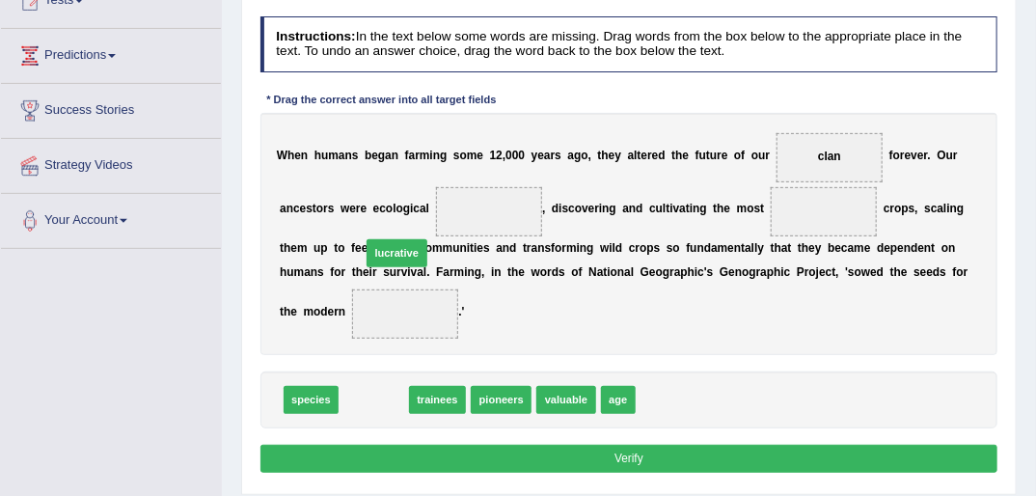
drag, startPoint x: 361, startPoint y: 376, endPoint x: 393, endPoint y: 195, distance: 184.1
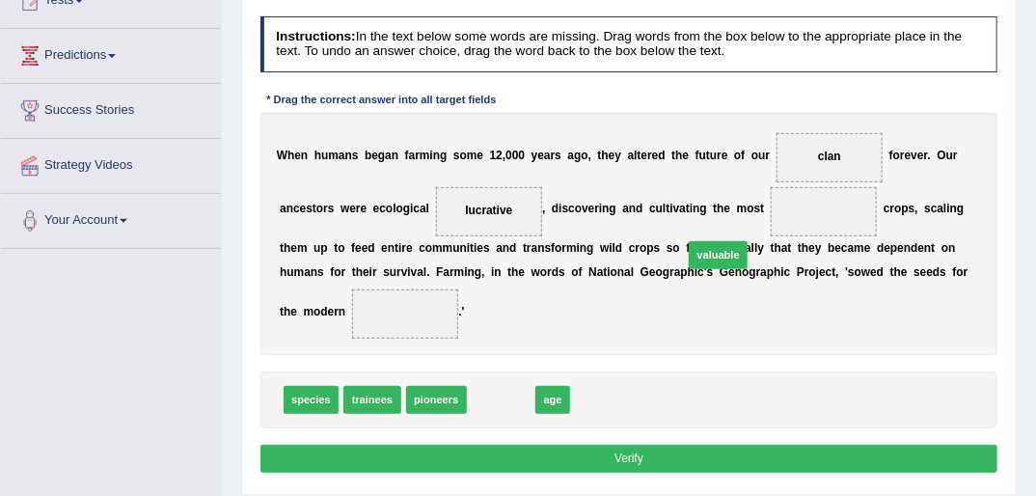
drag, startPoint x: 486, startPoint y: 380, endPoint x: 741, endPoint y: 210, distance: 306.1
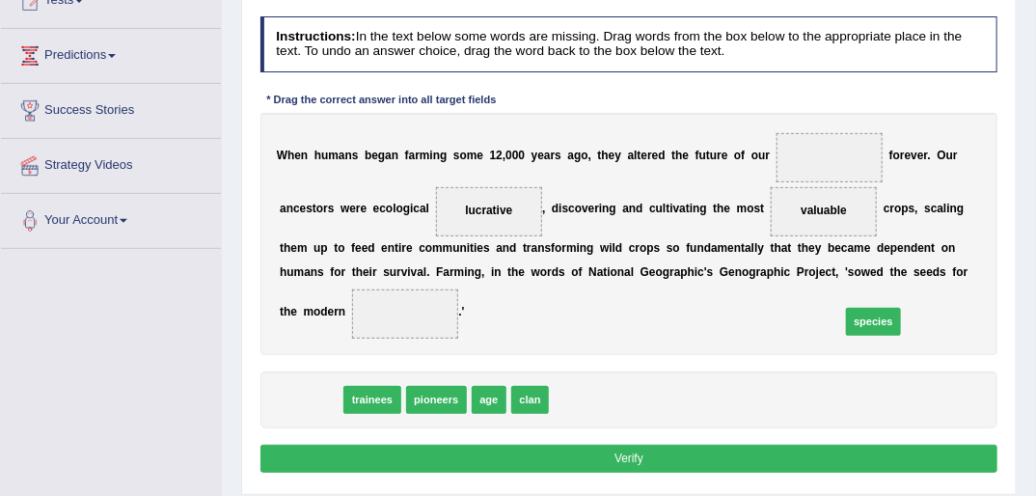
drag, startPoint x: 303, startPoint y: 378, endPoint x: 965, endPoint y: 287, distance: 668.1
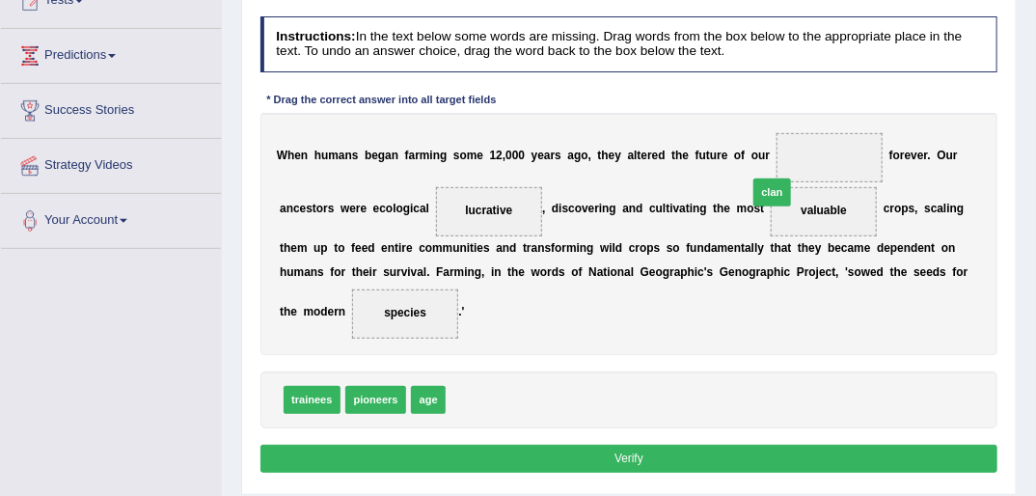
drag, startPoint x: 455, startPoint y: 371, endPoint x: 811, endPoint y: 128, distance: 431.1
click at [617, 445] on button "Verify" at bounding box center [629, 459] width 738 height 28
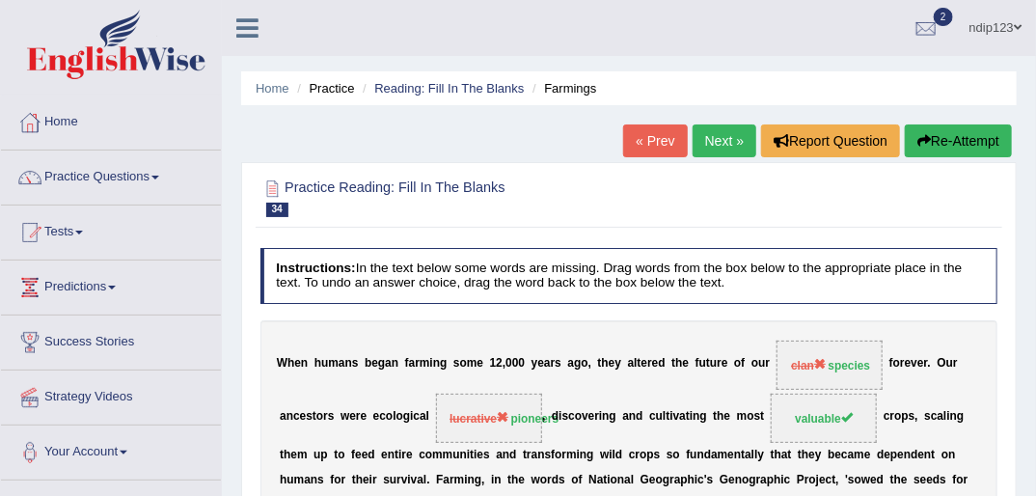
click at [950, 138] on button "Re-Attempt" at bounding box center [958, 140] width 107 height 33
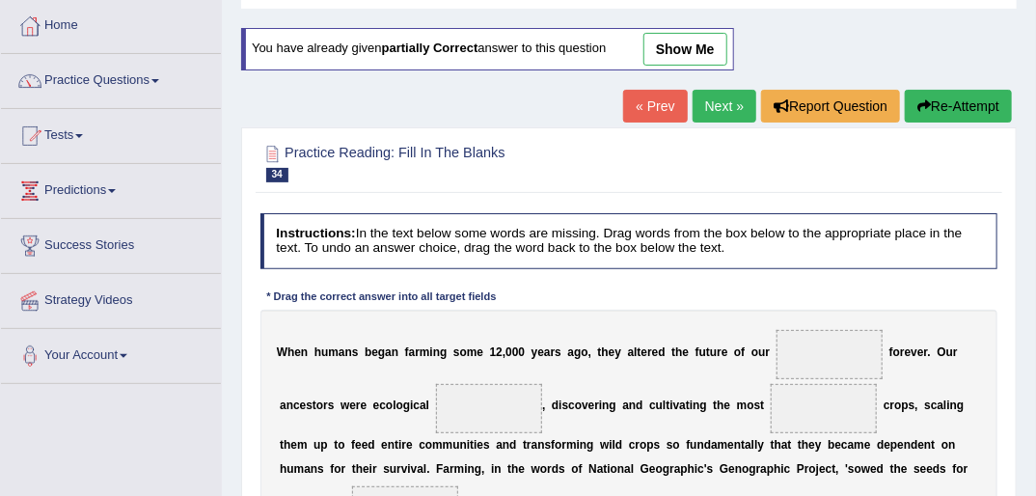
scroll to position [232, 0]
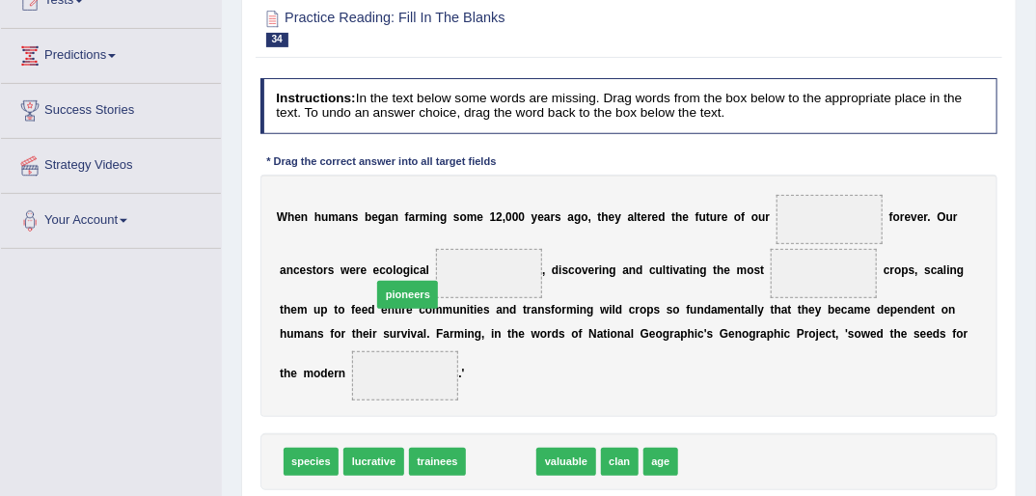
drag, startPoint x: 486, startPoint y: 436, endPoint x: 375, endPoint y: 240, distance: 225.1
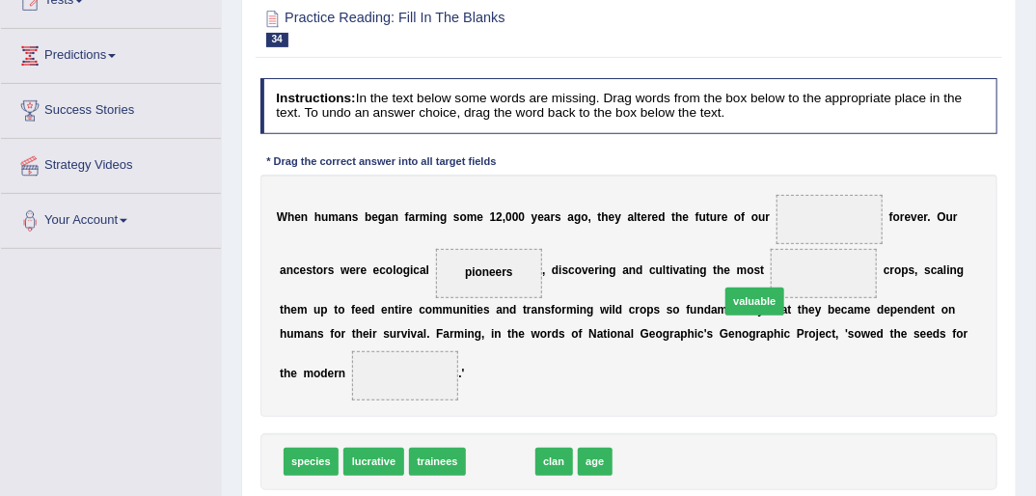
drag, startPoint x: 487, startPoint y: 434, endPoint x: 786, endPoint y: 246, distance: 353.3
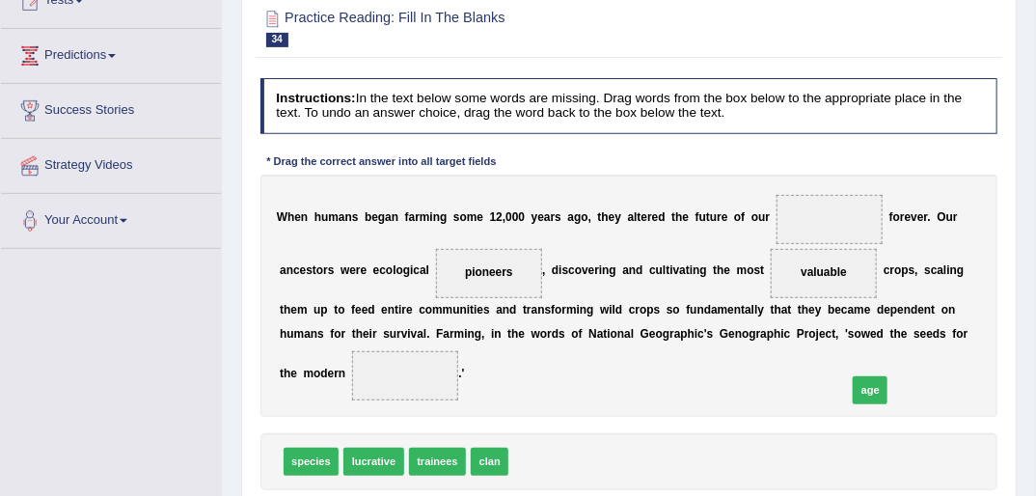
drag, startPoint x: 528, startPoint y: 429, endPoint x: 923, endPoint y: 351, distance: 403.2
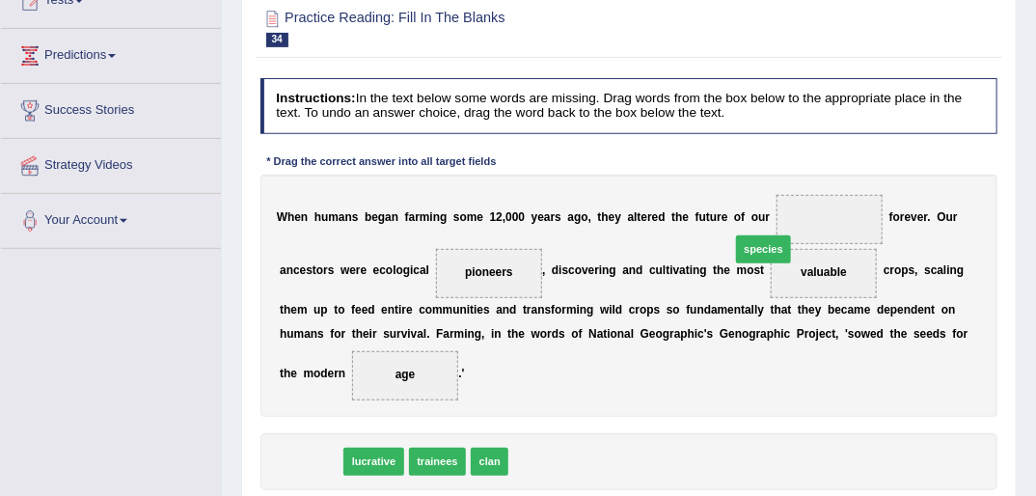
drag, startPoint x: 305, startPoint y: 439, endPoint x: 838, endPoint y: 190, distance: 588.7
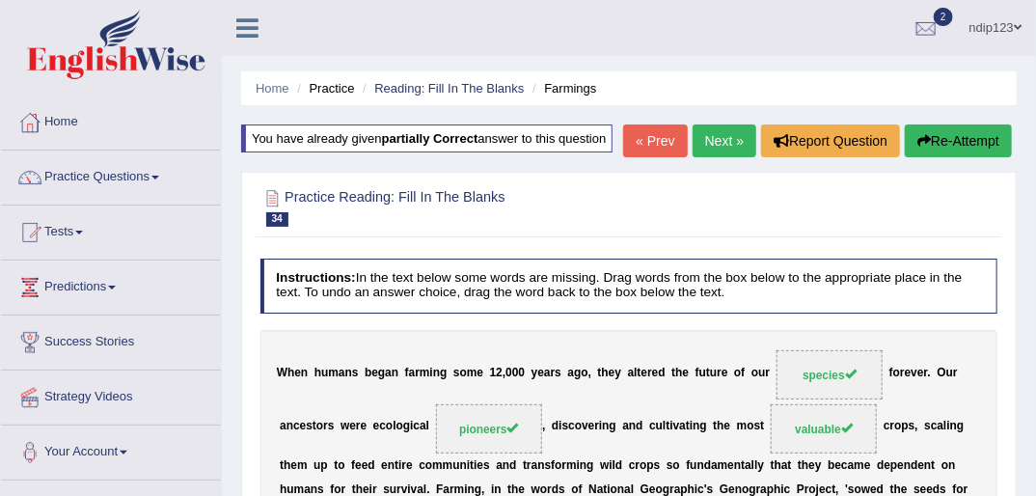
scroll to position [0, 0]
click at [724, 143] on link "Next »" at bounding box center [725, 140] width 64 height 33
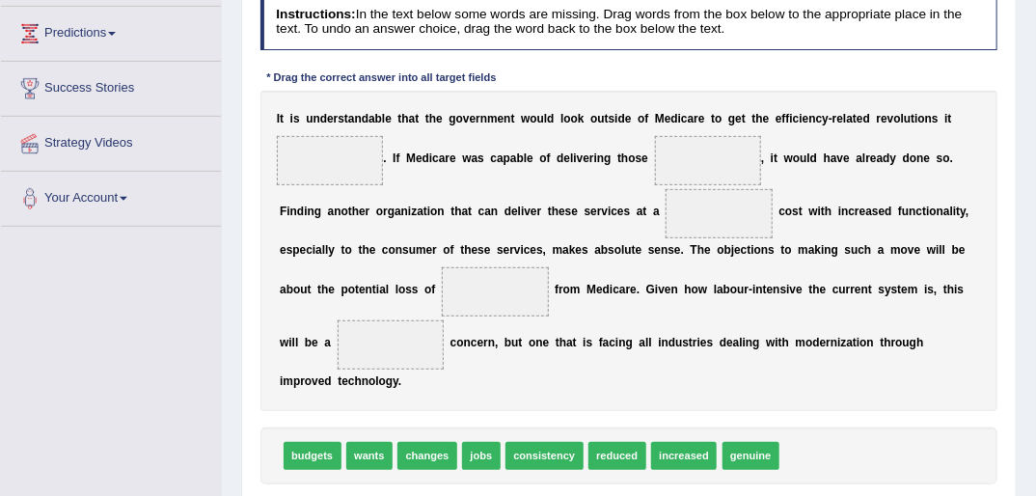
scroll to position [232, 0]
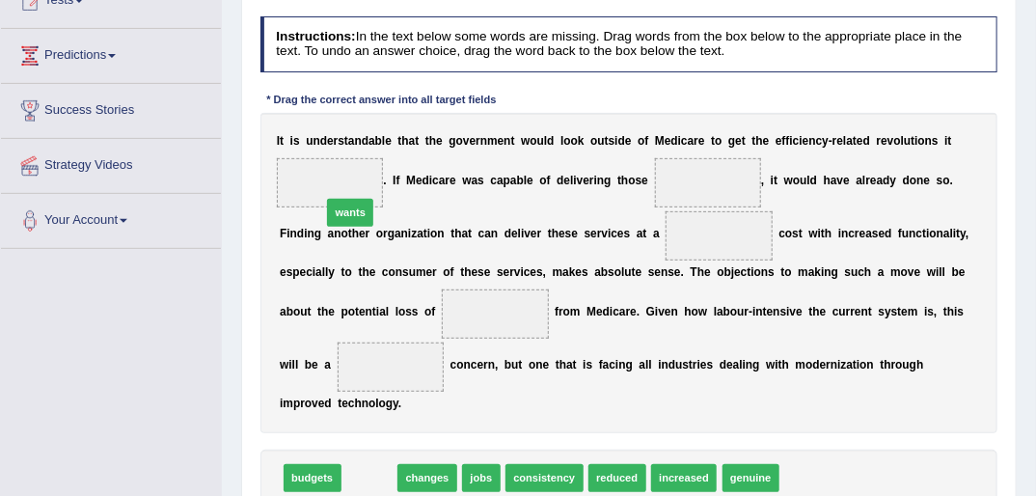
drag, startPoint x: 366, startPoint y: 458, endPoint x: 343, endPoint y: 147, distance: 312.4
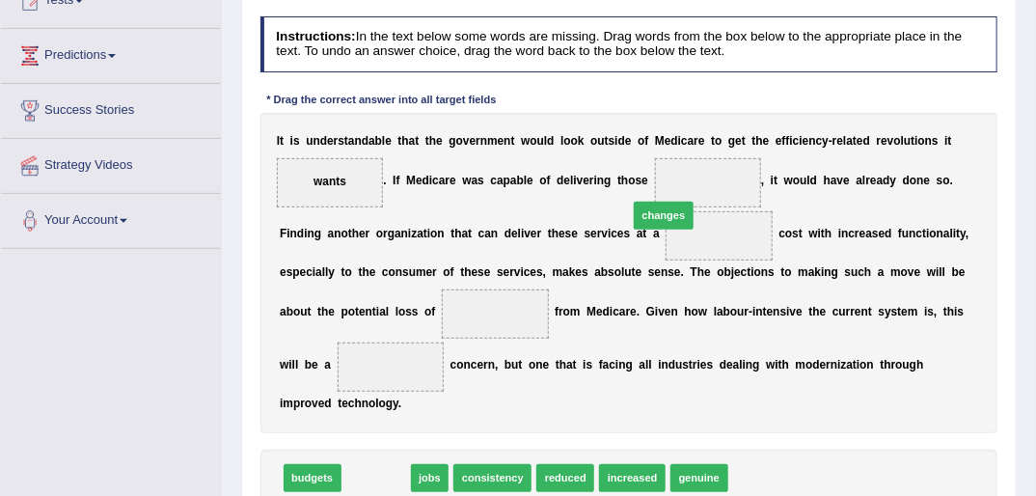
drag, startPoint x: 350, startPoint y: 459, endPoint x: 690, endPoint y: 150, distance: 458.9
click at [690, 150] on div "I t i s u n d e r s t a n d a b l e t h a t t h e g o v e r n m e n t w o u l d…" at bounding box center [629, 273] width 738 height 320
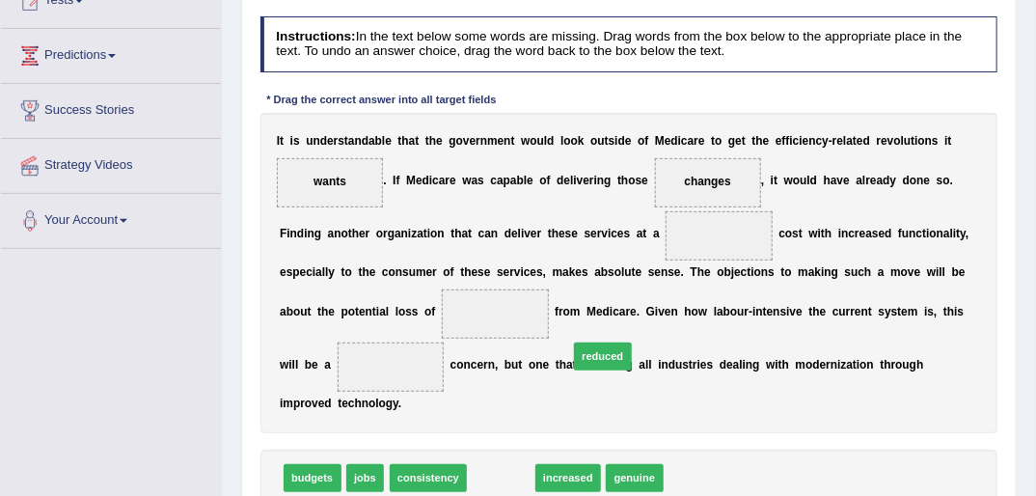
drag, startPoint x: 486, startPoint y: 451, endPoint x: 664, endPoint y: 229, distance: 284.9
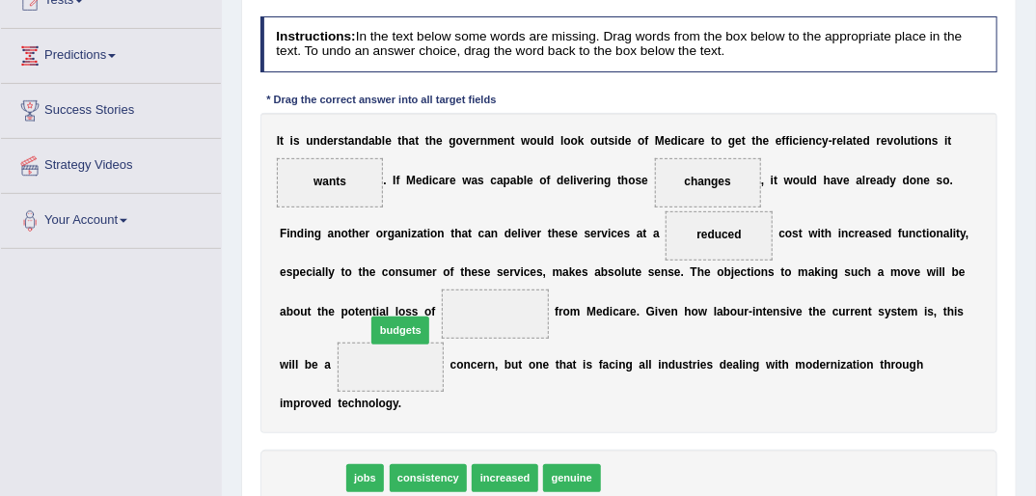
drag, startPoint x: 314, startPoint y: 452, endPoint x: 417, endPoint y: 279, distance: 202.0
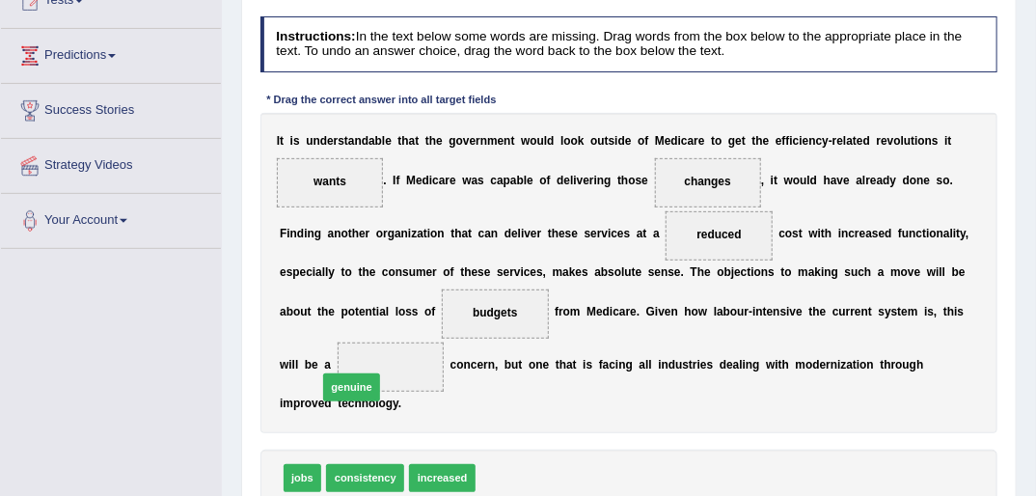
drag, startPoint x: 486, startPoint y: 449, endPoint x: 297, endPoint y: 341, distance: 217.8
drag, startPoint x: 498, startPoint y: 458, endPoint x: 331, endPoint y: 301, distance: 229.3
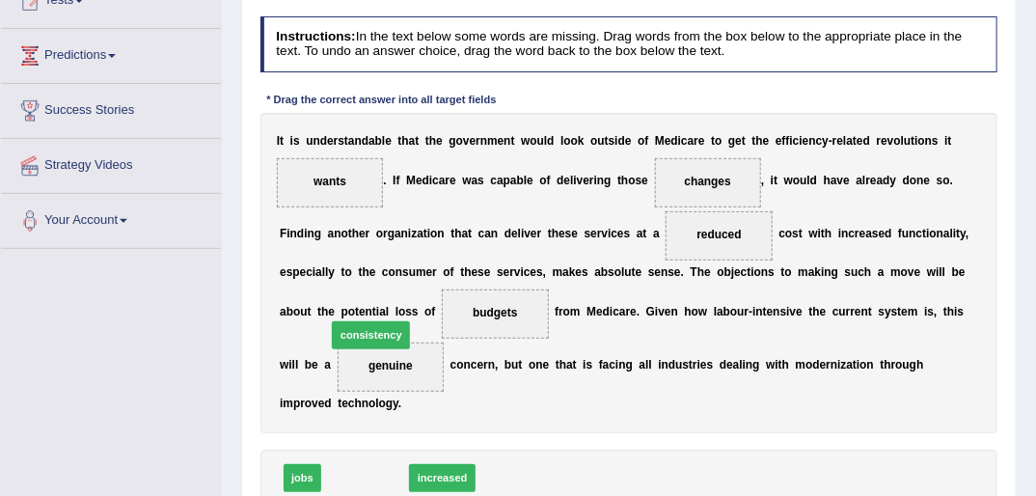
drag, startPoint x: 357, startPoint y: 436, endPoint x: 365, endPoint y: 278, distance: 158.4
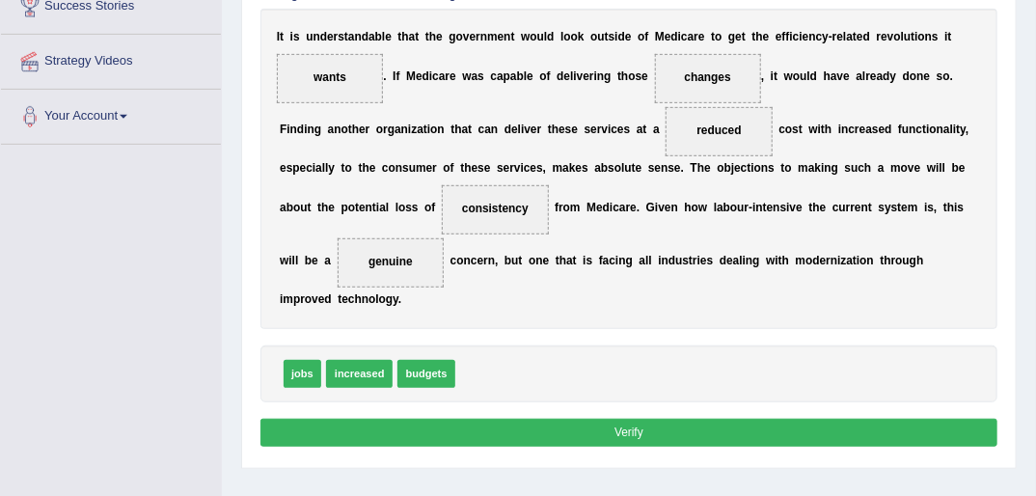
scroll to position [386, 0]
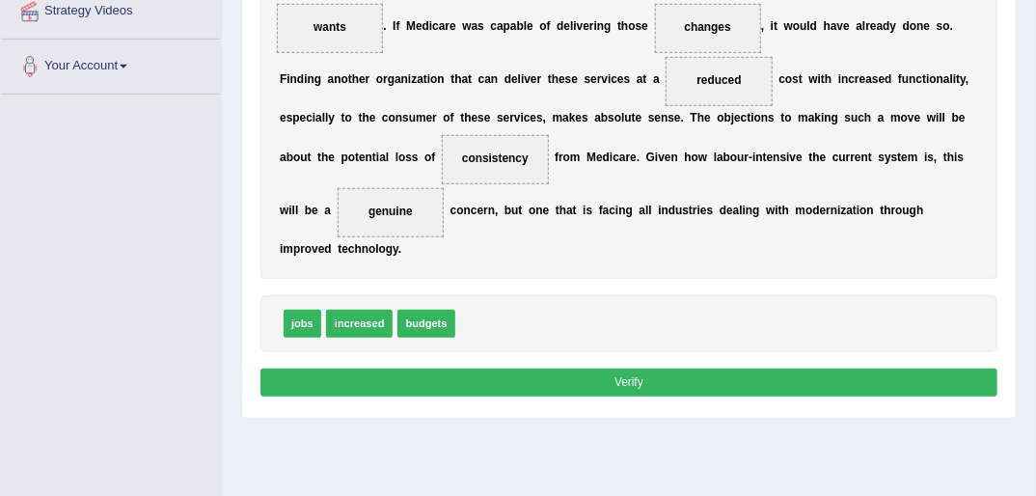
click at [623, 369] on button "Verify" at bounding box center [629, 383] width 738 height 28
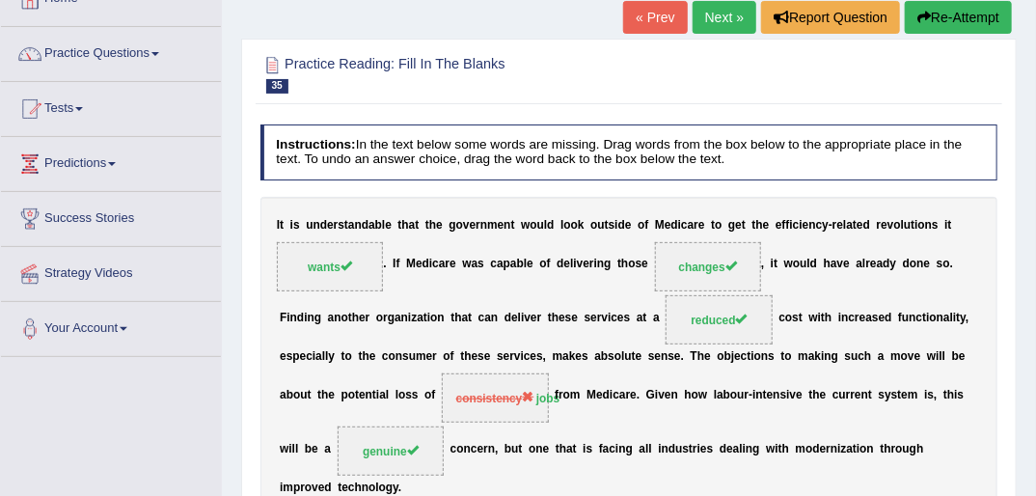
scroll to position [0, 0]
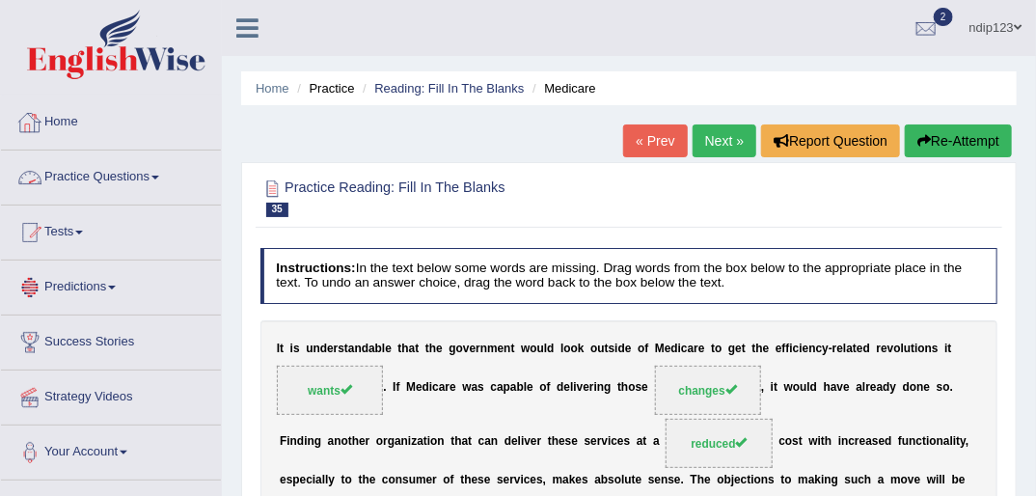
click at [115, 178] on link "Practice Questions" at bounding box center [111, 174] width 220 height 48
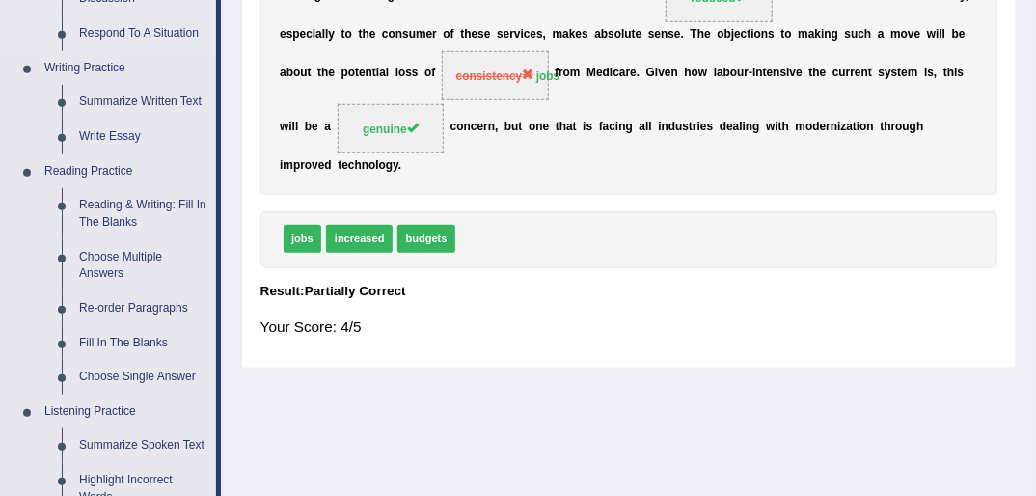
scroll to position [463, 0]
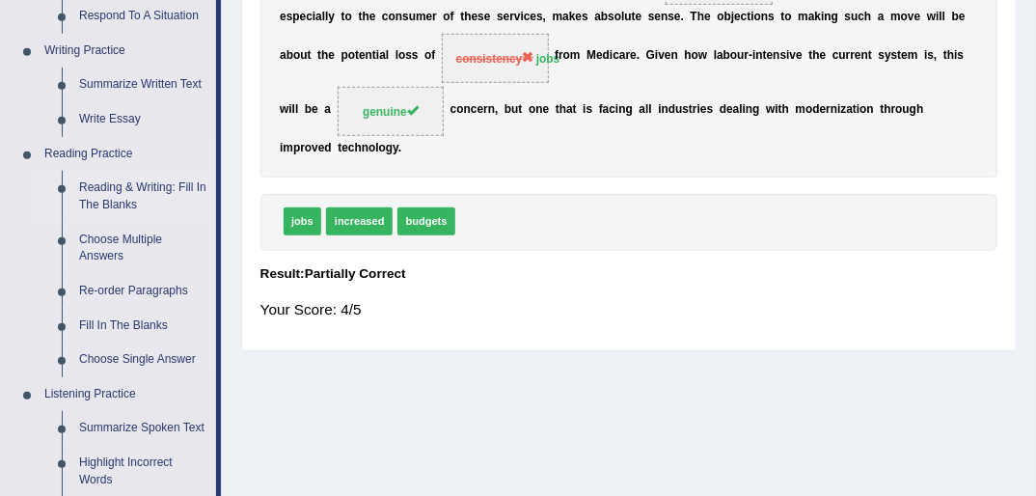
click at [149, 191] on link "Reading & Writing: Fill In The Blanks" at bounding box center [143, 196] width 146 height 51
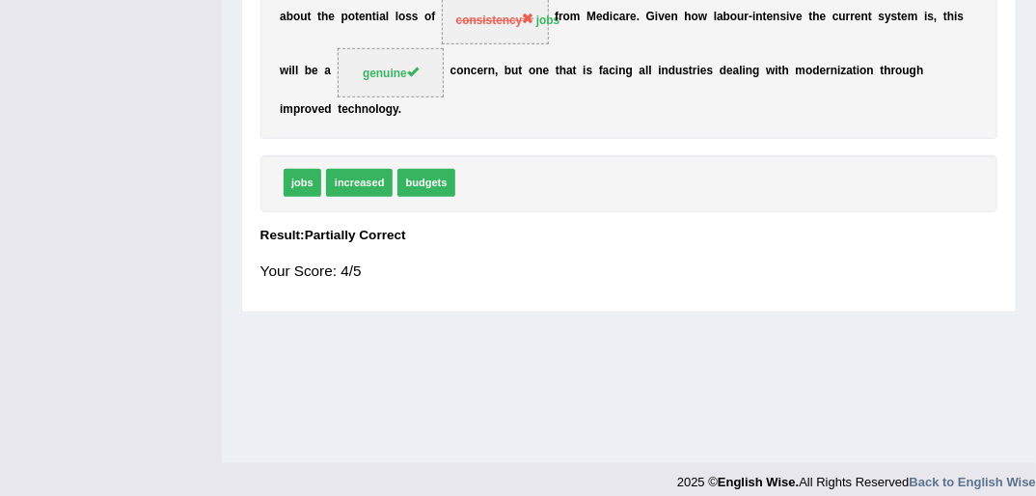
scroll to position [517, 0]
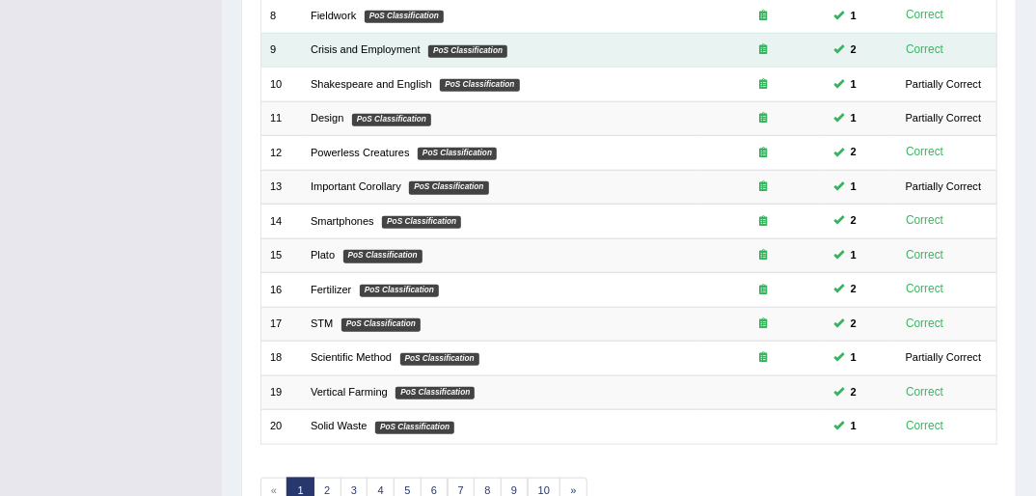
scroll to position [614, 0]
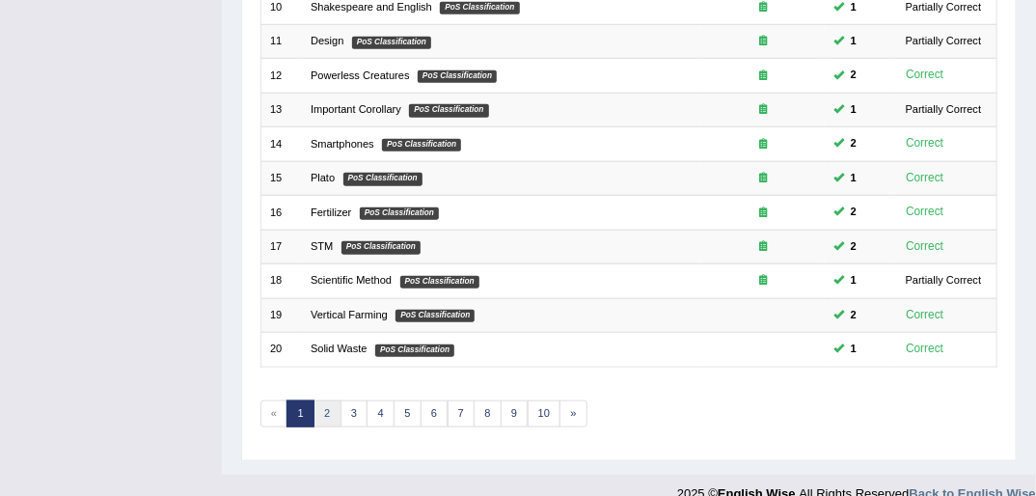
click at [328, 400] on link "2" at bounding box center [328, 413] width 28 height 27
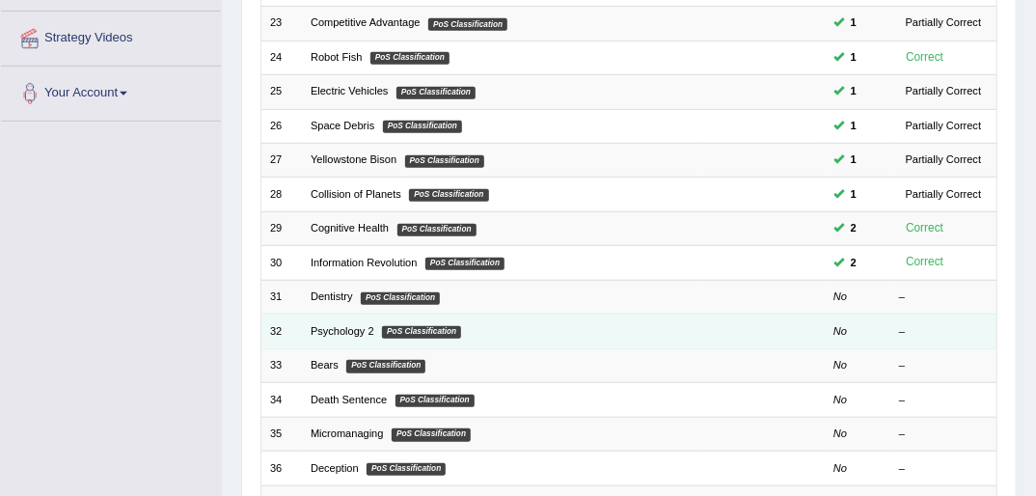
scroll to position [386, 0]
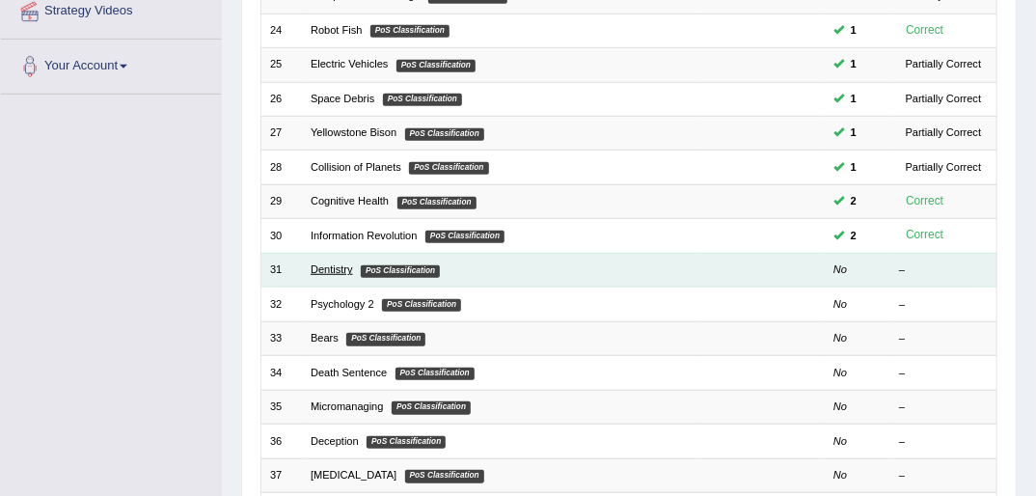
click at [327, 263] on link "Dentistry" at bounding box center [332, 269] width 42 height 12
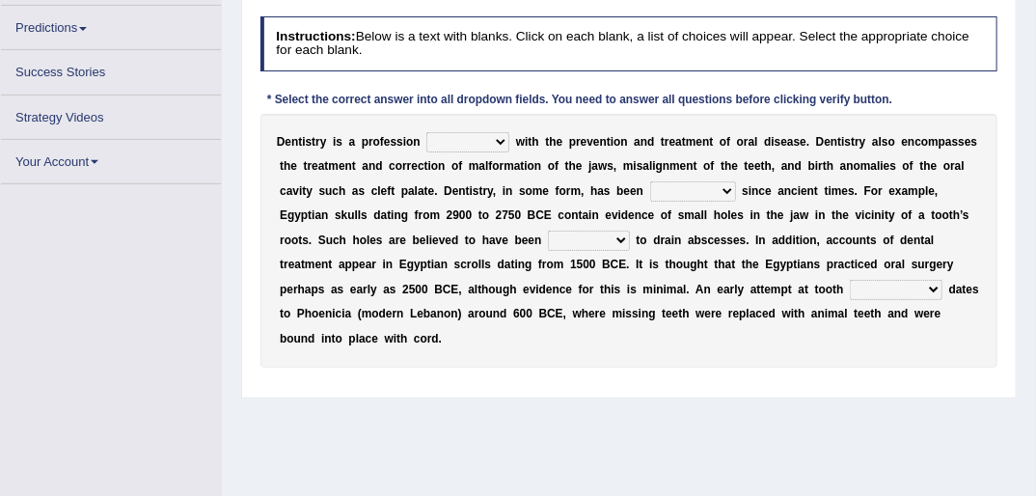
scroll to position [232, 0]
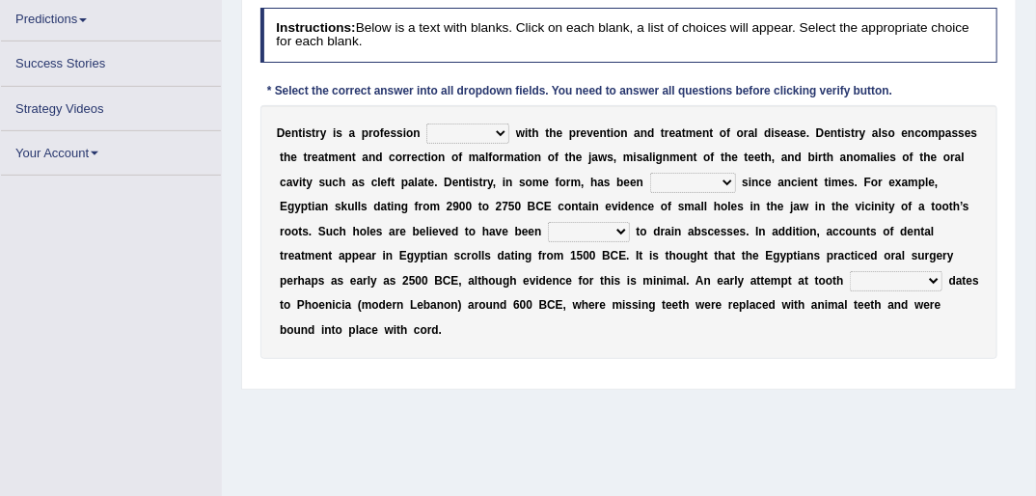
click at [486, 133] on select "agreed dealt concerned taken" at bounding box center [467, 132] width 83 height 19
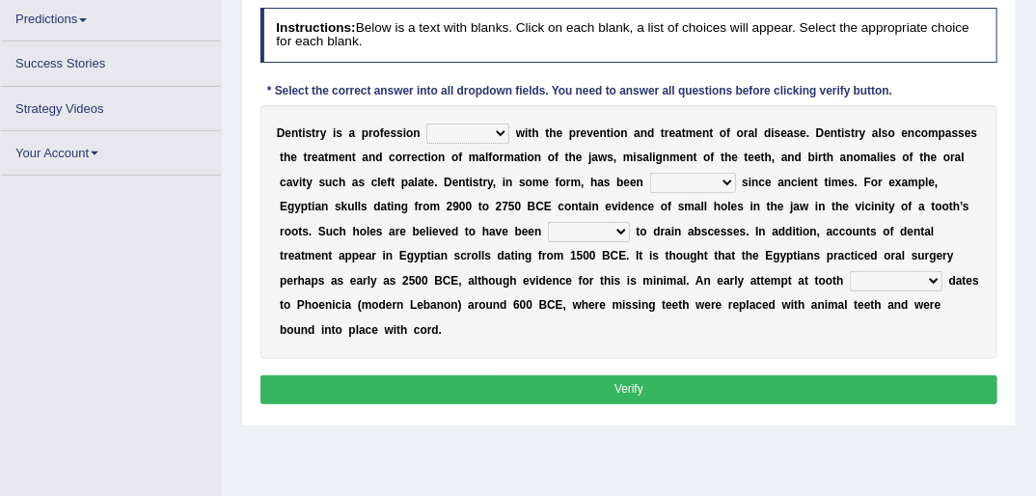
scroll to position [267, 0]
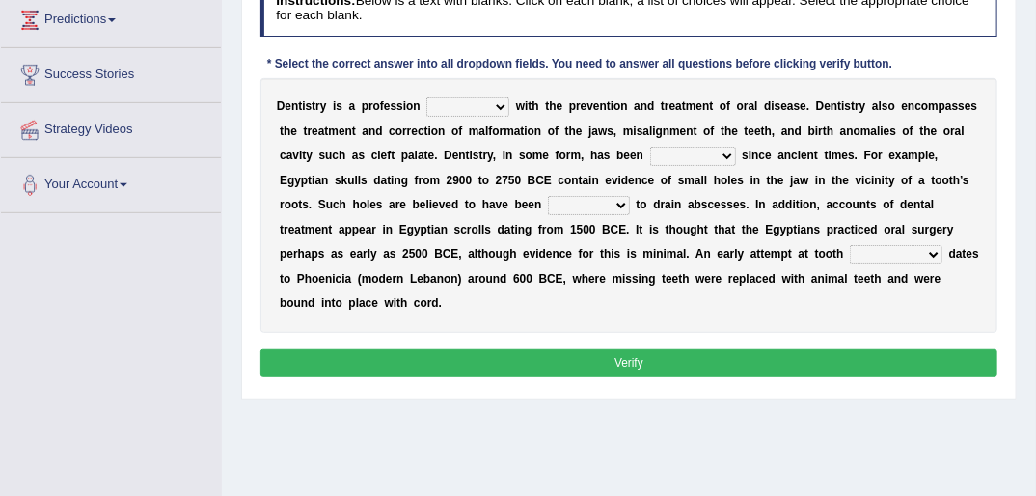
select select "concerned"
click at [426, 97] on select "agreed dealt concerned taken" at bounding box center [467, 106] width 83 height 19
click at [650, 155] on select "criticized replaced practiced abandoned" at bounding box center [693, 156] width 86 height 19
select select "practiced"
click at [650, 147] on select "criticized replaced practiced abandoned" at bounding box center [693, 156] width 86 height 19
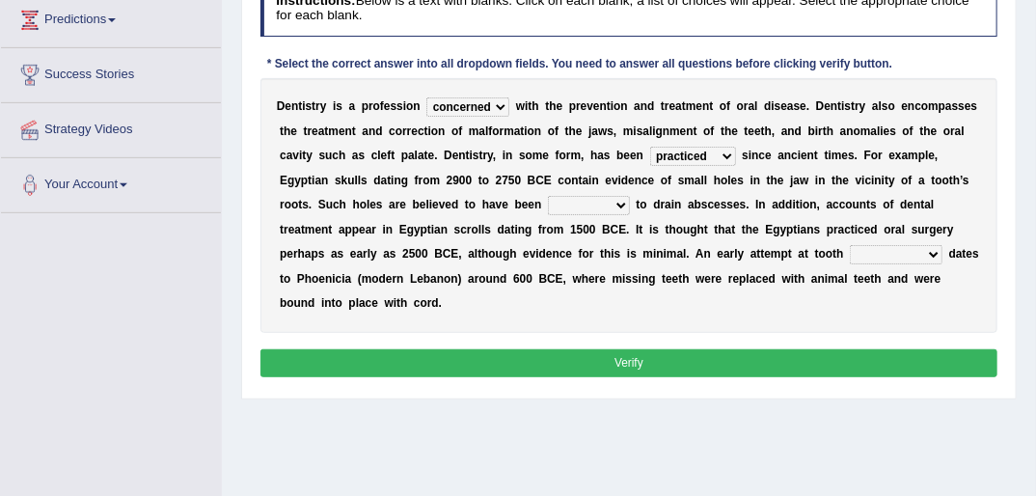
click at [548, 205] on select "fluctuated laminated drilled sealed" at bounding box center [589, 205] width 82 height 19
select select "drilled"
click at [548, 196] on select "fluctuated laminated drilled sealed" at bounding box center [589, 205] width 82 height 19
click at [850, 256] on select "reparation sacrament restitution replacement" at bounding box center [896, 254] width 93 height 19
click at [850, 245] on select "reparation sacrament restitution replacement" at bounding box center [896, 254] width 93 height 19
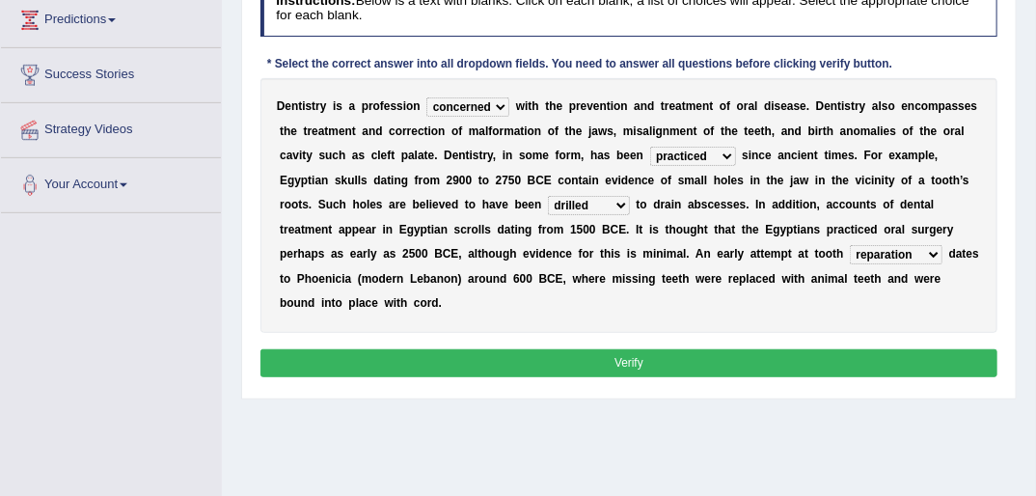
click at [850, 255] on select "reparation sacrament restitution replacement" at bounding box center [896, 254] width 93 height 19
select select "replacement"
click at [850, 245] on select "reparation sacrament restitution replacement" at bounding box center [896, 254] width 93 height 19
click at [642, 349] on button "Verify" at bounding box center [629, 363] width 738 height 28
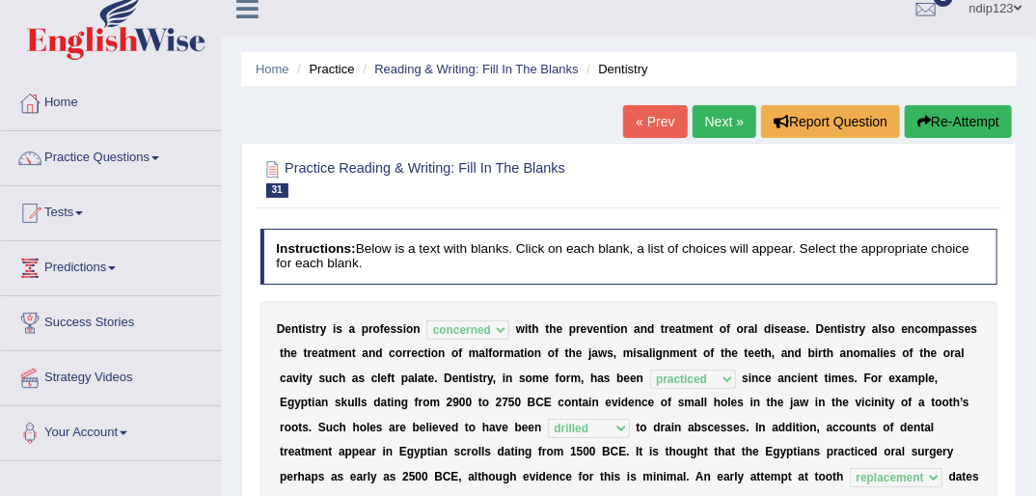
scroll to position [0, 0]
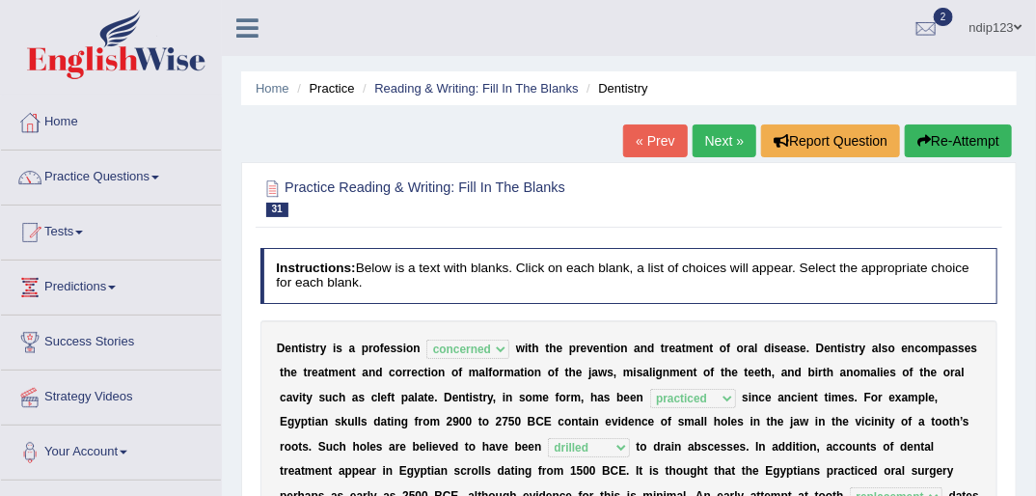
click at [712, 139] on link "Next »" at bounding box center [725, 140] width 64 height 33
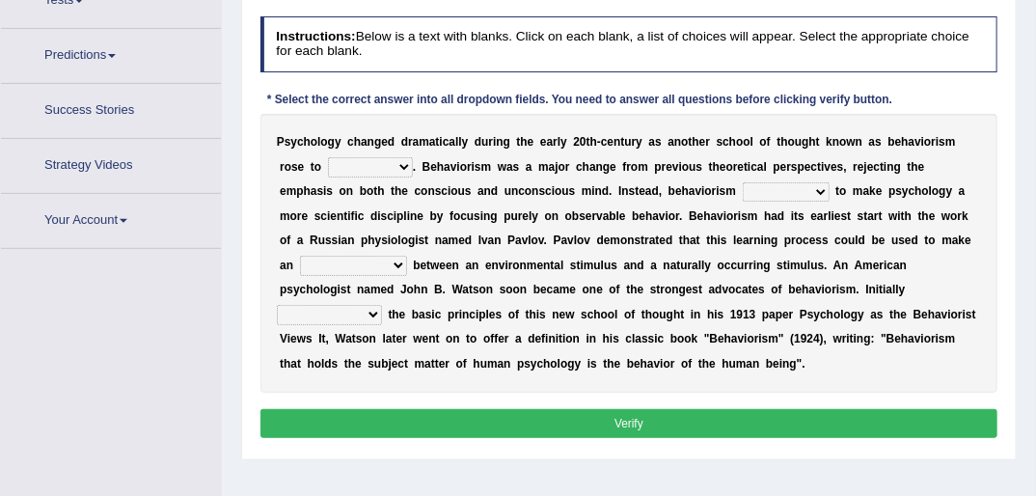
scroll to position [267, 0]
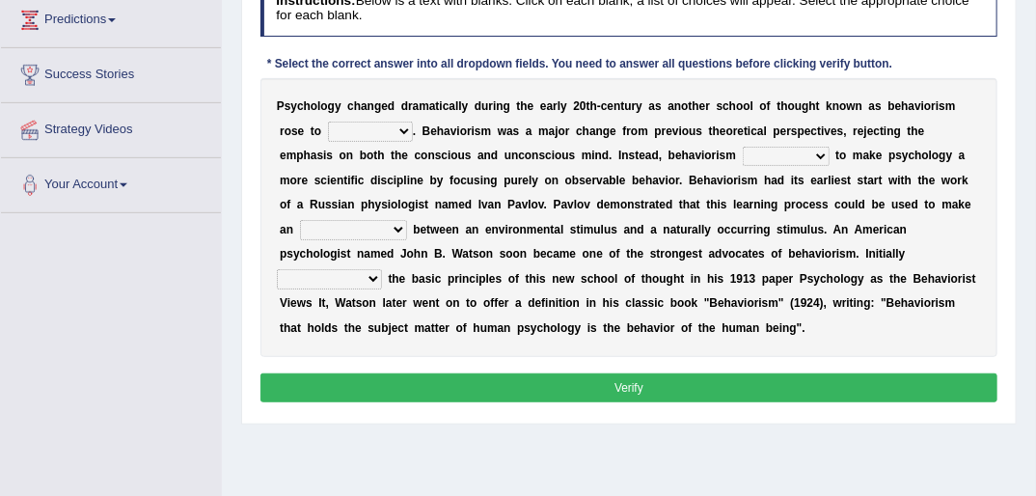
click at [351, 125] on select "dominance temptation challenge temper" at bounding box center [370, 131] width 85 height 19
select select "dominance"
click at [328, 122] on select "dominance temptation challenge temper" at bounding box center [370, 131] width 85 height 19
click at [743, 155] on select "reproached reproved strove rewove" at bounding box center [786, 156] width 87 height 19
select select "reproached"
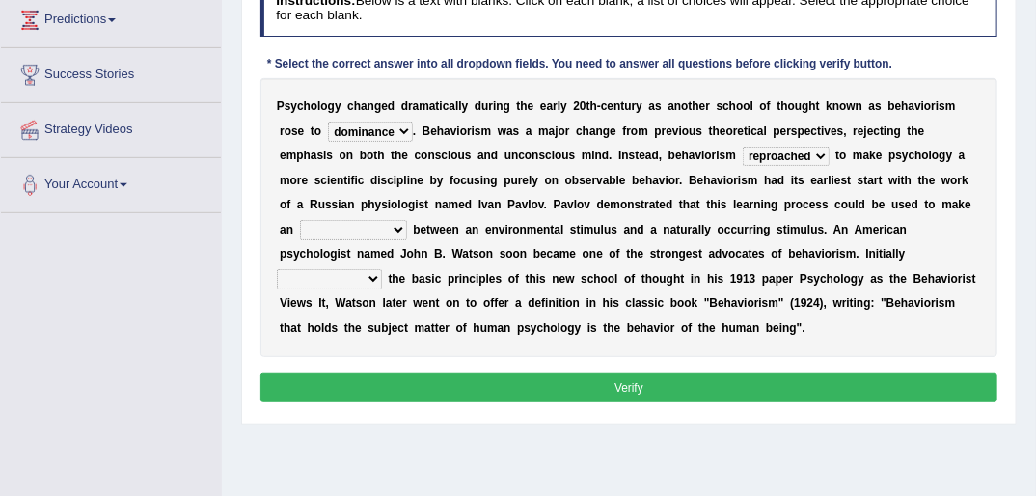
click at [743, 147] on select "reproached reproved strove rewove" at bounding box center [786, 156] width 87 height 19
click at [407, 220] on select "acclimatization association union combination" at bounding box center [353, 229] width 107 height 19
select select "acclimatization"
click at [407, 220] on select "acclimatization association union combination" at bounding box center [353, 229] width 107 height 19
click at [382, 269] on select "questioning foreshortening unburdening outlining" at bounding box center [329, 278] width 105 height 19
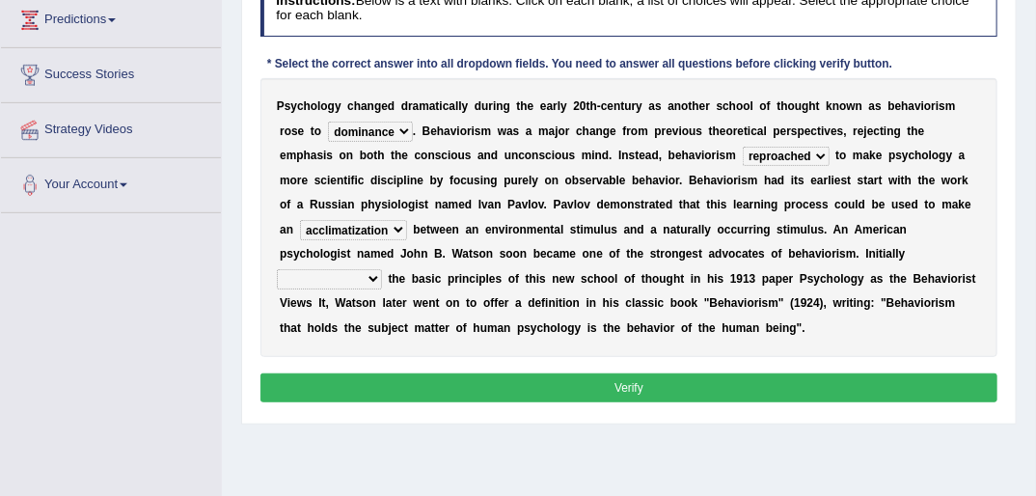
select select "outlining"
click at [382, 269] on select "questioning foreshortening unburdening outlining" at bounding box center [329, 278] width 105 height 19
click at [605, 385] on button "Verify" at bounding box center [629, 387] width 738 height 28
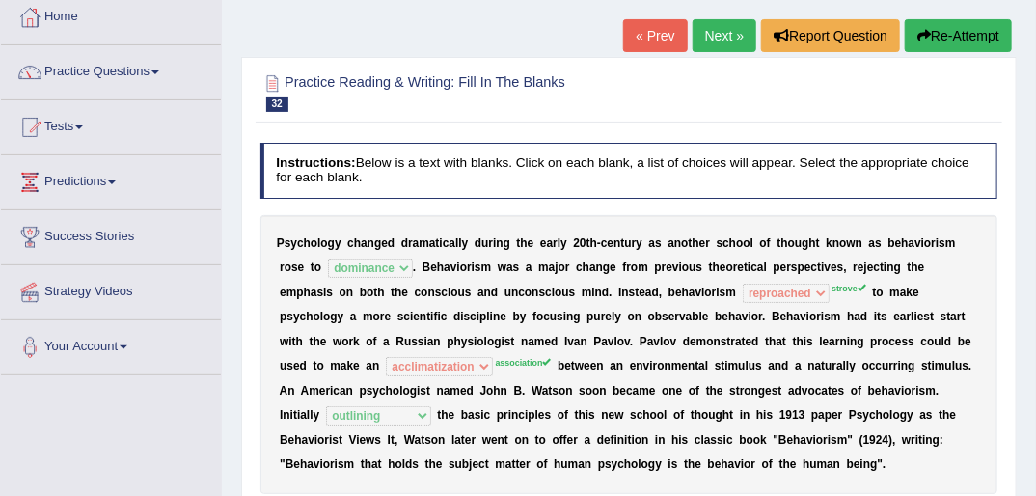
scroll to position [36, 0]
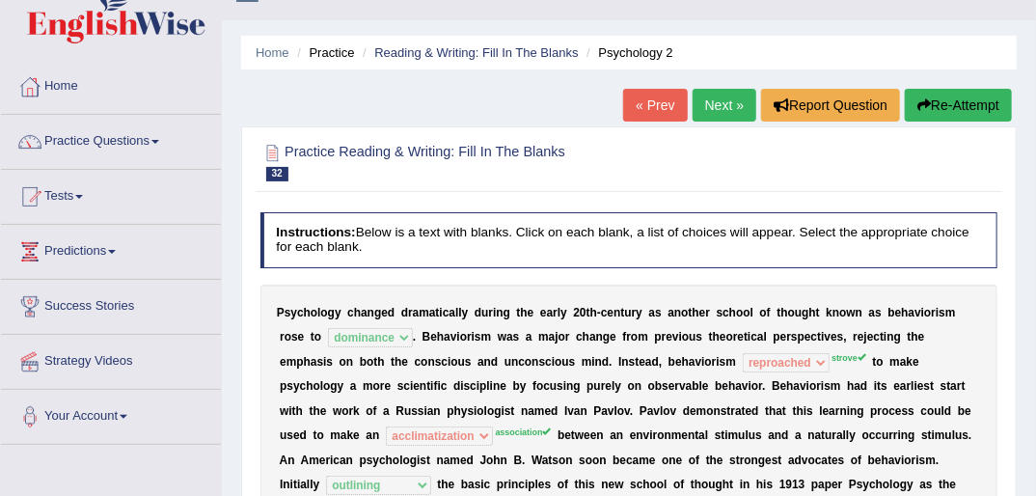
click at [945, 99] on button "Re-Attempt" at bounding box center [958, 105] width 107 height 33
